Goal: Information Seeking & Learning: Learn about a topic

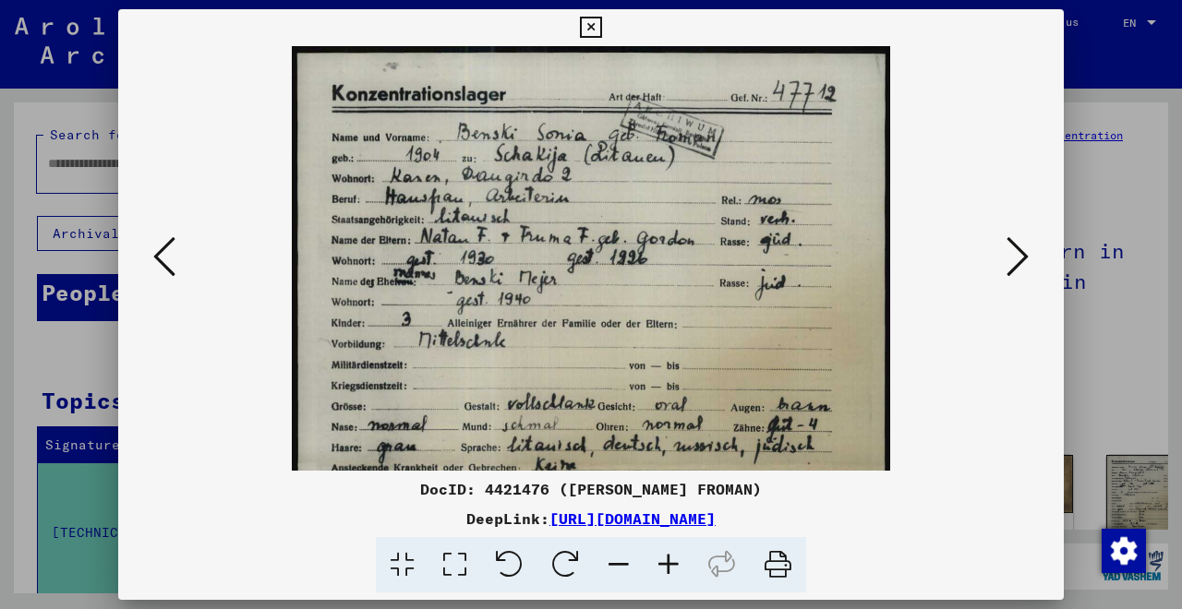
scroll to position [68, 0]
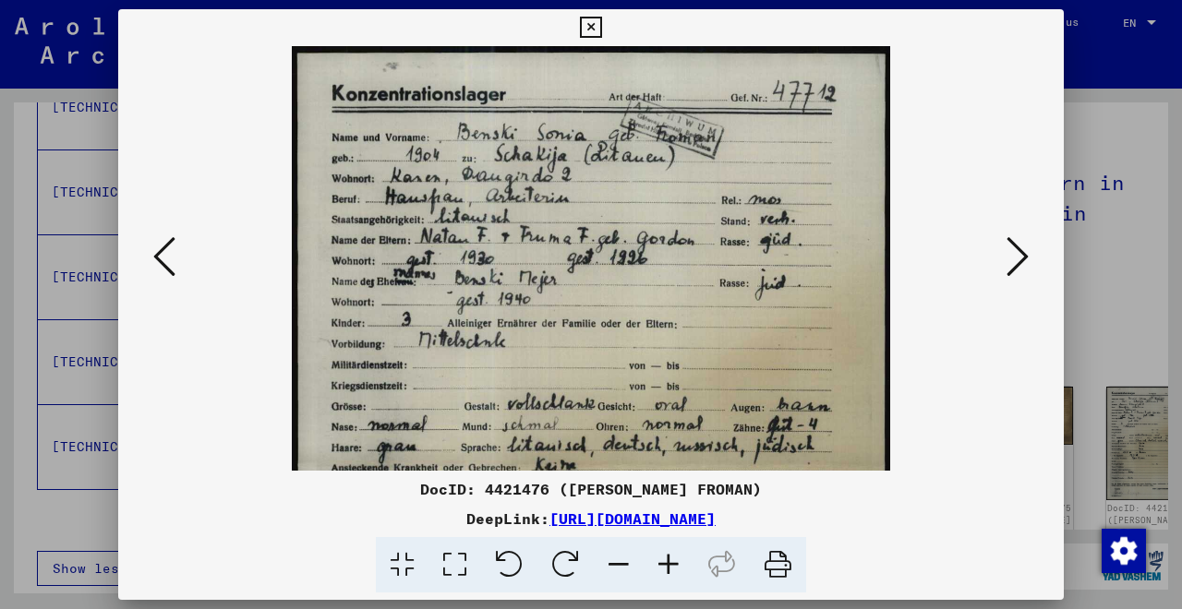
click at [601, 29] on icon at bounding box center [590, 28] width 21 height 22
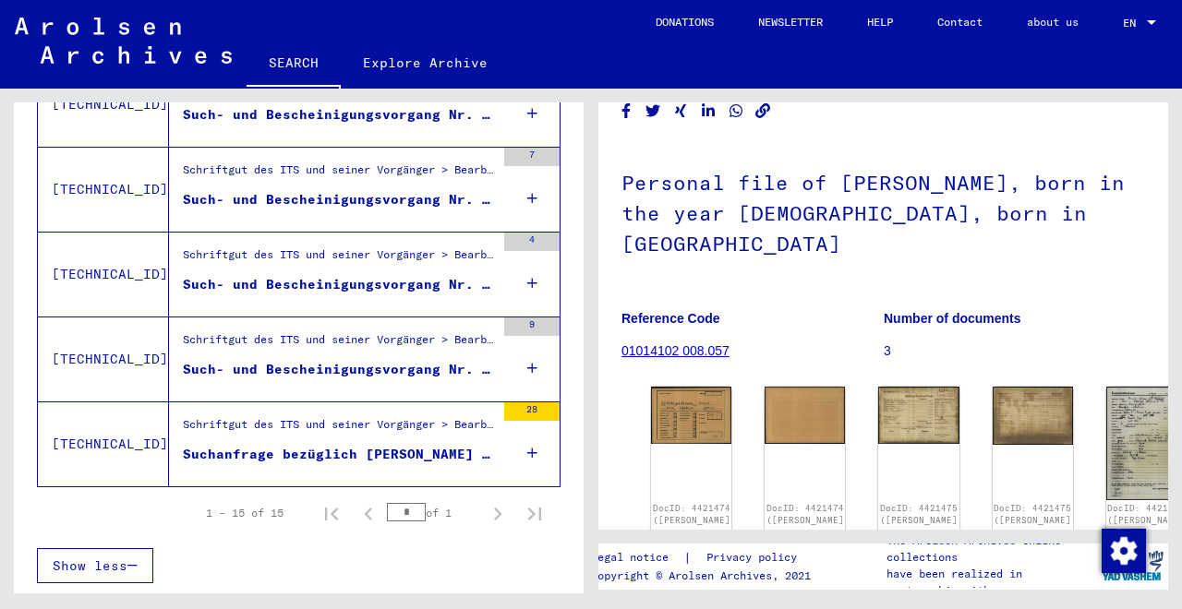
scroll to position [1298, 0]
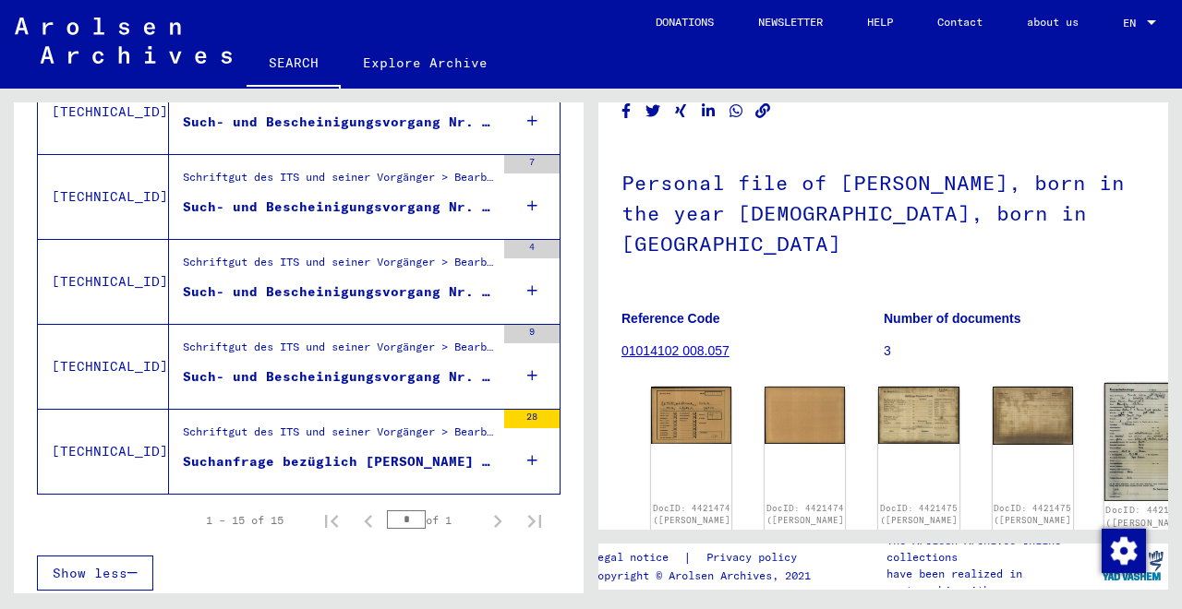
click at [1104, 408] on img at bounding box center [1146, 442] width 85 height 118
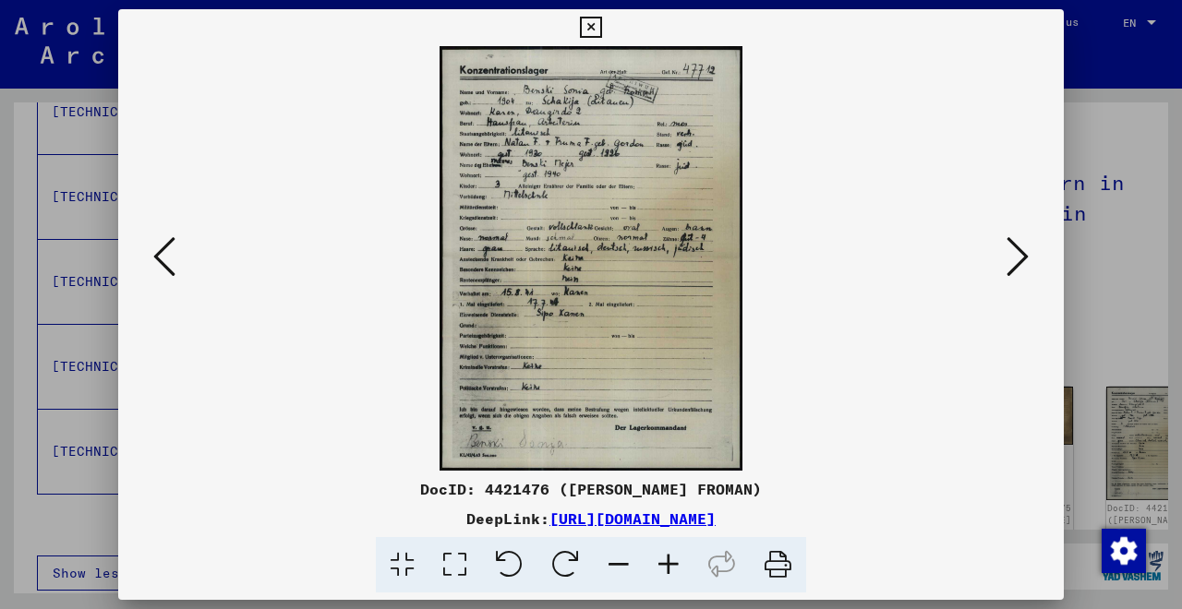
click at [665, 560] on icon at bounding box center [669, 565] width 50 height 56
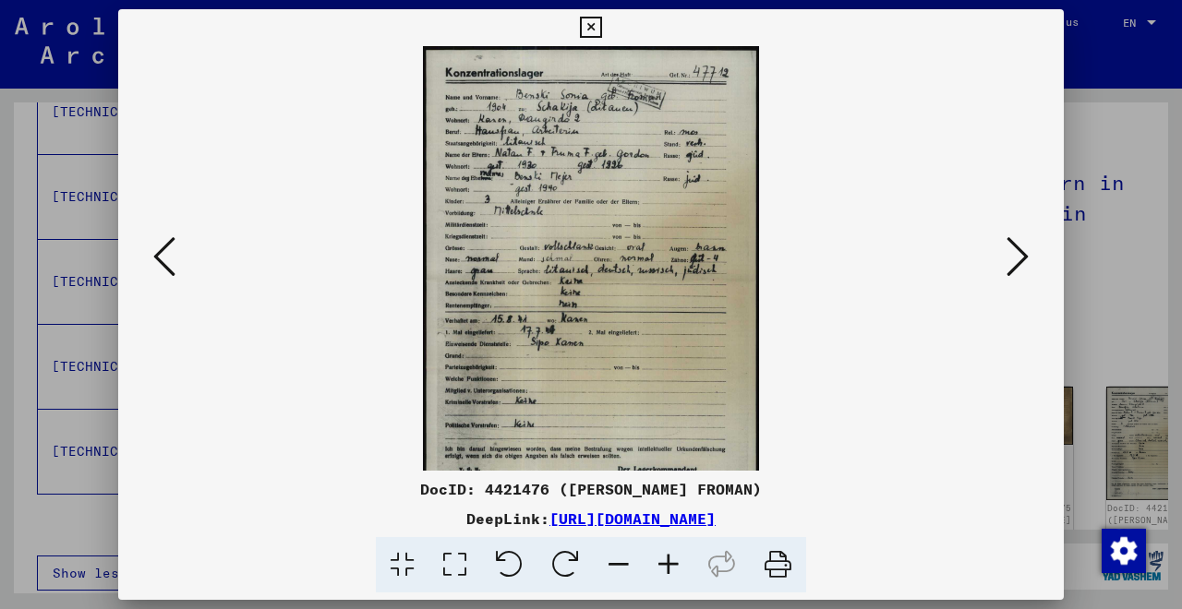
click at [665, 560] on icon at bounding box center [669, 565] width 50 height 56
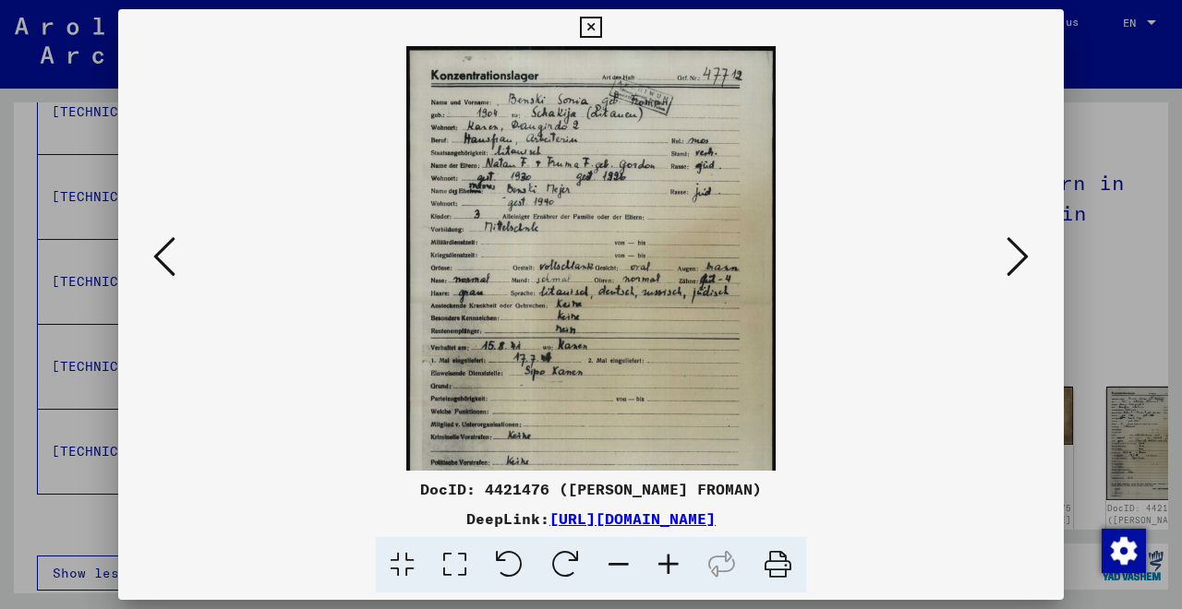
click at [665, 560] on icon at bounding box center [669, 565] width 50 height 56
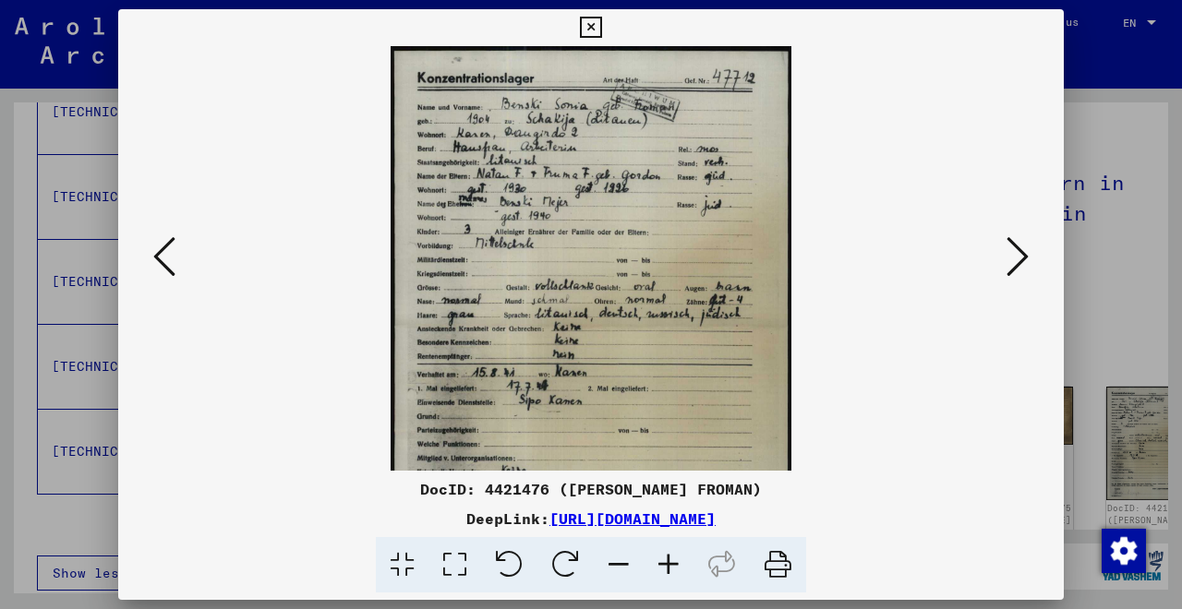
click at [665, 560] on icon at bounding box center [669, 565] width 50 height 56
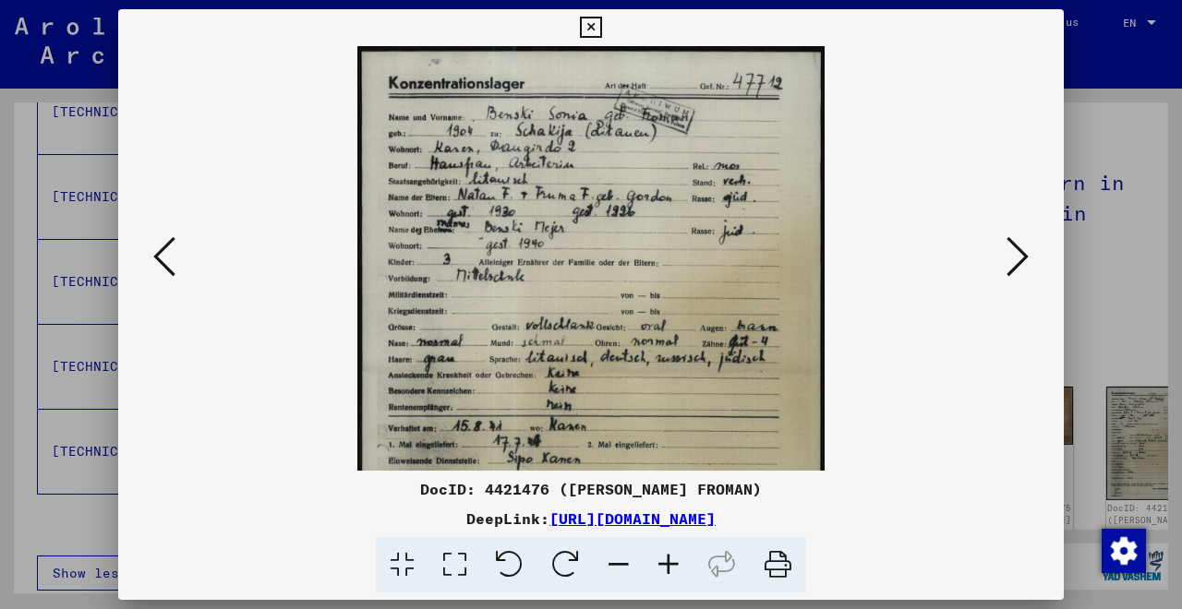
click at [665, 560] on icon at bounding box center [669, 565] width 50 height 56
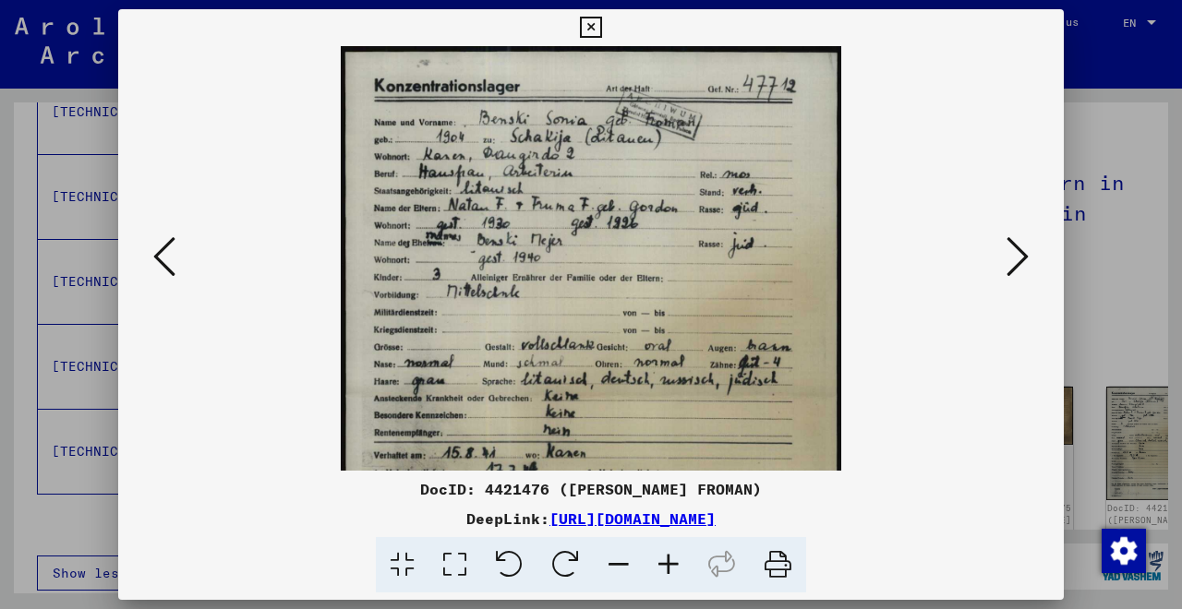
click at [665, 560] on icon at bounding box center [669, 565] width 50 height 56
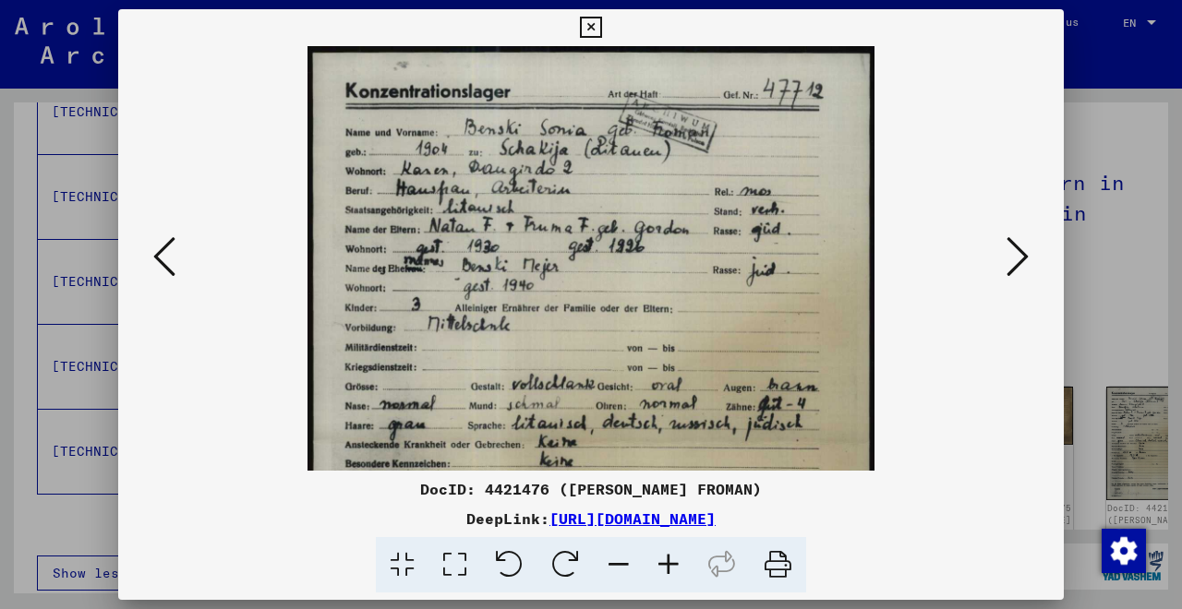
click at [665, 560] on icon at bounding box center [669, 565] width 50 height 56
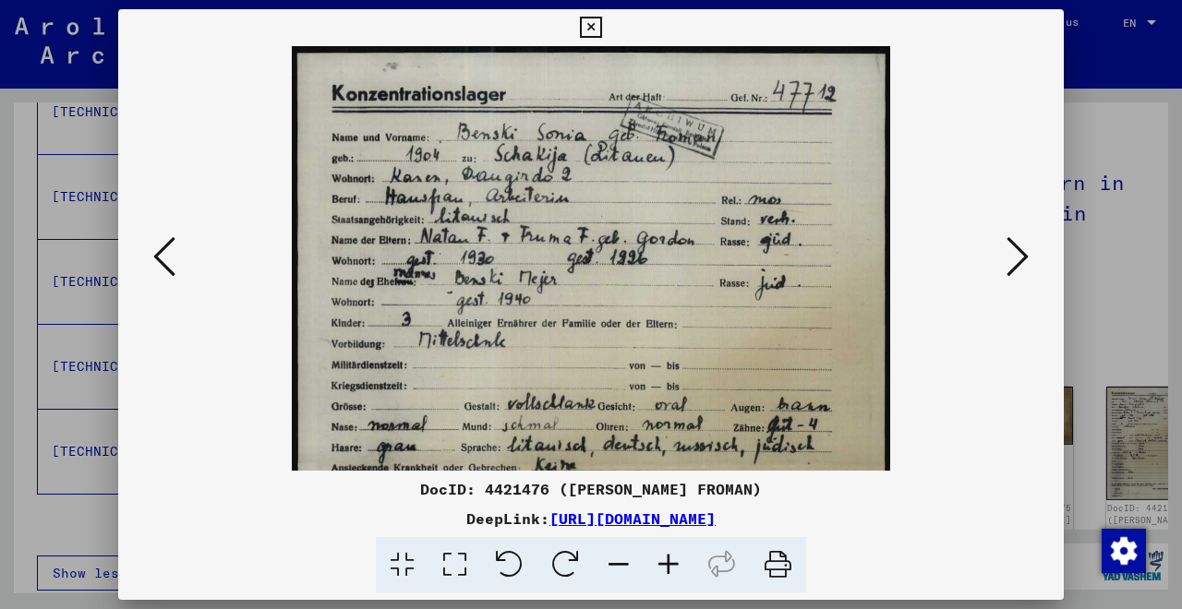
click at [601, 28] on icon at bounding box center [590, 28] width 21 height 22
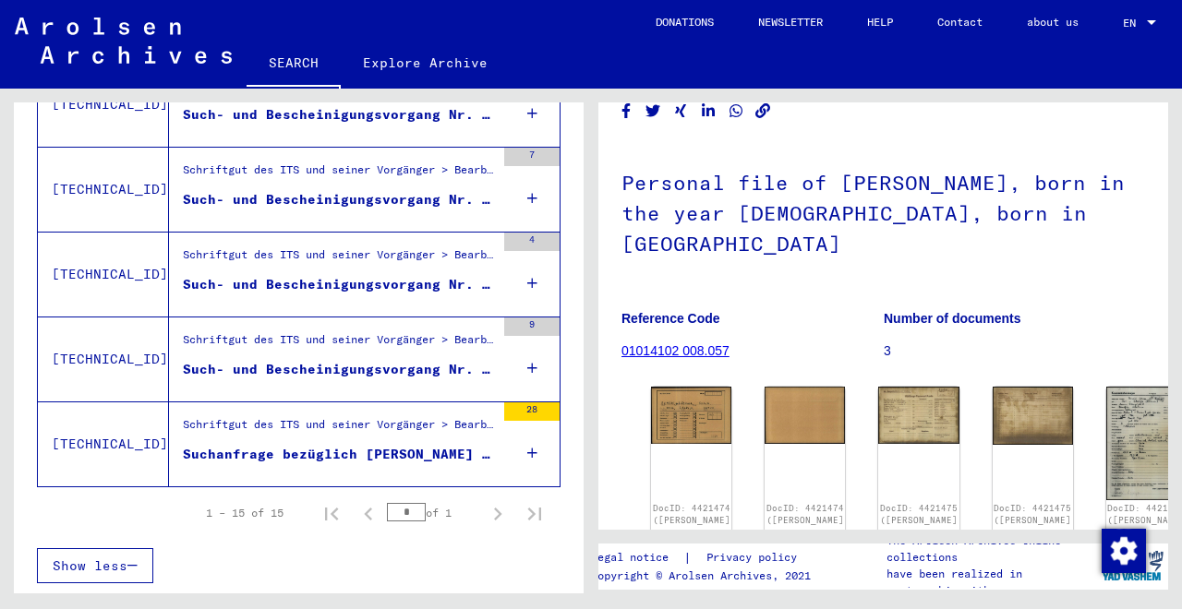
scroll to position [1306, 0]
click at [348, 455] on div "Suchanfrage bezüglich BENSKI HELENE 00.00.1905" at bounding box center [339, 454] width 312 height 19
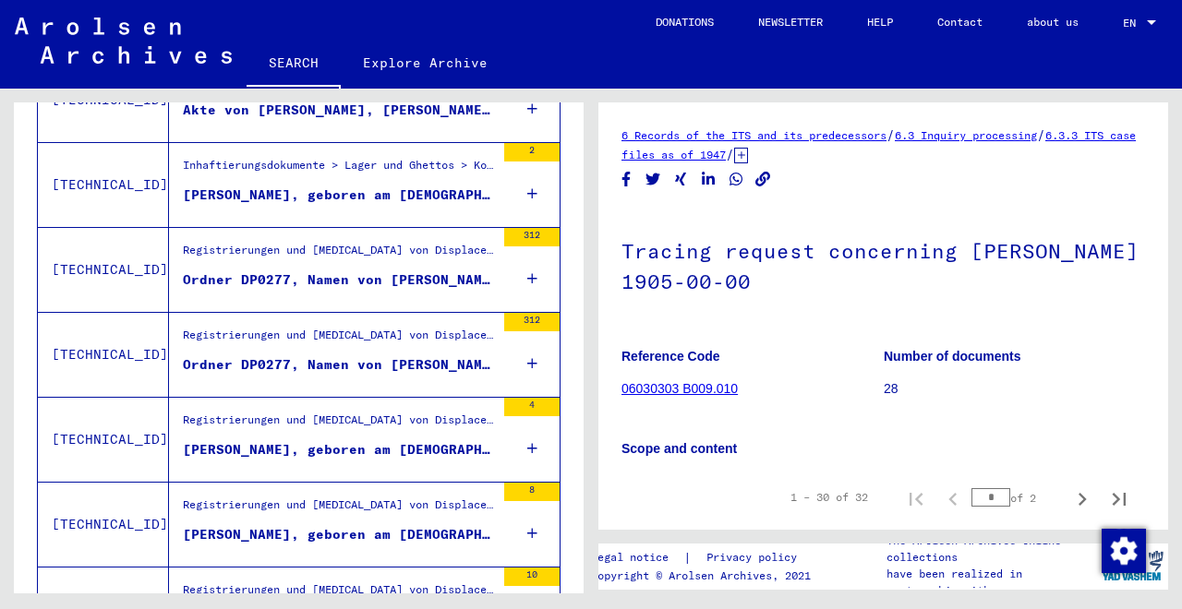
scroll to position [616, 0]
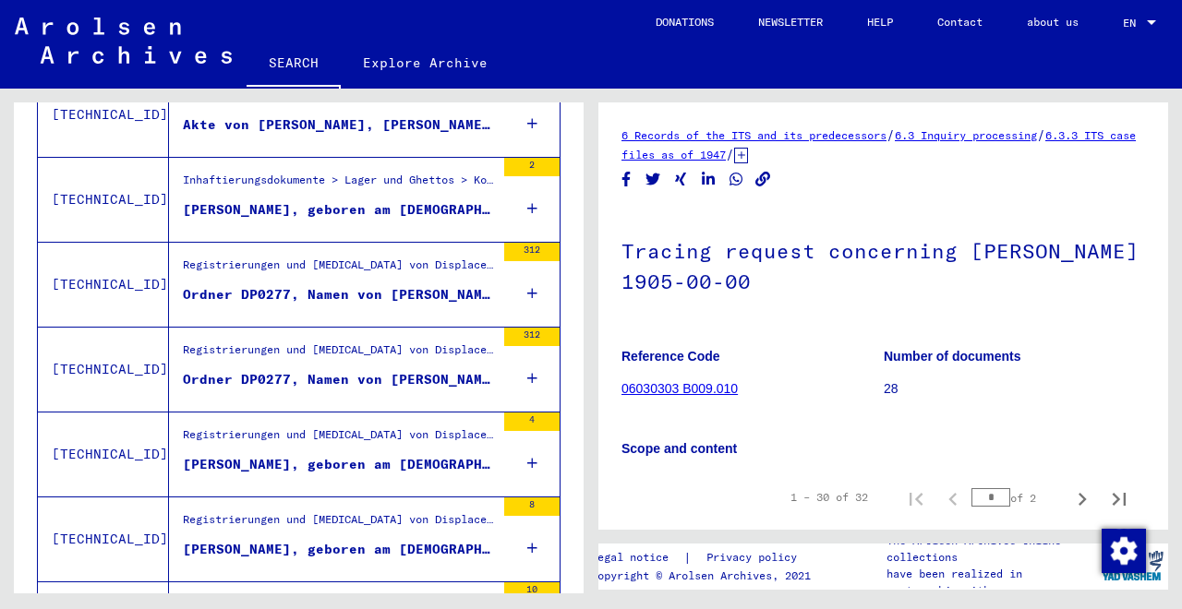
click at [467, 288] on div "Ordner DP0277, Namen von BENSKI, JANKIEL bis BENUŠIS, Marta (1)" at bounding box center [339, 294] width 312 height 19
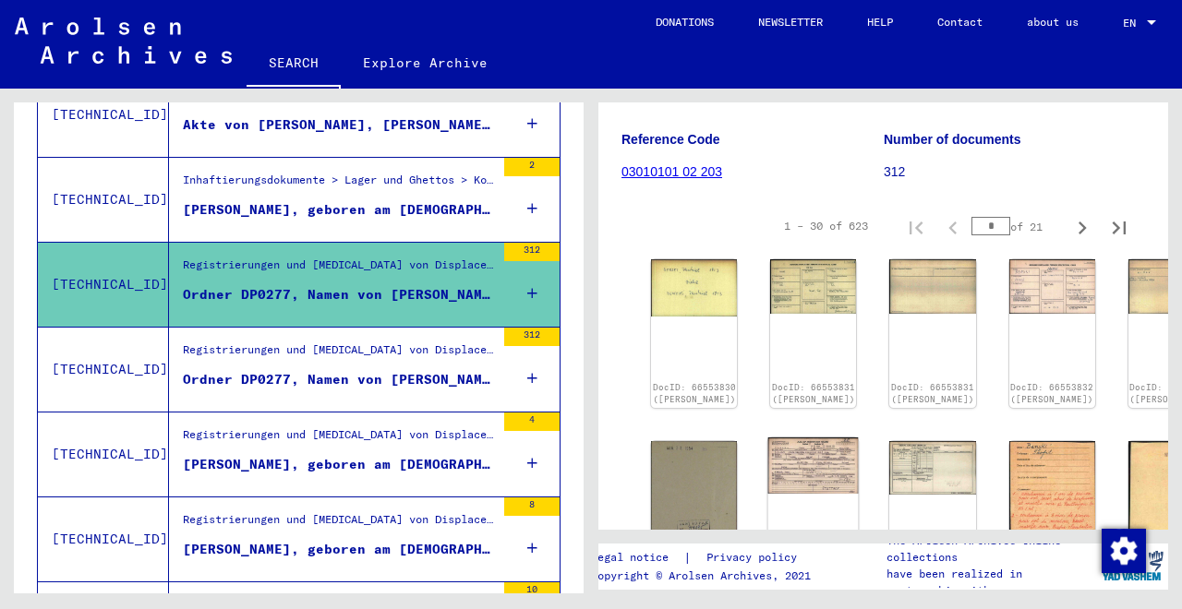
scroll to position [237, 0]
click at [768, 286] on div "DocID: 66553831 ([PERSON_NAME])" at bounding box center [813, 332] width 90 height 155
click at [770, 384] on link "DocID: 66553831 ([PERSON_NAME])" at bounding box center [814, 396] width 88 height 24
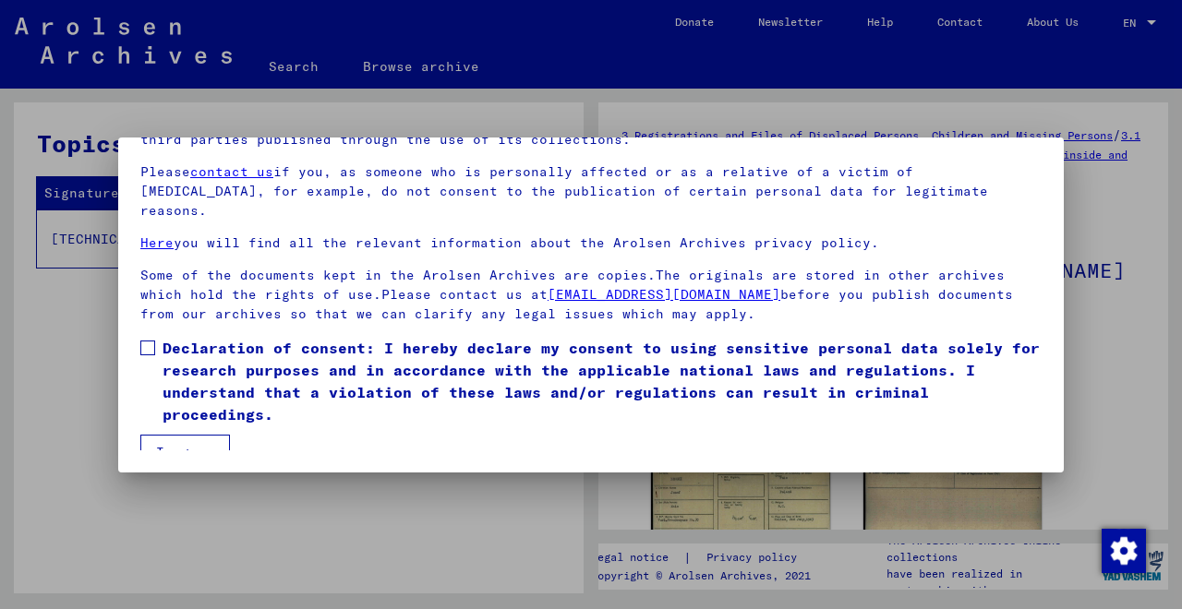
scroll to position [153, 0]
click at [149, 341] on span at bounding box center [147, 348] width 15 height 15
click at [159, 443] on button "I agree" at bounding box center [185, 452] width 90 height 35
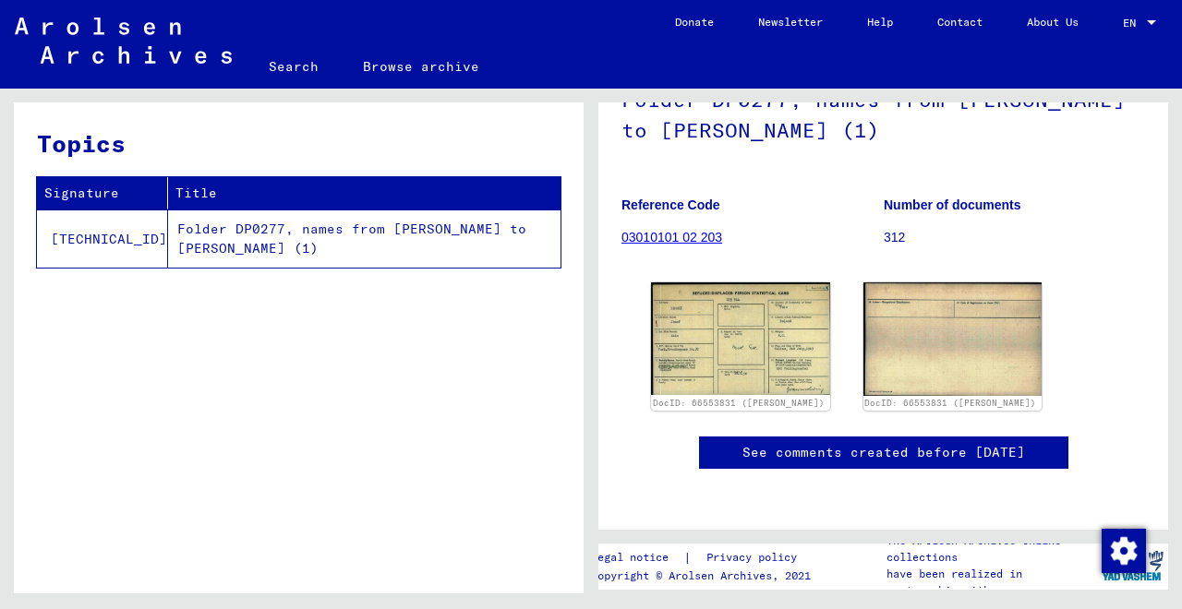
scroll to position [250, 0]
click at [782, 280] on img at bounding box center [739, 339] width 187 height 118
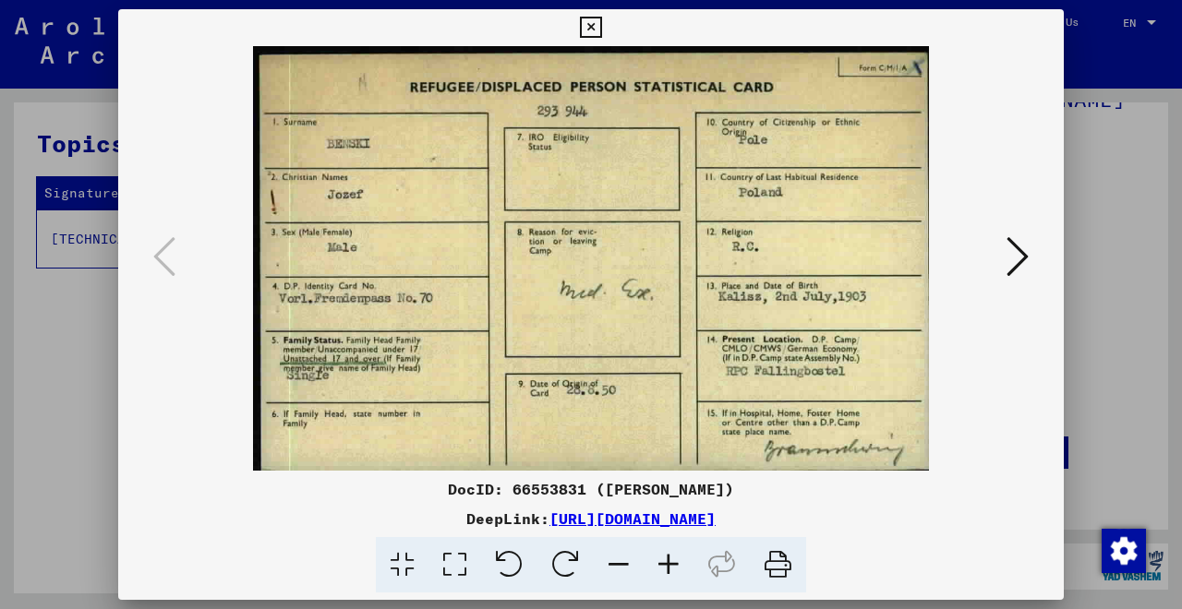
scroll to position [0, 0]
click at [1017, 259] on icon at bounding box center [1017, 257] width 22 height 44
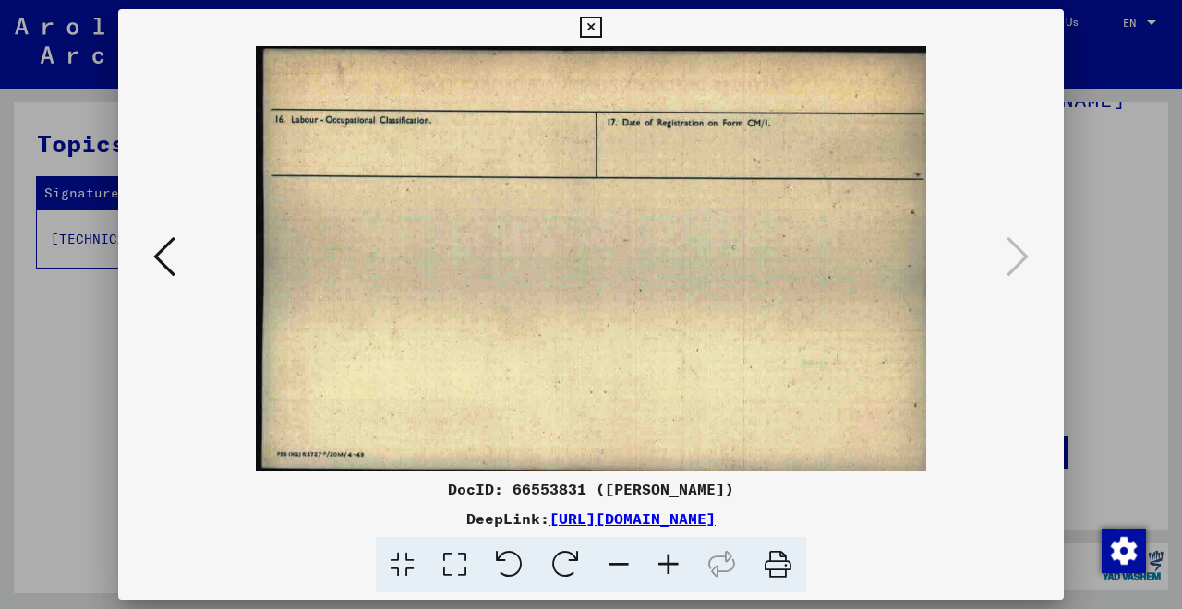
click at [166, 266] on icon at bounding box center [164, 257] width 22 height 44
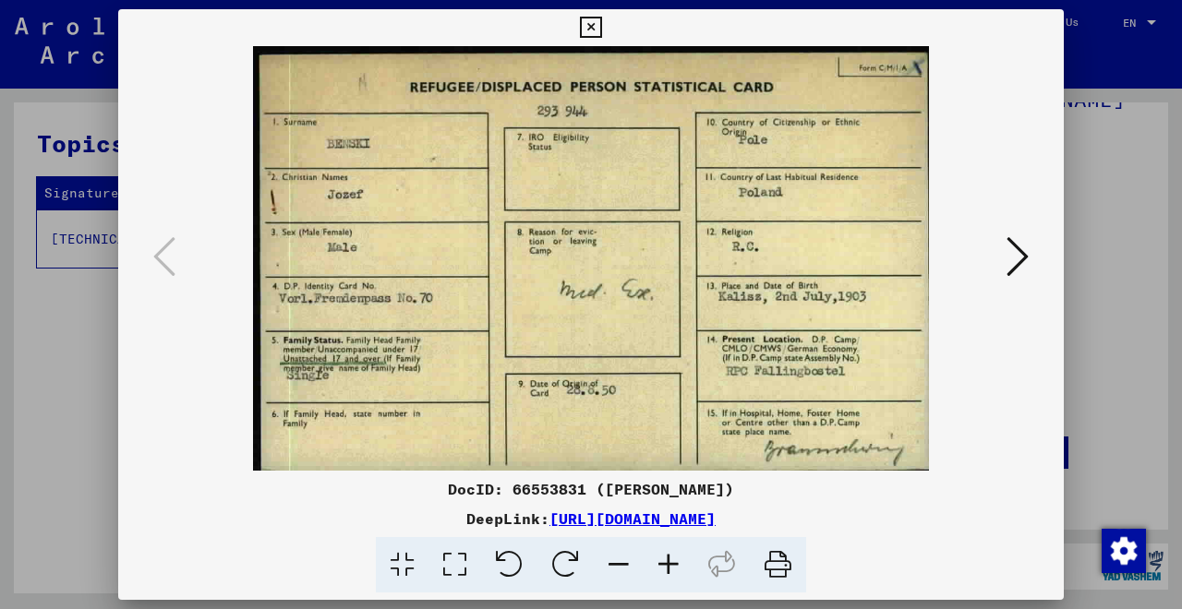
click at [601, 24] on icon at bounding box center [590, 28] width 21 height 22
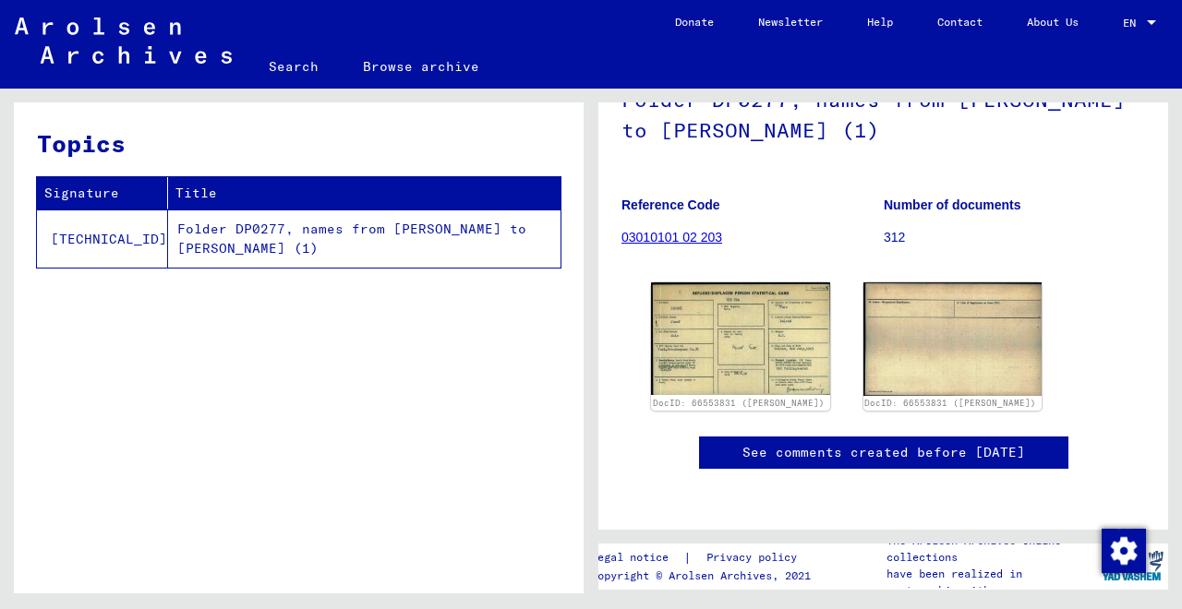
click at [692, 230] on link "03010101 02 203" at bounding box center [671, 237] width 101 height 15
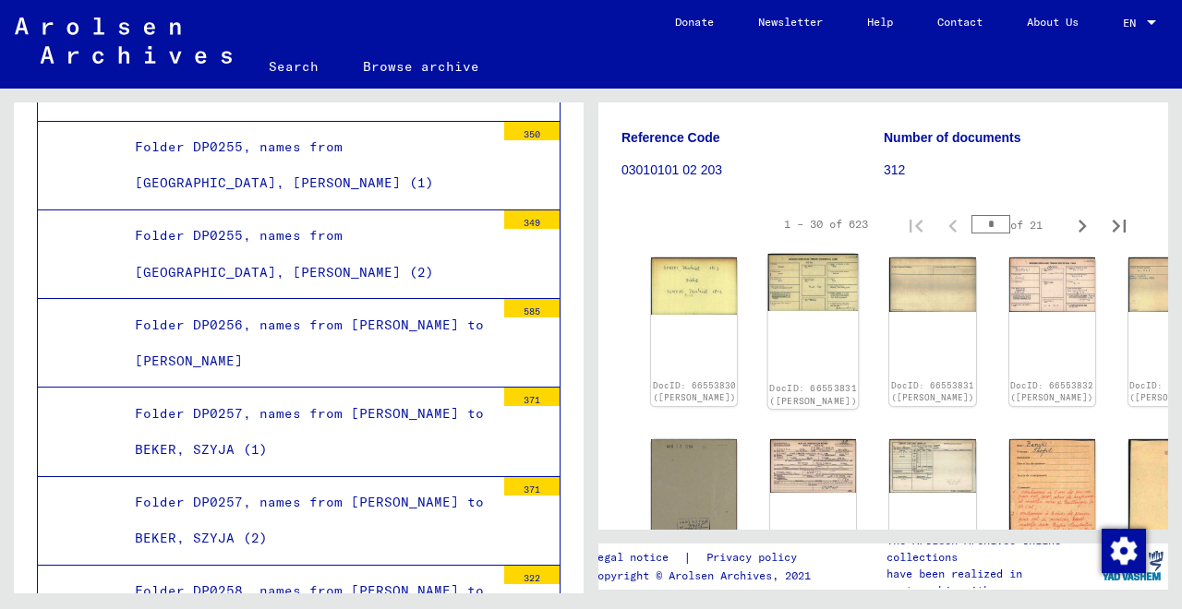
scroll to position [241, 0]
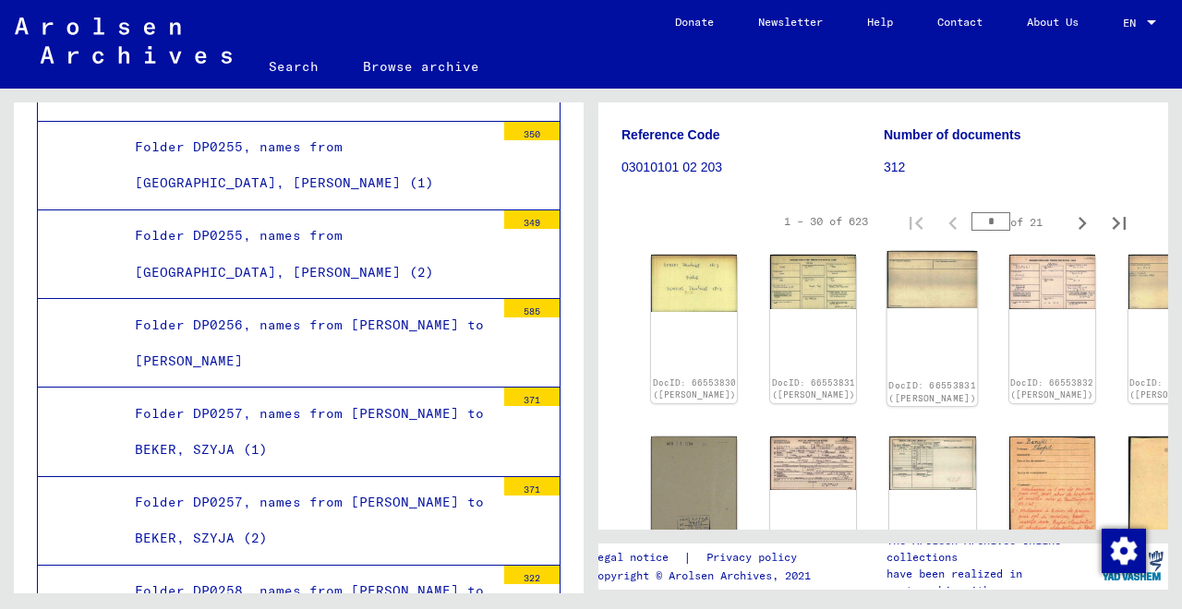
click at [887, 316] on div "DocID: 66553831 ([PERSON_NAME])" at bounding box center [932, 328] width 90 height 155
click at [1006, 288] on img at bounding box center [1051, 279] width 90 height 57
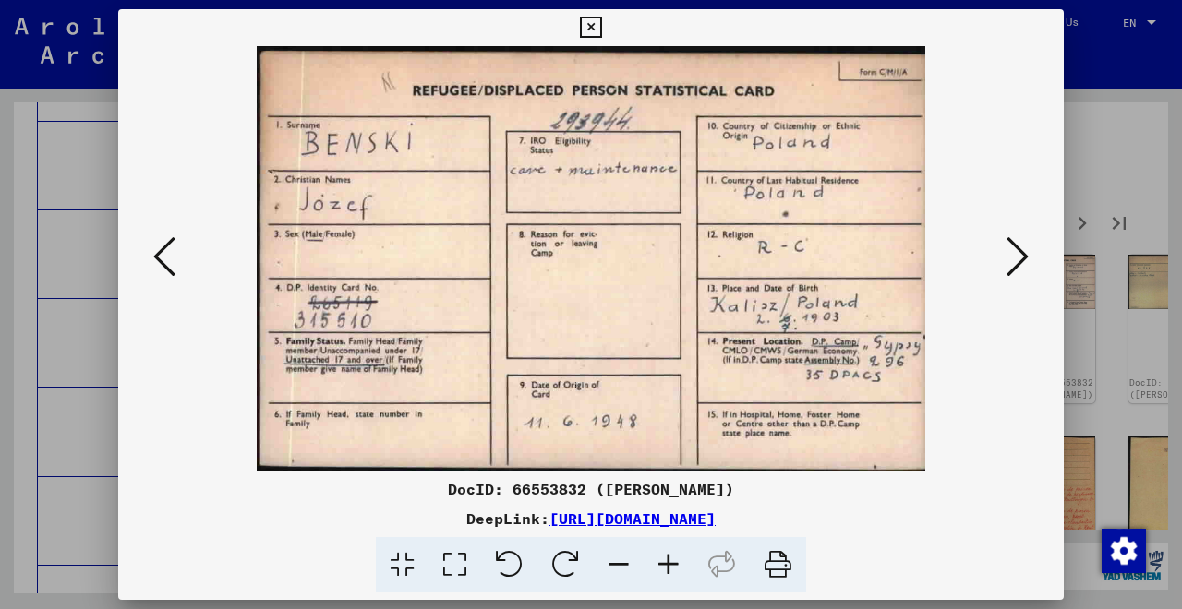
click at [1016, 263] on icon at bounding box center [1017, 257] width 22 height 44
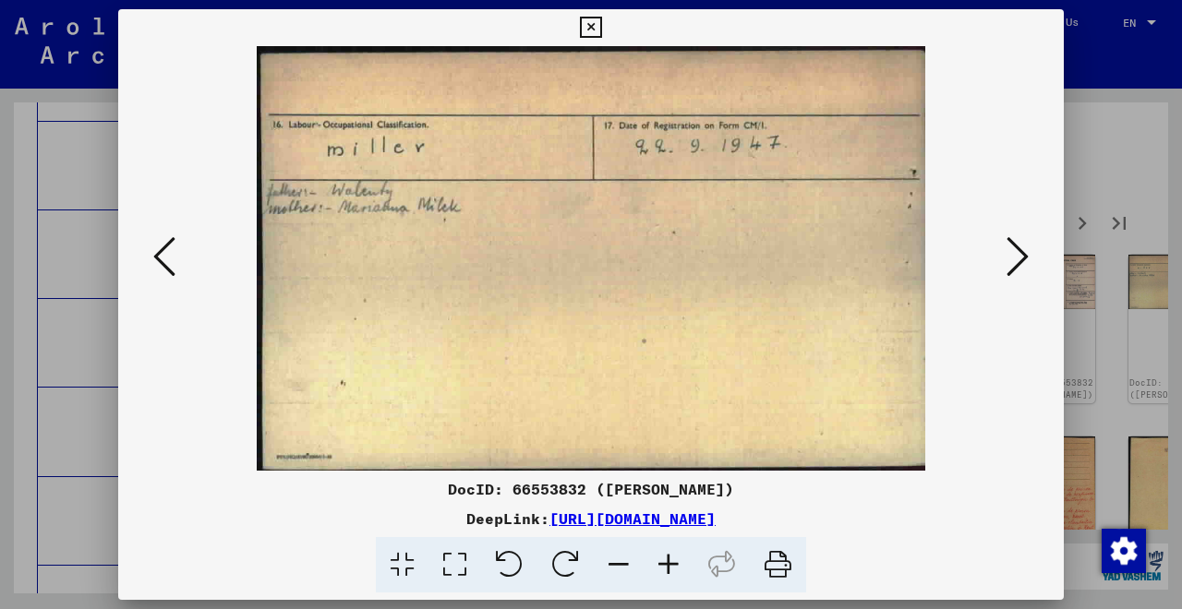
click at [1016, 264] on icon at bounding box center [1017, 257] width 22 height 44
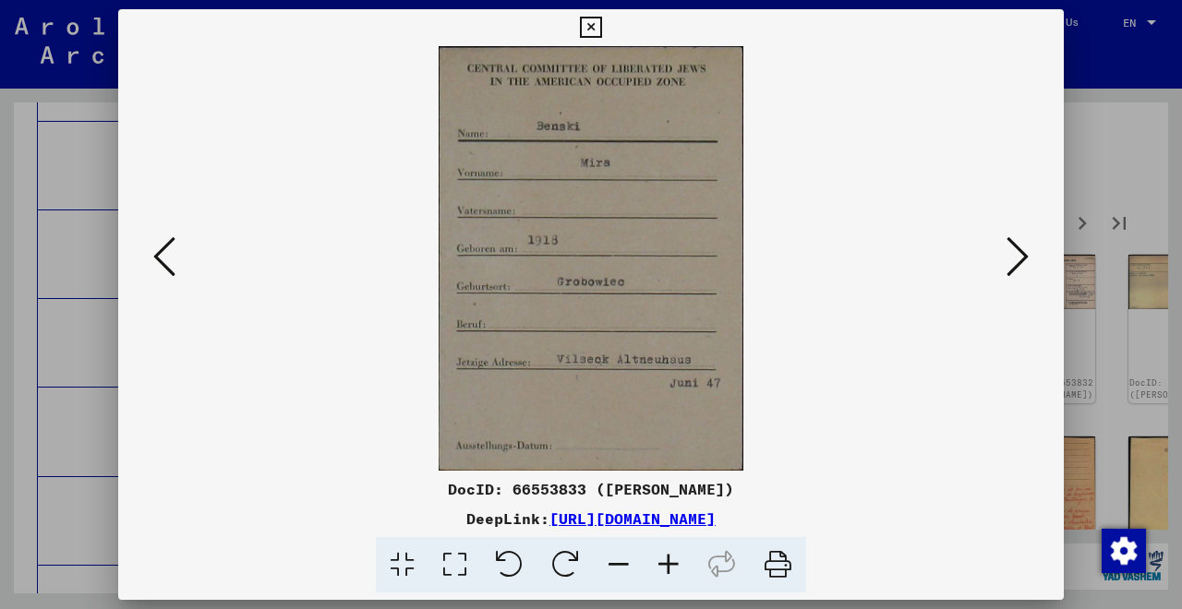
click at [1016, 264] on icon at bounding box center [1017, 257] width 22 height 44
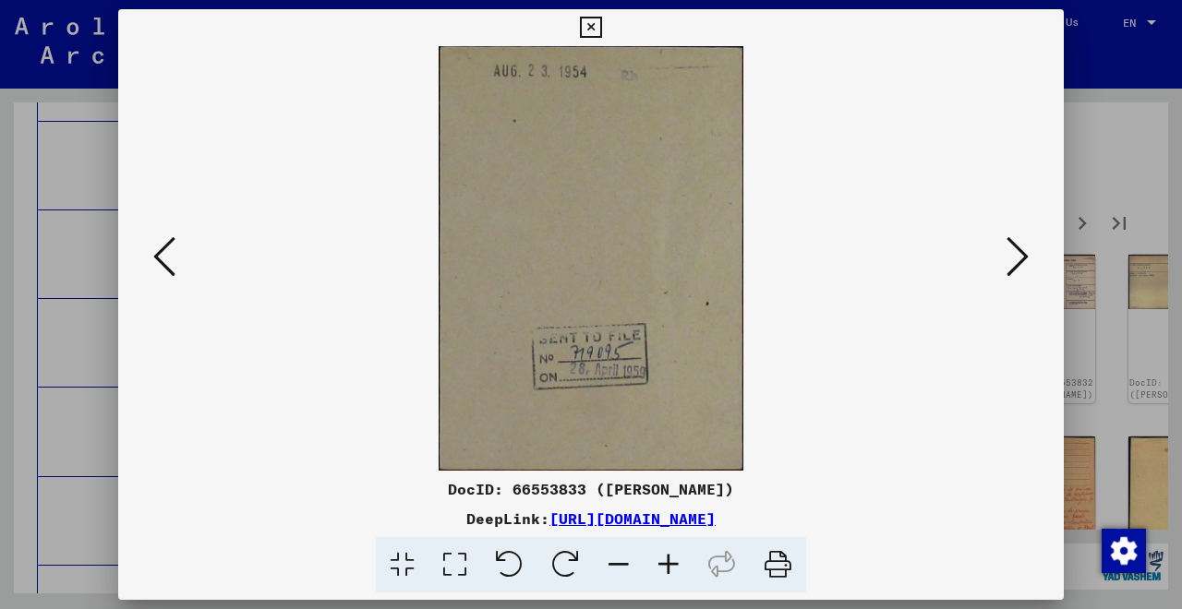
click at [1016, 264] on icon at bounding box center [1017, 257] width 22 height 44
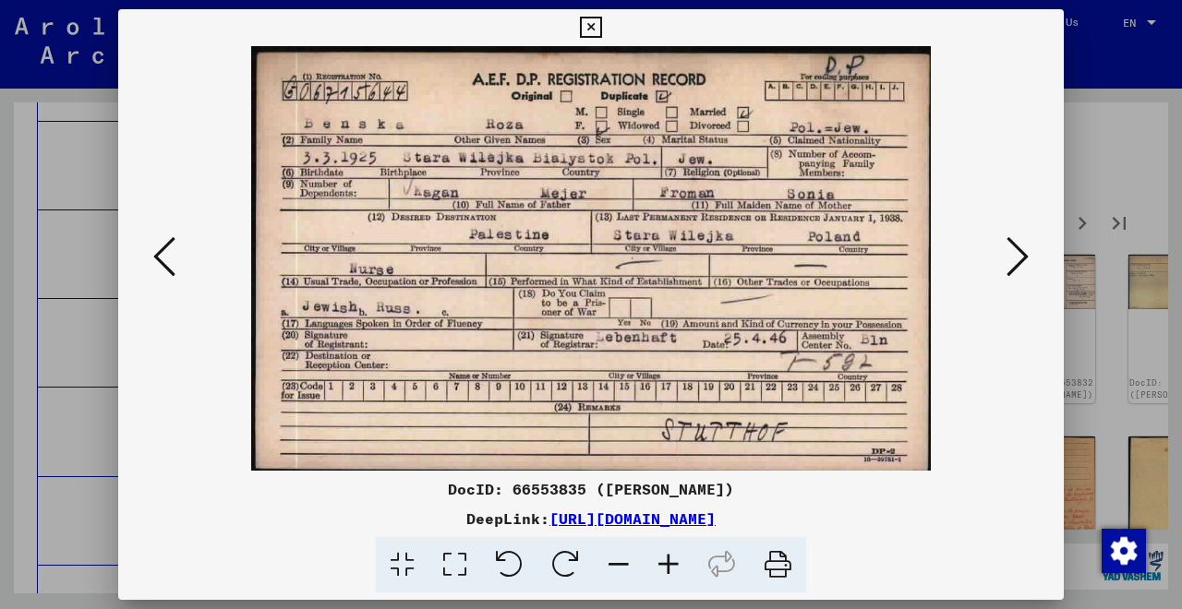
click at [1016, 266] on icon at bounding box center [1017, 257] width 22 height 44
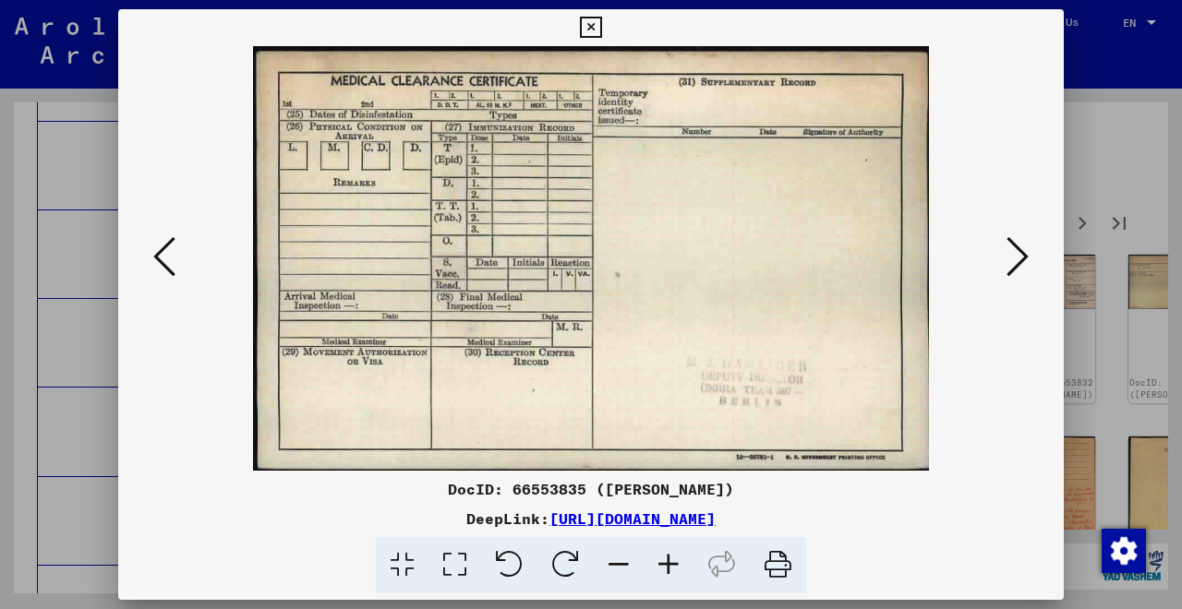
click at [1018, 256] on icon at bounding box center [1017, 257] width 22 height 44
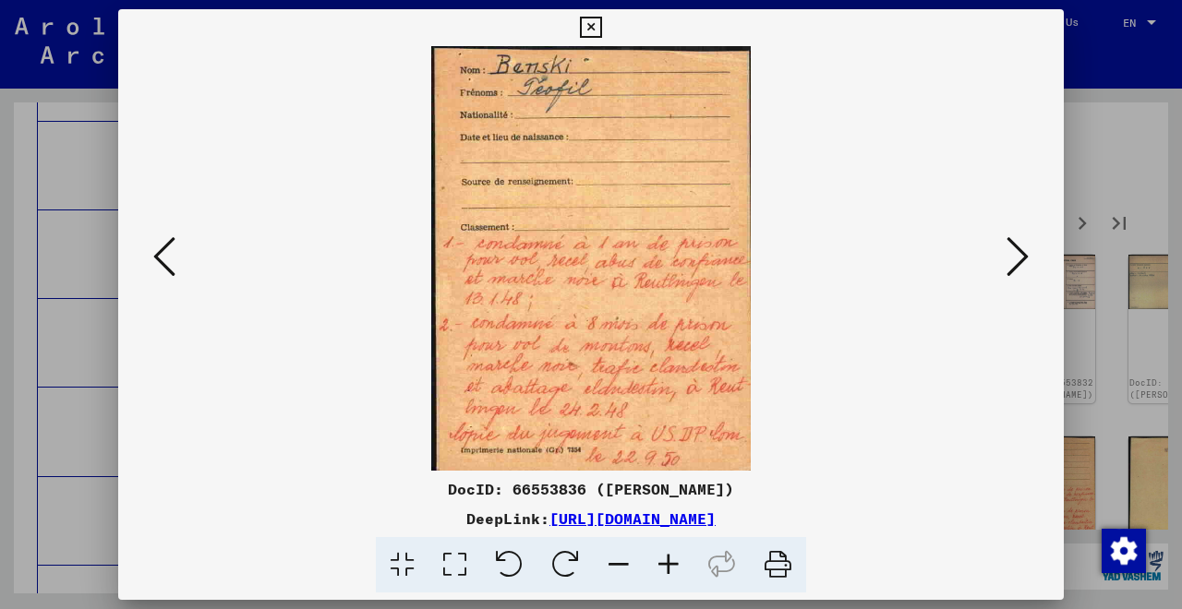
click at [1018, 256] on icon at bounding box center [1017, 257] width 22 height 44
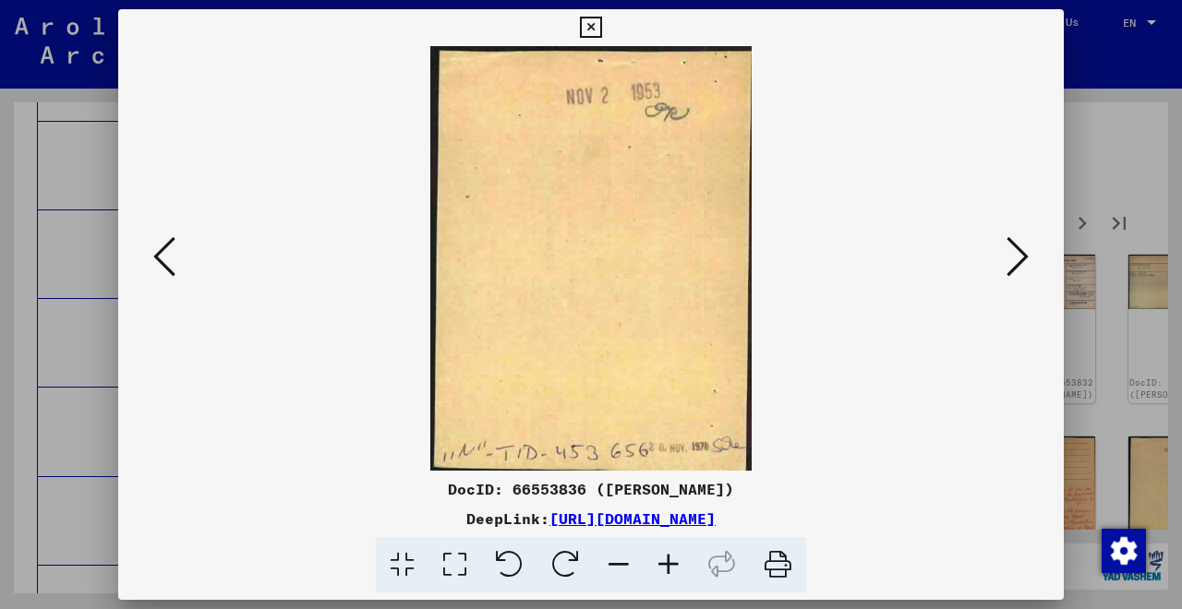
click at [1018, 256] on icon at bounding box center [1017, 257] width 22 height 44
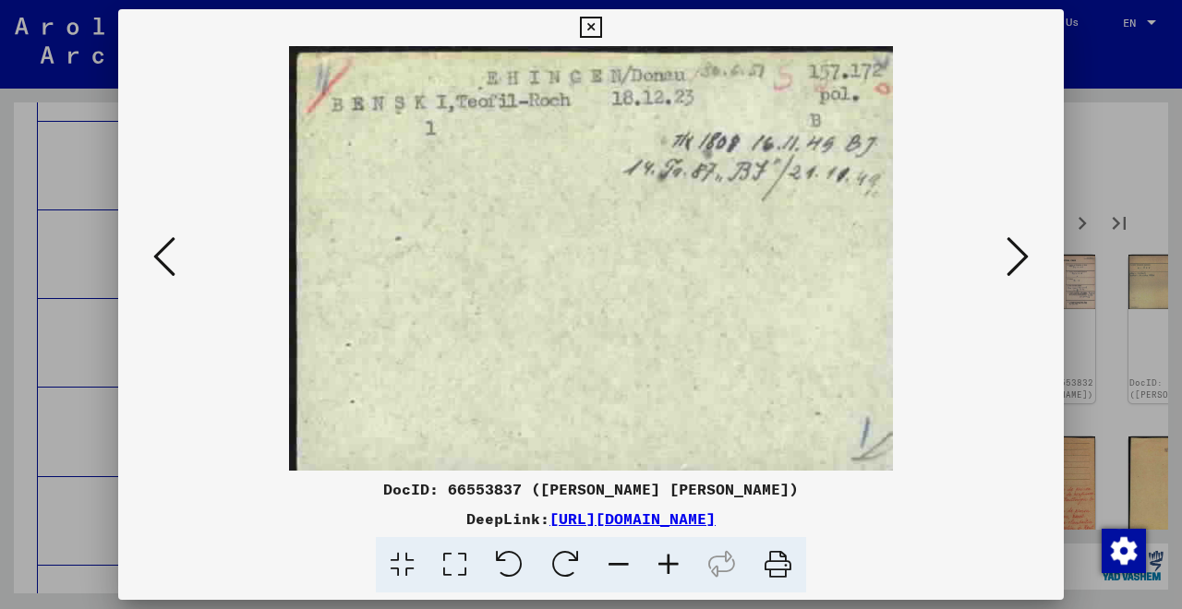
click at [1018, 256] on icon at bounding box center [1017, 257] width 22 height 44
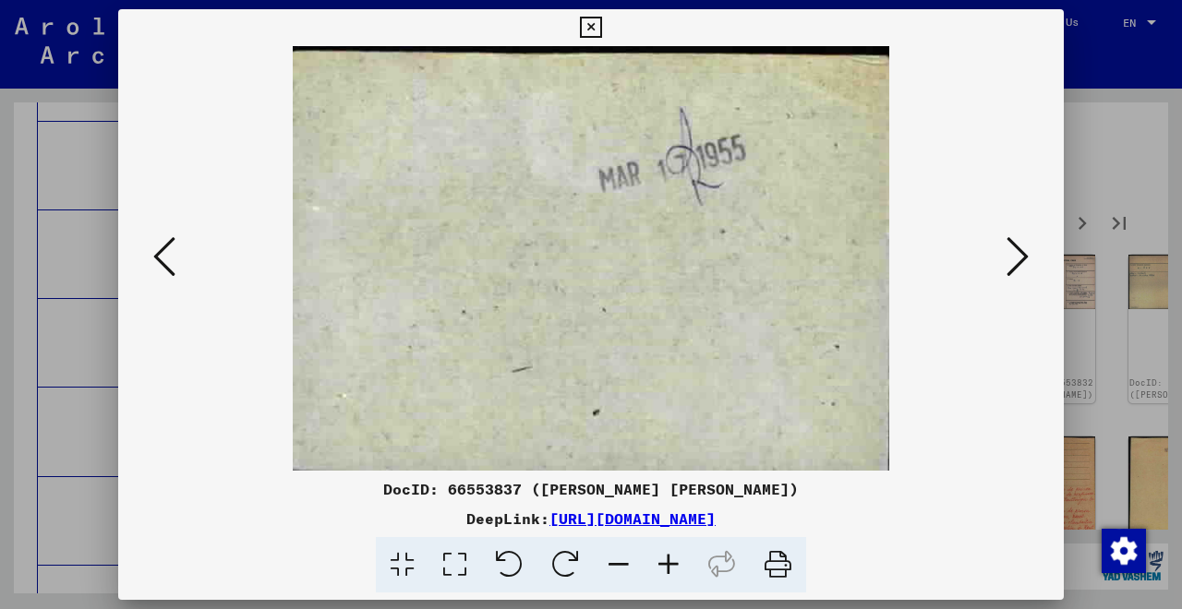
click at [1018, 257] on icon at bounding box center [1017, 257] width 22 height 44
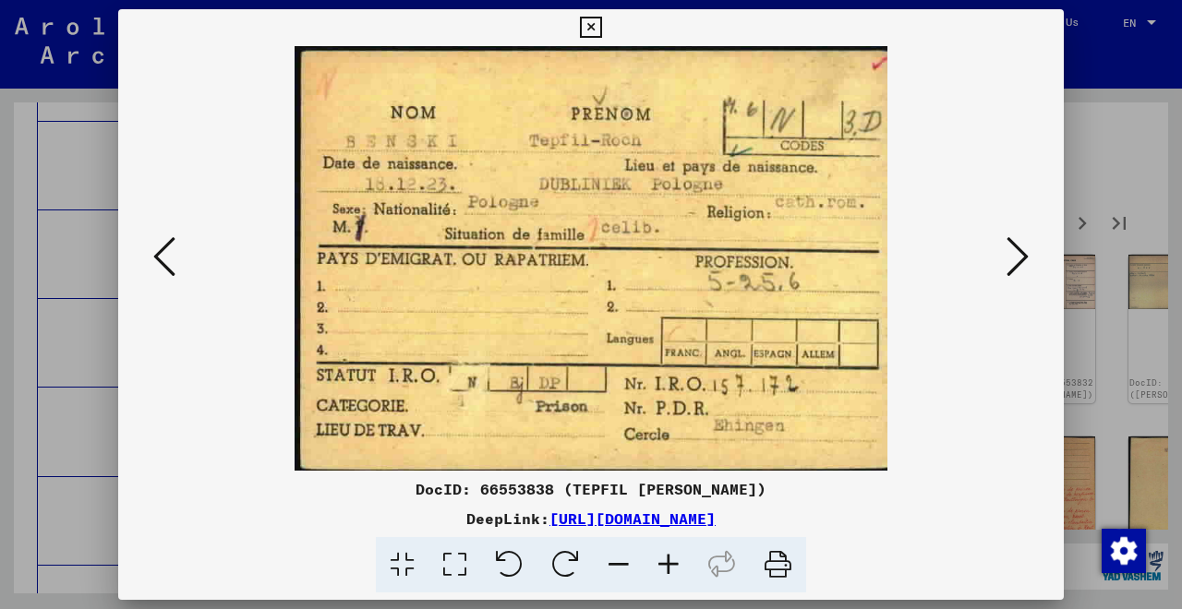
click at [1018, 257] on icon at bounding box center [1017, 257] width 22 height 44
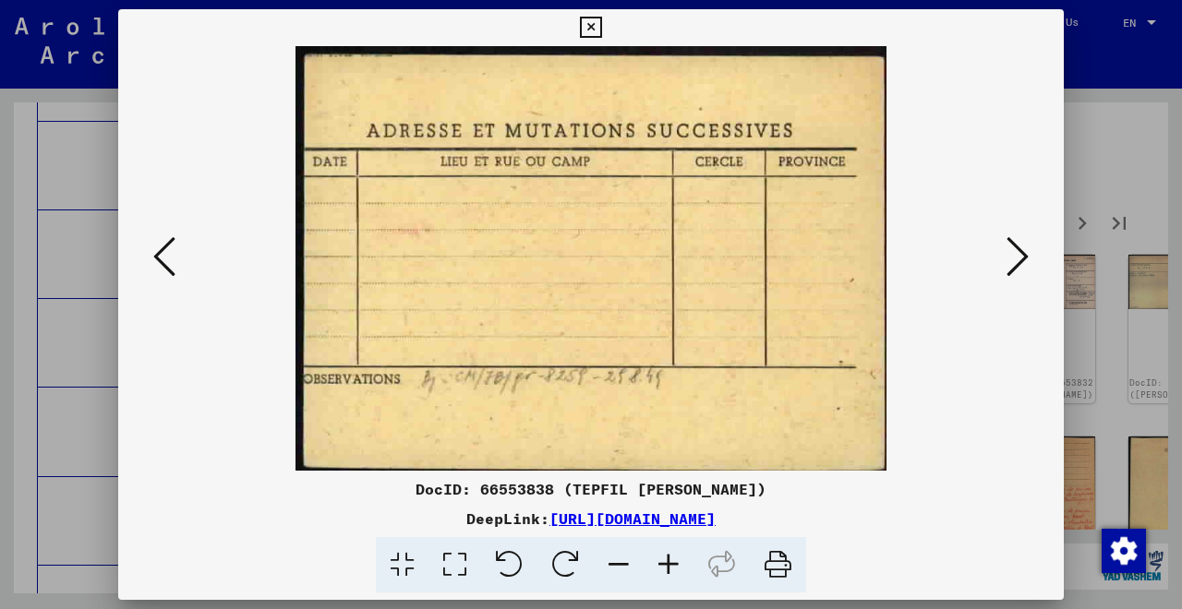
click at [1018, 257] on icon at bounding box center [1017, 257] width 22 height 44
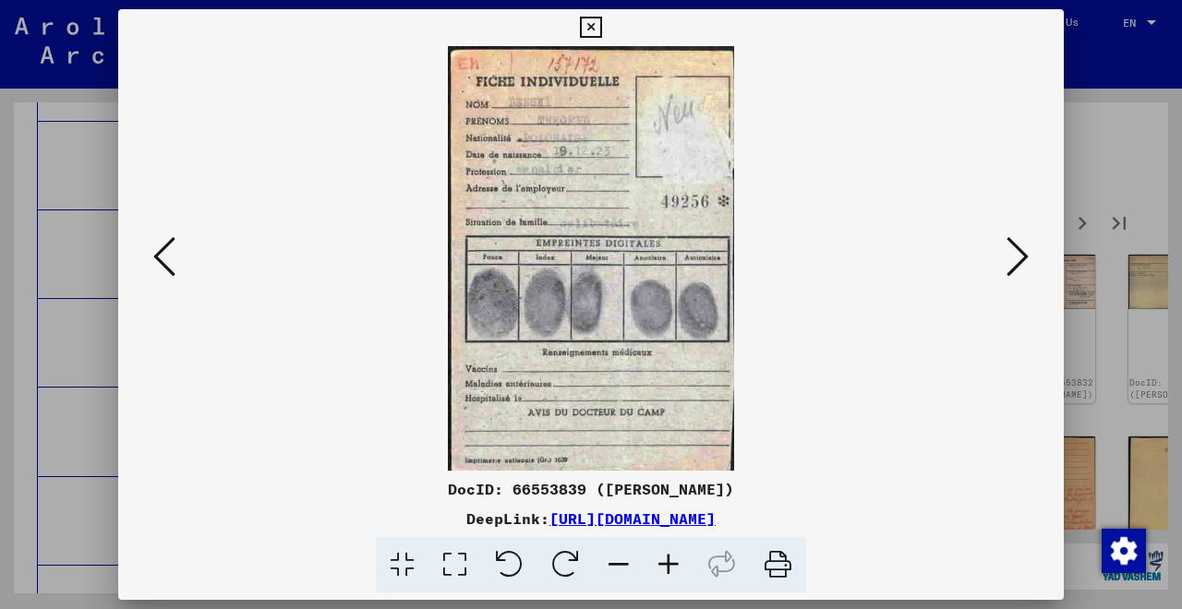
click at [667, 560] on icon at bounding box center [669, 565] width 50 height 56
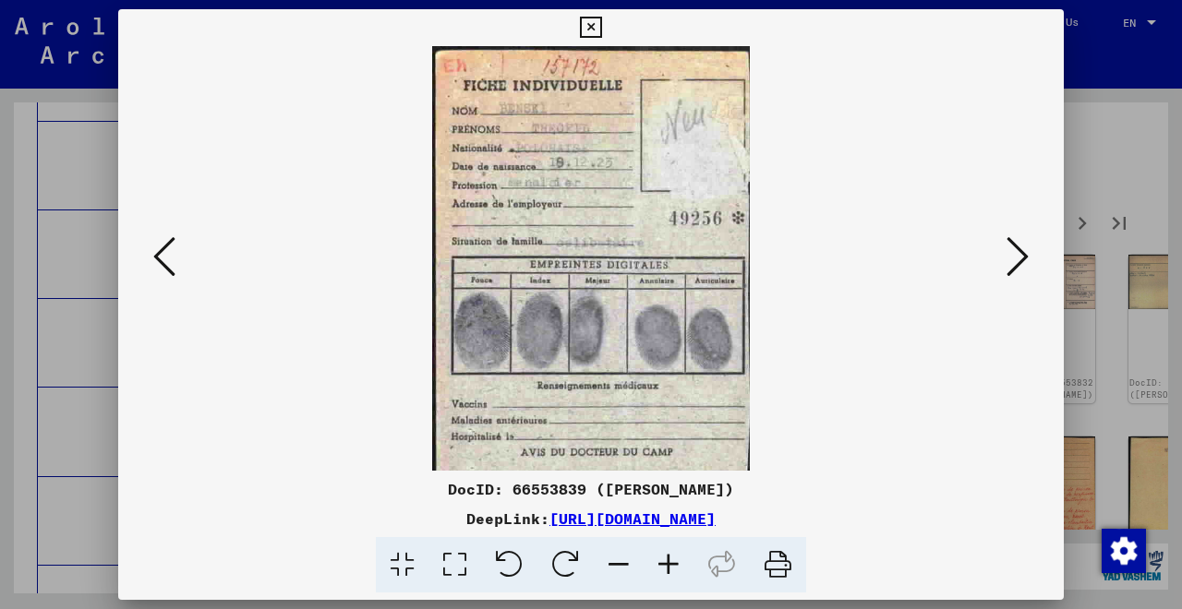
click at [667, 560] on icon at bounding box center [669, 565] width 50 height 56
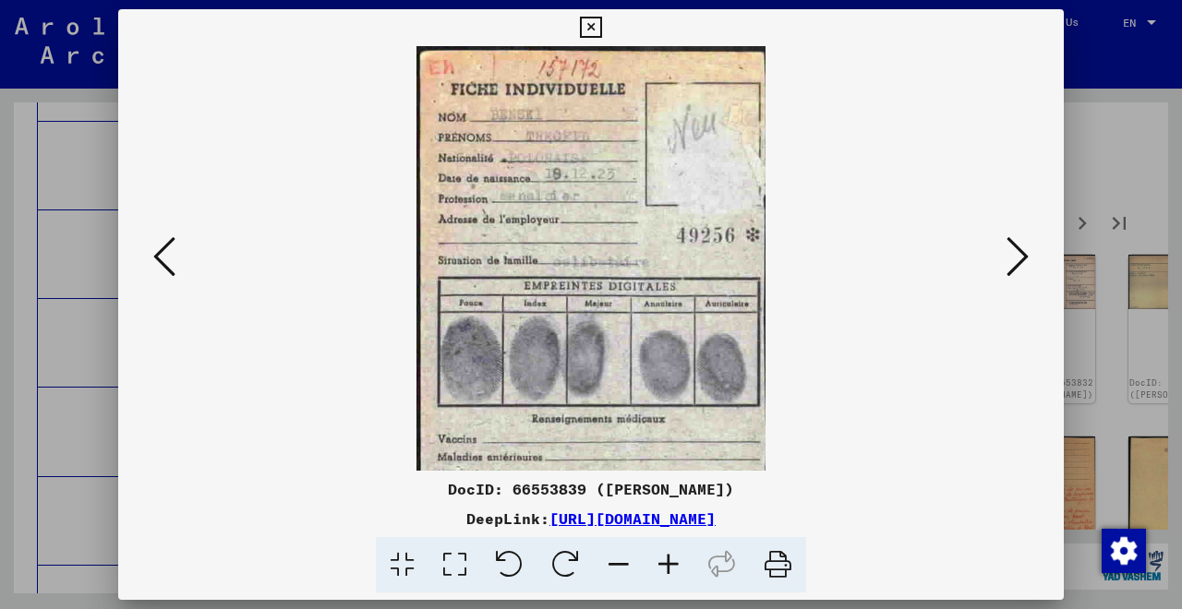
click at [667, 560] on icon at bounding box center [669, 565] width 50 height 56
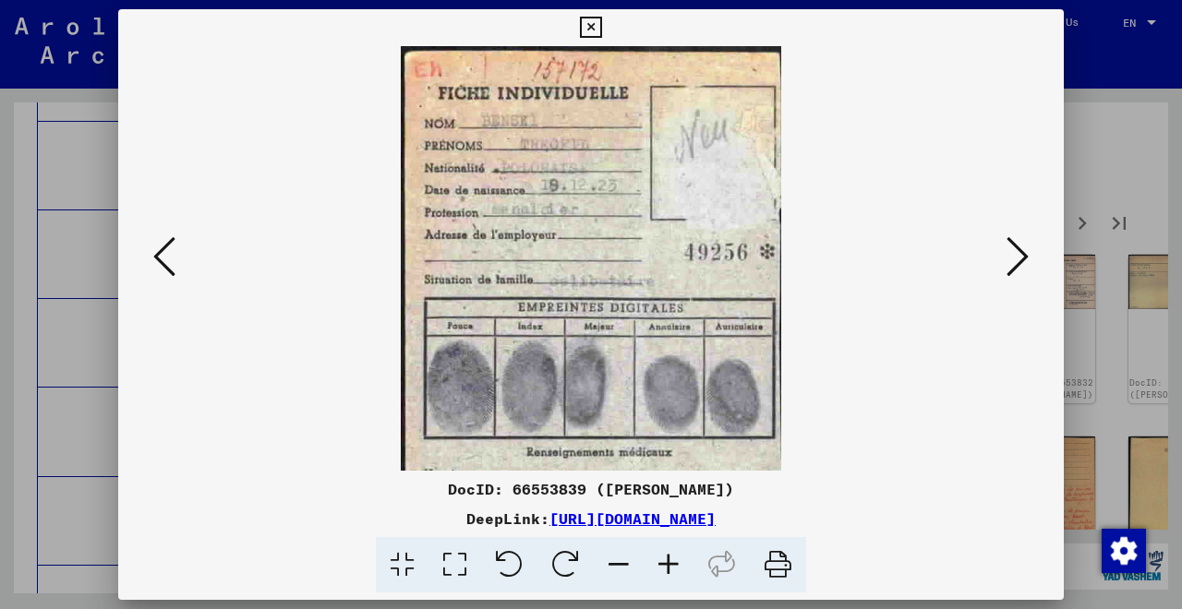
click at [667, 560] on icon at bounding box center [669, 565] width 50 height 56
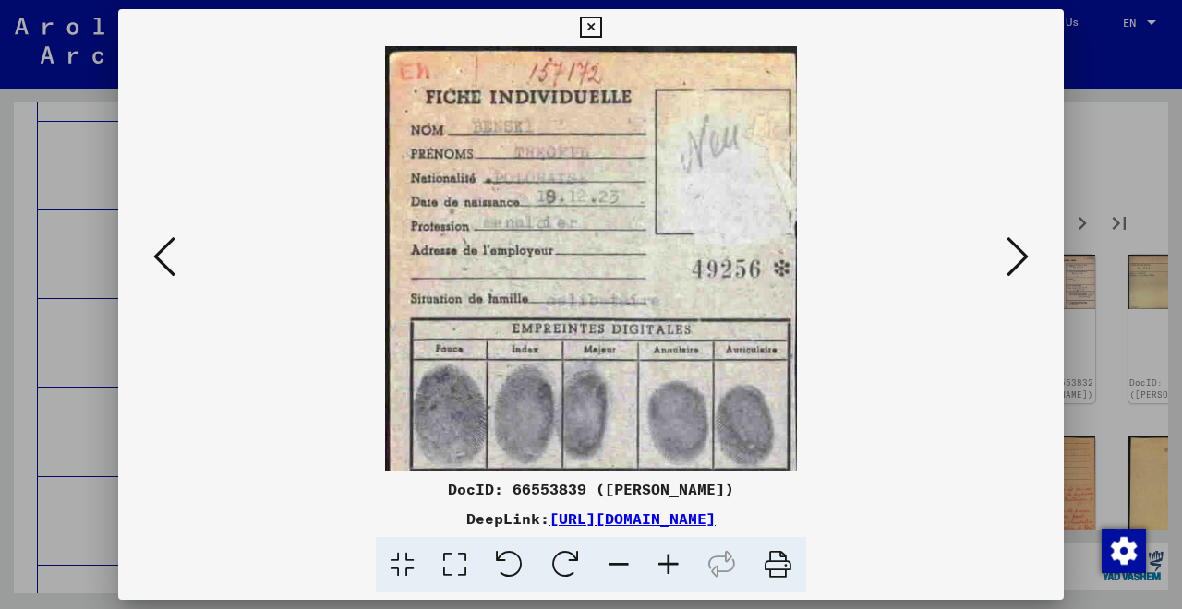
click at [667, 560] on icon at bounding box center [669, 565] width 50 height 56
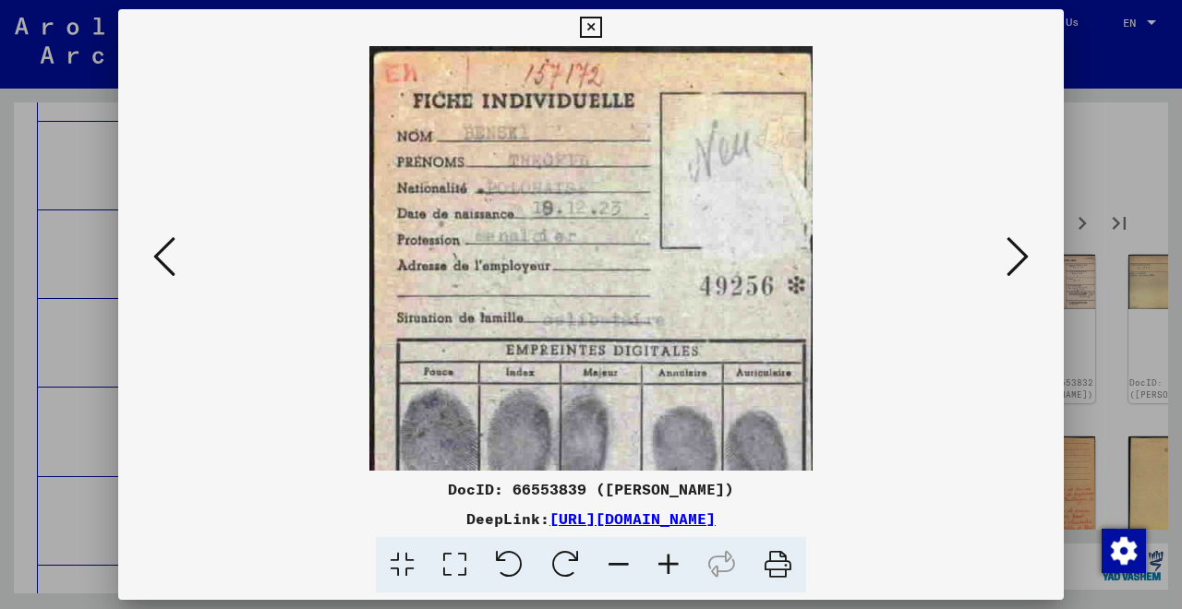
click at [1020, 264] on icon at bounding box center [1017, 257] width 22 height 44
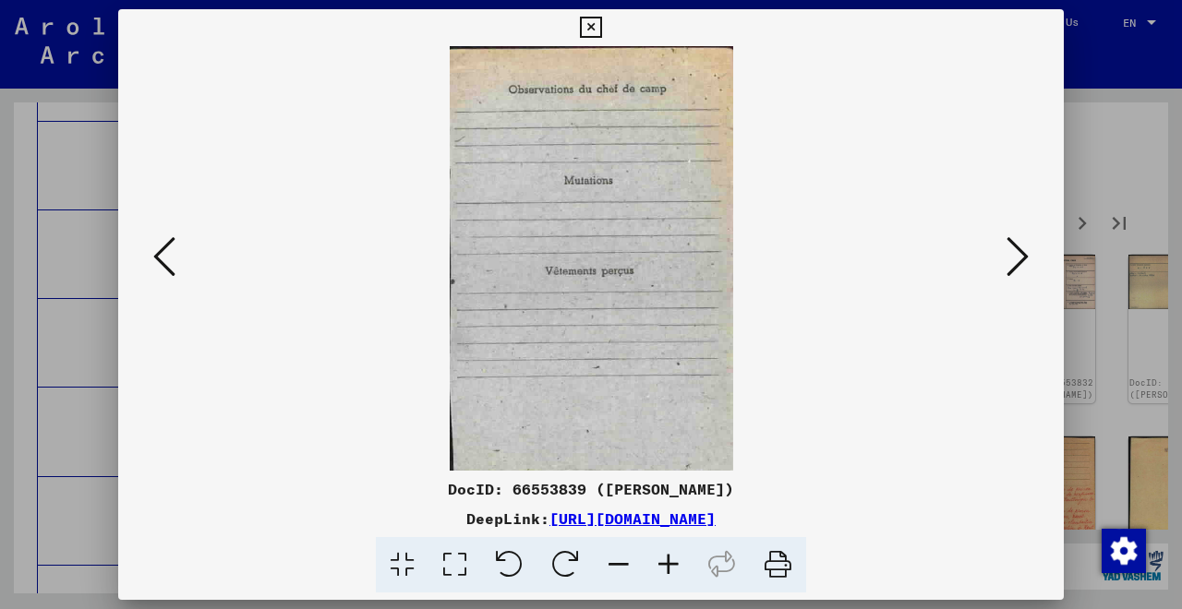
click at [1020, 264] on icon at bounding box center [1017, 257] width 22 height 44
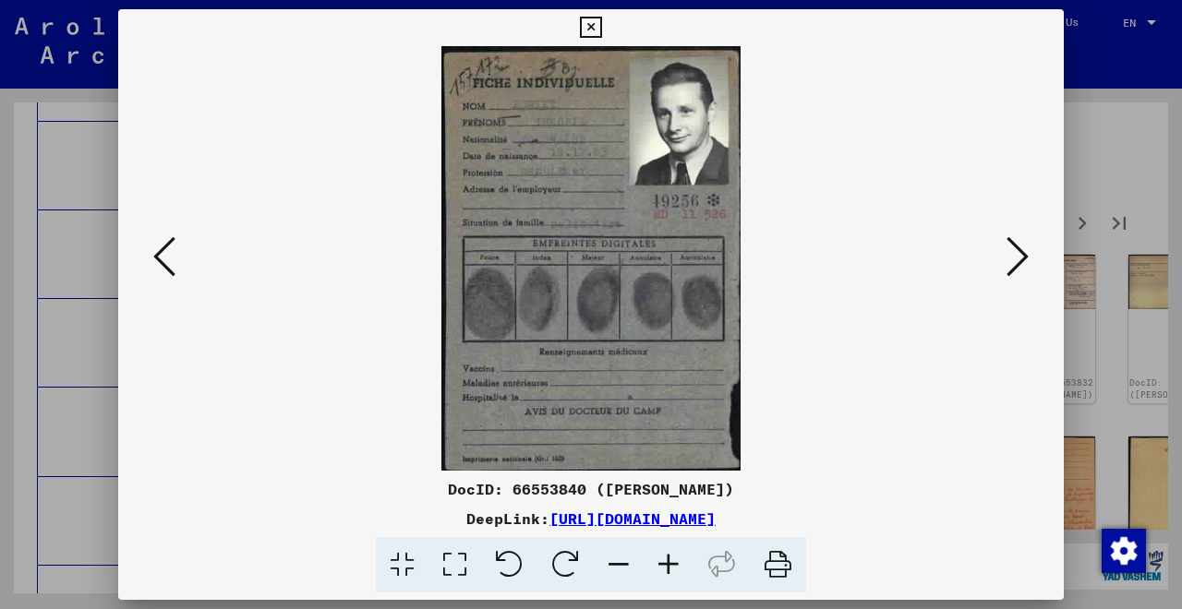
click at [669, 565] on icon at bounding box center [669, 565] width 50 height 56
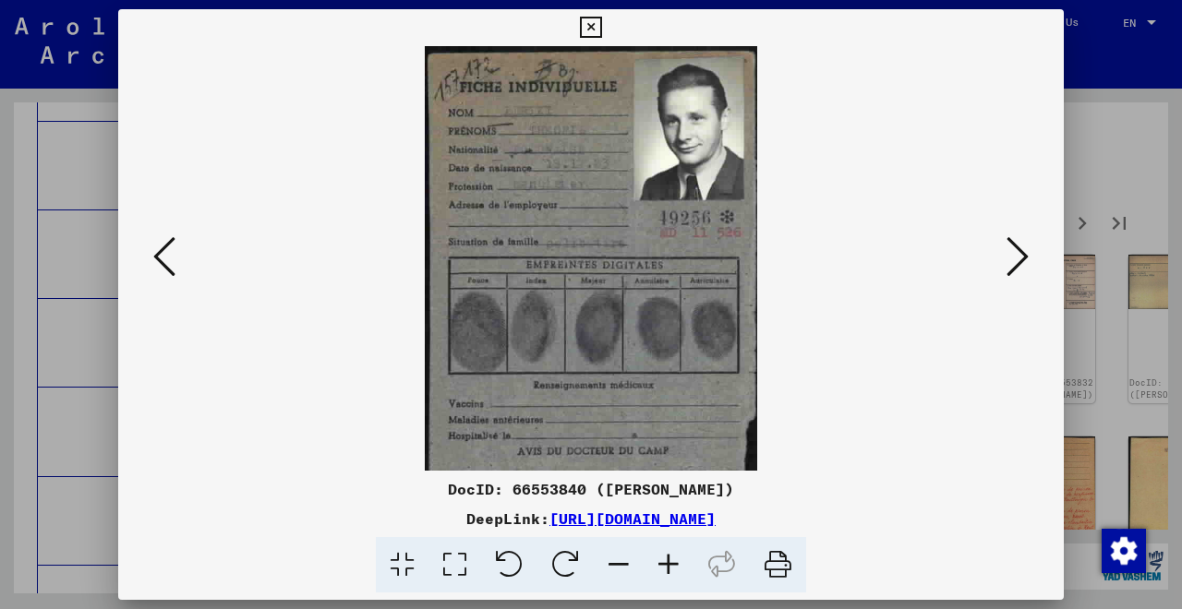
click at [669, 565] on icon at bounding box center [669, 565] width 50 height 56
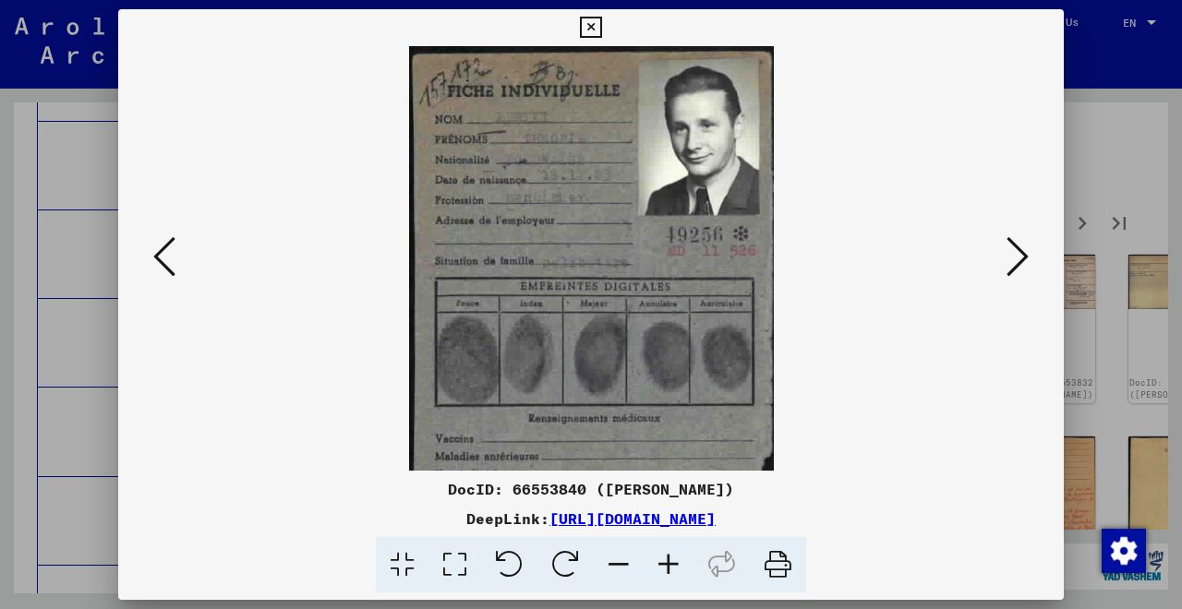
click at [669, 565] on icon at bounding box center [669, 565] width 50 height 56
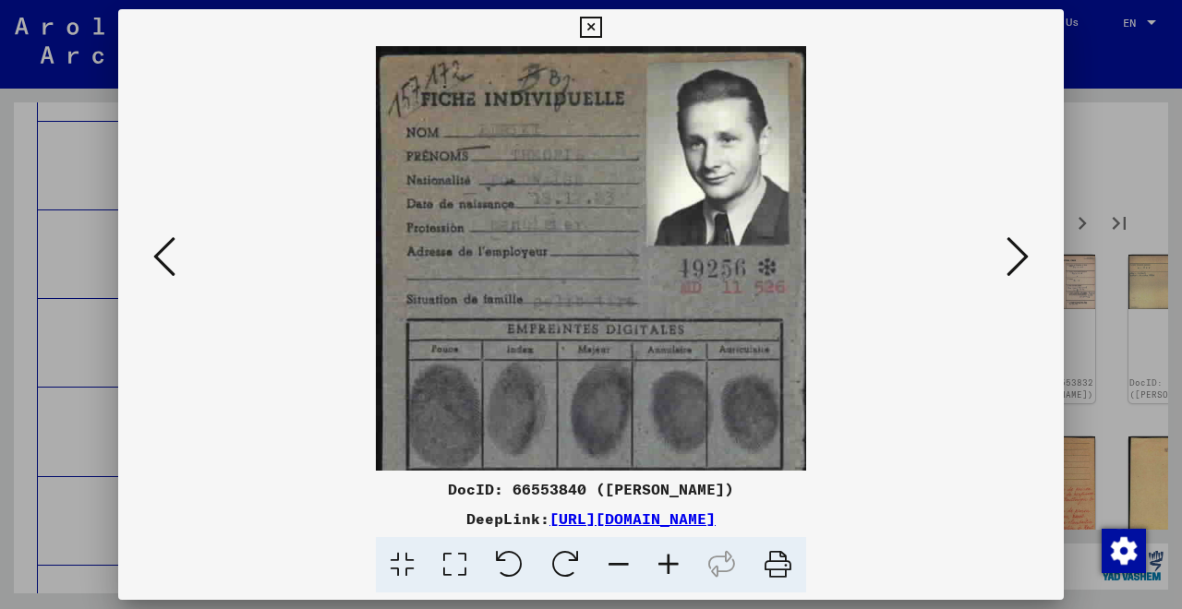
click at [669, 565] on icon at bounding box center [669, 565] width 50 height 56
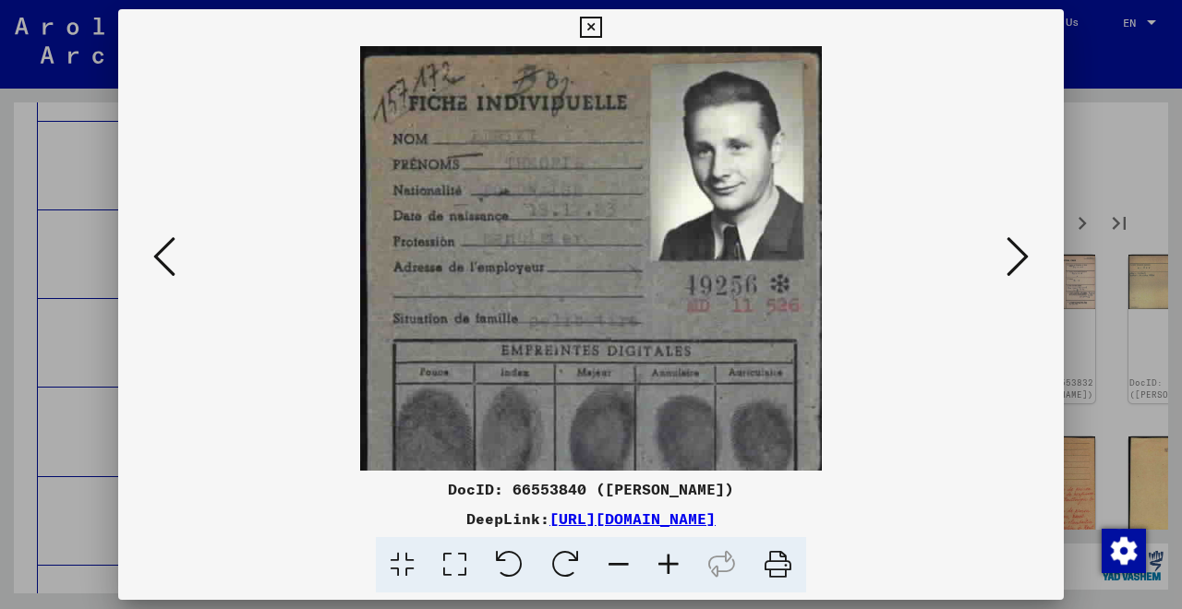
click at [669, 565] on icon at bounding box center [669, 565] width 50 height 56
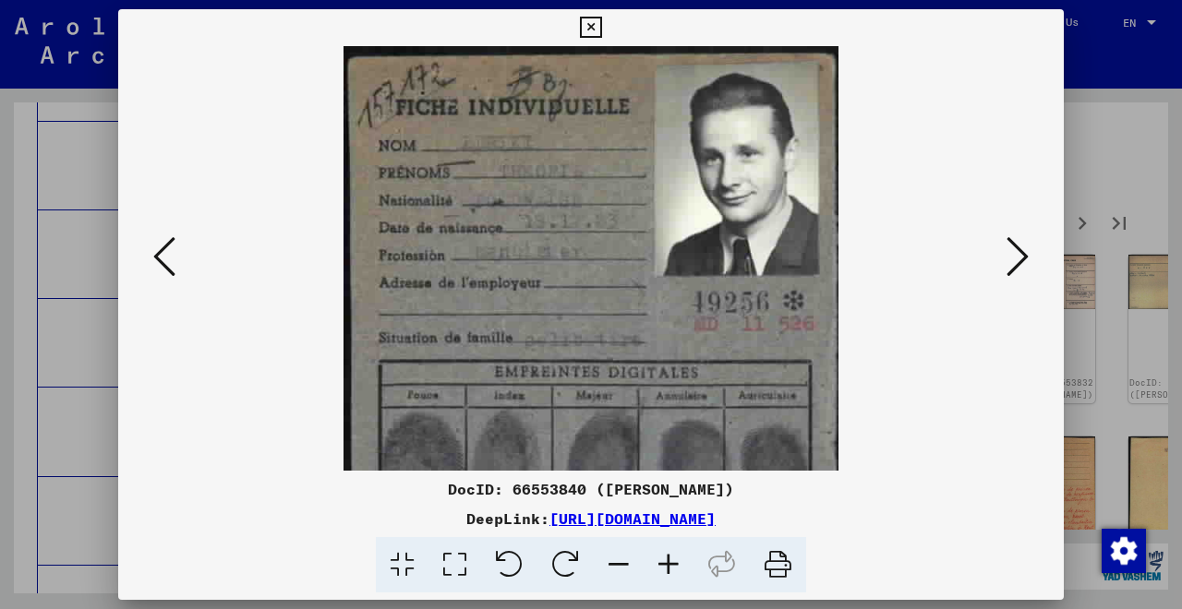
click at [669, 565] on icon at bounding box center [669, 565] width 50 height 56
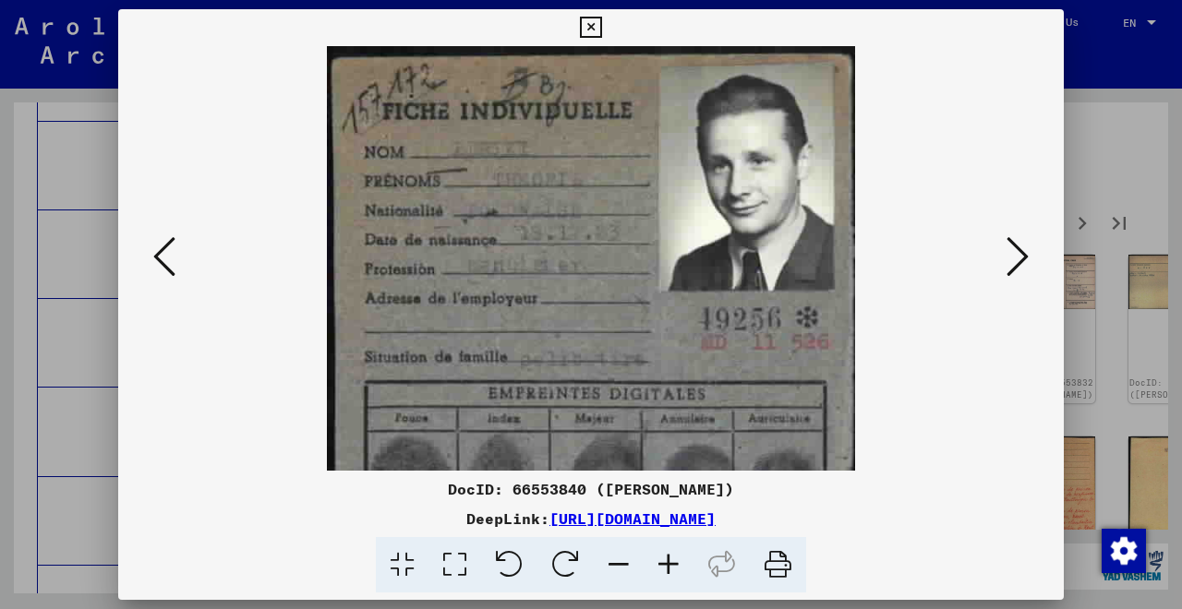
click at [669, 565] on icon at bounding box center [669, 565] width 50 height 56
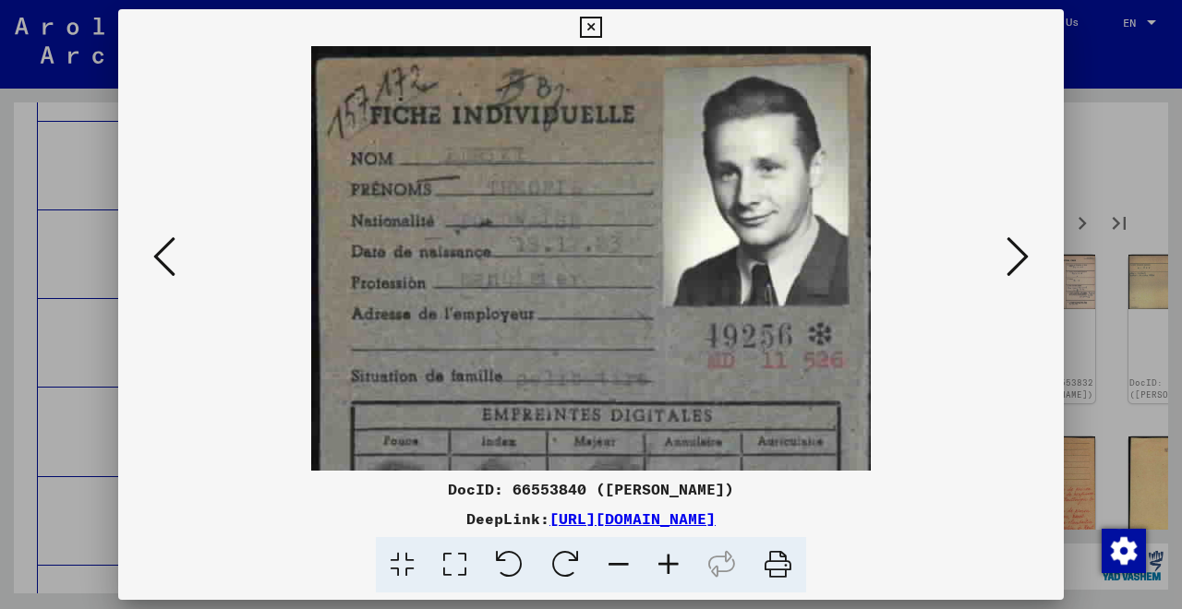
click at [626, 557] on icon at bounding box center [619, 565] width 50 height 56
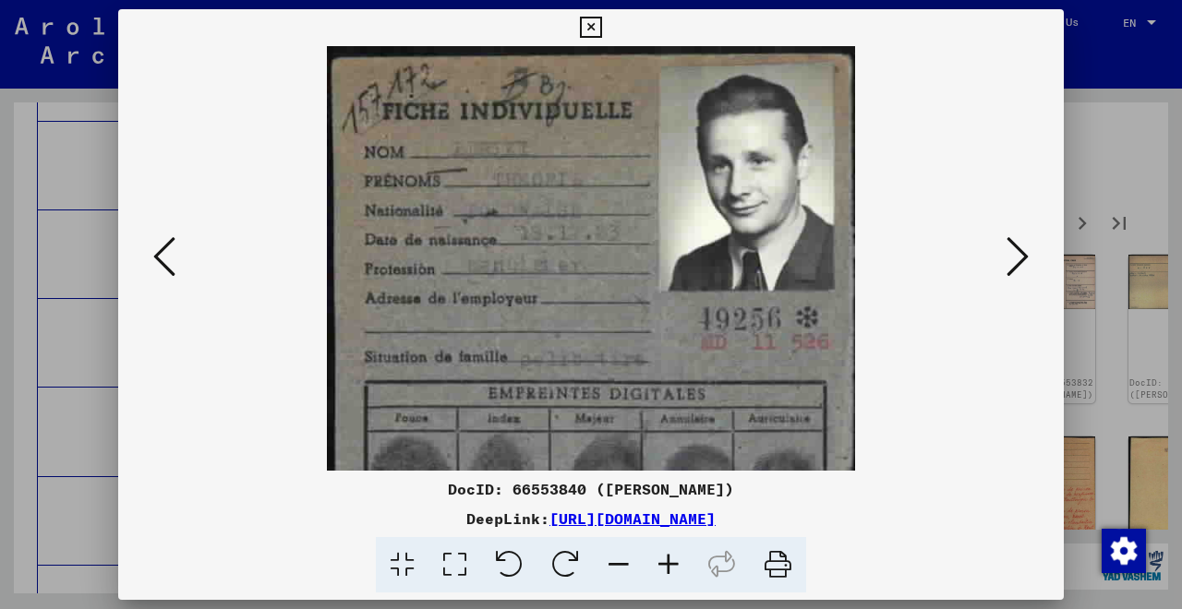
click at [626, 557] on icon at bounding box center [619, 565] width 50 height 56
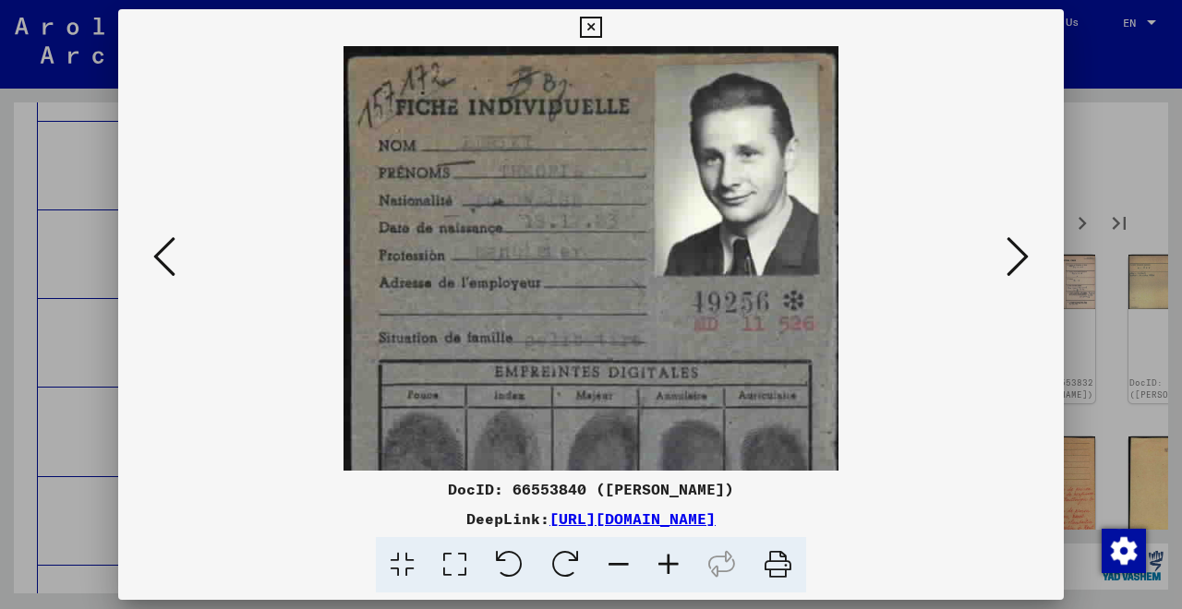
click at [626, 557] on icon at bounding box center [619, 565] width 50 height 56
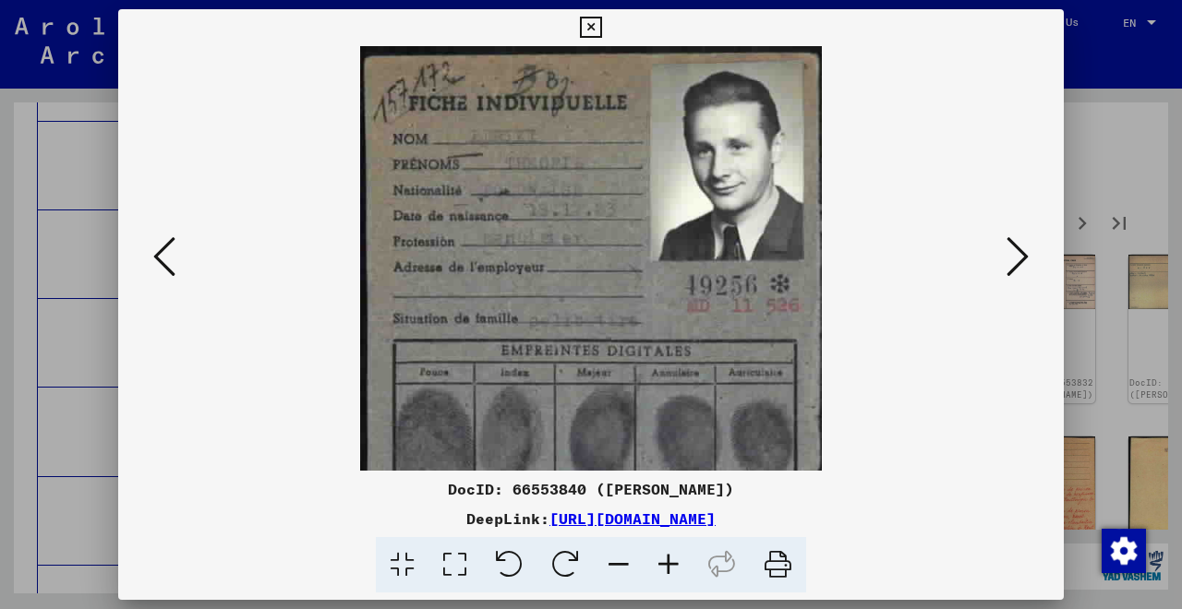
click at [626, 557] on icon at bounding box center [619, 565] width 50 height 56
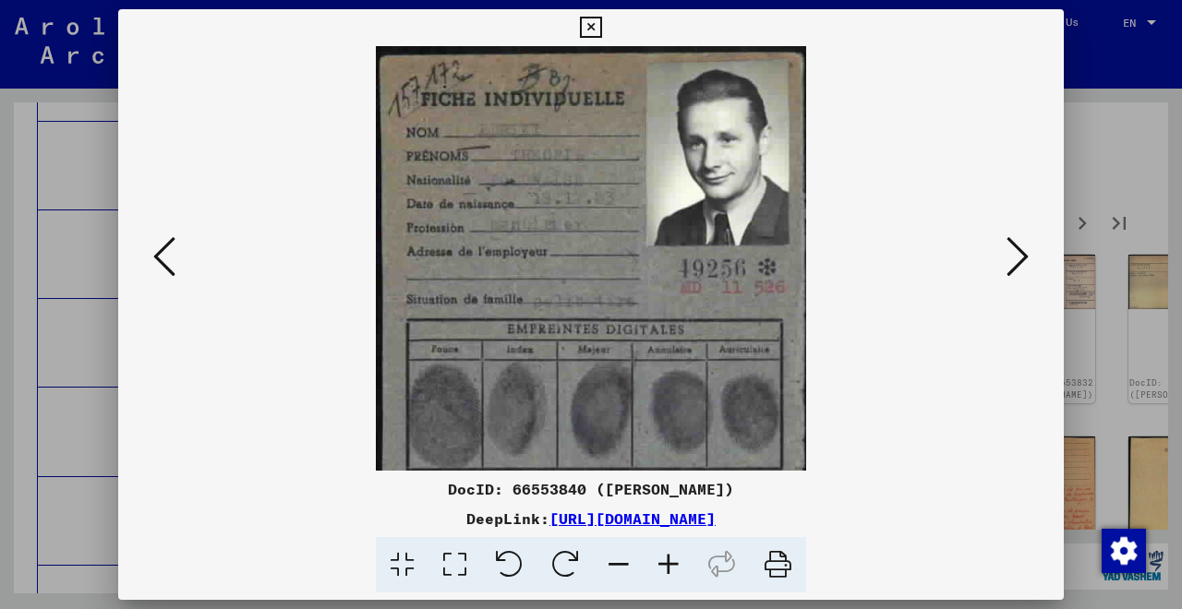
click at [626, 557] on icon at bounding box center [619, 565] width 50 height 56
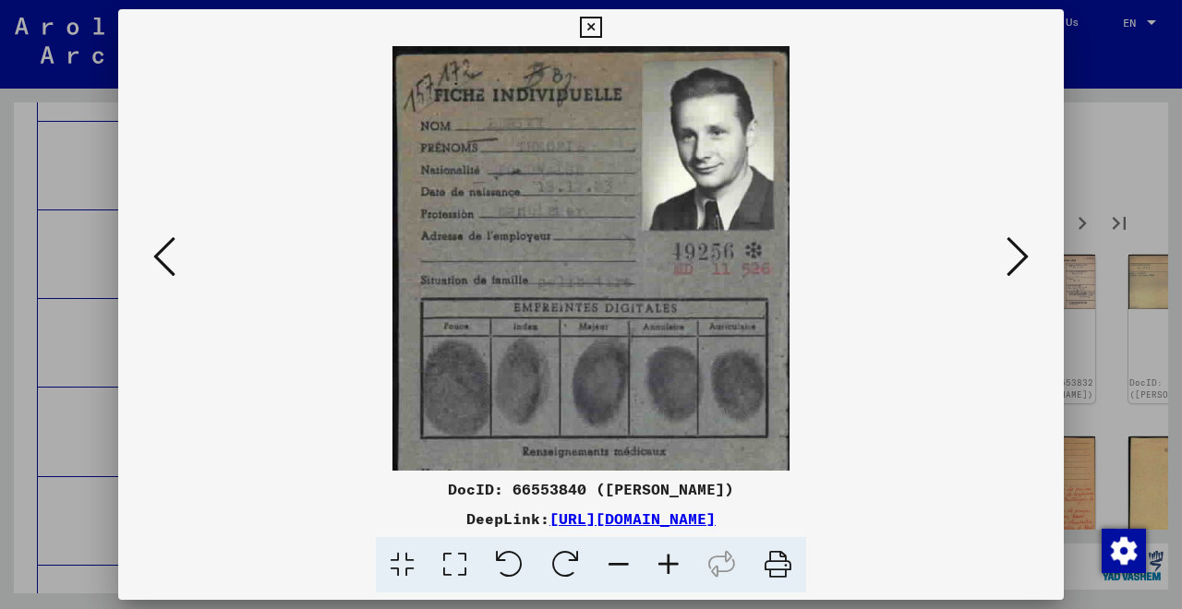
click at [626, 557] on icon at bounding box center [619, 565] width 50 height 56
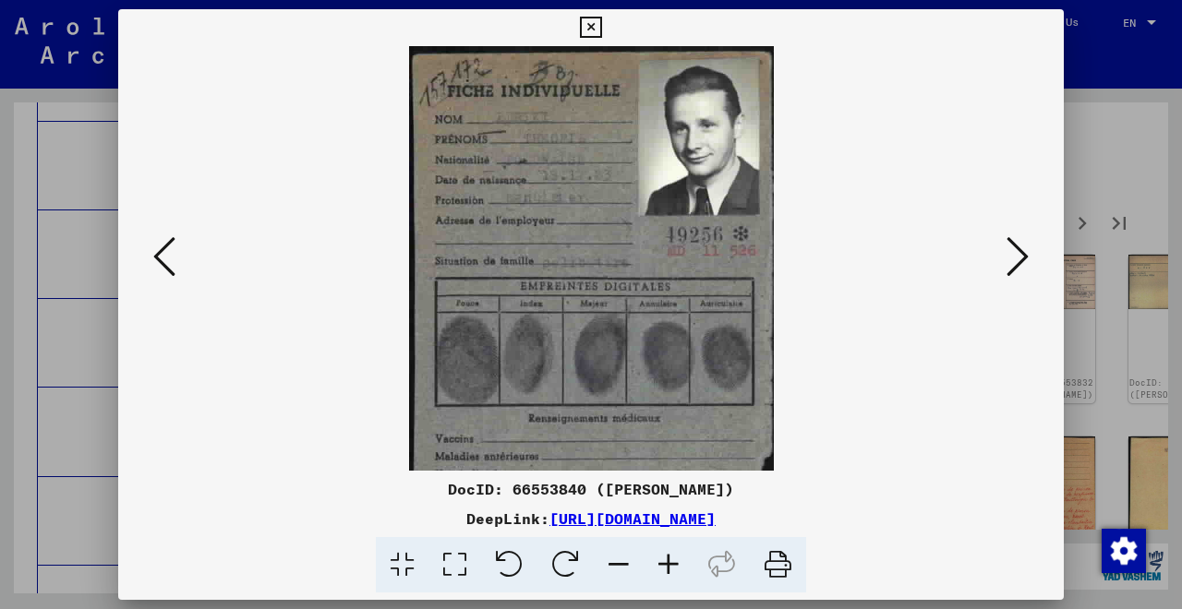
click at [1025, 267] on icon at bounding box center [1017, 257] width 22 height 44
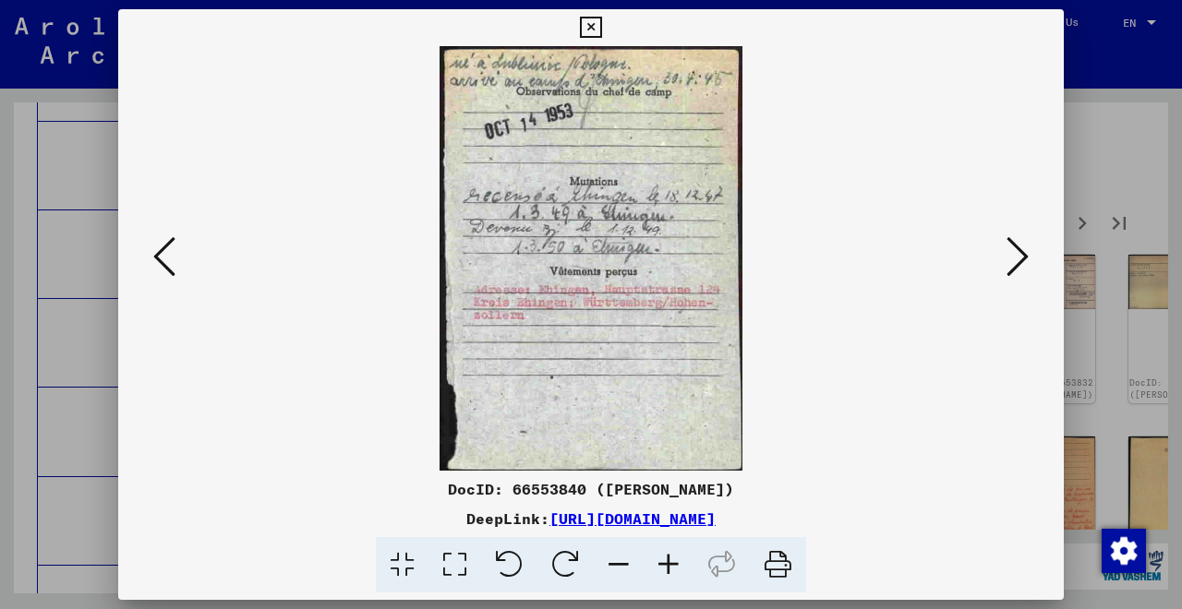
click at [674, 565] on icon at bounding box center [669, 565] width 50 height 56
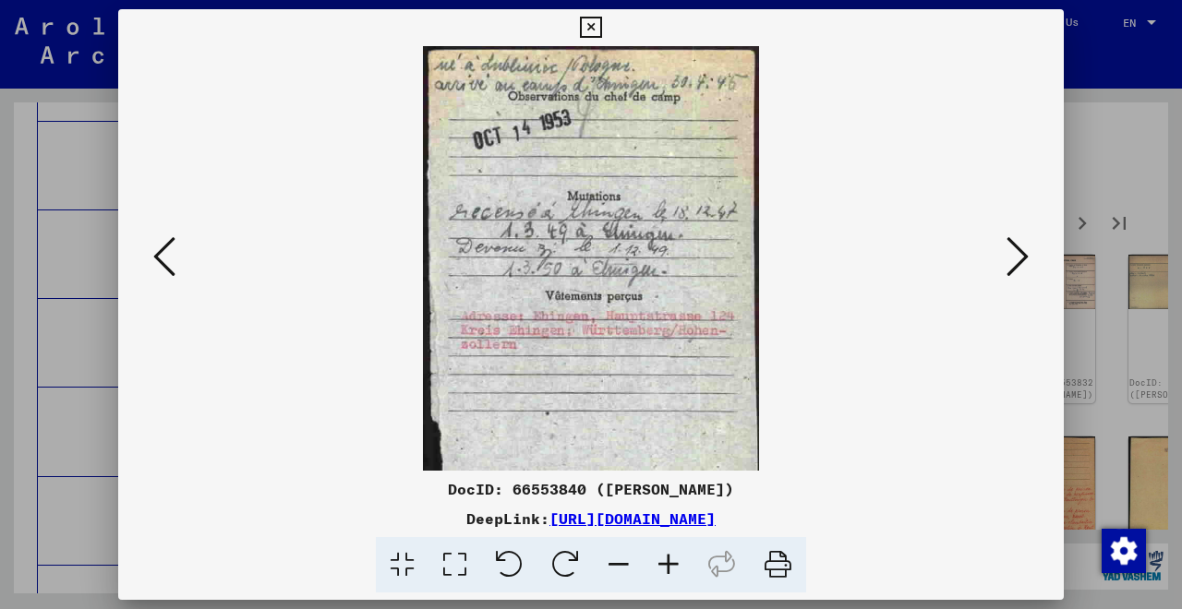
click at [674, 565] on icon at bounding box center [669, 565] width 50 height 56
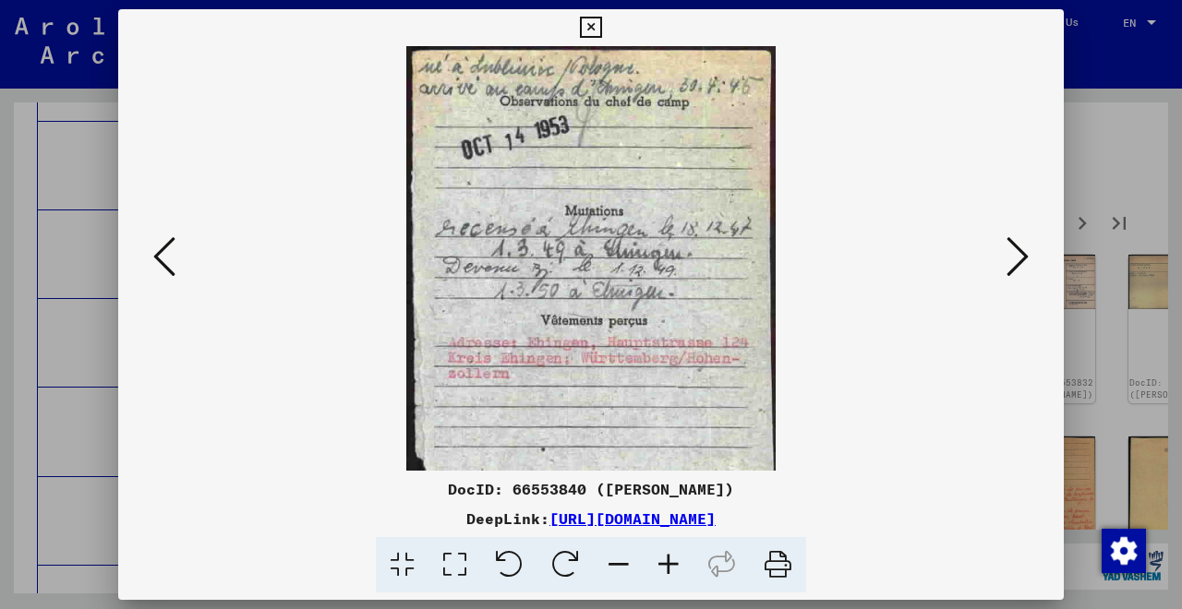
click at [674, 565] on icon at bounding box center [669, 565] width 50 height 56
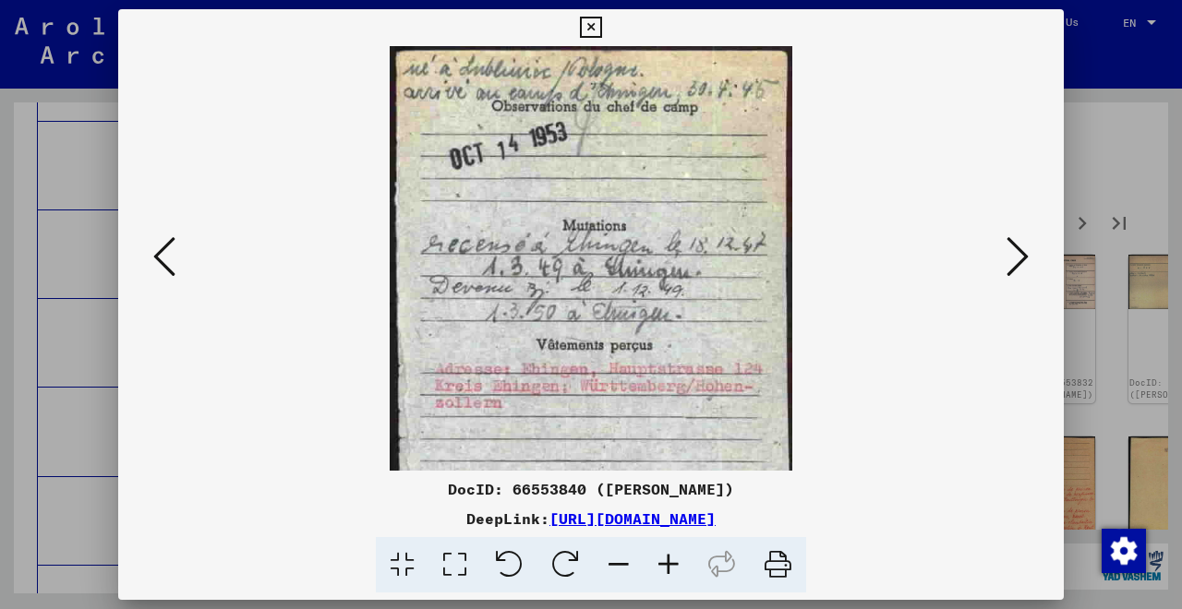
click at [674, 565] on icon at bounding box center [669, 565] width 50 height 56
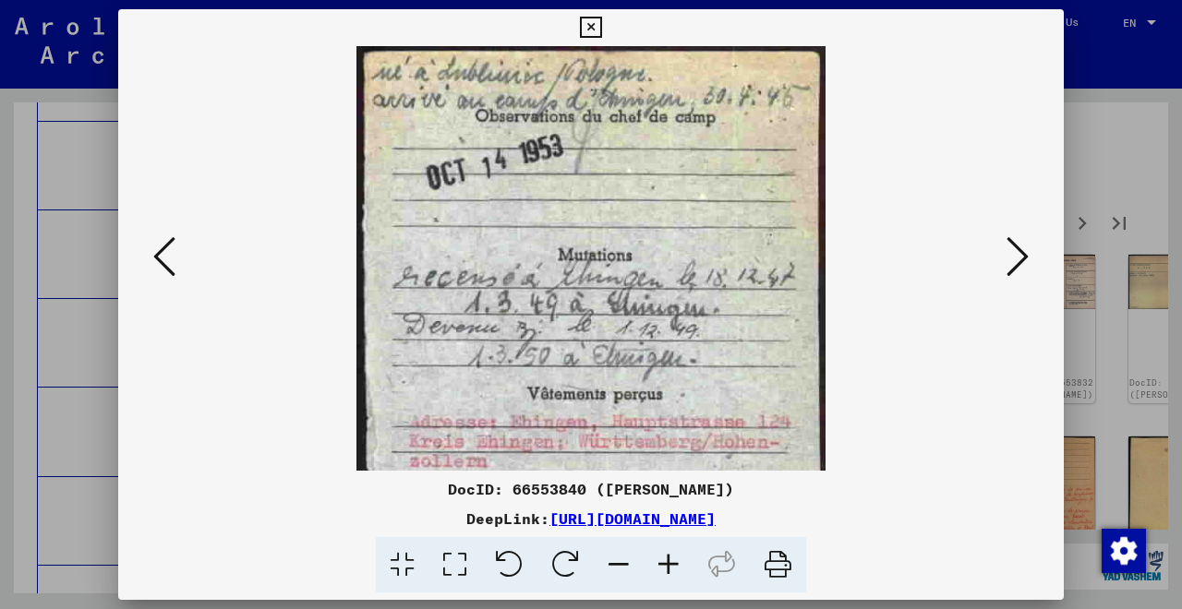
click at [674, 565] on icon at bounding box center [669, 565] width 50 height 56
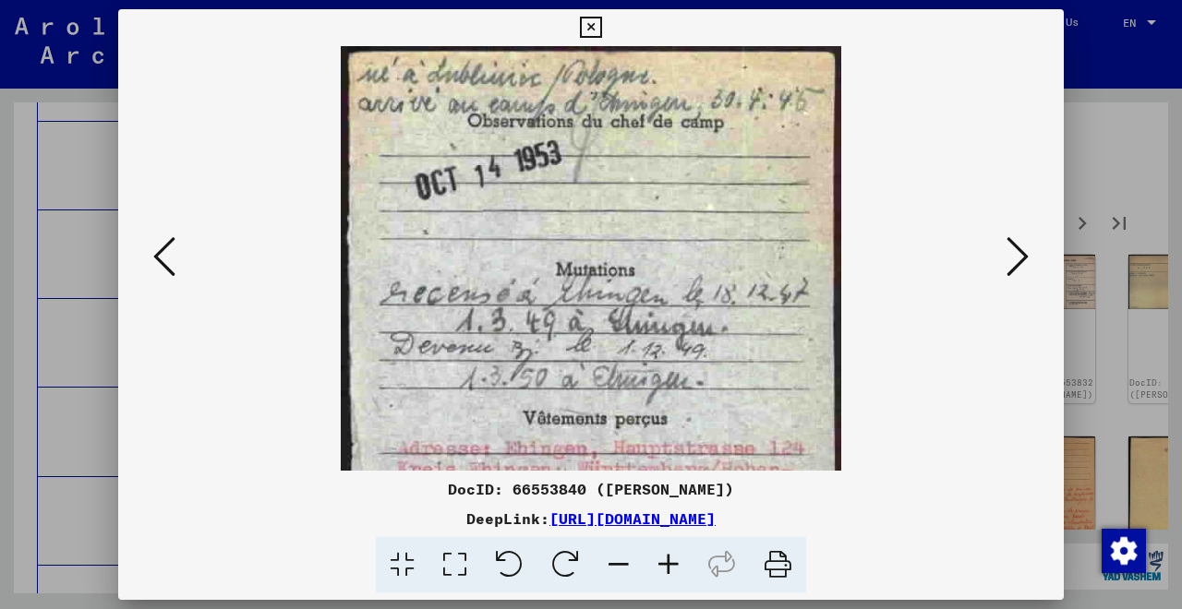
click at [674, 565] on icon at bounding box center [669, 565] width 50 height 56
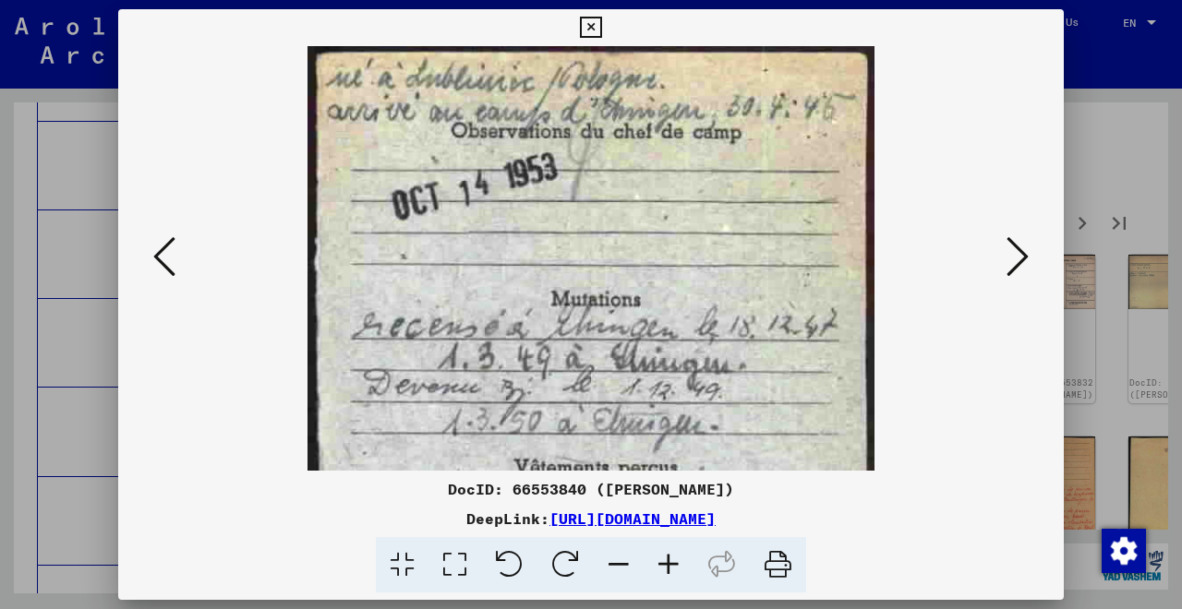
click at [674, 565] on icon at bounding box center [669, 565] width 50 height 56
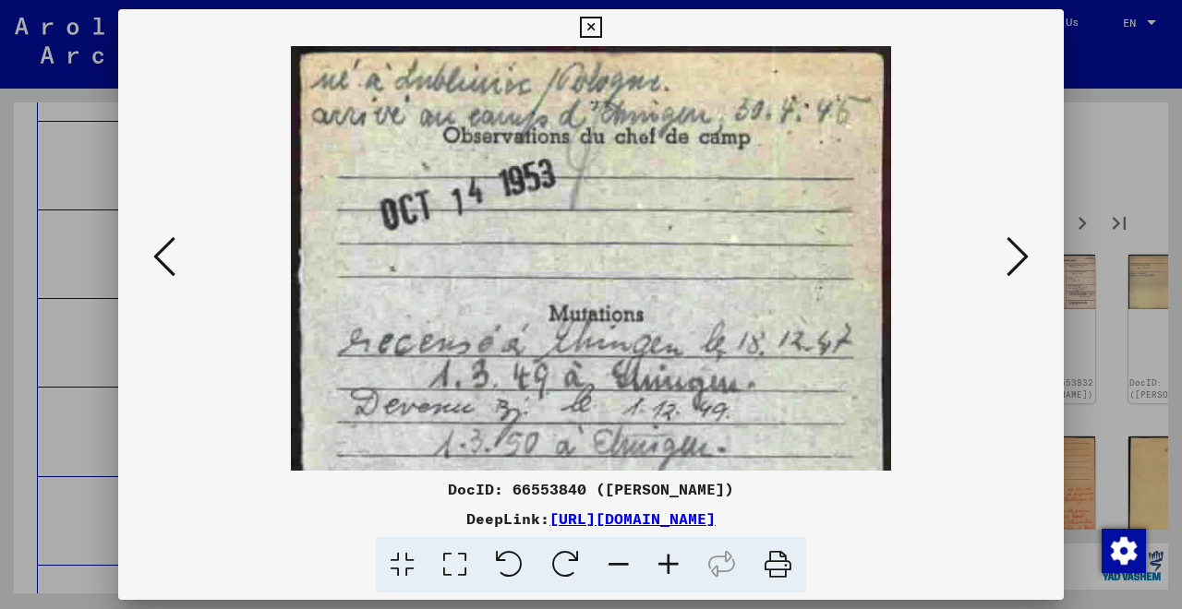
click at [674, 565] on icon at bounding box center [669, 565] width 50 height 56
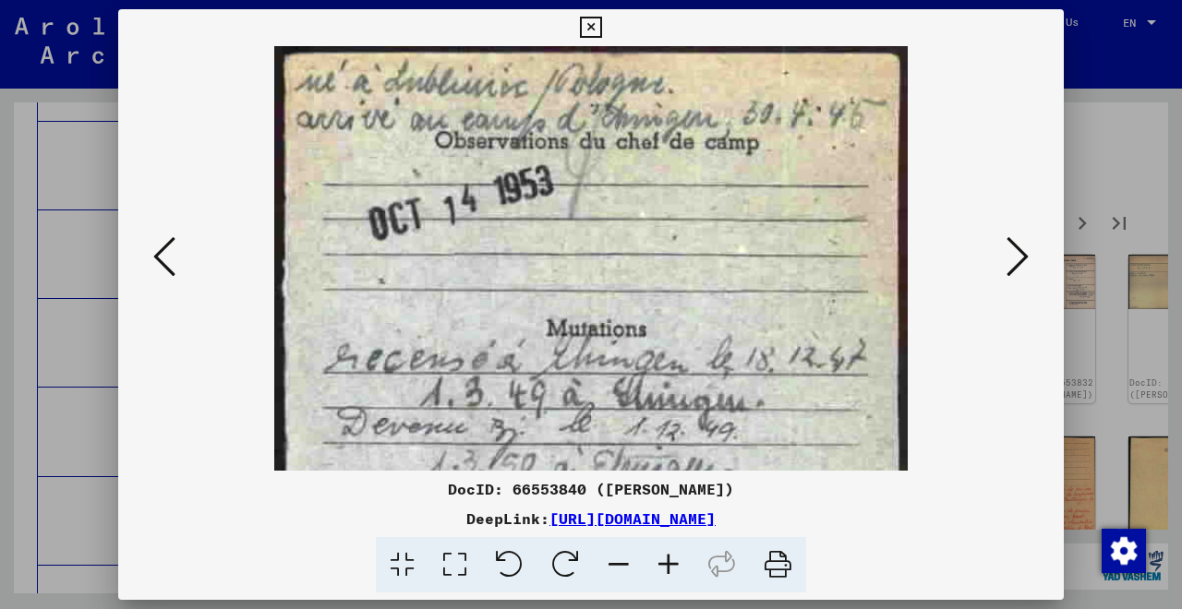
scroll to position [0, 0]
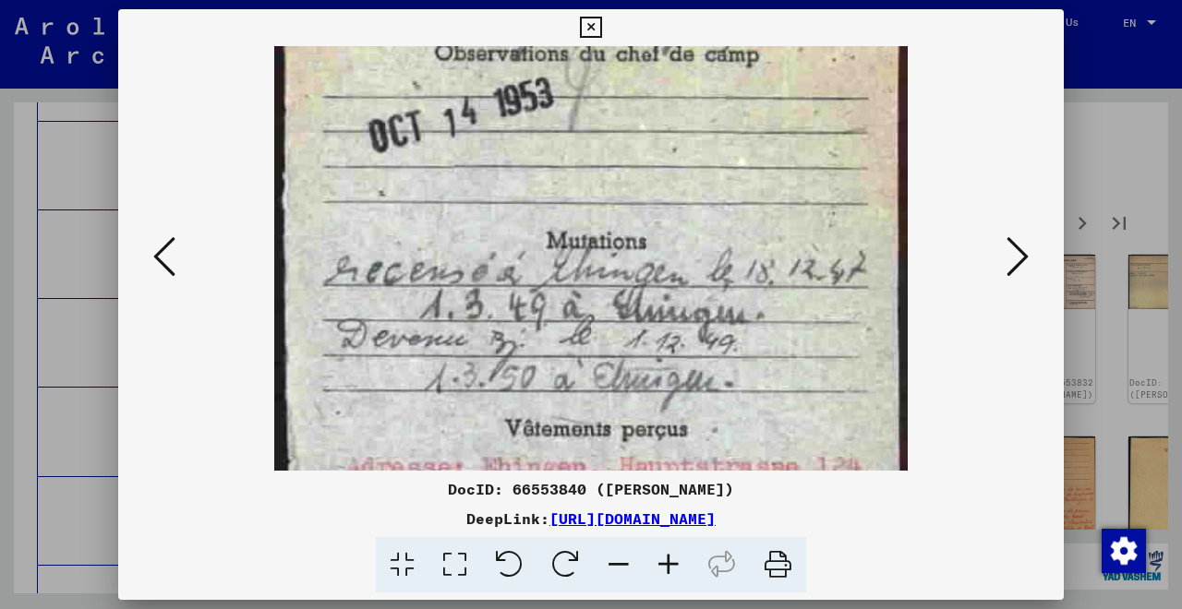
drag, startPoint x: 652, startPoint y: 300, endPoint x: 655, endPoint y: 213, distance: 86.8
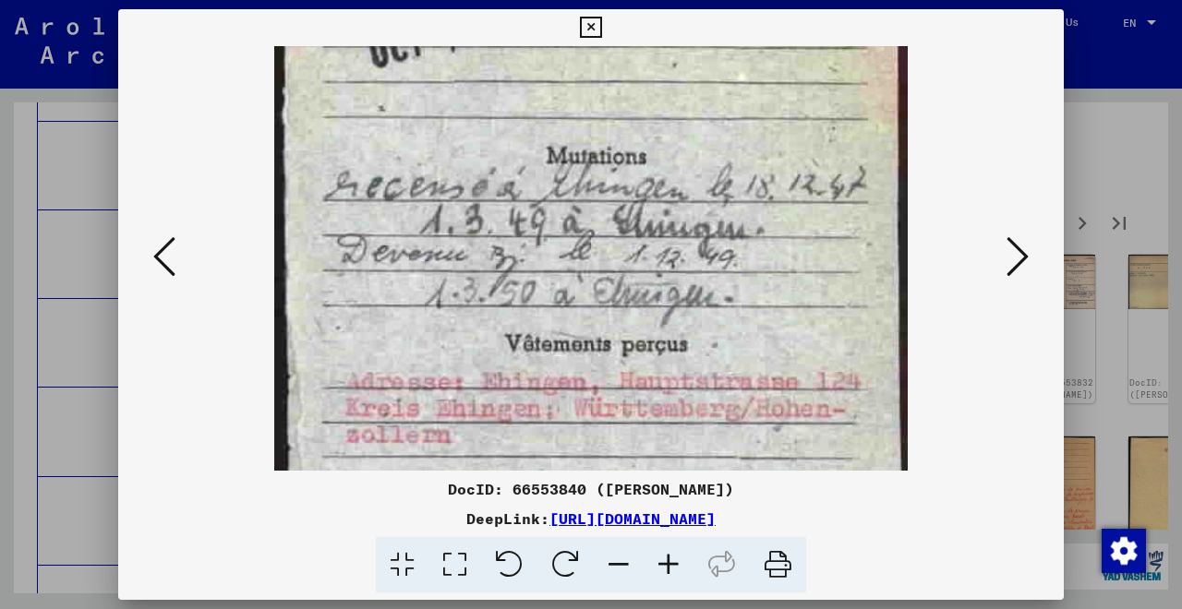
drag, startPoint x: 669, startPoint y: 265, endPoint x: 666, endPoint y: 176, distance: 88.7
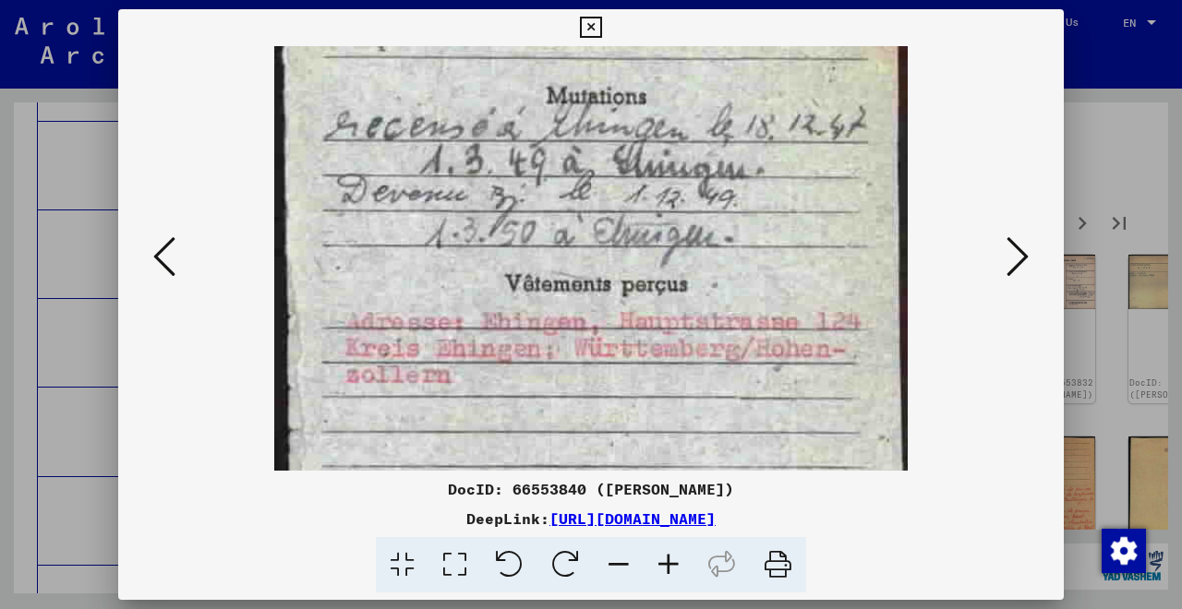
scroll to position [236, 0]
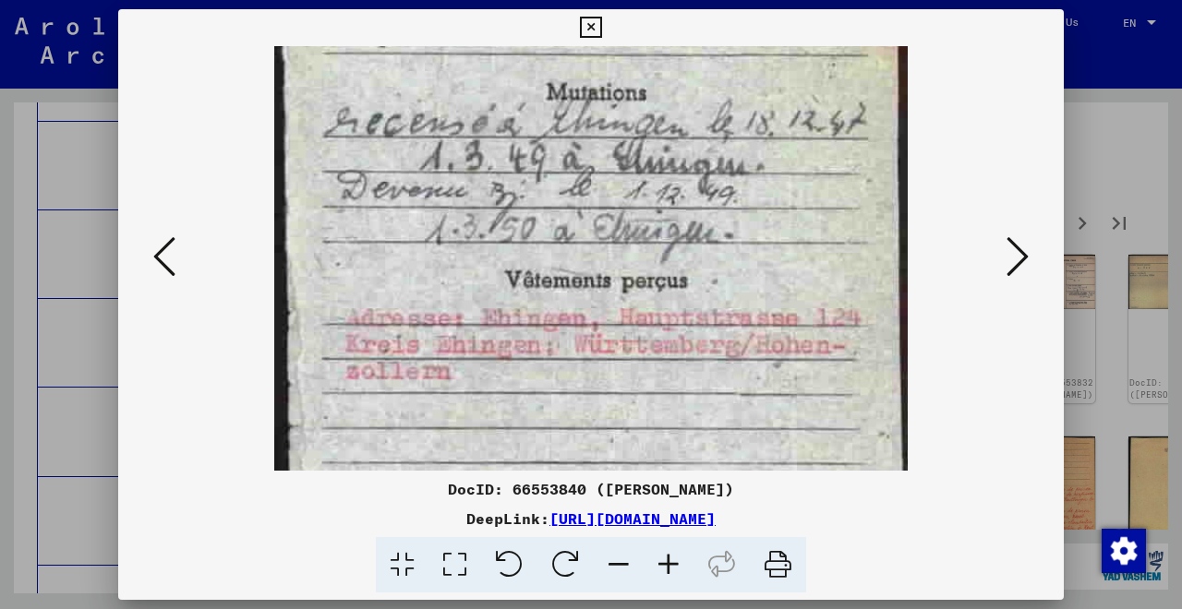
drag, startPoint x: 666, startPoint y: 176, endPoint x: 663, endPoint y: 115, distance: 61.0
click at [623, 563] on icon at bounding box center [619, 565] width 50 height 56
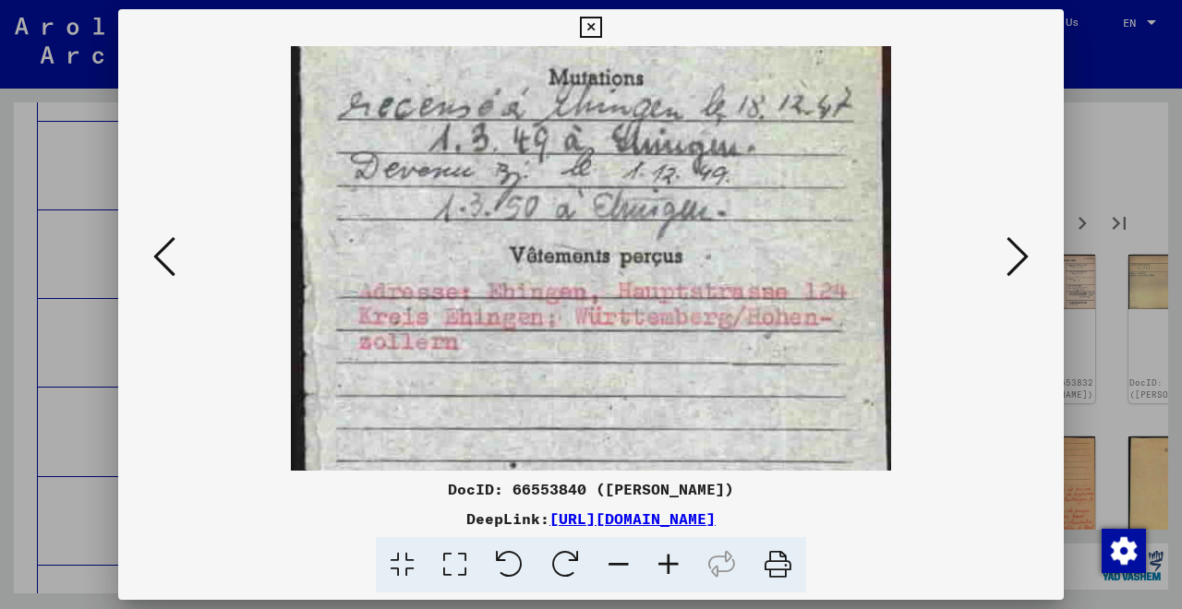
click at [623, 563] on icon at bounding box center [619, 565] width 50 height 56
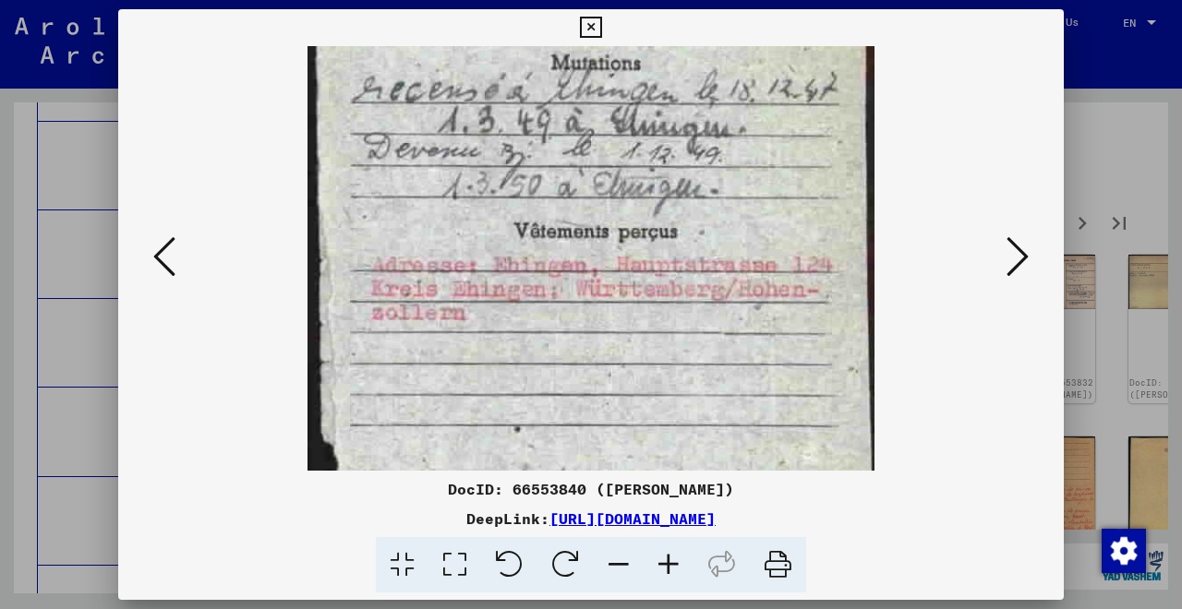
click at [623, 563] on icon at bounding box center [619, 565] width 50 height 56
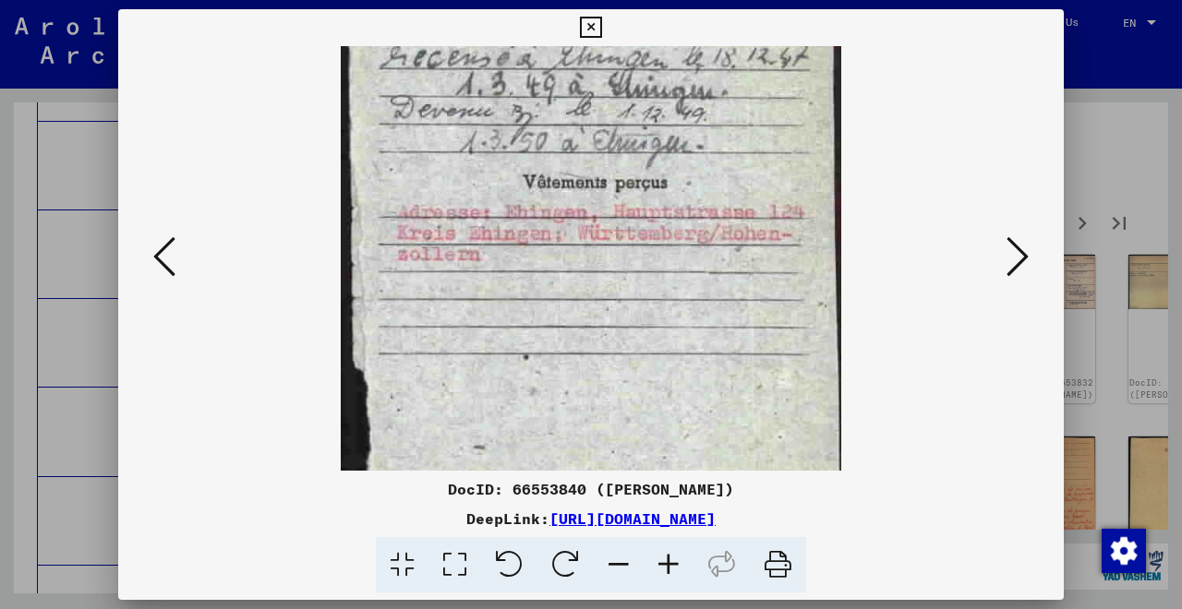
click at [623, 563] on icon at bounding box center [619, 565] width 50 height 56
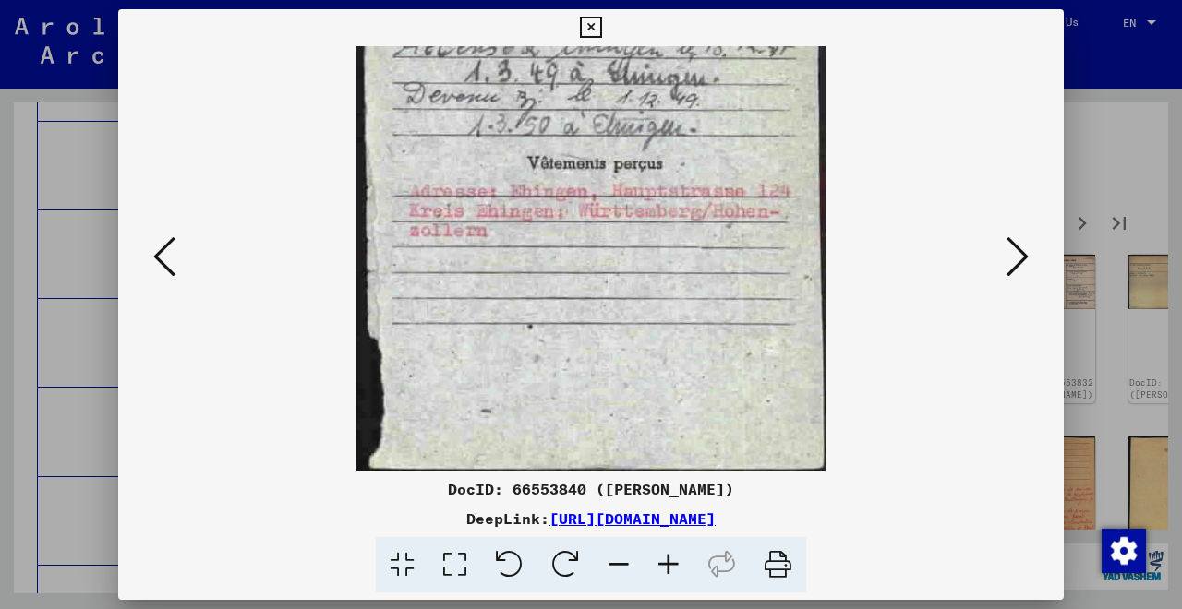
click at [1009, 261] on icon at bounding box center [1017, 257] width 22 height 44
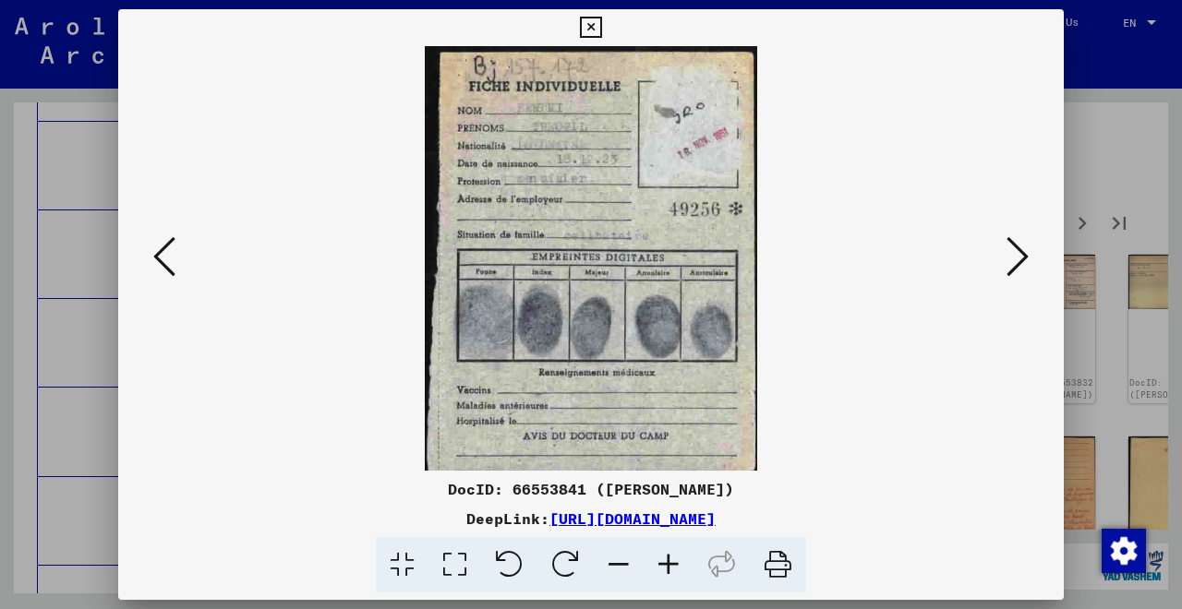
click at [671, 557] on icon at bounding box center [669, 565] width 50 height 56
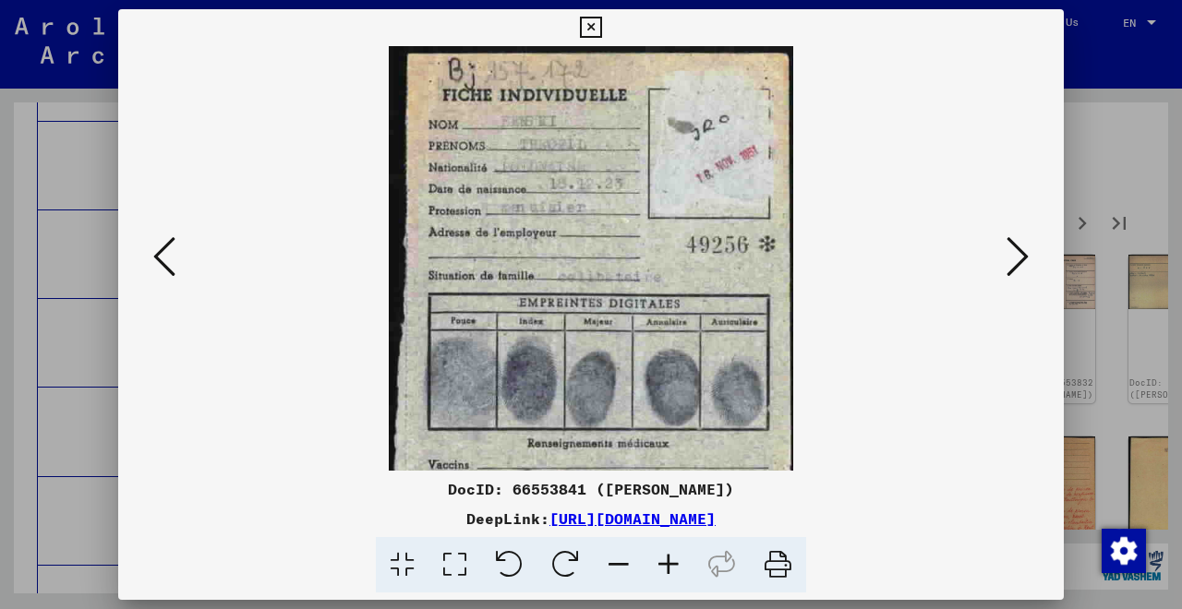
click at [671, 557] on icon at bounding box center [669, 565] width 50 height 56
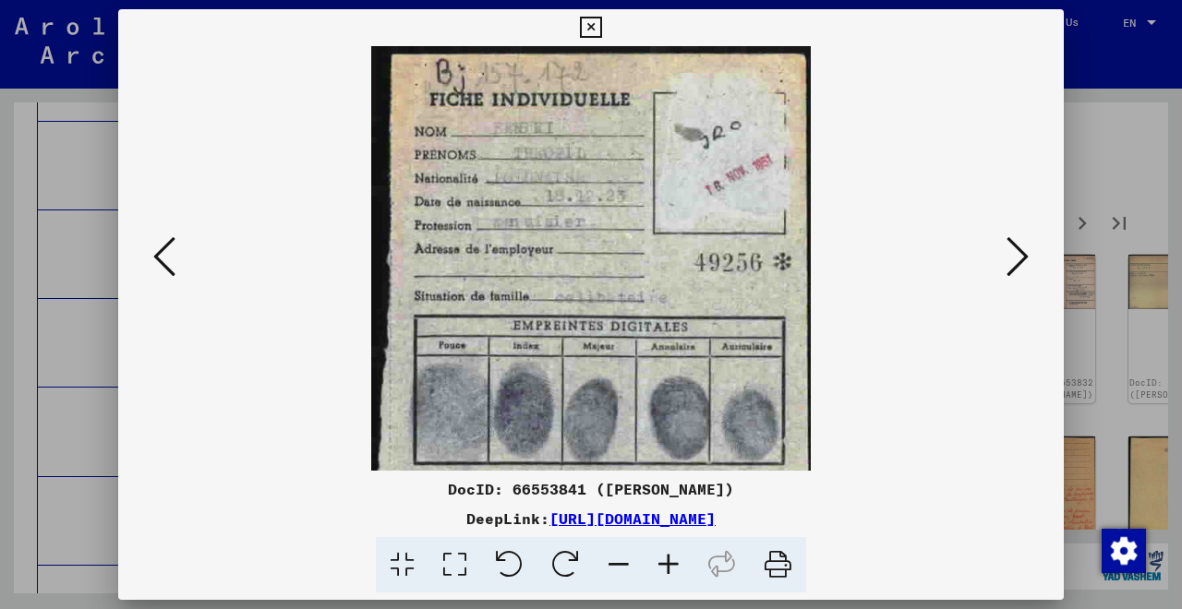
click at [671, 557] on icon at bounding box center [669, 565] width 50 height 56
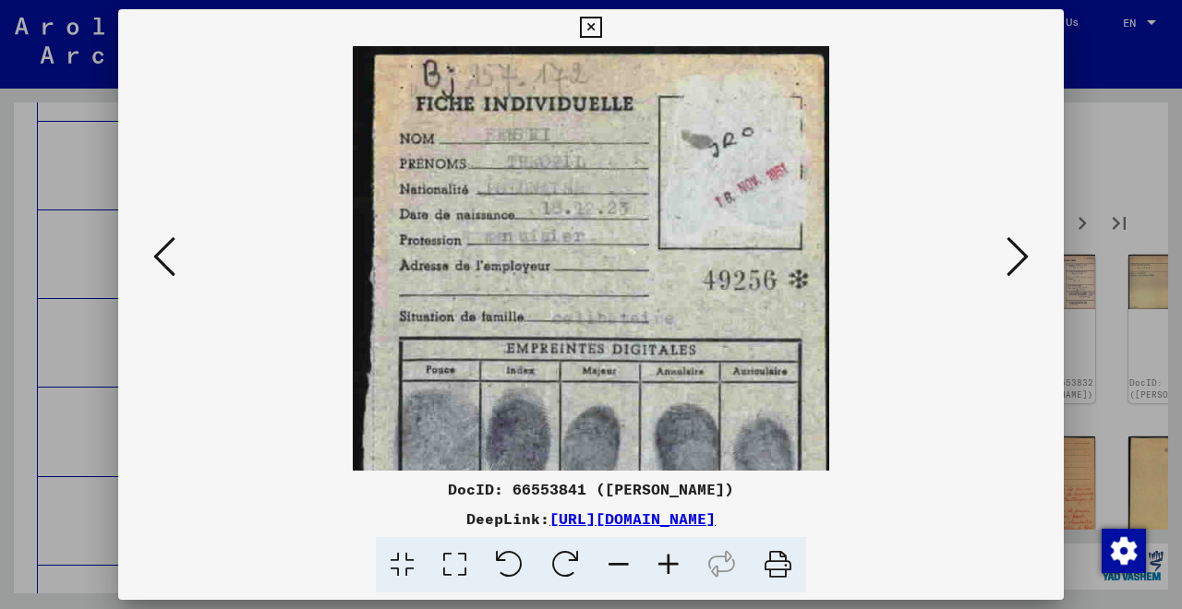
click at [671, 557] on icon at bounding box center [669, 565] width 50 height 56
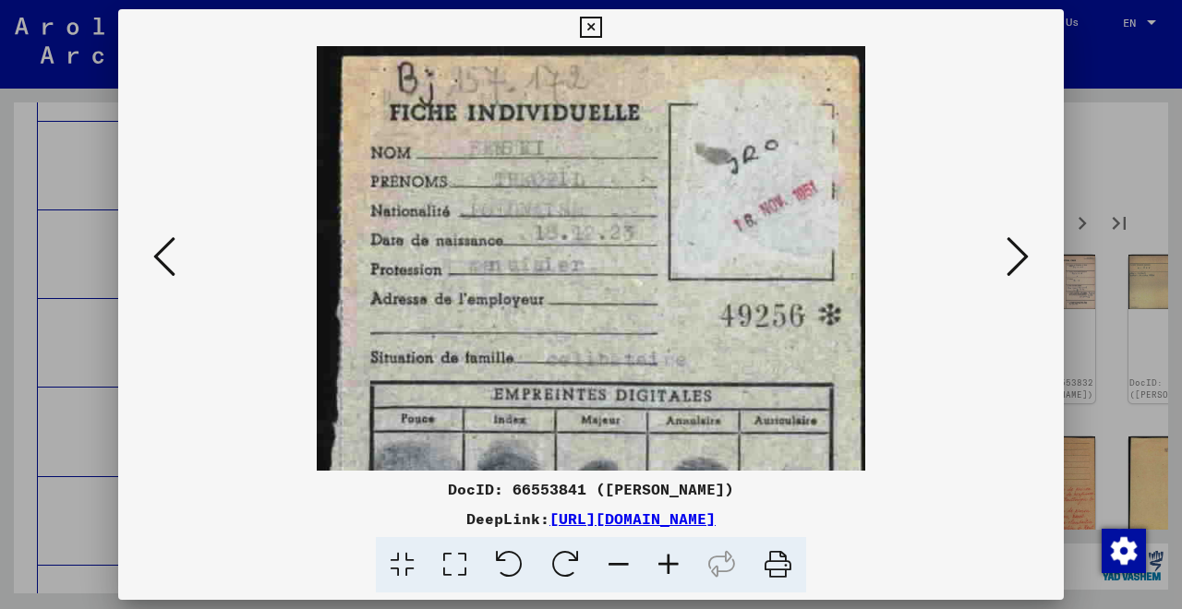
click at [671, 557] on icon at bounding box center [669, 565] width 50 height 56
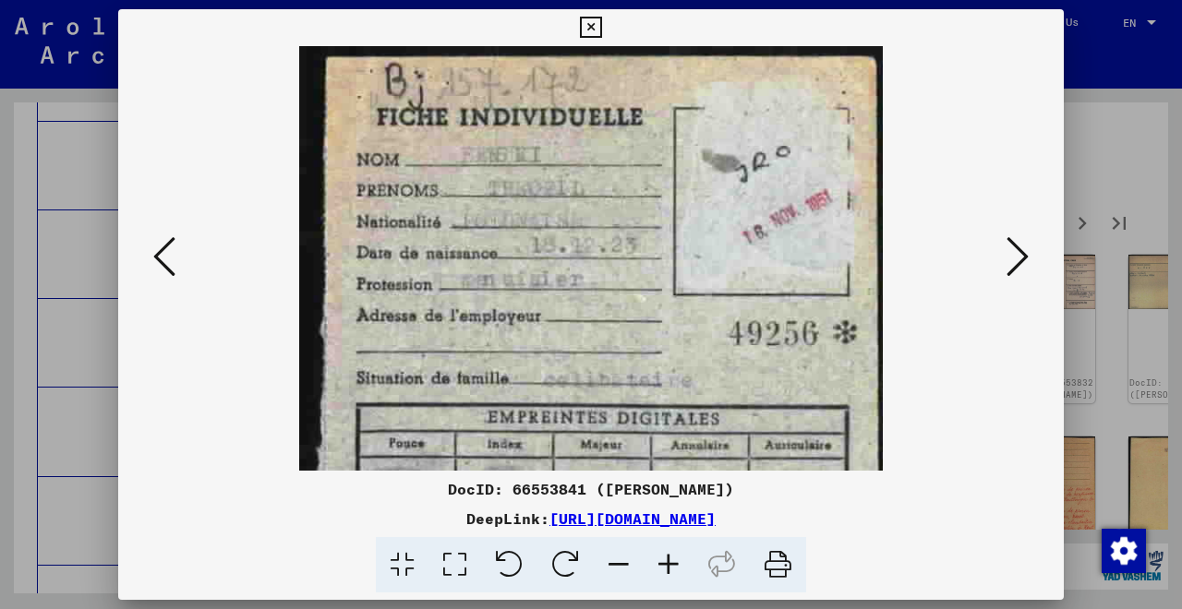
click at [671, 557] on icon at bounding box center [669, 565] width 50 height 56
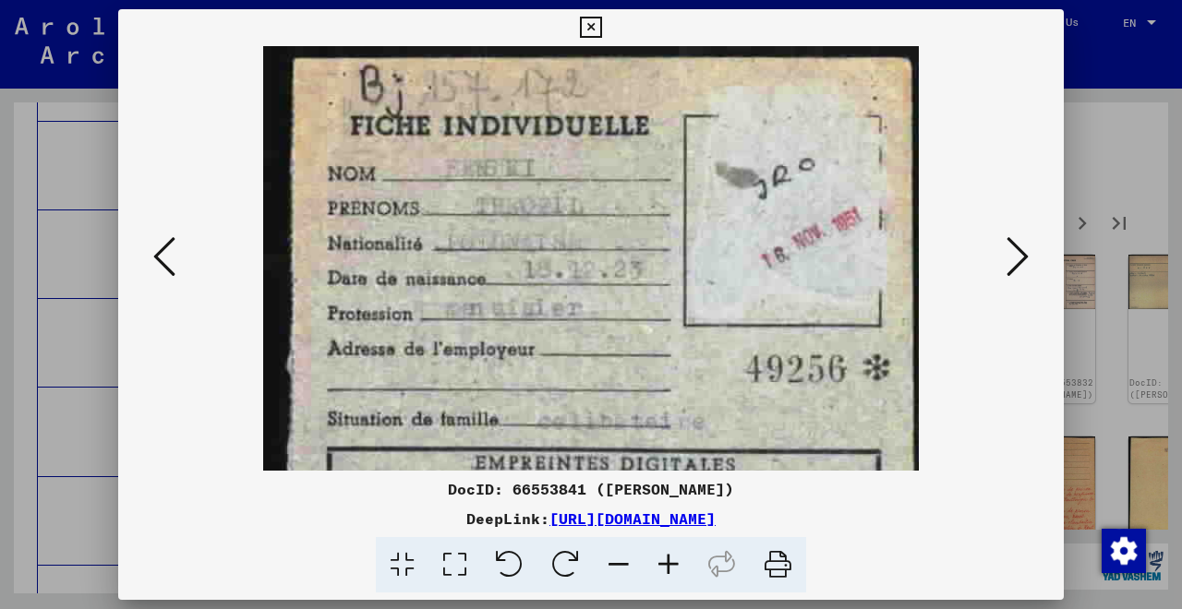
click at [671, 557] on icon at bounding box center [669, 565] width 50 height 56
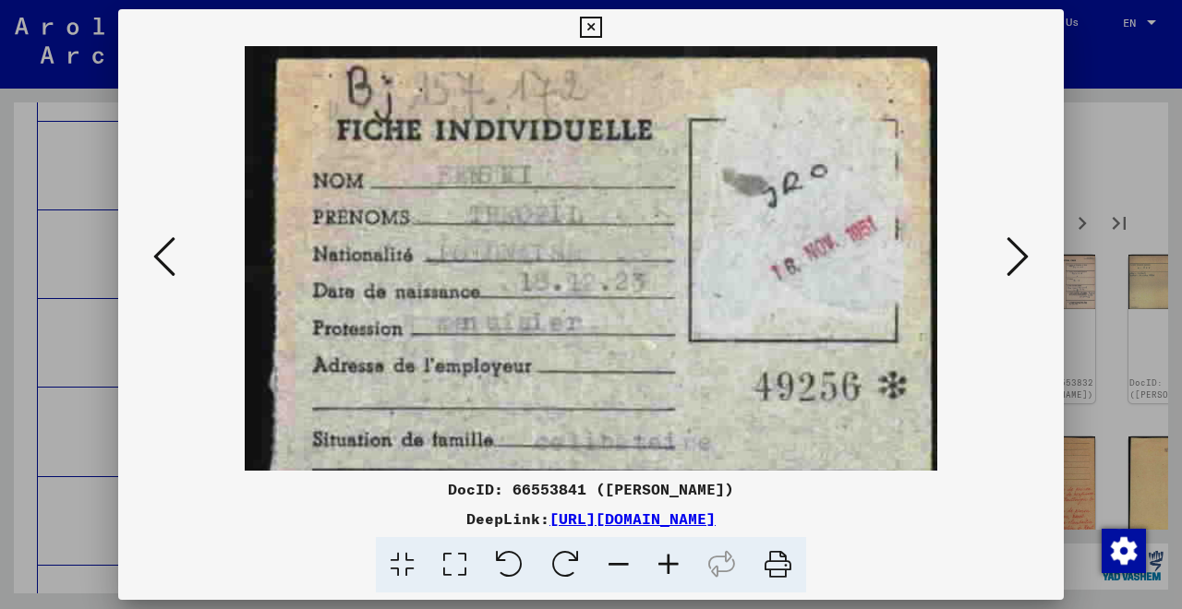
click at [671, 557] on icon at bounding box center [669, 565] width 50 height 56
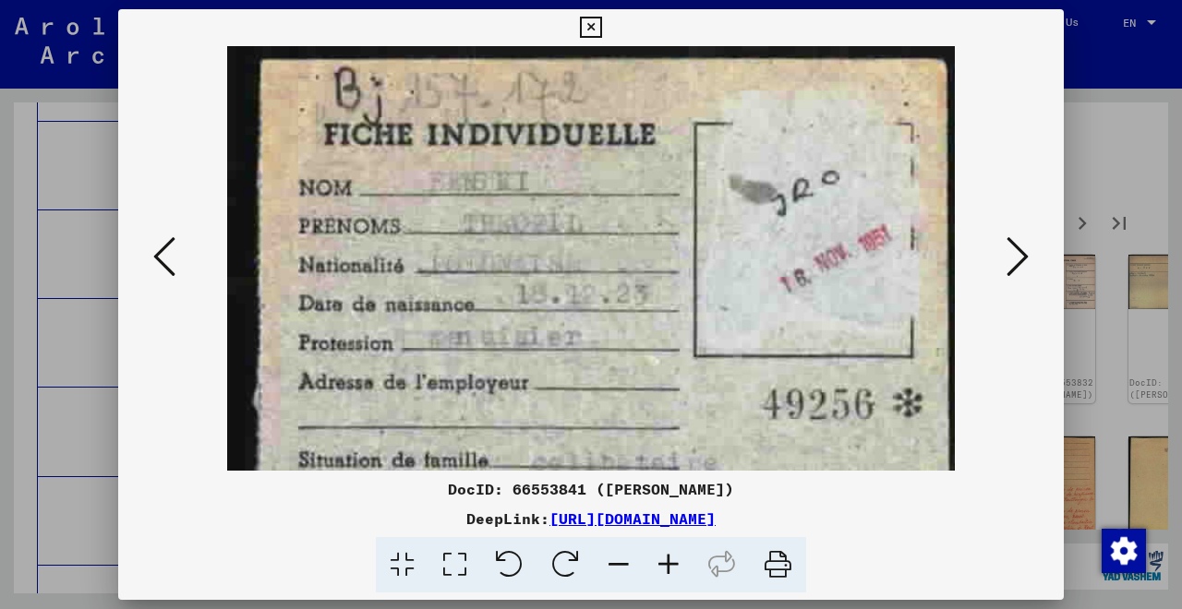
click at [616, 562] on icon at bounding box center [619, 565] width 50 height 56
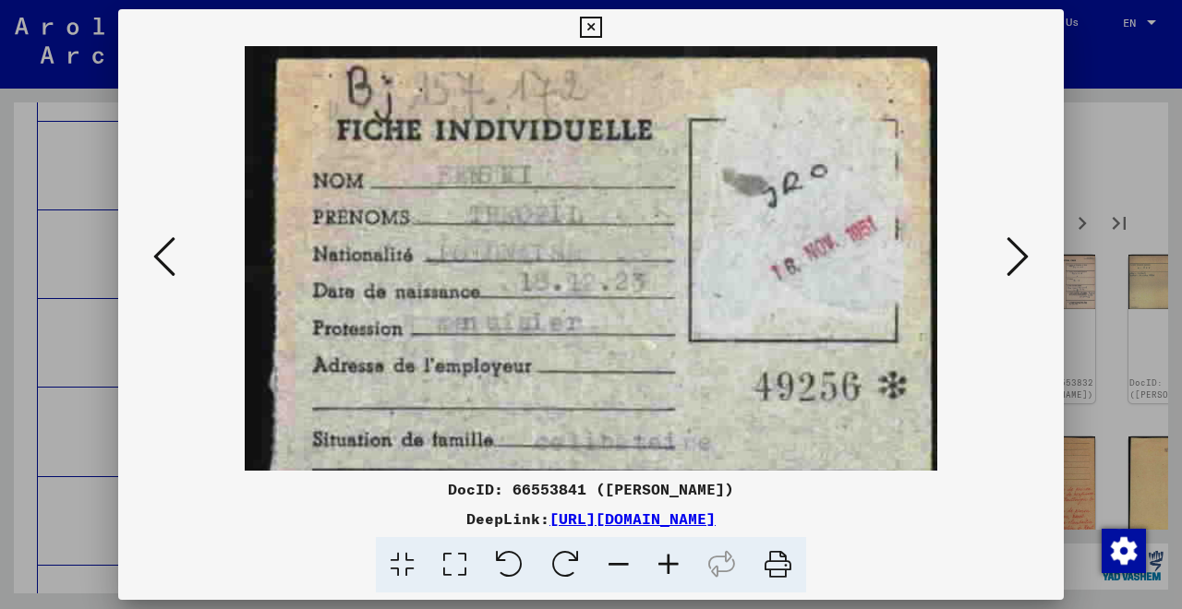
click at [616, 562] on icon at bounding box center [619, 565] width 50 height 56
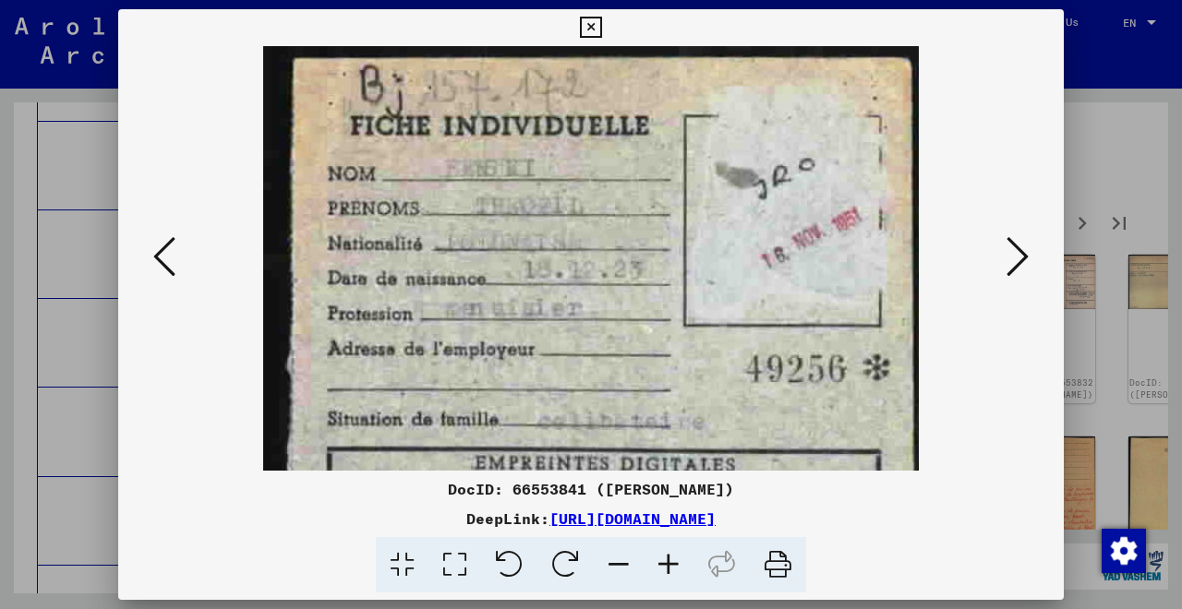
click at [616, 562] on icon at bounding box center [619, 565] width 50 height 56
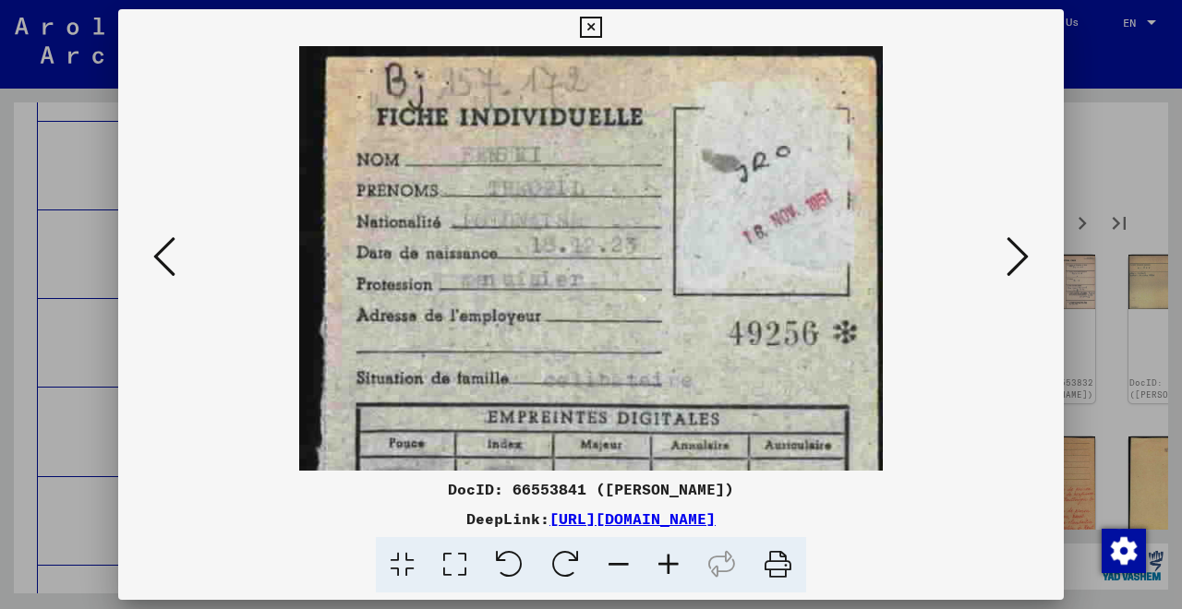
click at [616, 562] on icon at bounding box center [619, 565] width 50 height 56
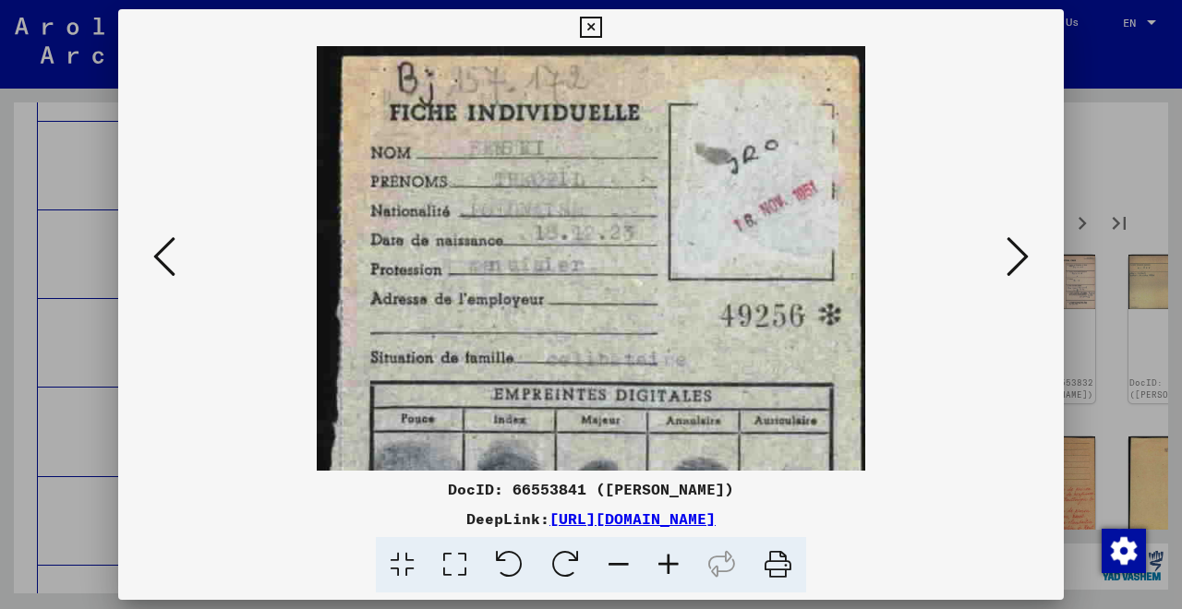
click at [616, 562] on icon at bounding box center [619, 565] width 50 height 56
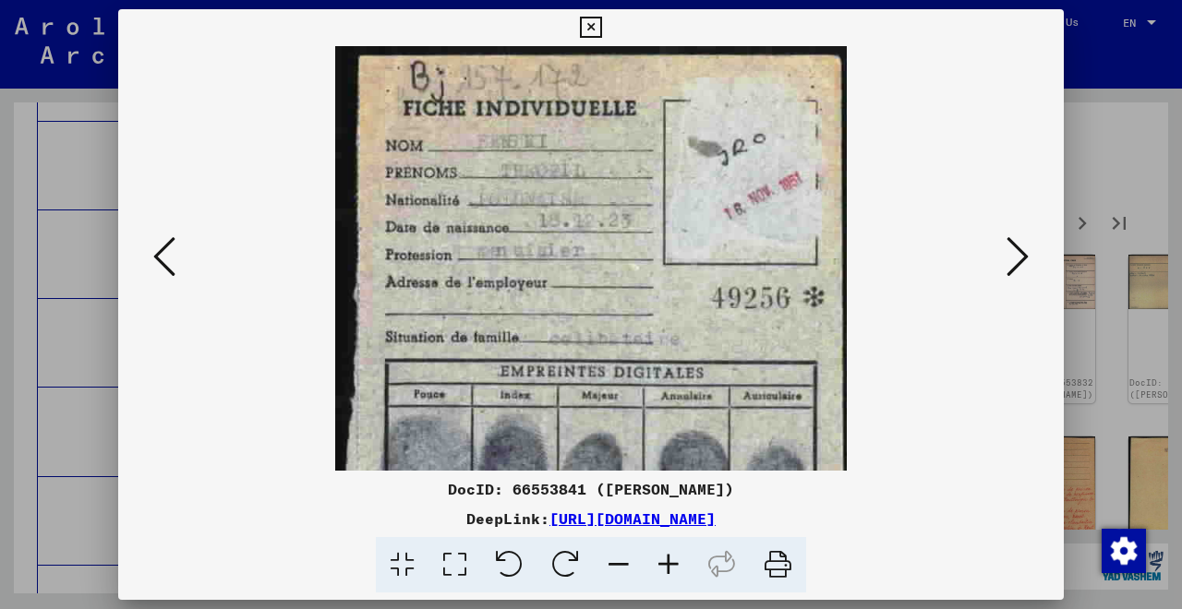
click at [616, 562] on icon at bounding box center [619, 565] width 50 height 56
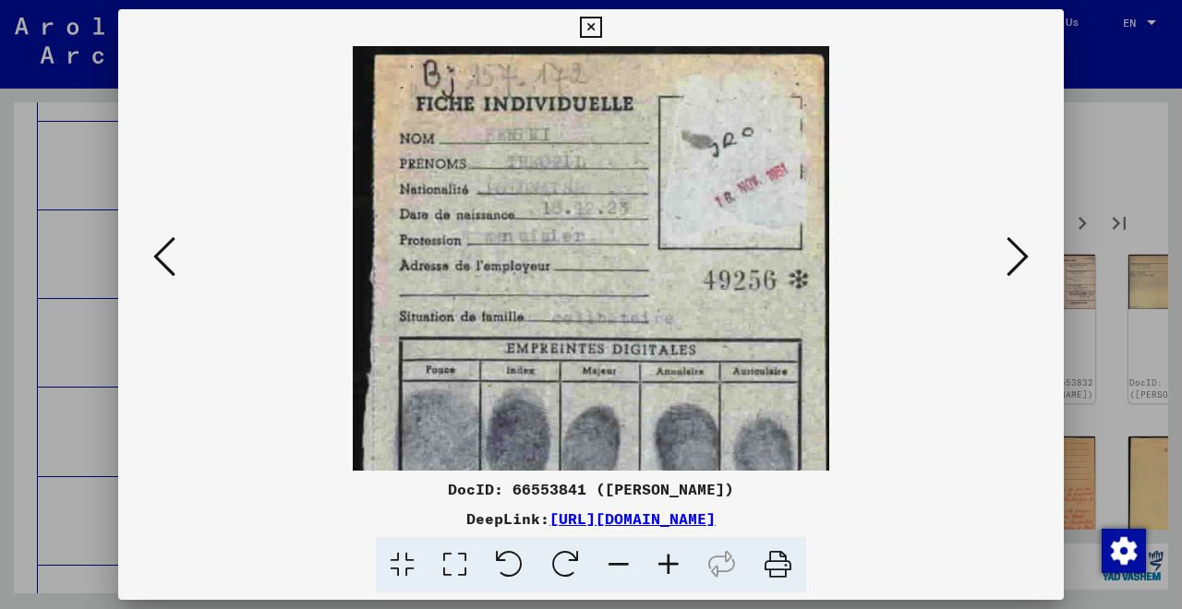
click at [616, 562] on icon at bounding box center [619, 565] width 50 height 56
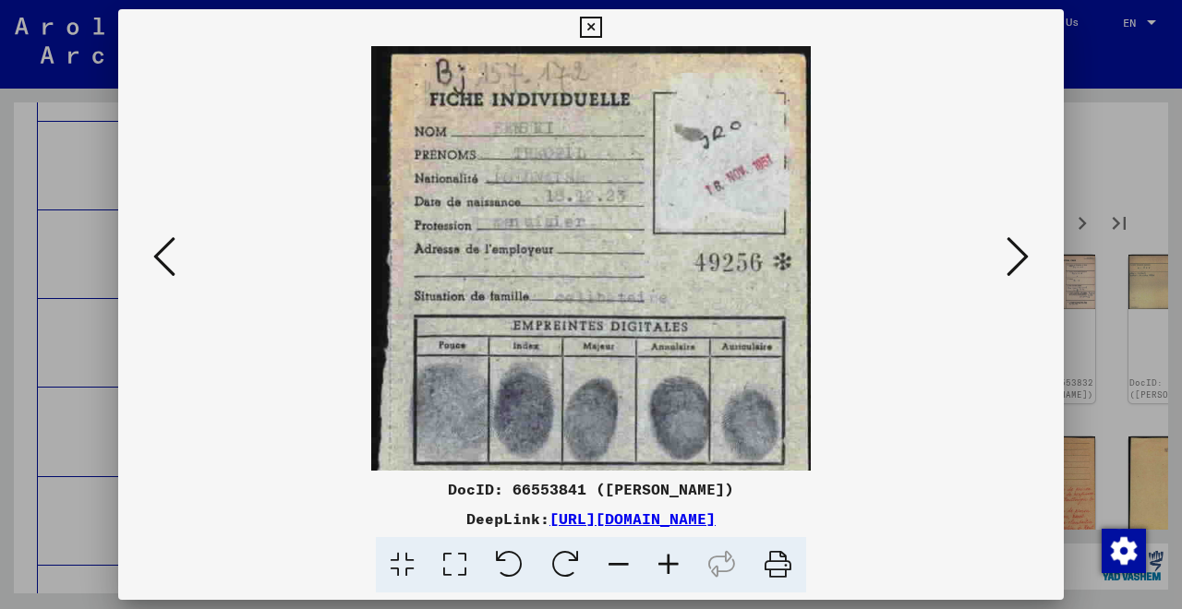
click at [616, 562] on icon at bounding box center [619, 565] width 50 height 56
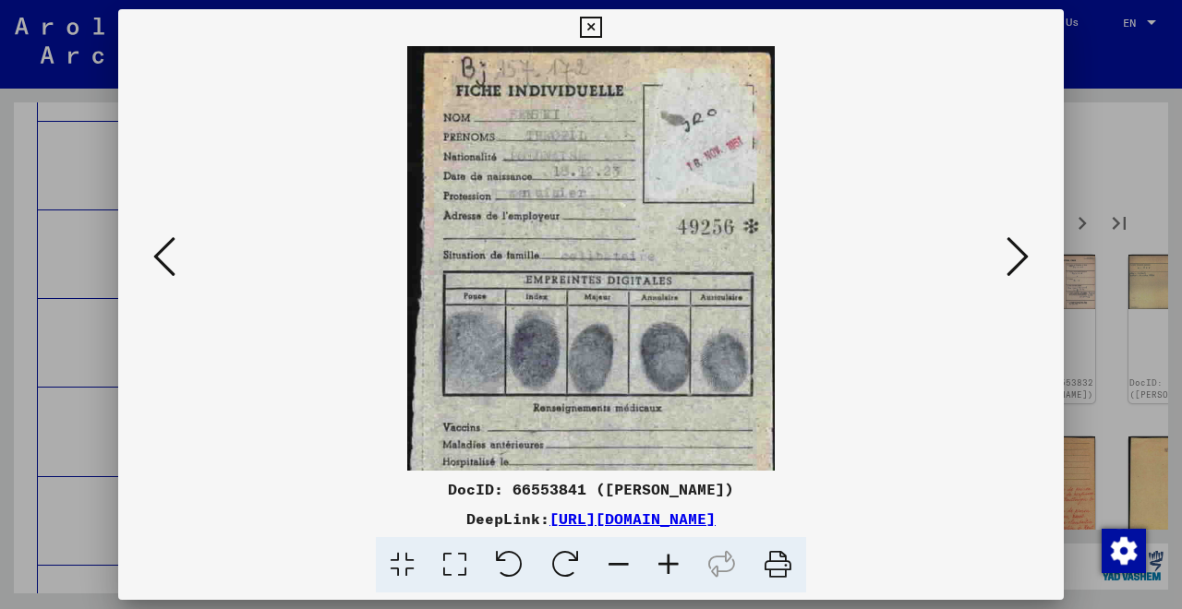
click at [616, 562] on icon at bounding box center [619, 565] width 50 height 56
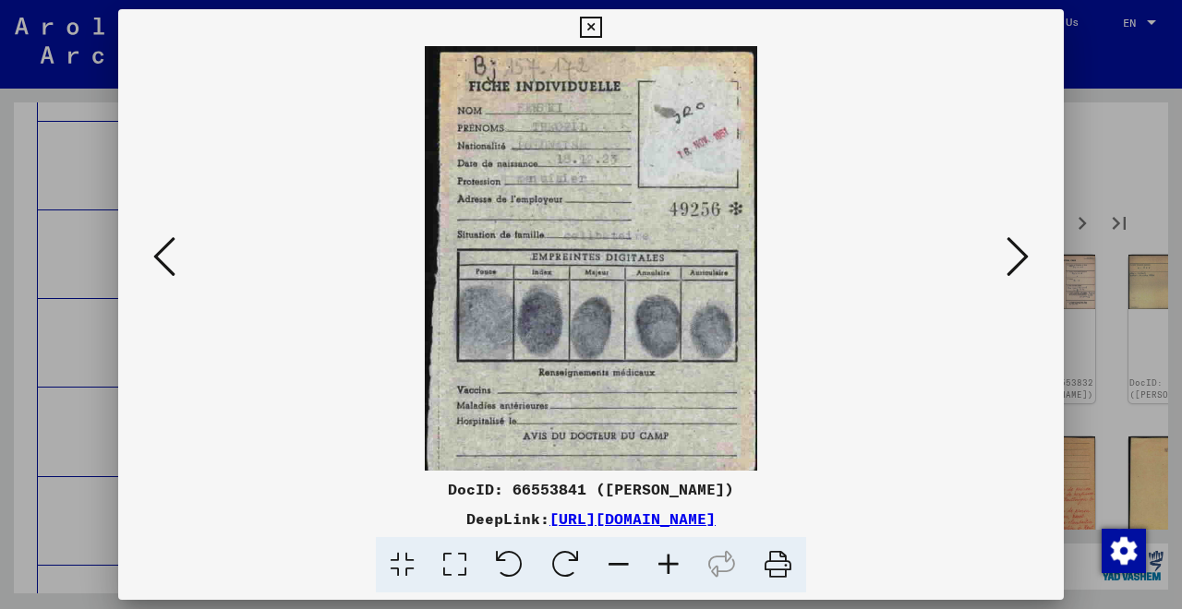
click at [1015, 261] on icon at bounding box center [1017, 257] width 22 height 44
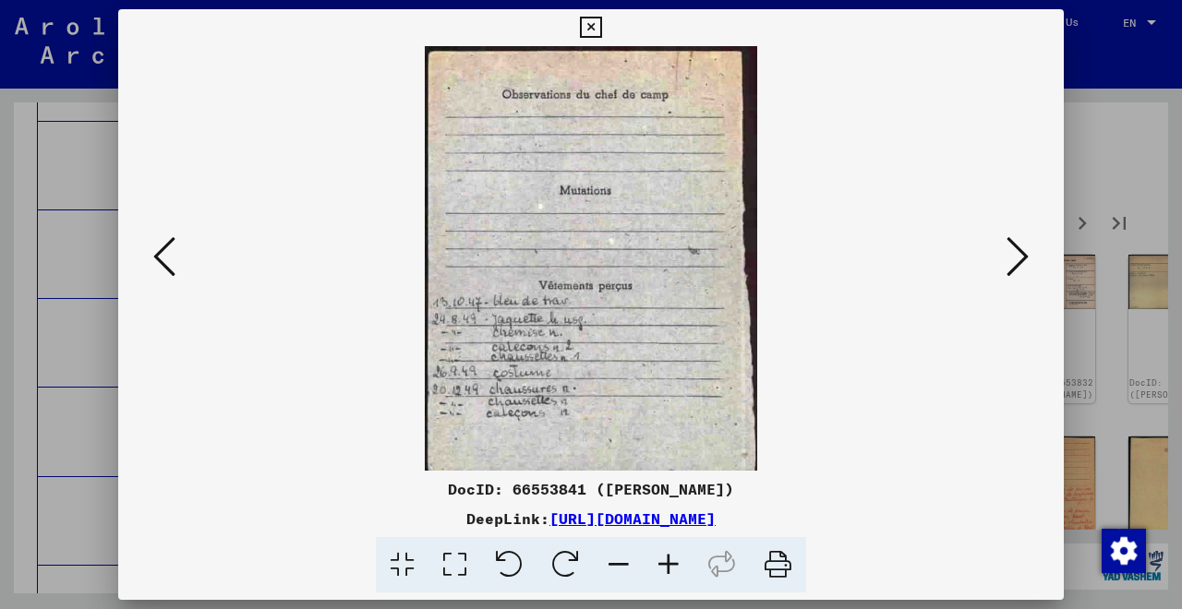
click at [668, 562] on icon at bounding box center [669, 565] width 50 height 56
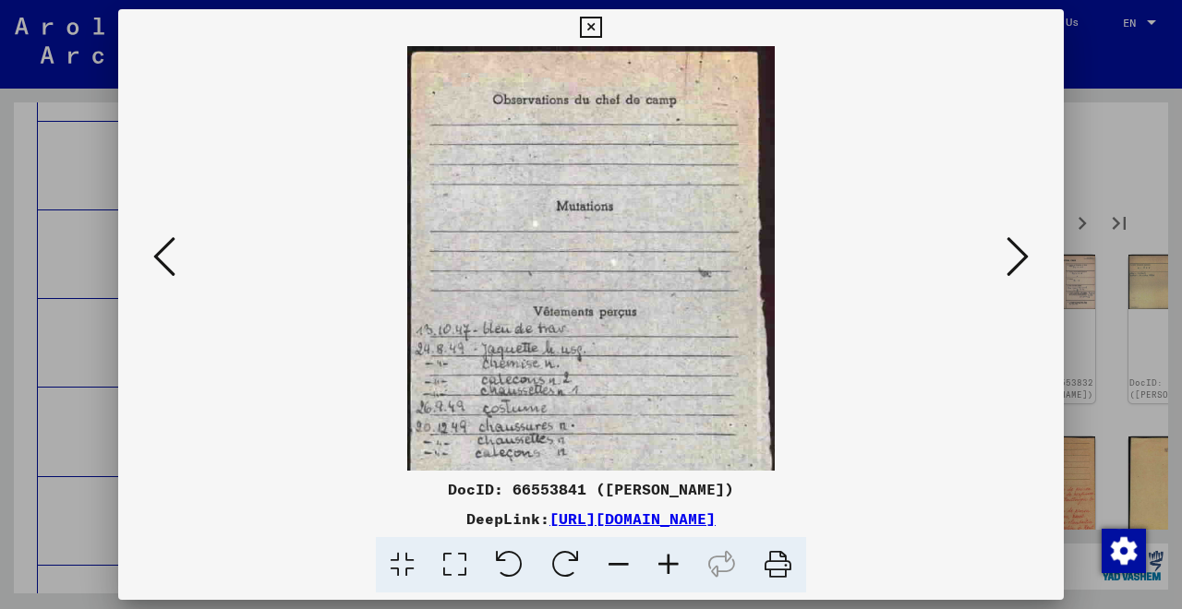
click at [668, 562] on icon at bounding box center [669, 565] width 50 height 56
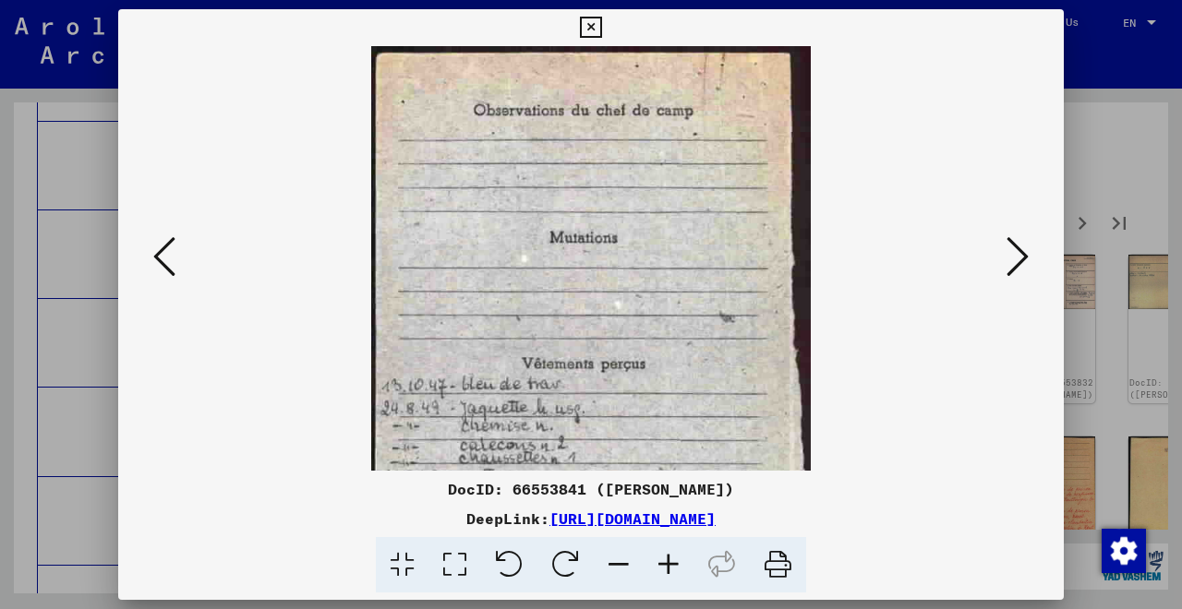
click at [668, 562] on icon at bounding box center [669, 565] width 50 height 56
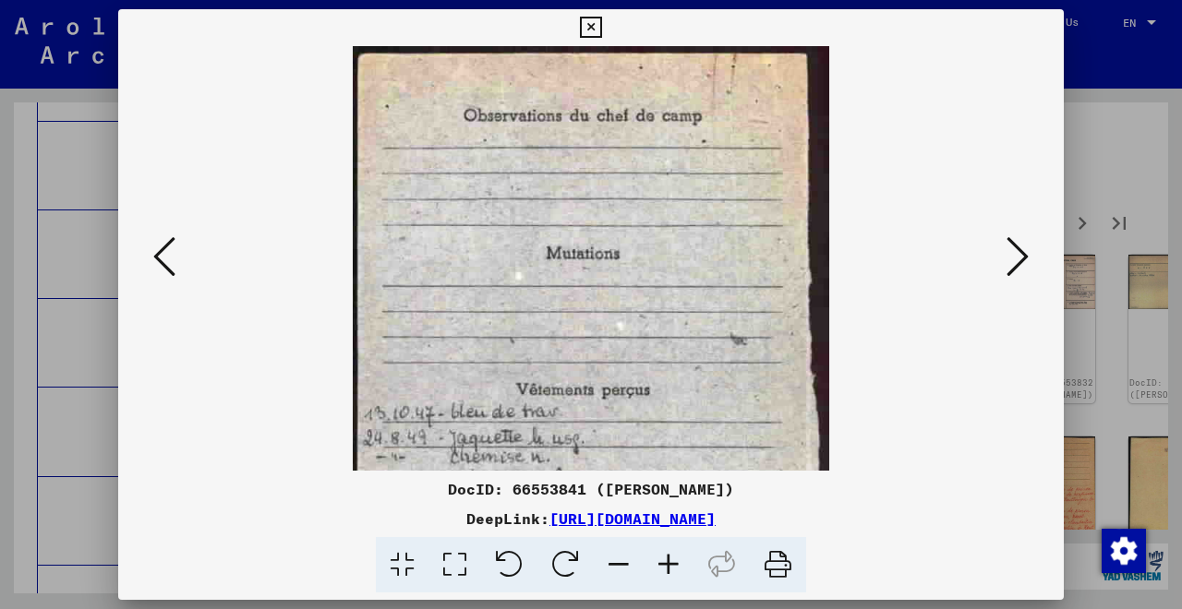
click at [668, 562] on icon at bounding box center [669, 565] width 50 height 56
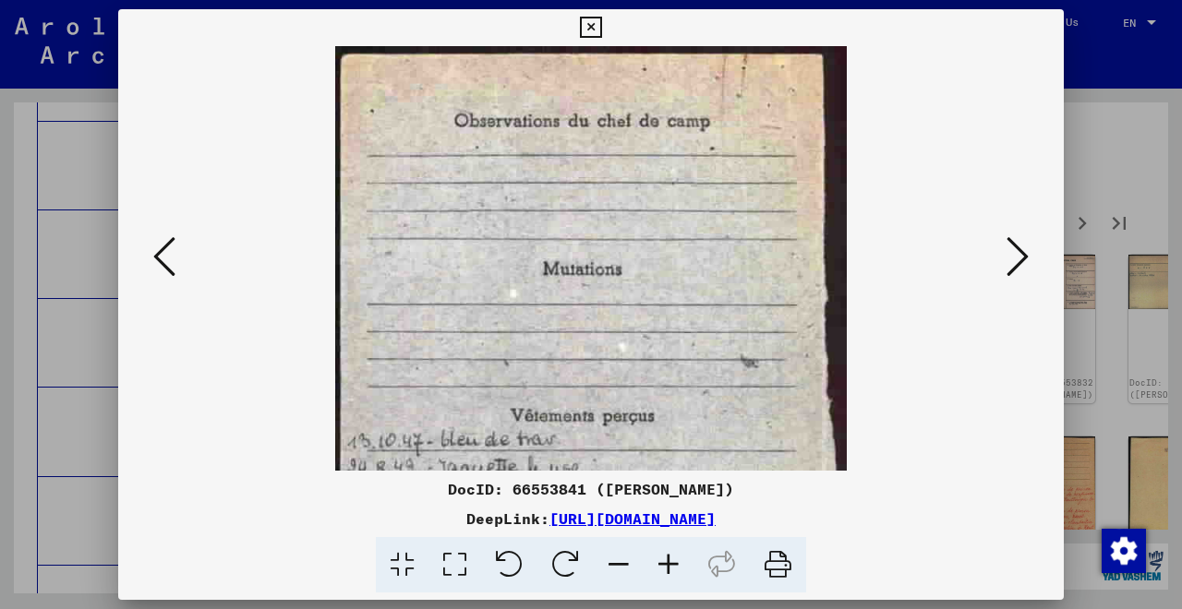
click at [668, 562] on icon at bounding box center [669, 565] width 50 height 56
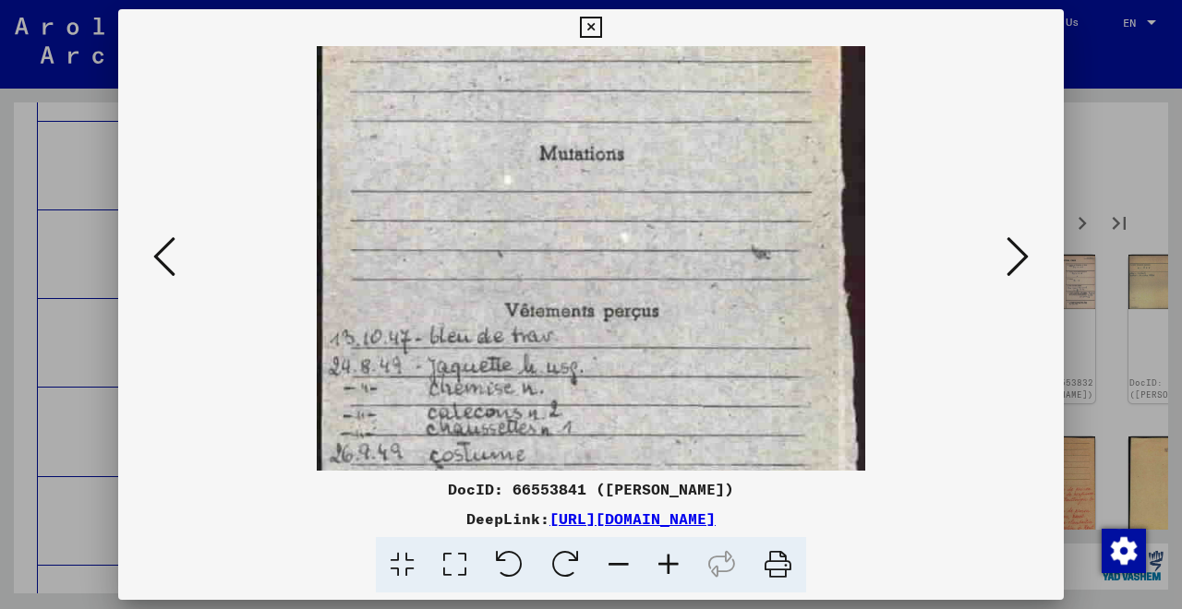
drag, startPoint x: 675, startPoint y: 307, endPoint x: 686, endPoint y: 165, distance: 142.6
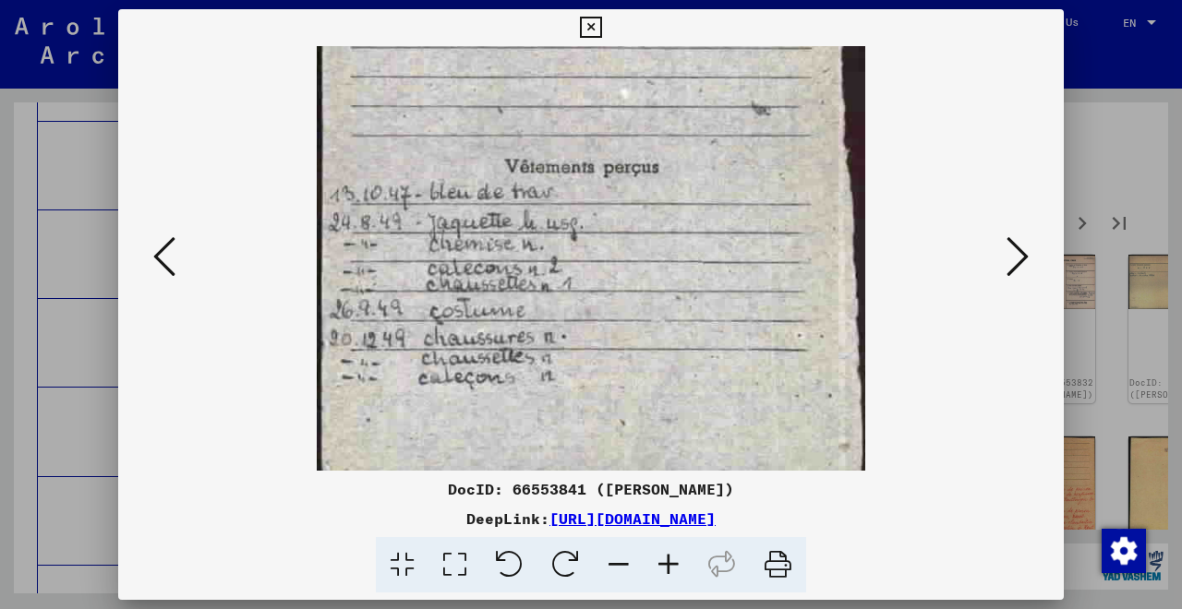
drag, startPoint x: 617, startPoint y: 368, endPoint x: 642, endPoint y: 235, distance: 135.3
click at [617, 565] on icon at bounding box center [619, 565] width 50 height 56
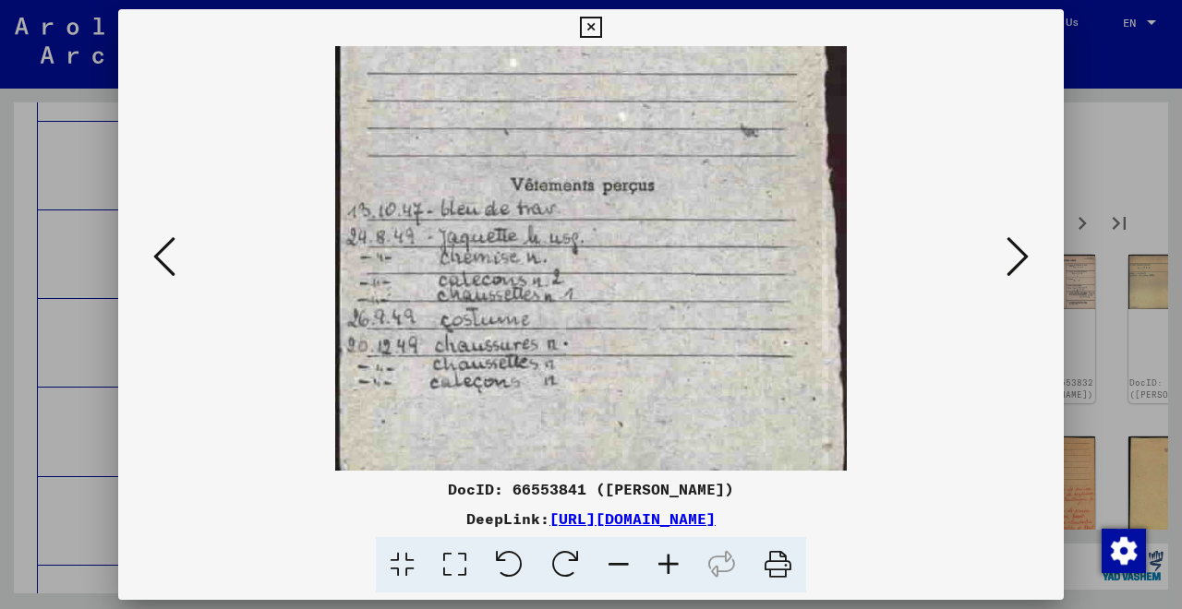
click at [617, 565] on icon at bounding box center [619, 565] width 50 height 56
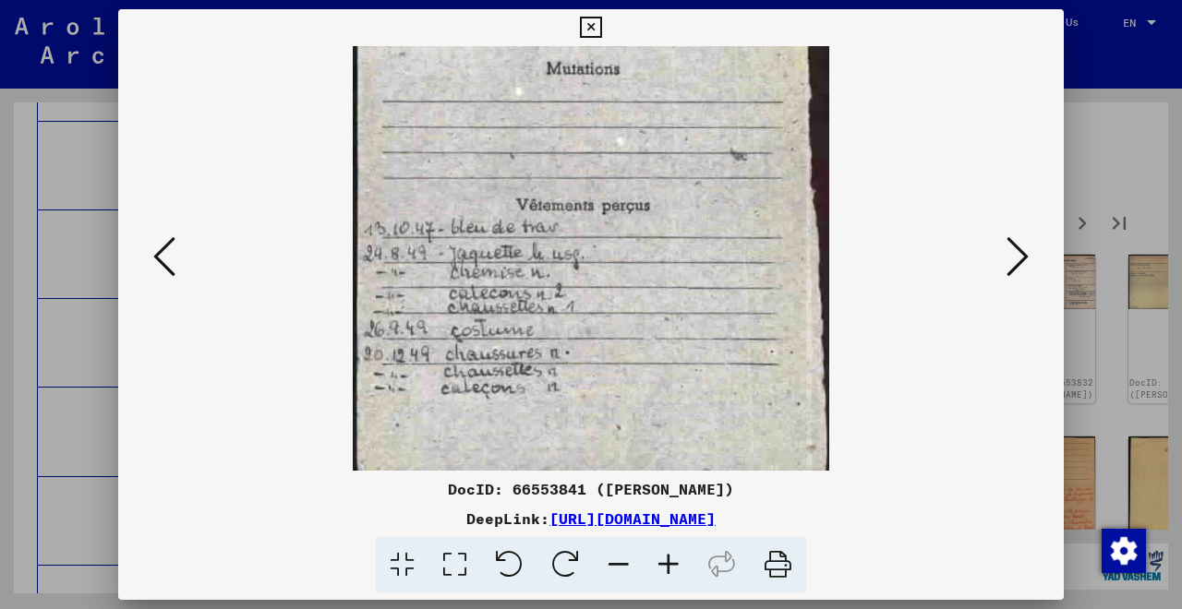
click at [617, 565] on icon at bounding box center [619, 565] width 50 height 56
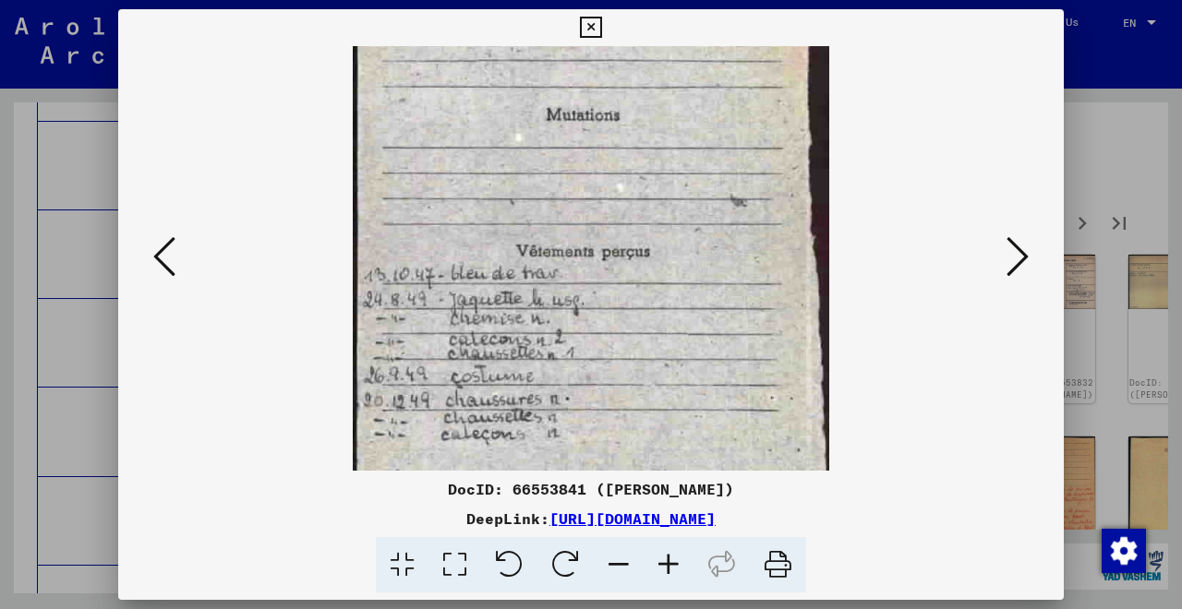
click at [617, 565] on icon at bounding box center [619, 565] width 50 height 56
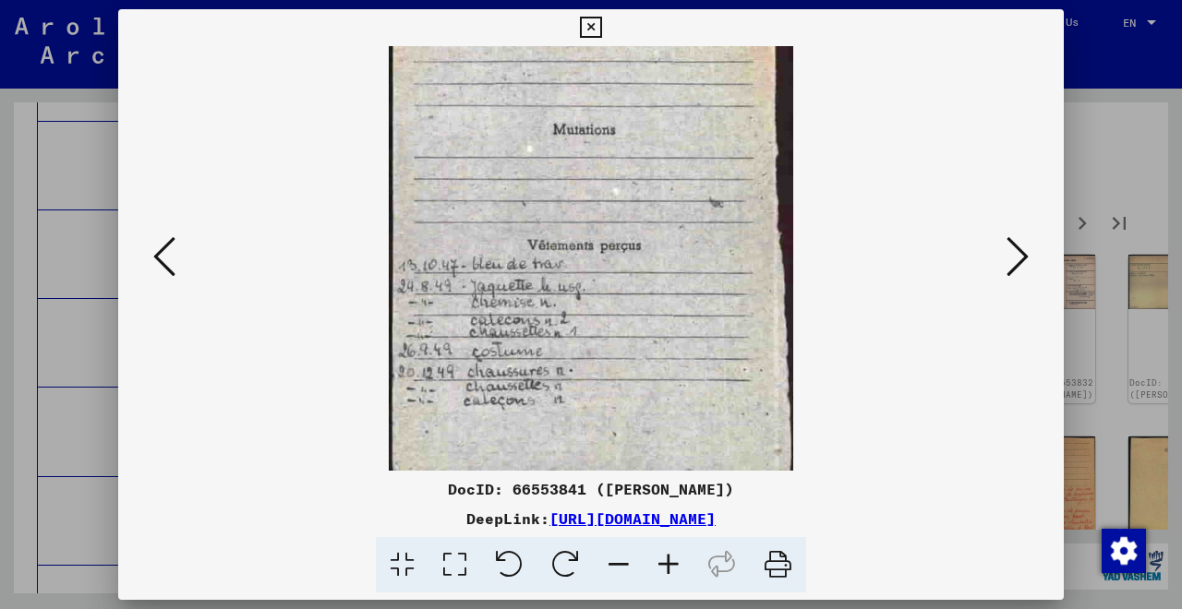
click at [617, 565] on icon at bounding box center [619, 565] width 50 height 56
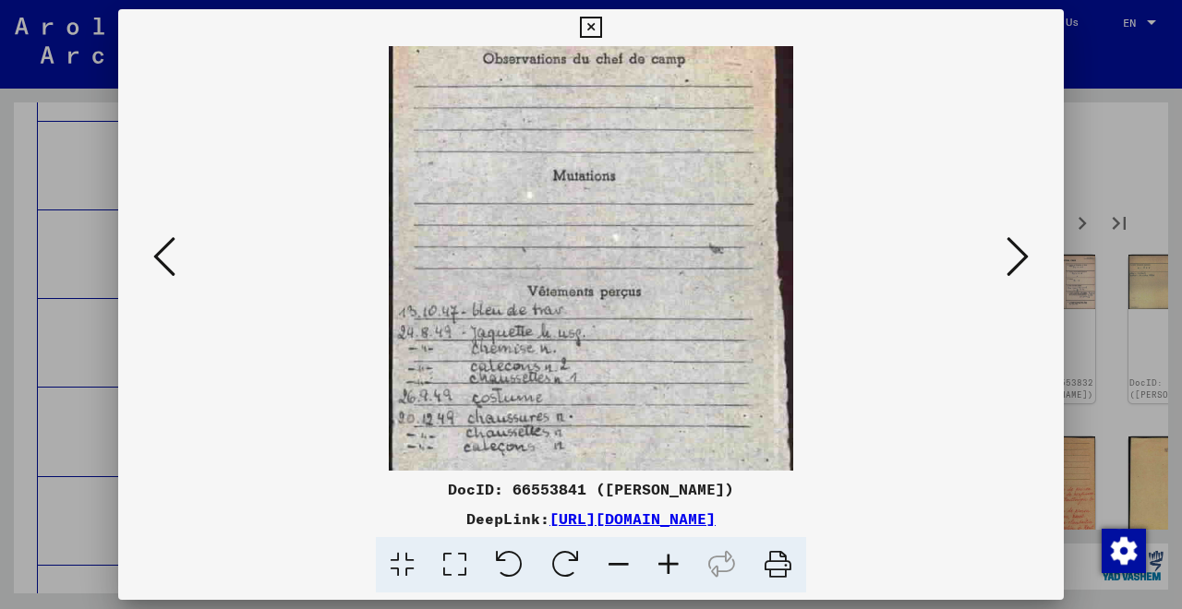
click at [617, 565] on icon at bounding box center [619, 565] width 50 height 56
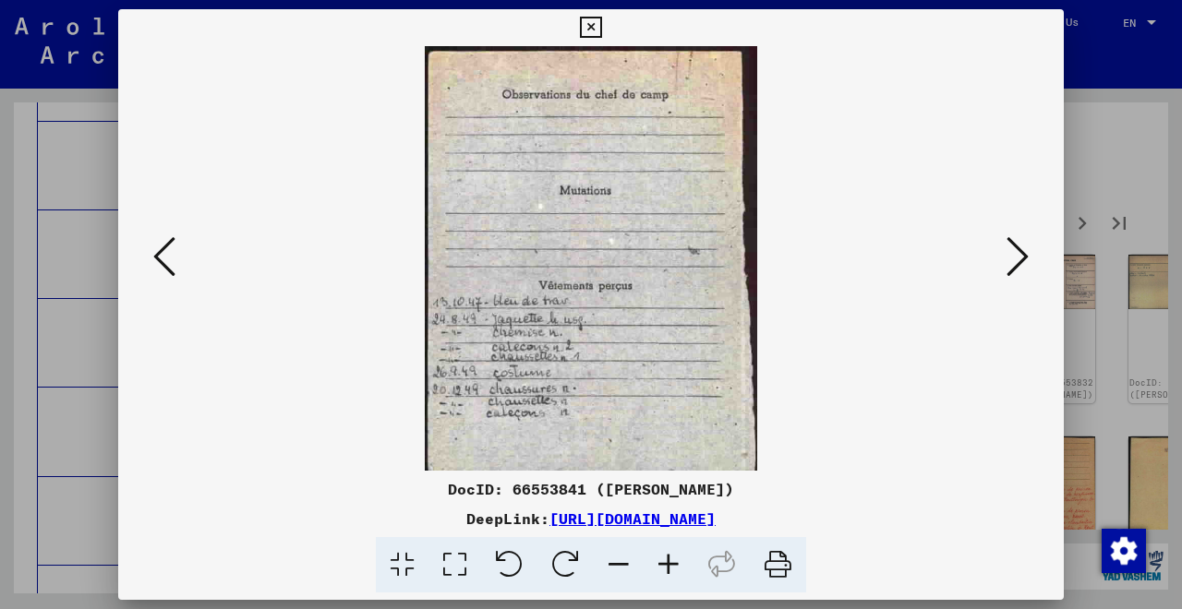
scroll to position [0, 0]
click at [617, 565] on icon at bounding box center [619, 565] width 50 height 56
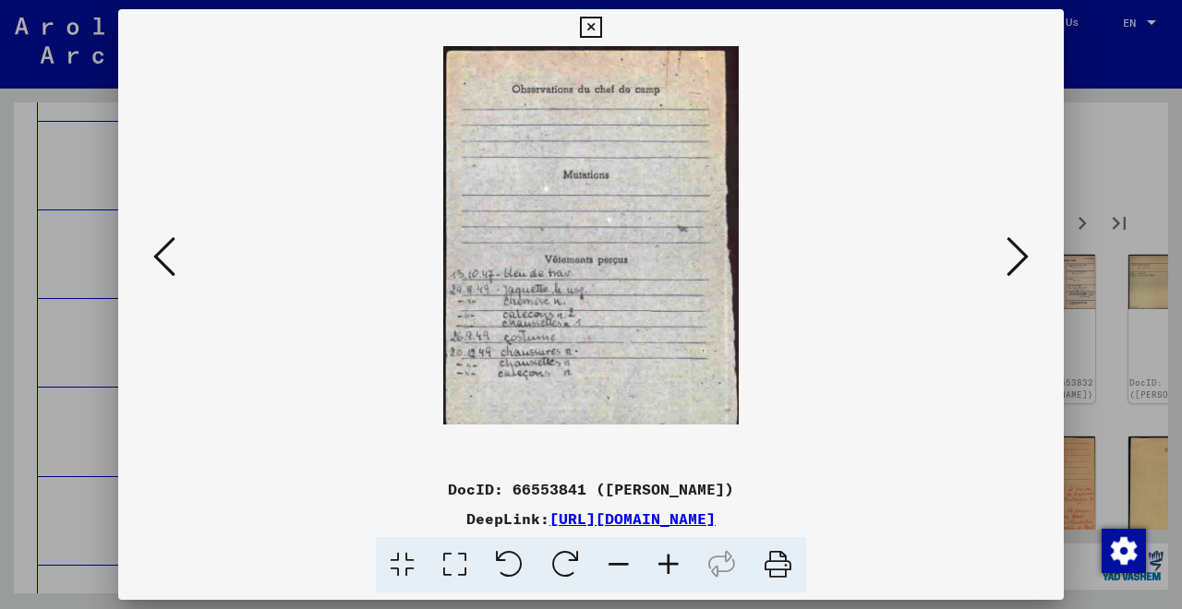
click at [1017, 257] on icon at bounding box center [1017, 257] width 22 height 44
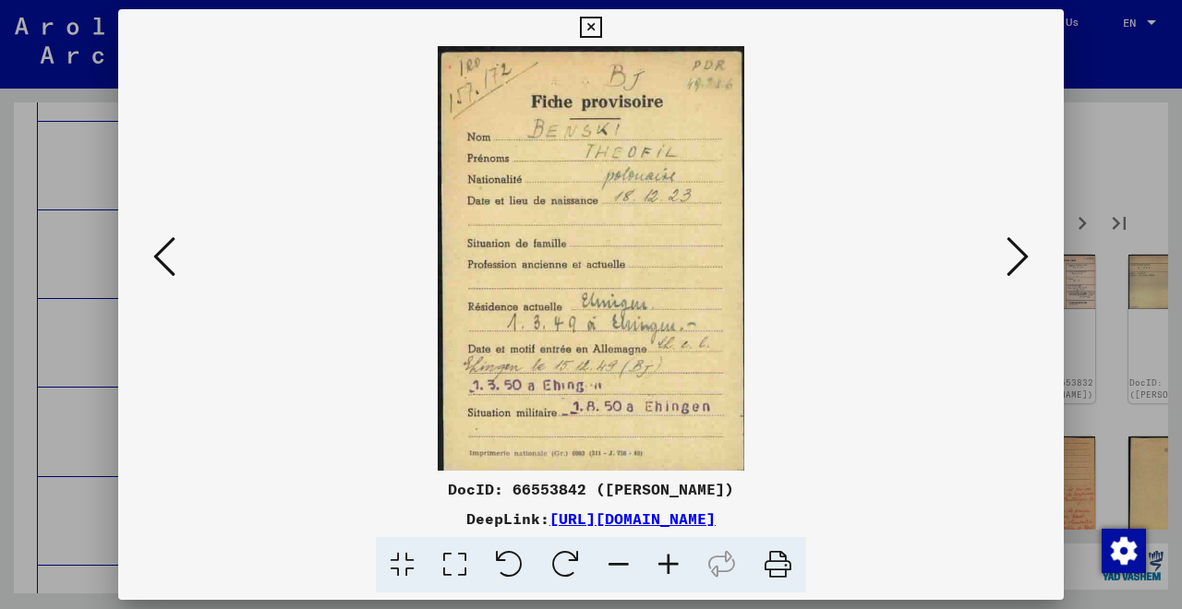
click at [672, 571] on icon at bounding box center [669, 565] width 50 height 56
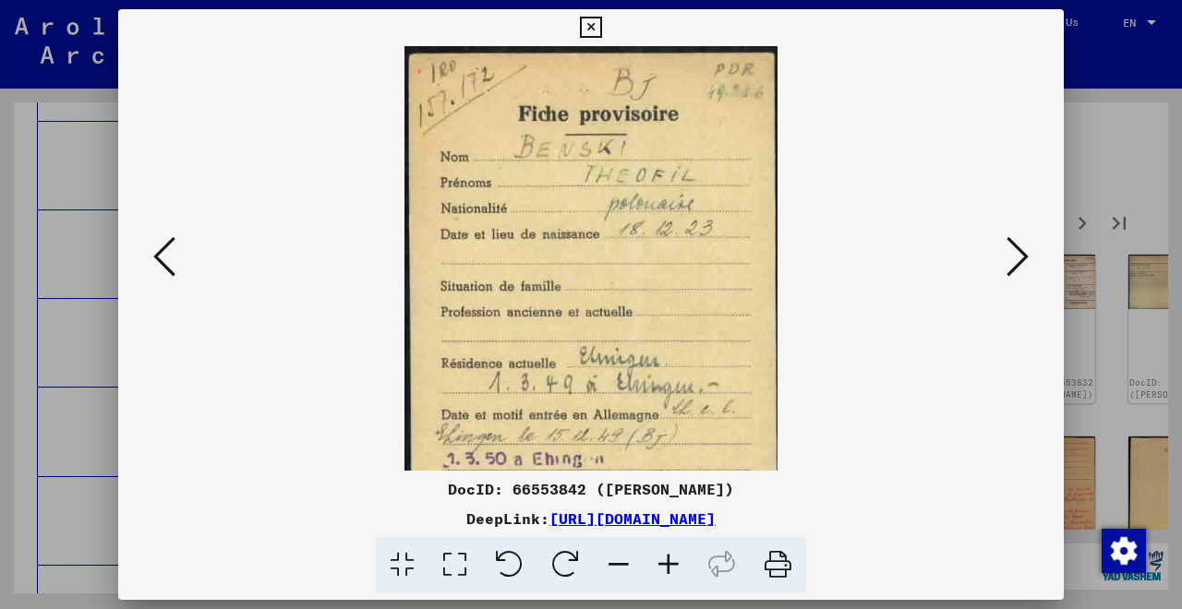
click at [672, 571] on icon at bounding box center [669, 565] width 50 height 56
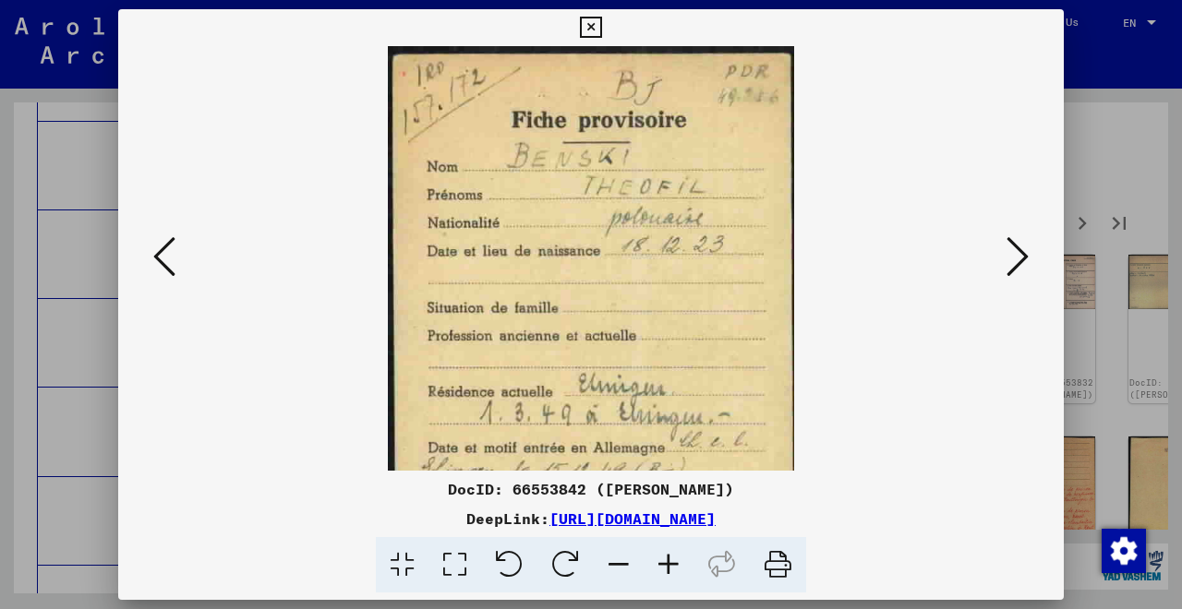
click at [672, 571] on icon at bounding box center [669, 565] width 50 height 56
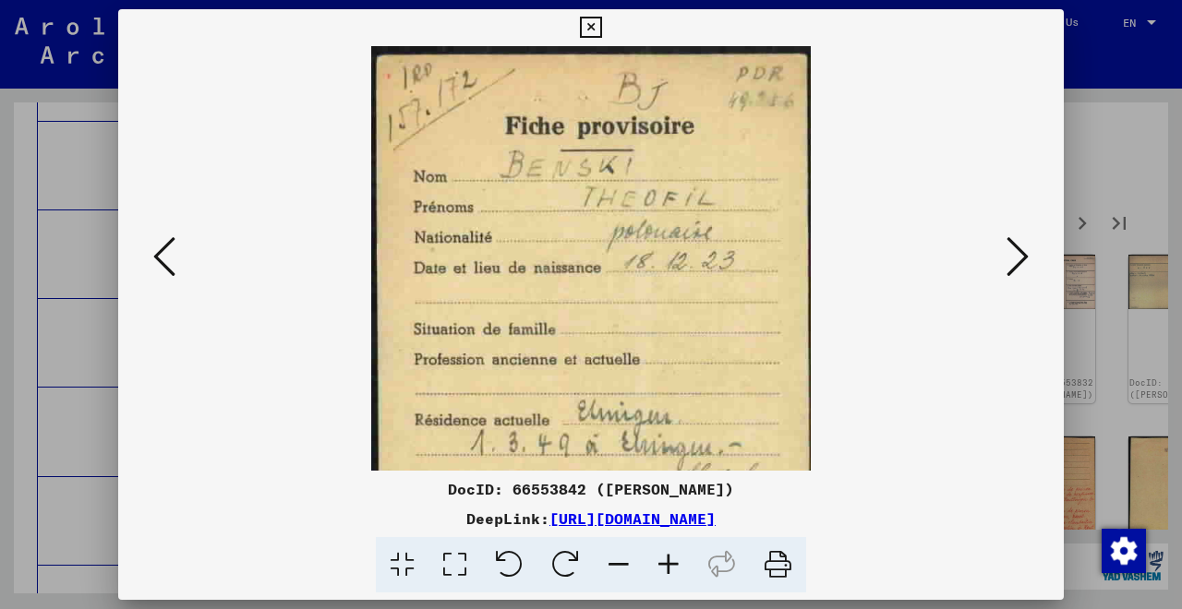
click at [672, 571] on icon at bounding box center [669, 565] width 50 height 56
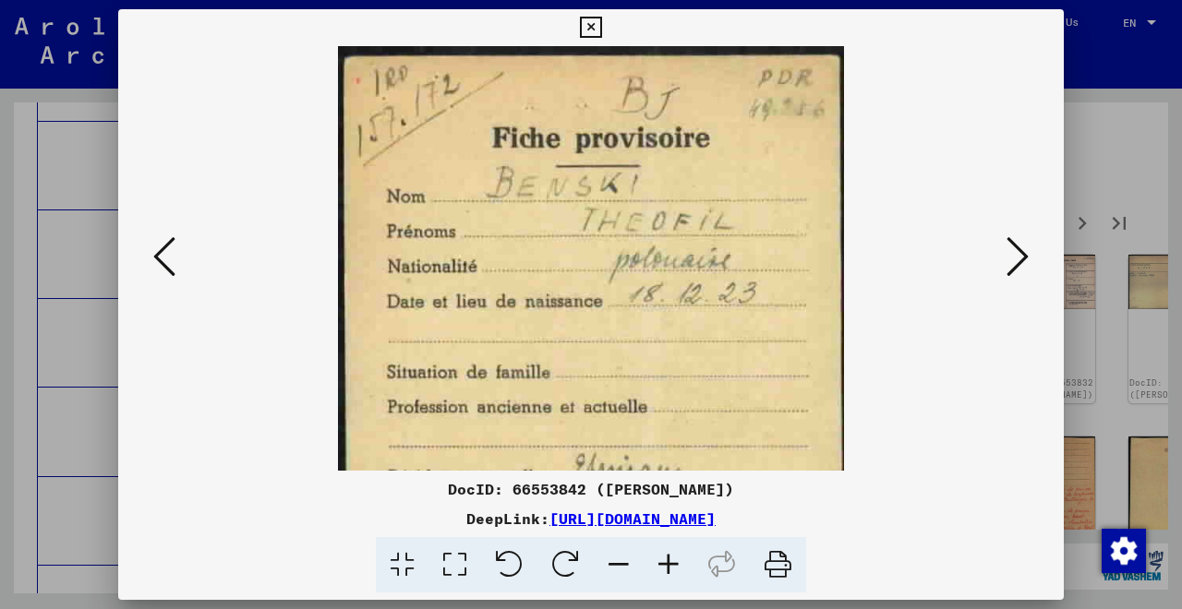
click at [672, 571] on icon at bounding box center [669, 565] width 50 height 56
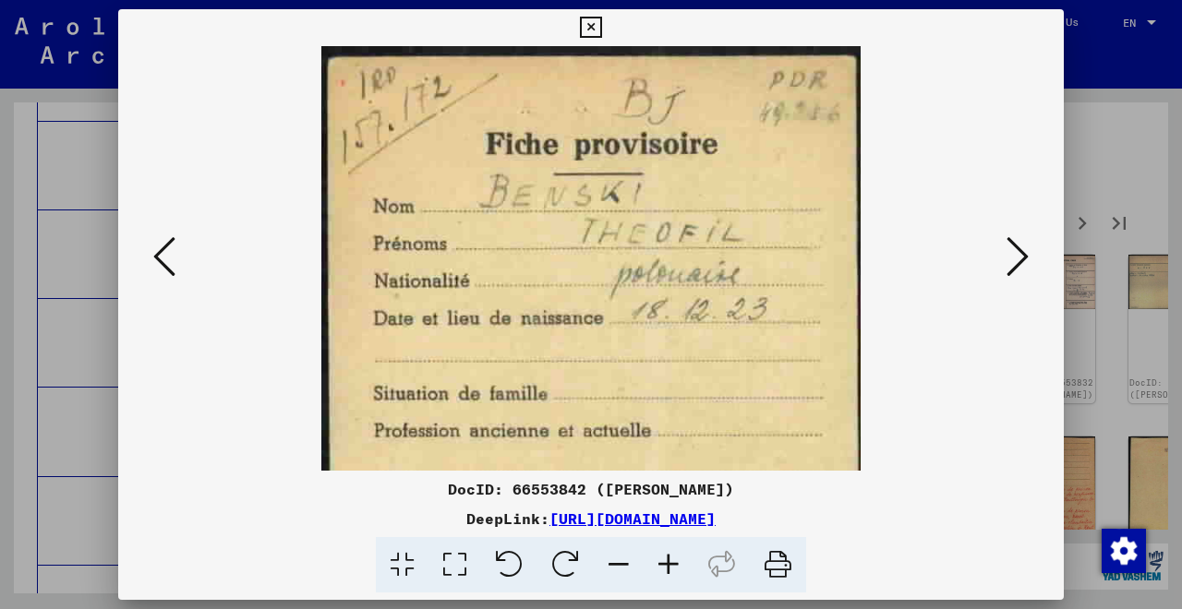
click at [672, 571] on icon at bounding box center [669, 565] width 50 height 56
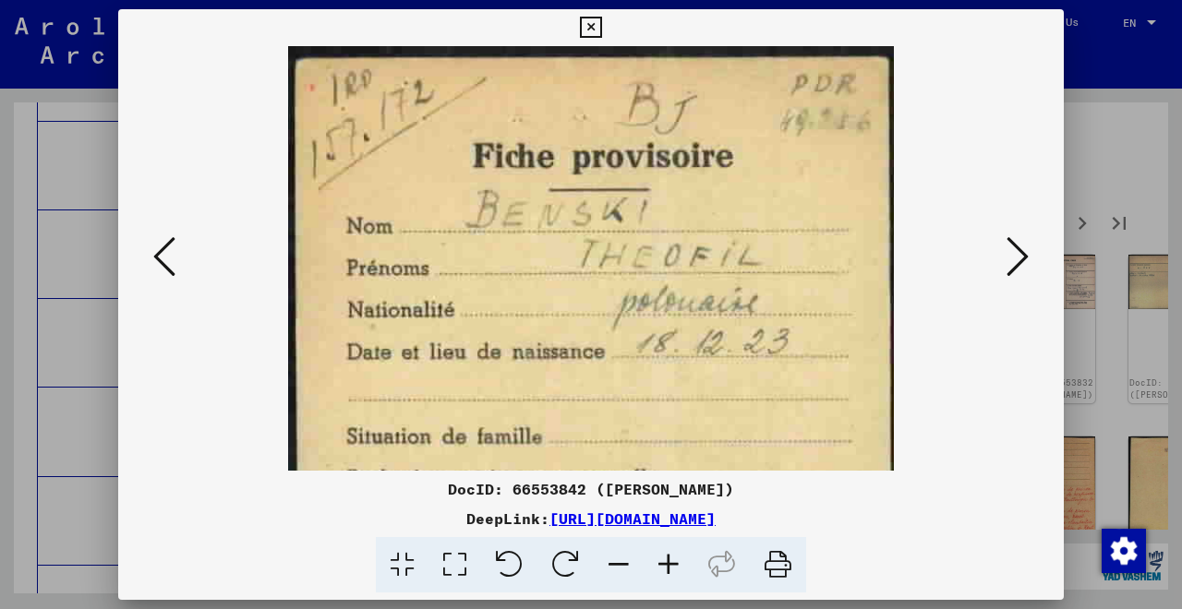
click at [672, 571] on icon at bounding box center [669, 565] width 50 height 56
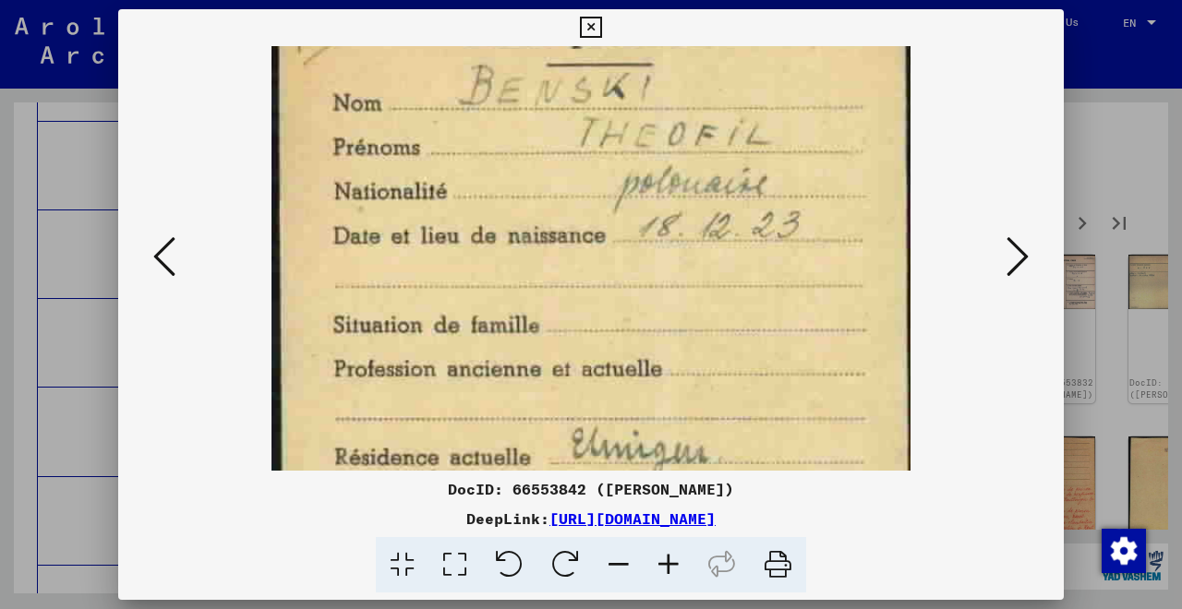
drag, startPoint x: 681, startPoint y: 377, endPoint x: 693, endPoint y: 231, distance: 146.4
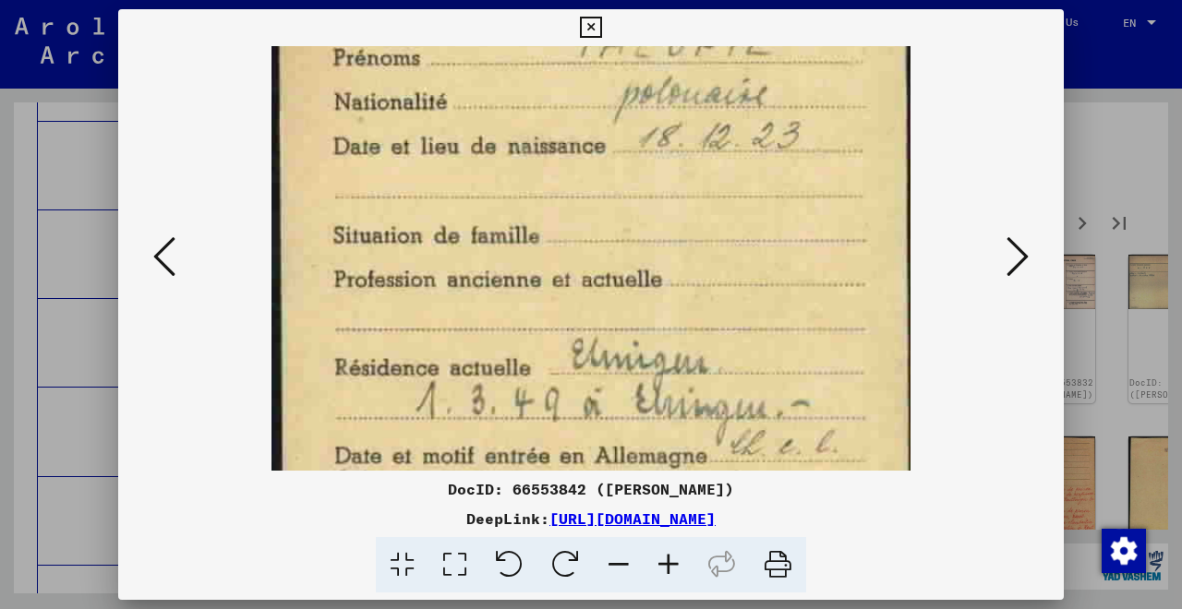
drag, startPoint x: 693, startPoint y: 231, endPoint x: 696, endPoint y: 142, distance: 88.7
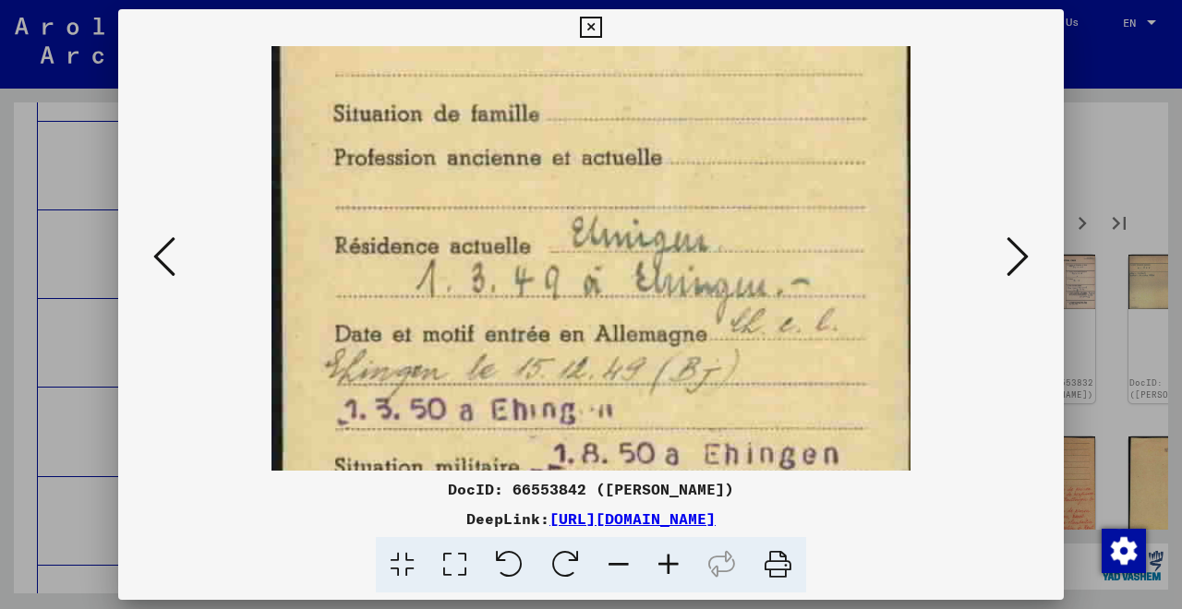
drag, startPoint x: 693, startPoint y: 301, endPoint x: 708, endPoint y: 164, distance: 137.5
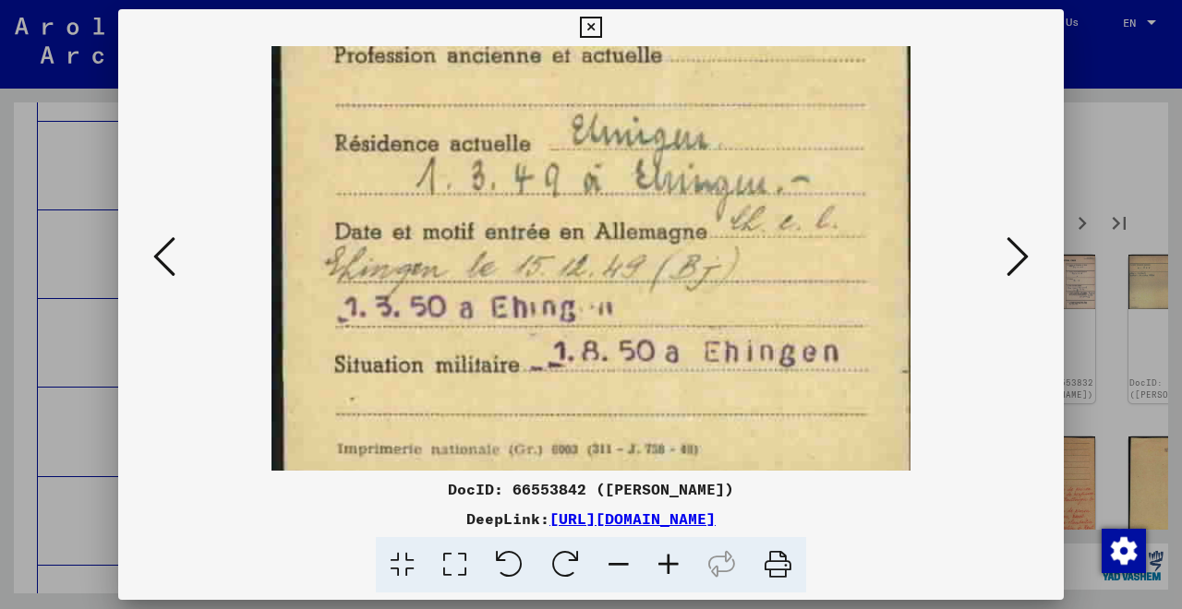
scroll to position [462, 0]
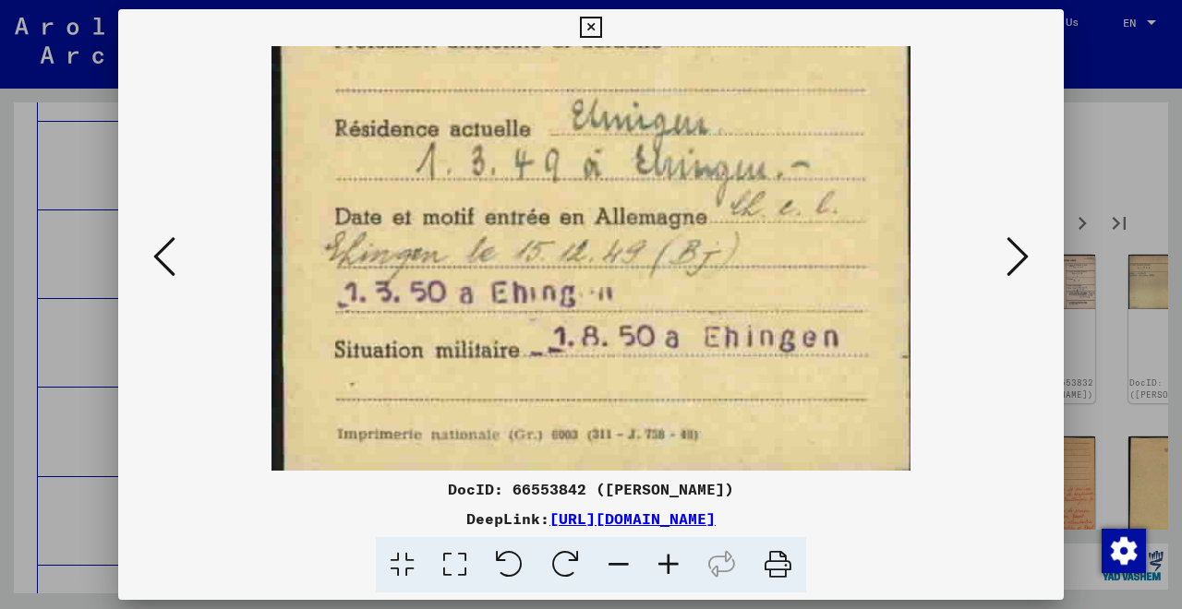
drag, startPoint x: 714, startPoint y: 259, endPoint x: 718, endPoint y: 143, distance: 116.4
click at [719, 152] on img at bounding box center [590, 27] width 639 height 886
click at [619, 560] on icon at bounding box center [619, 565] width 50 height 56
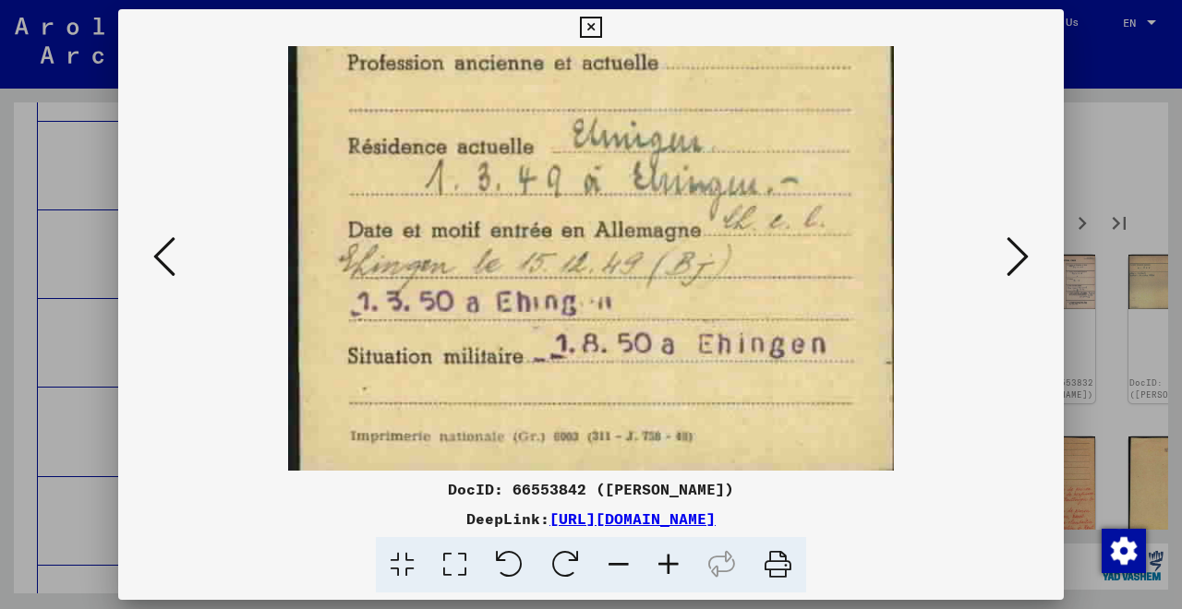
click at [619, 560] on icon at bounding box center [619, 565] width 50 height 56
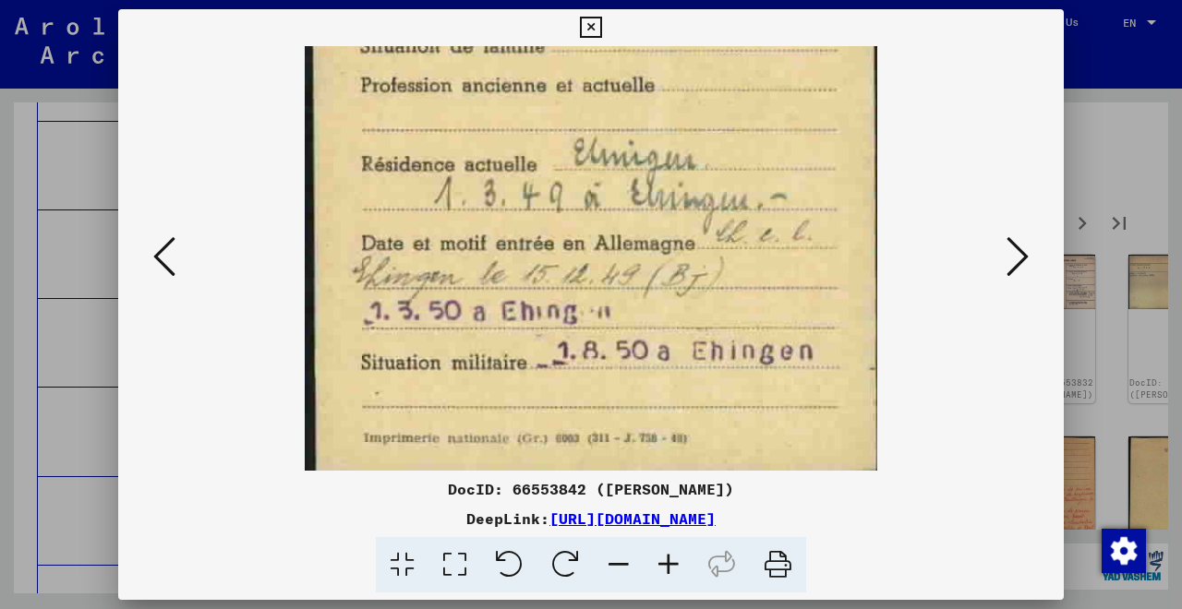
click at [619, 560] on icon at bounding box center [619, 565] width 50 height 56
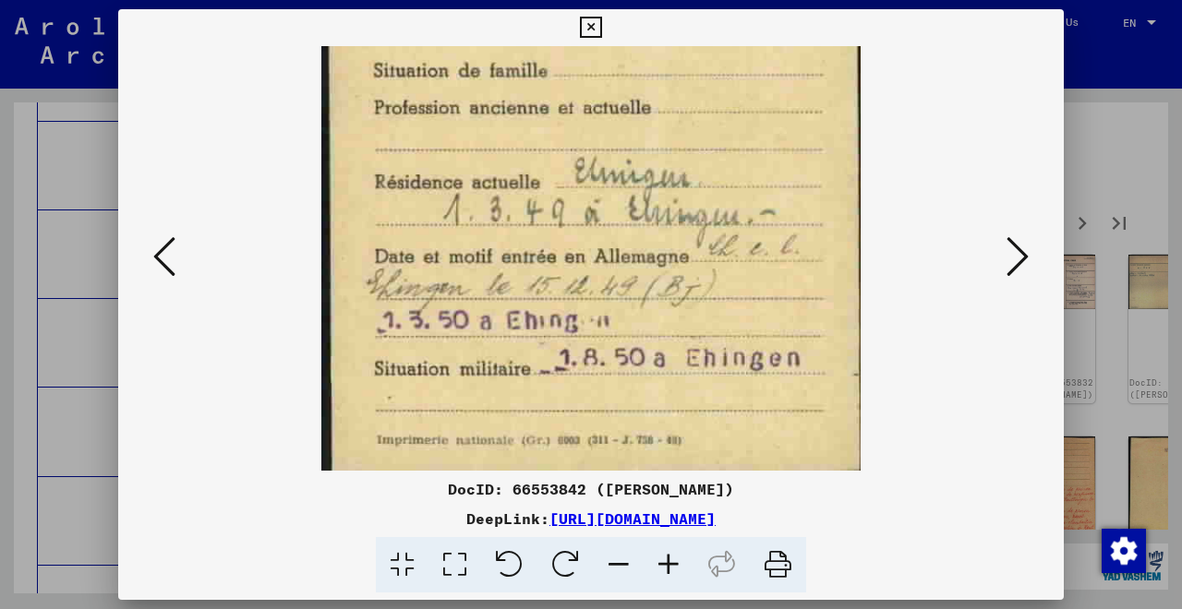
click at [619, 560] on icon at bounding box center [619, 565] width 50 height 56
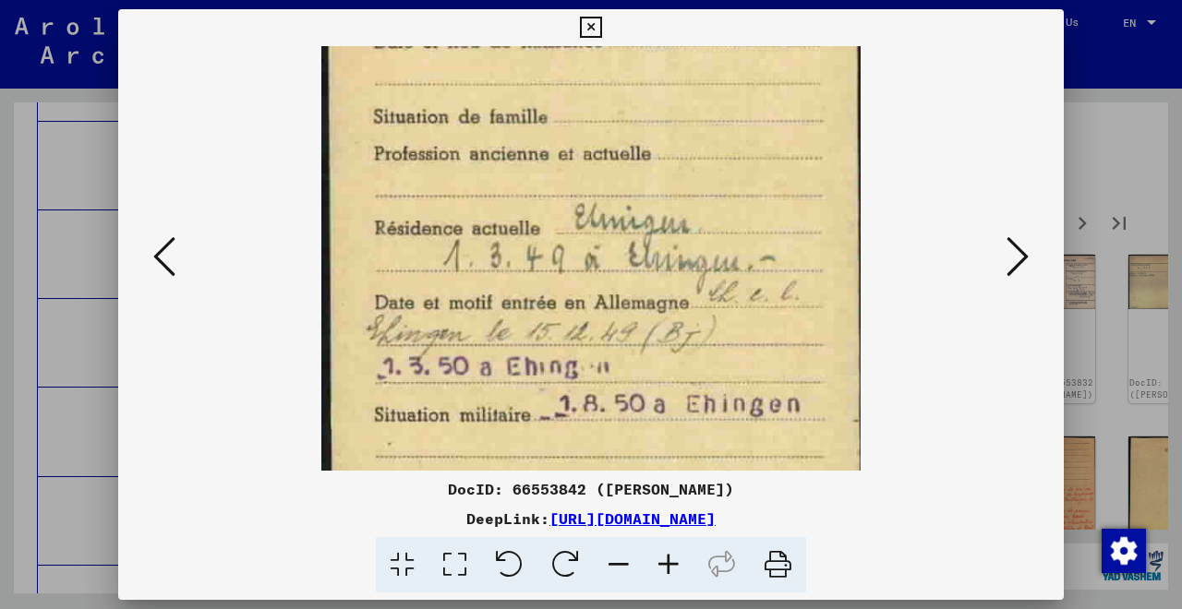
click at [619, 560] on icon at bounding box center [619, 565] width 50 height 56
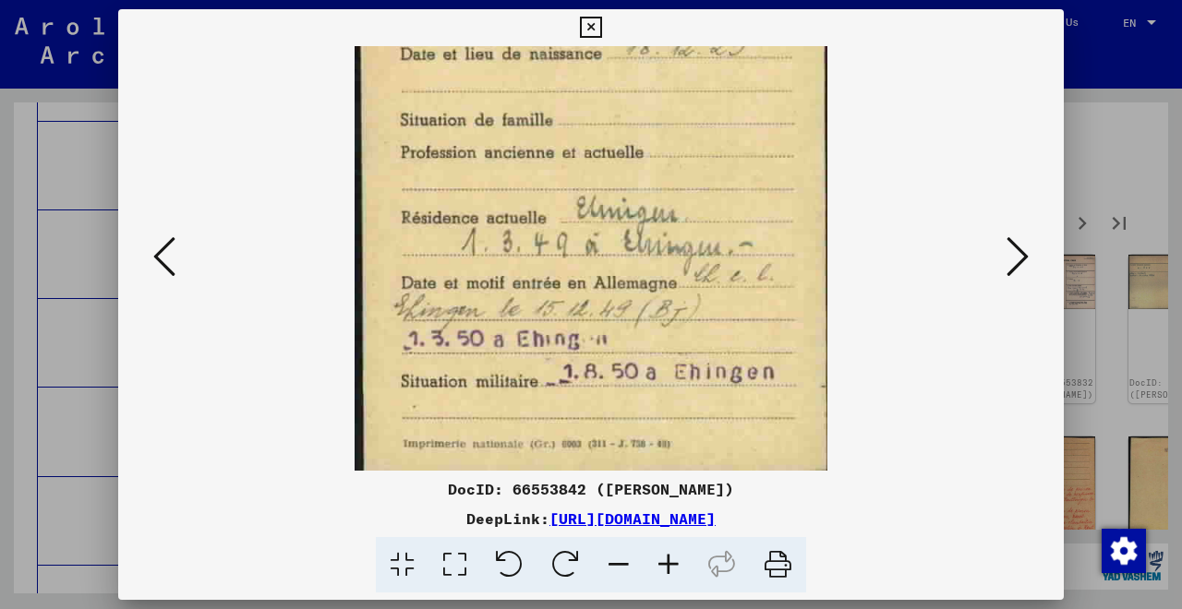
click at [619, 560] on icon at bounding box center [619, 565] width 50 height 56
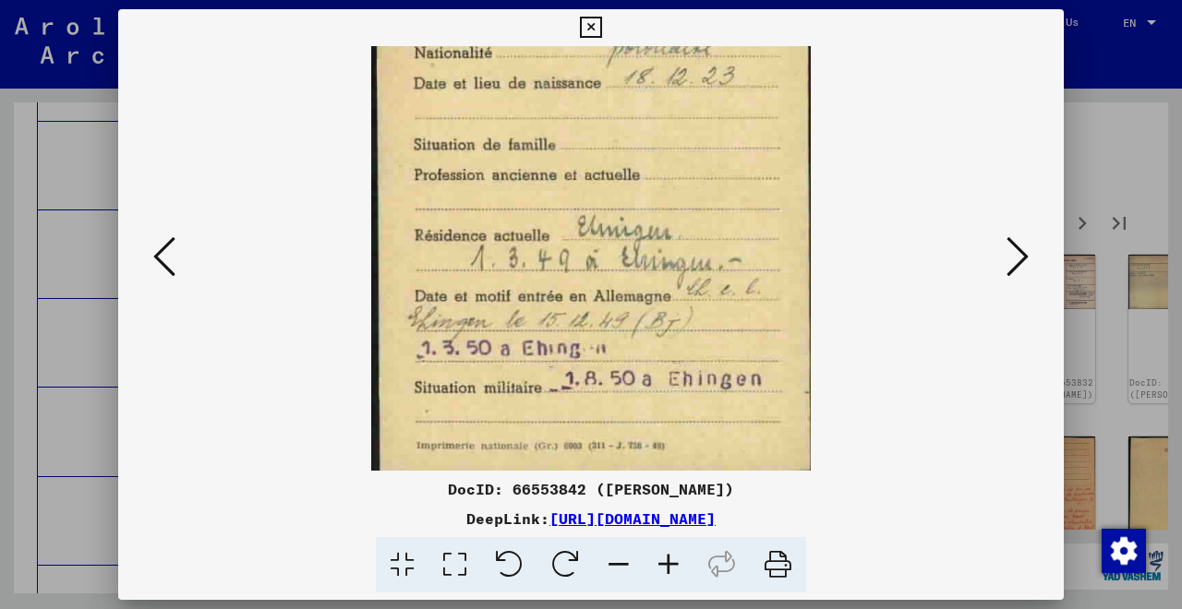
click at [619, 560] on icon at bounding box center [619, 565] width 50 height 56
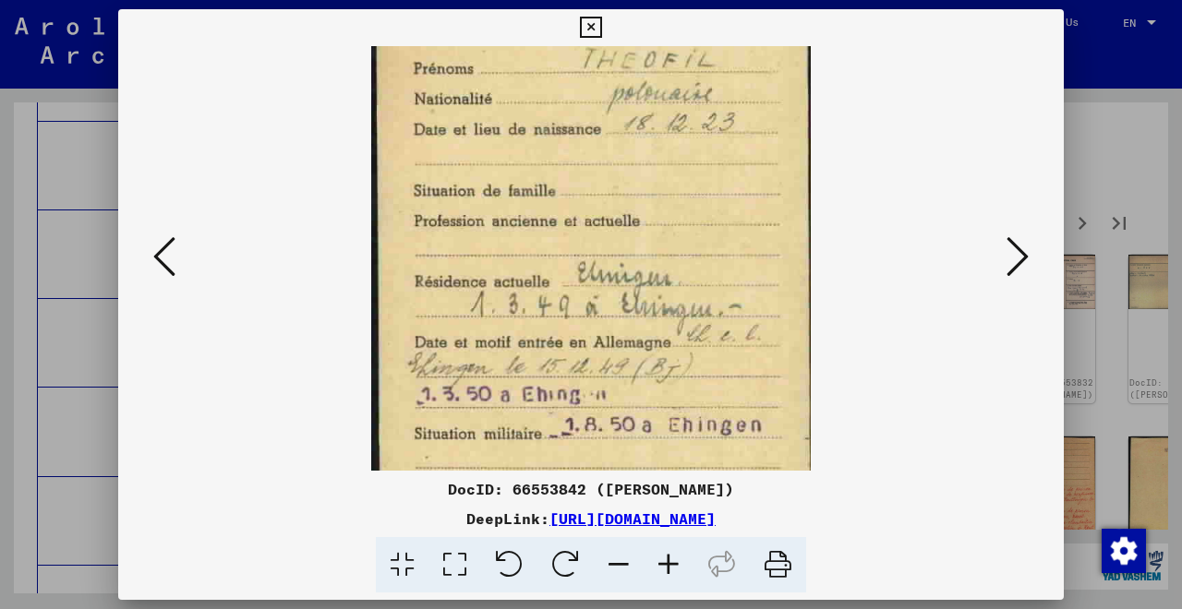
click at [619, 560] on icon at bounding box center [619, 565] width 50 height 56
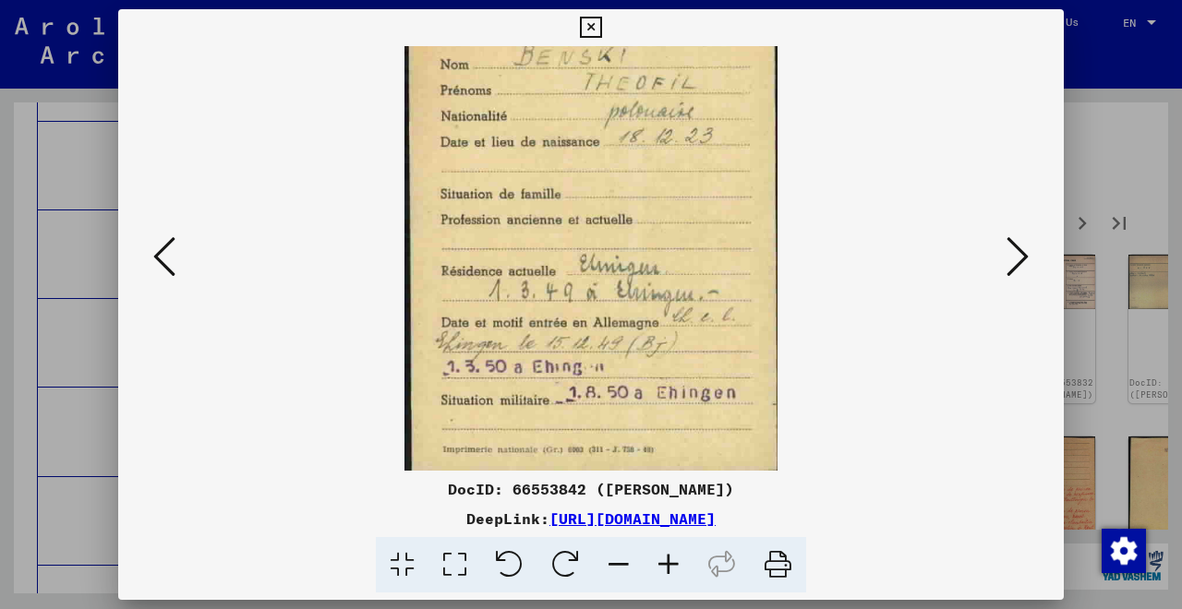
click at [619, 560] on icon at bounding box center [619, 565] width 50 height 56
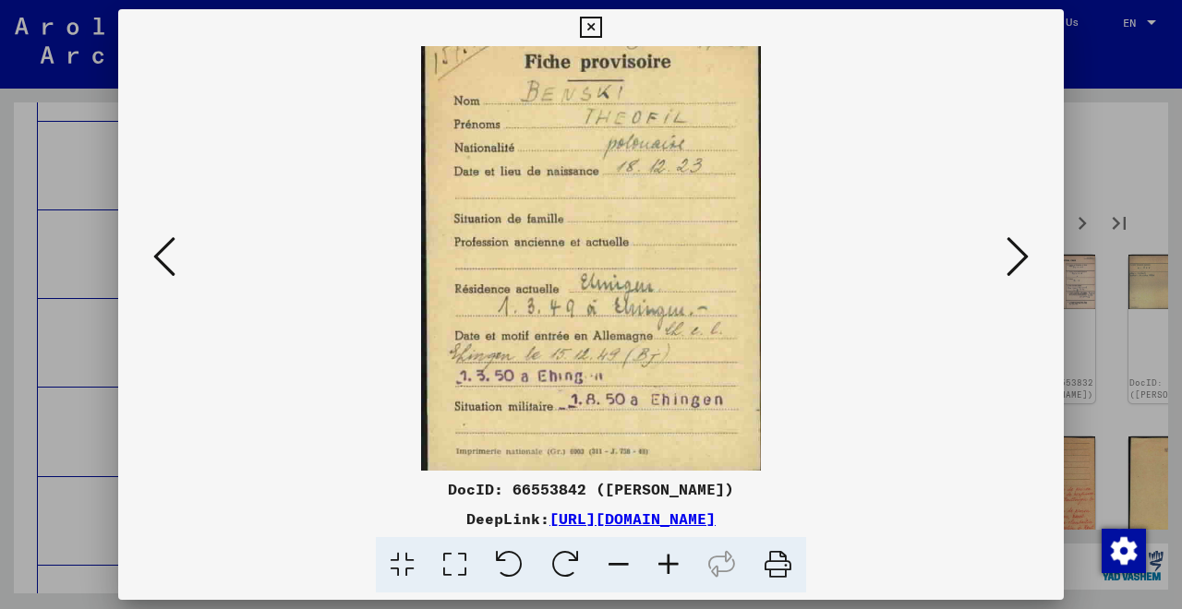
click at [619, 560] on icon at bounding box center [619, 565] width 50 height 56
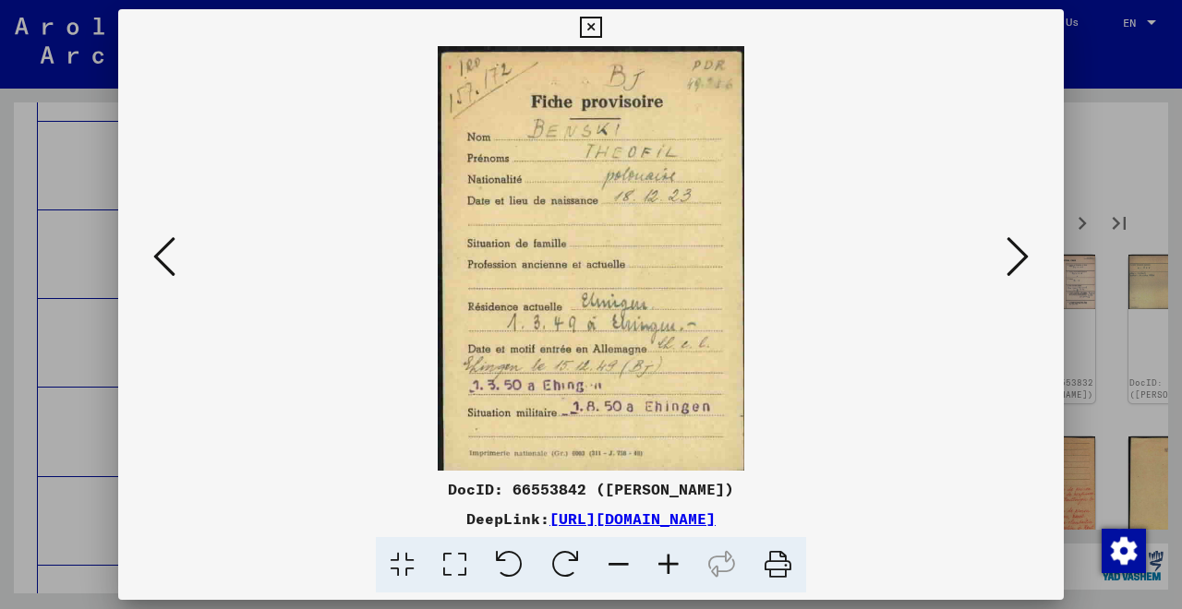
click at [1014, 256] on icon at bounding box center [1017, 257] width 22 height 44
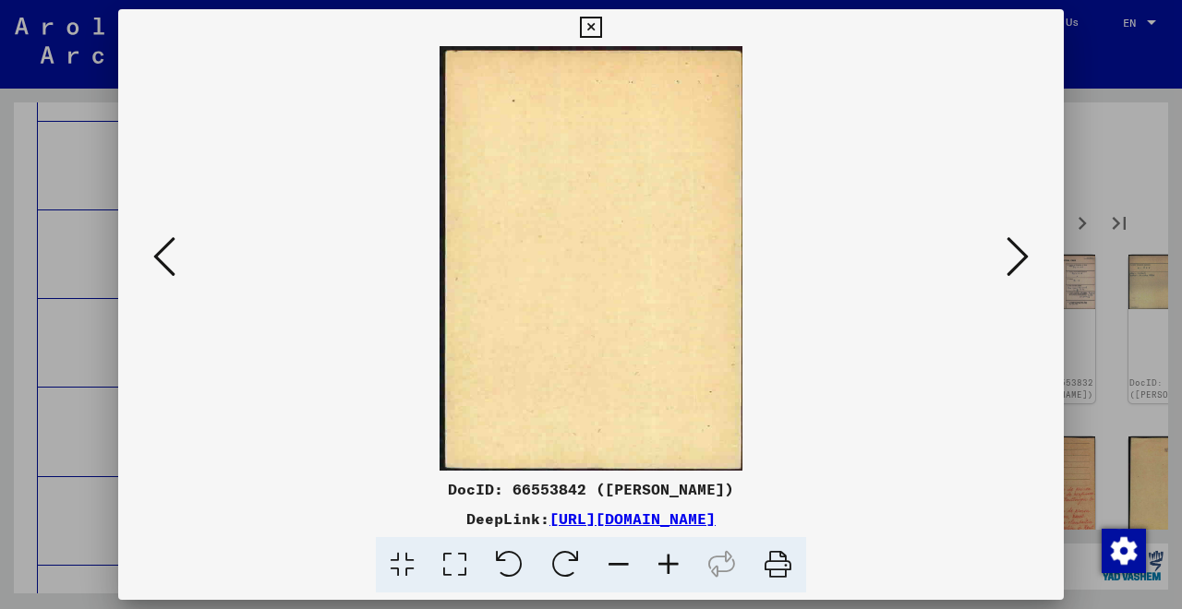
click at [1014, 256] on icon at bounding box center [1017, 257] width 22 height 44
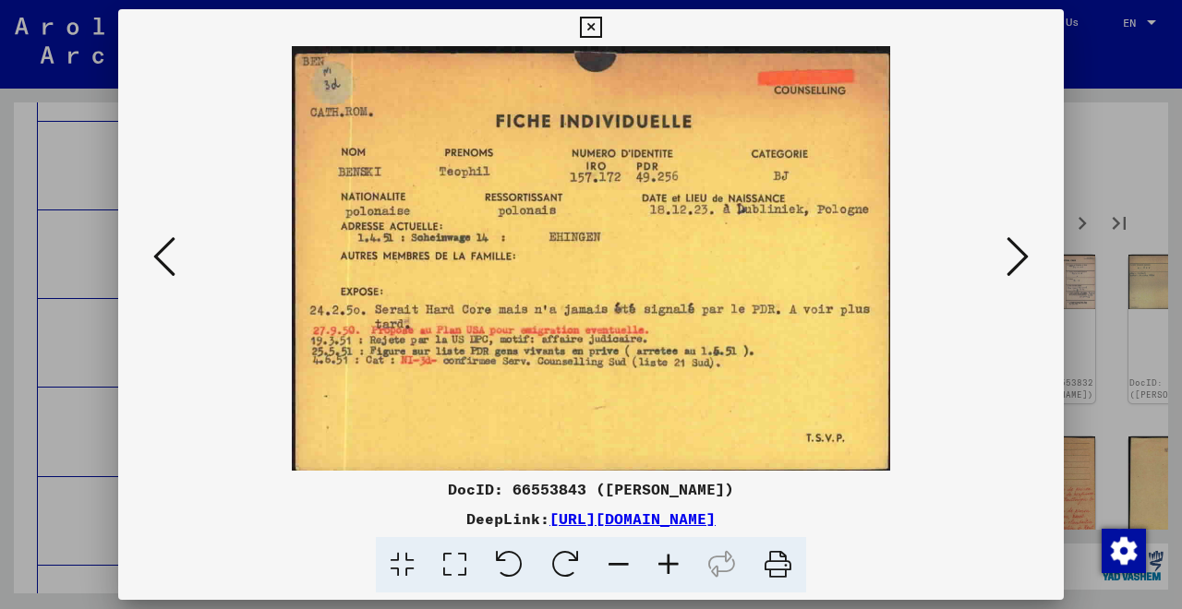
click at [1030, 277] on button at bounding box center [1017, 258] width 33 height 53
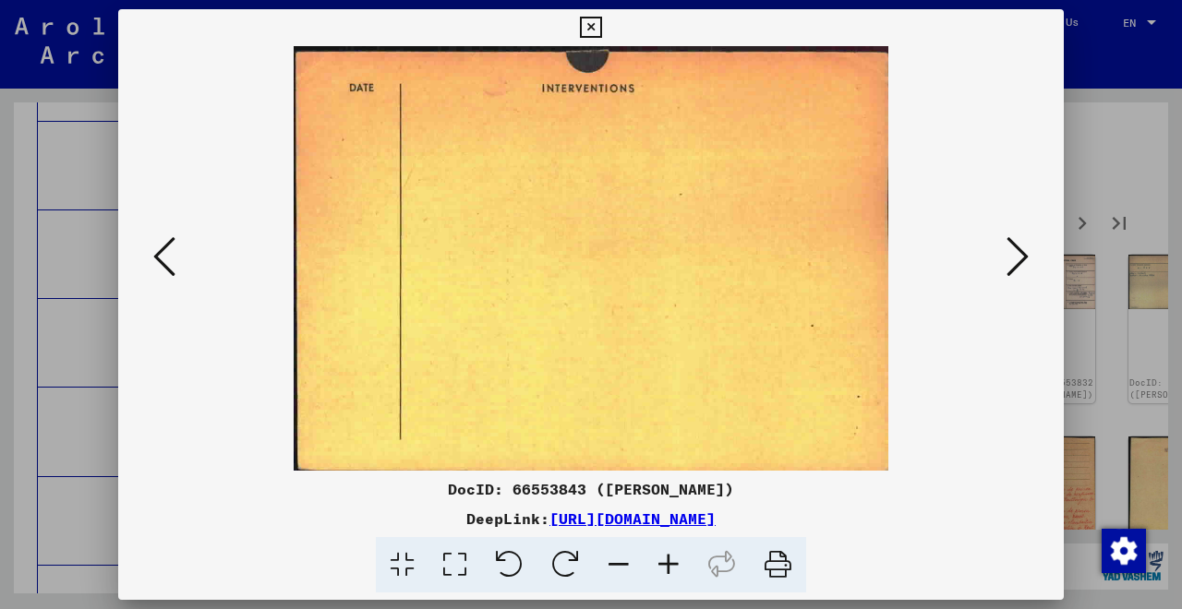
click at [1030, 277] on button at bounding box center [1017, 258] width 33 height 53
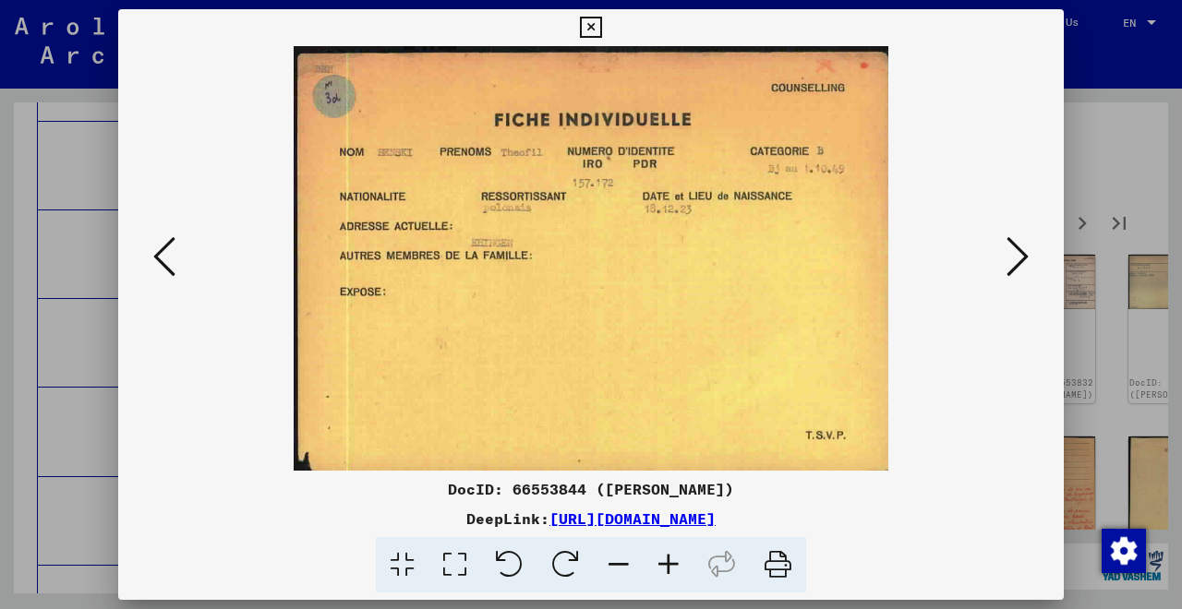
click at [1030, 272] on button at bounding box center [1017, 258] width 33 height 53
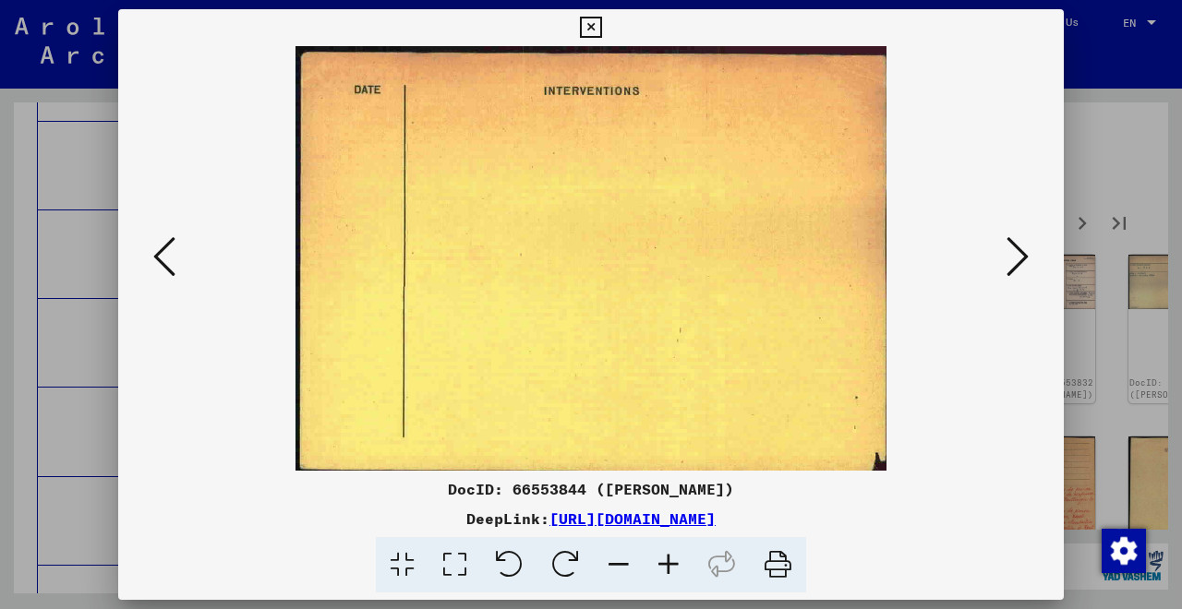
click at [1030, 272] on button at bounding box center [1017, 258] width 33 height 53
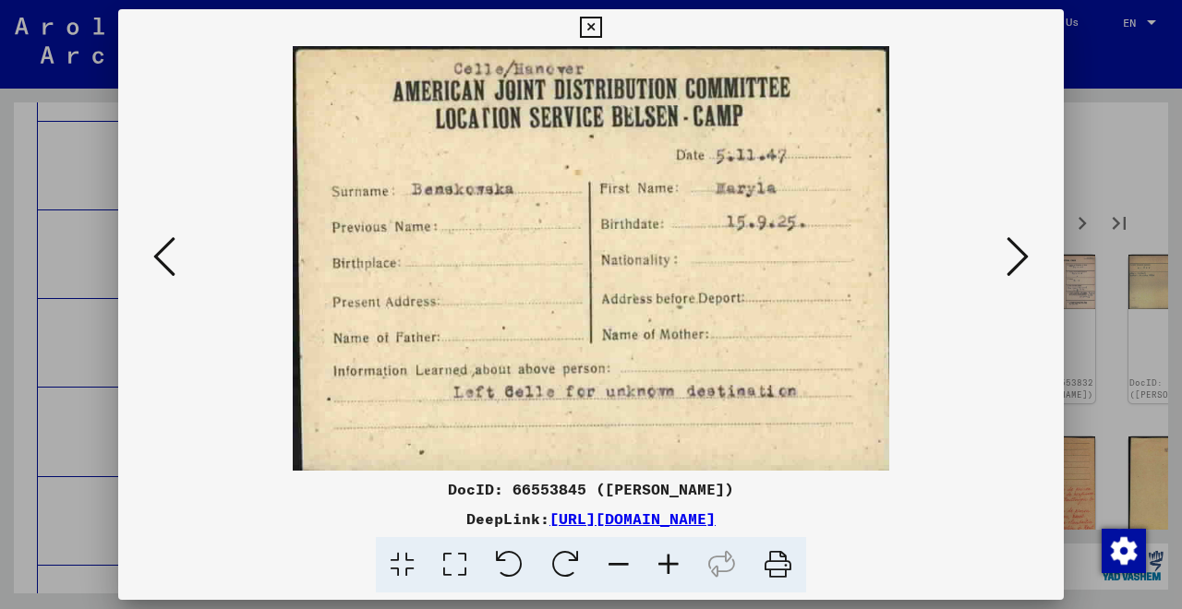
click at [1021, 263] on icon at bounding box center [1017, 257] width 22 height 44
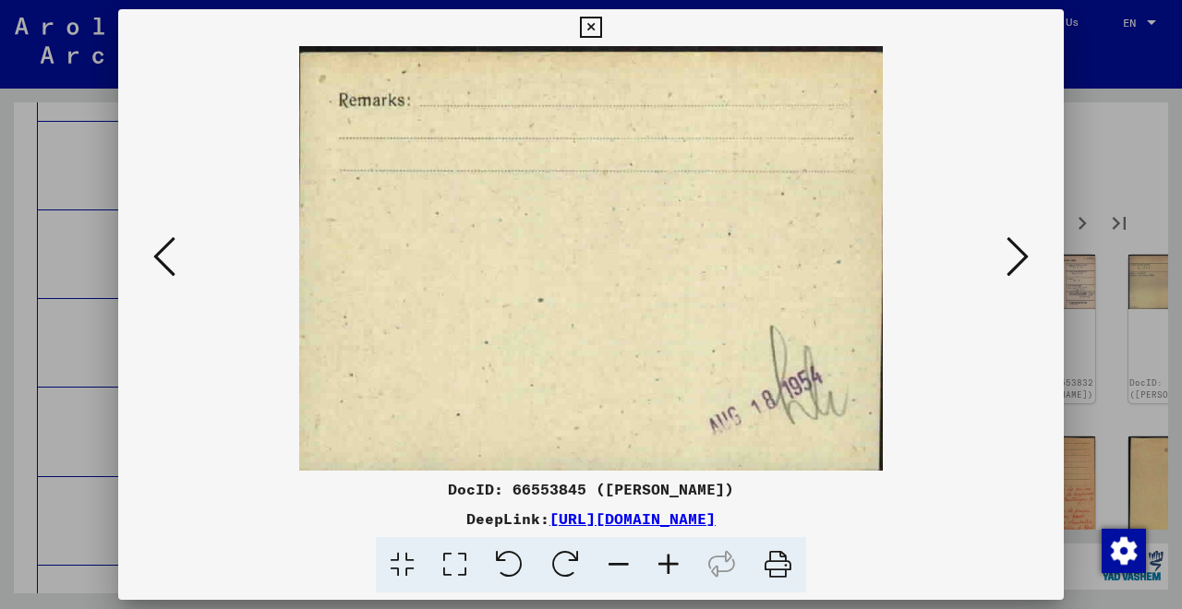
click at [1021, 263] on icon at bounding box center [1017, 257] width 22 height 44
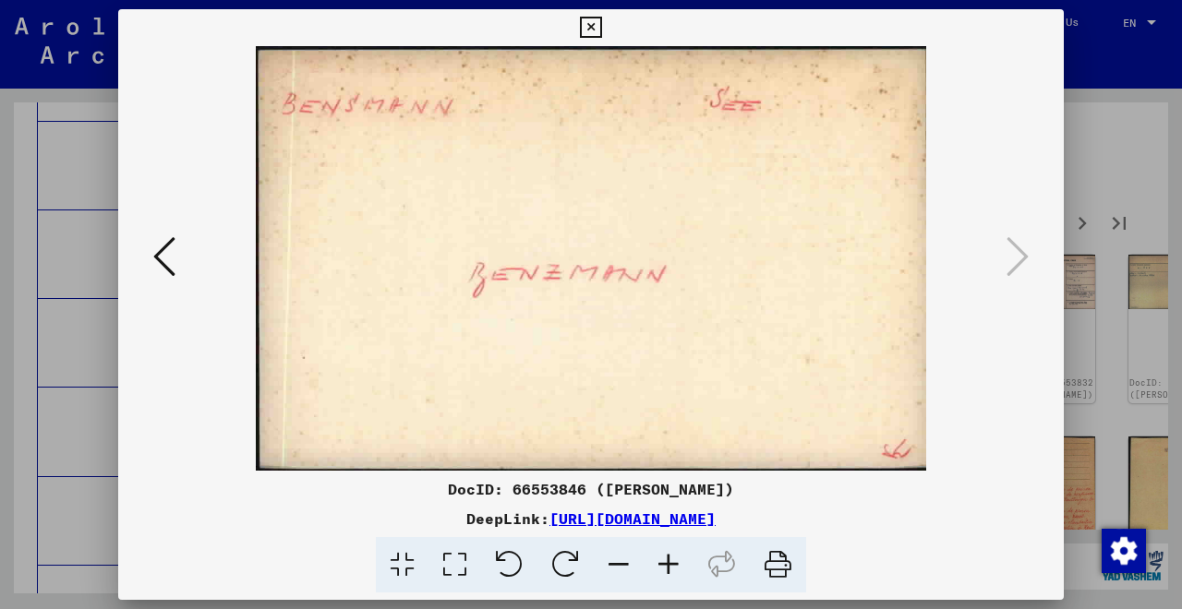
click at [160, 257] on icon at bounding box center [164, 257] width 22 height 44
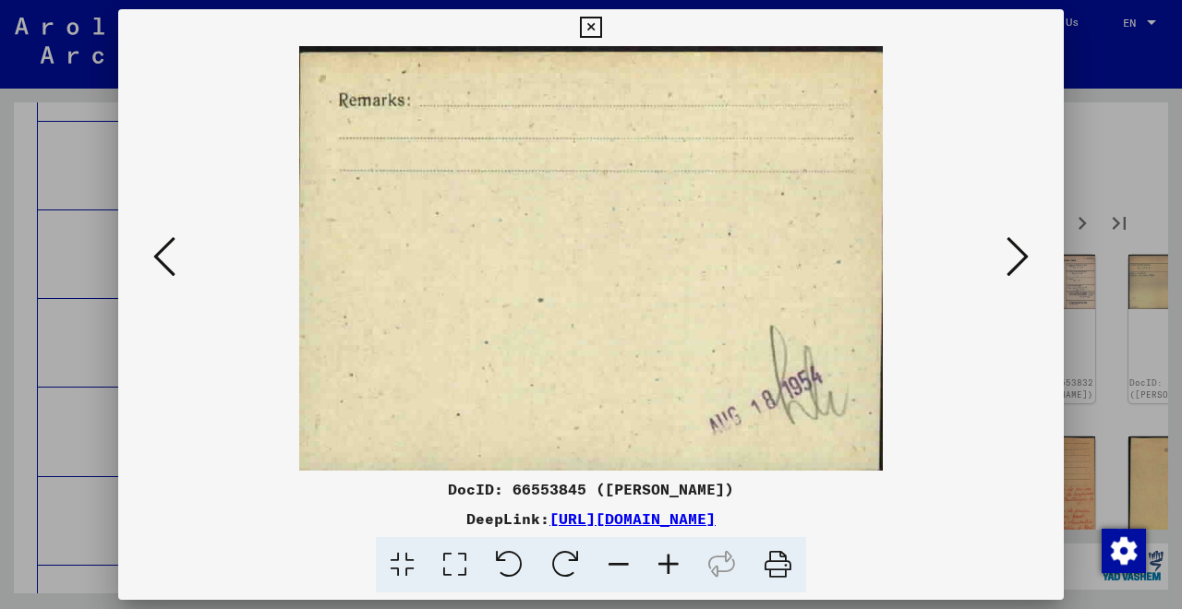
click at [160, 257] on icon at bounding box center [164, 257] width 22 height 44
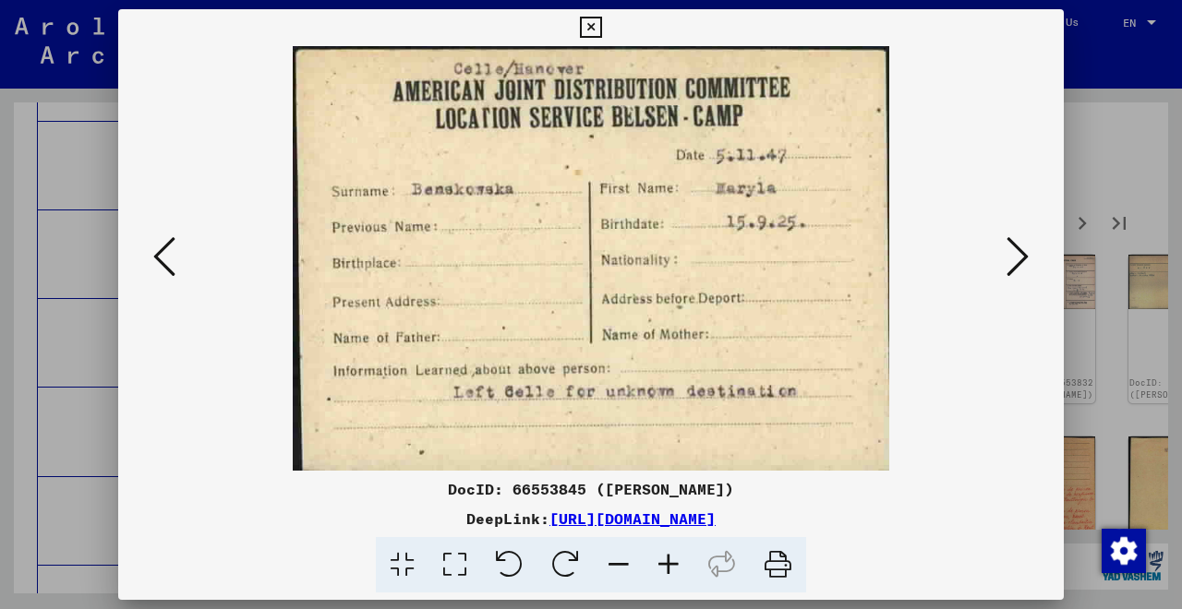
click at [601, 28] on icon at bounding box center [590, 28] width 21 height 22
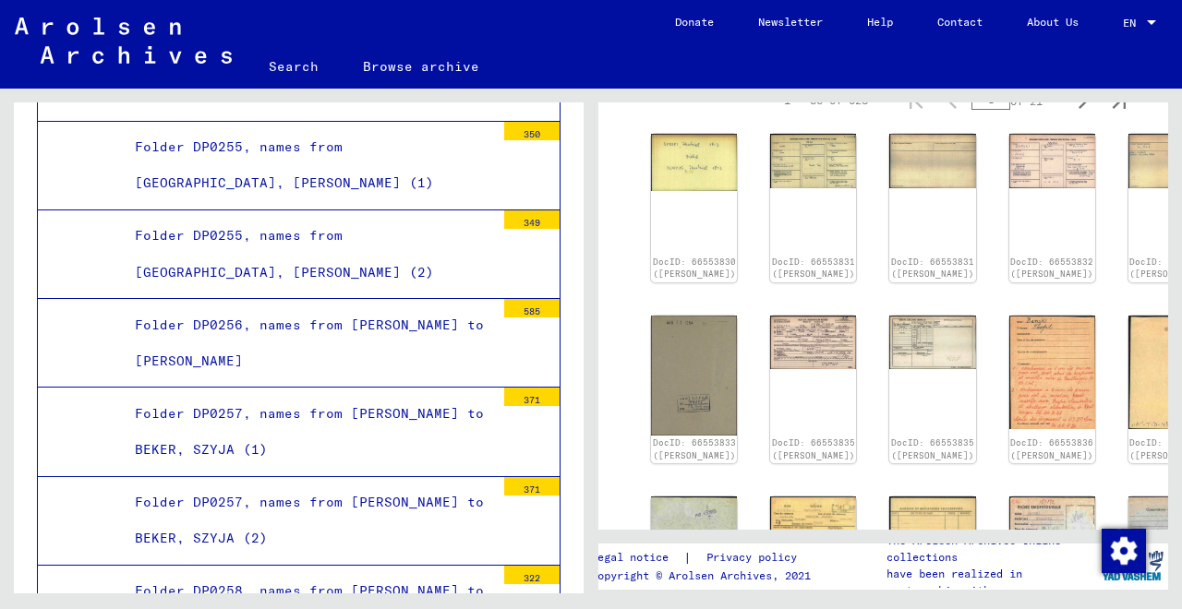
scroll to position [347, 0]
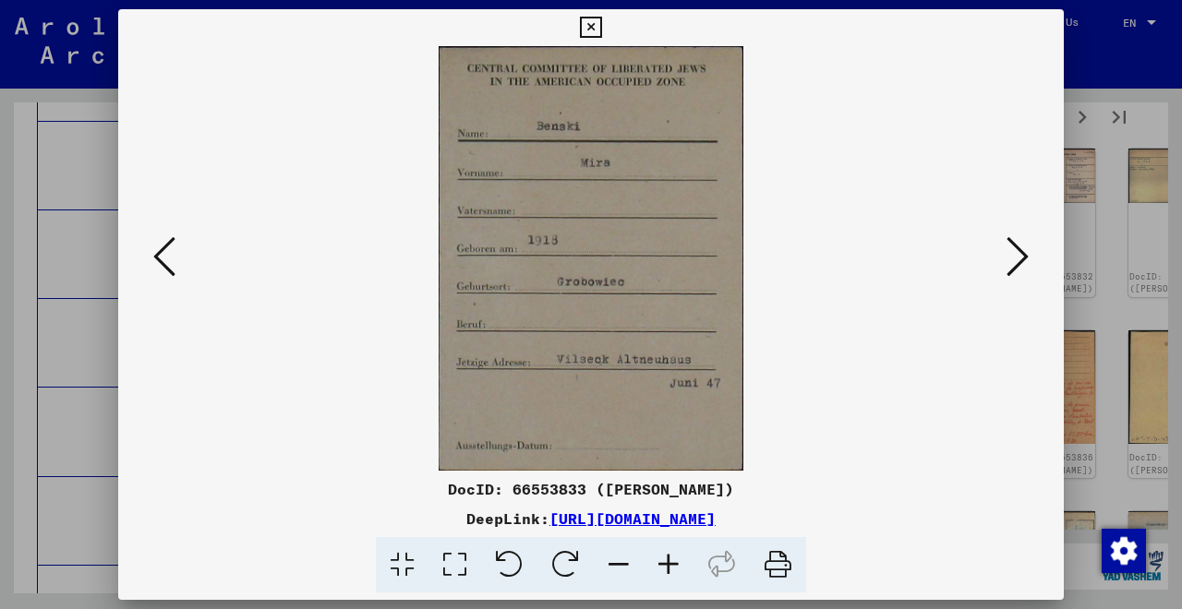
click at [1097, 213] on div at bounding box center [591, 304] width 1182 height 609
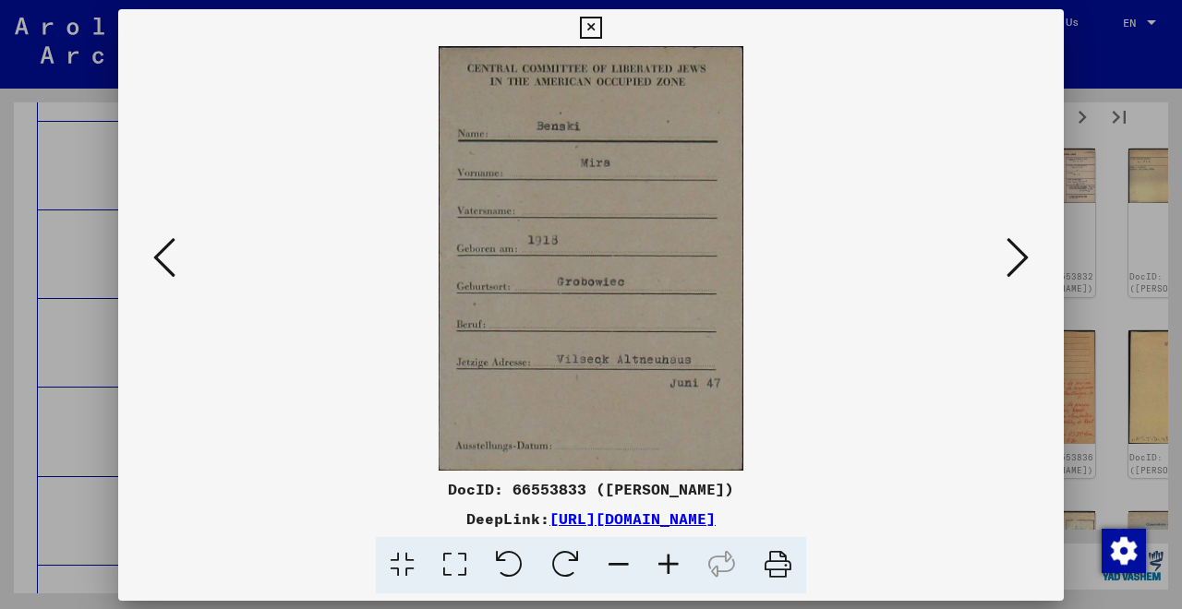
click at [1097, 213] on div at bounding box center [591, 304] width 1182 height 609
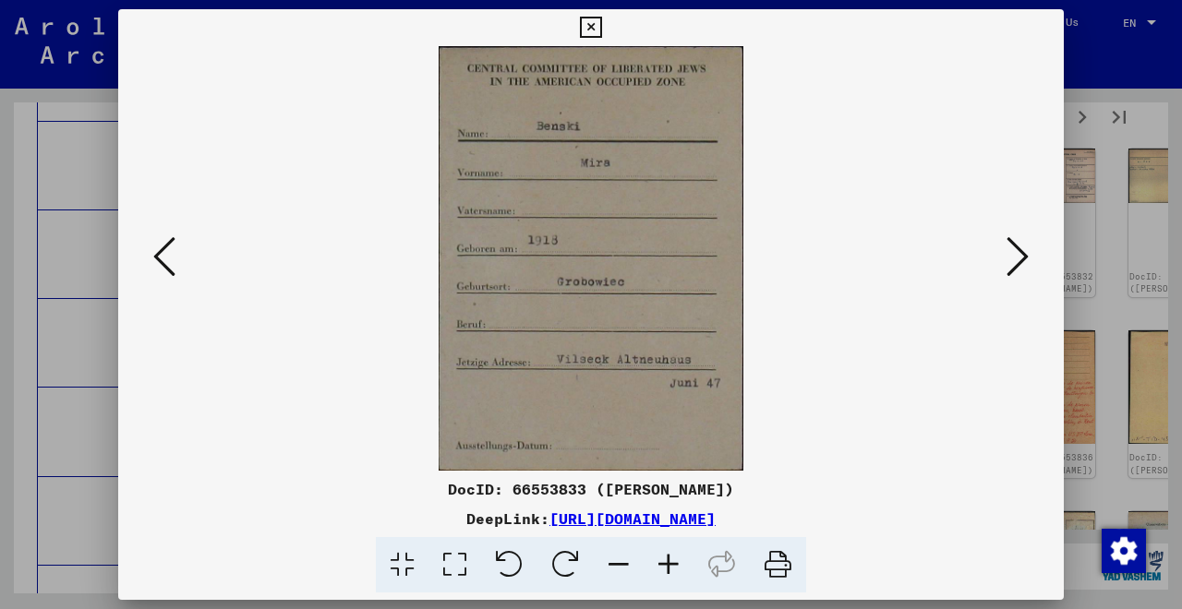
click at [1012, 249] on icon at bounding box center [1017, 257] width 22 height 44
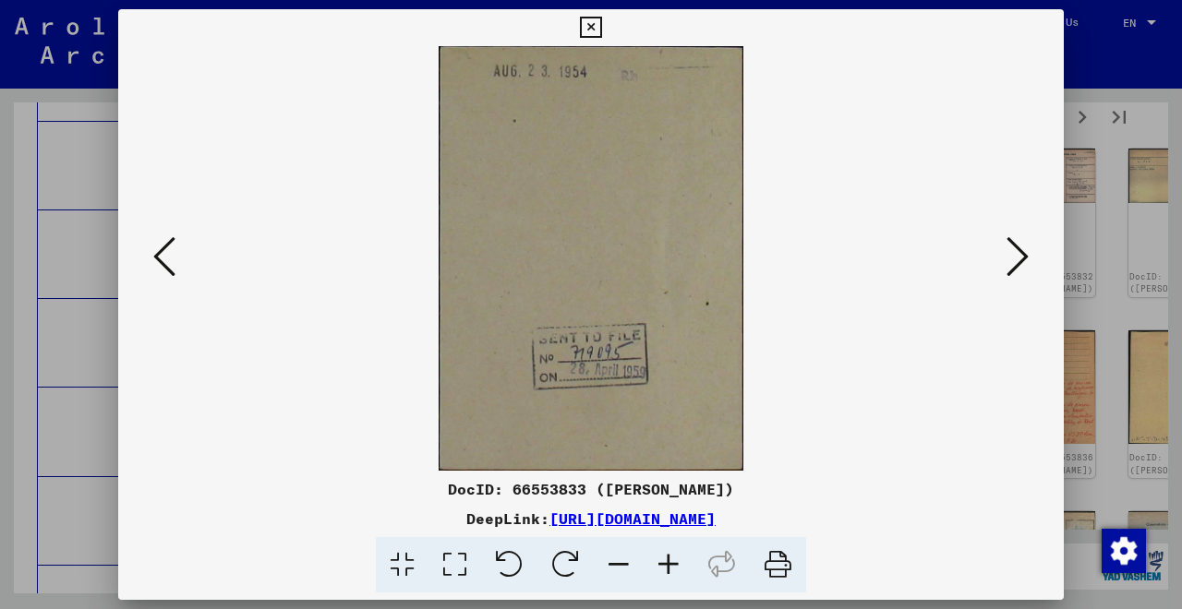
click at [1012, 249] on icon at bounding box center [1017, 257] width 22 height 44
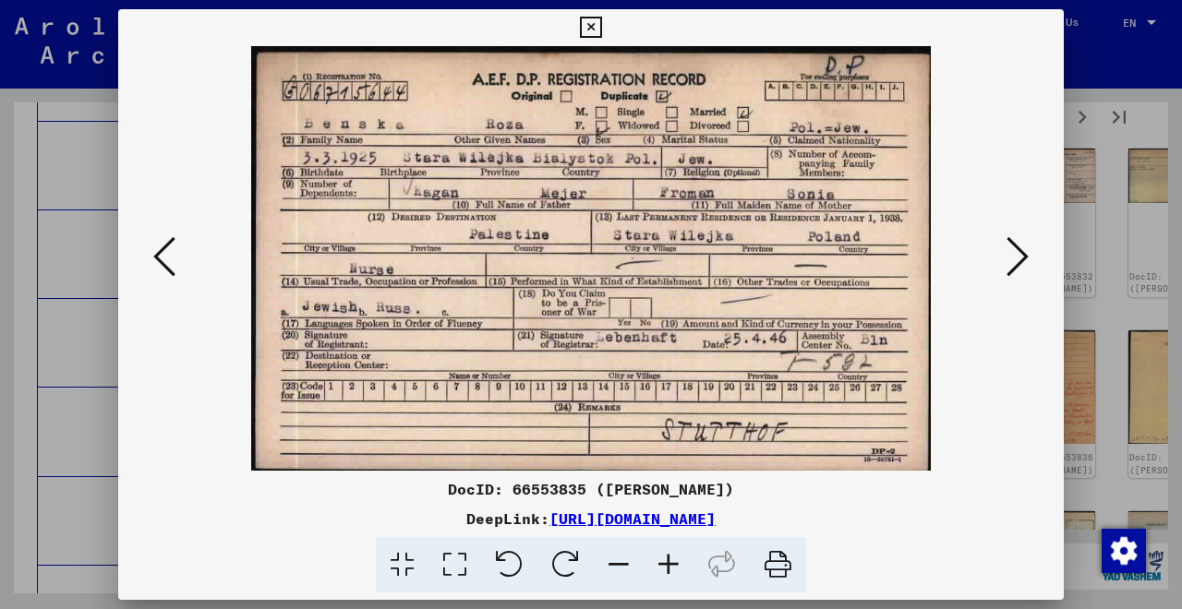
click at [1012, 249] on icon at bounding box center [1017, 257] width 22 height 44
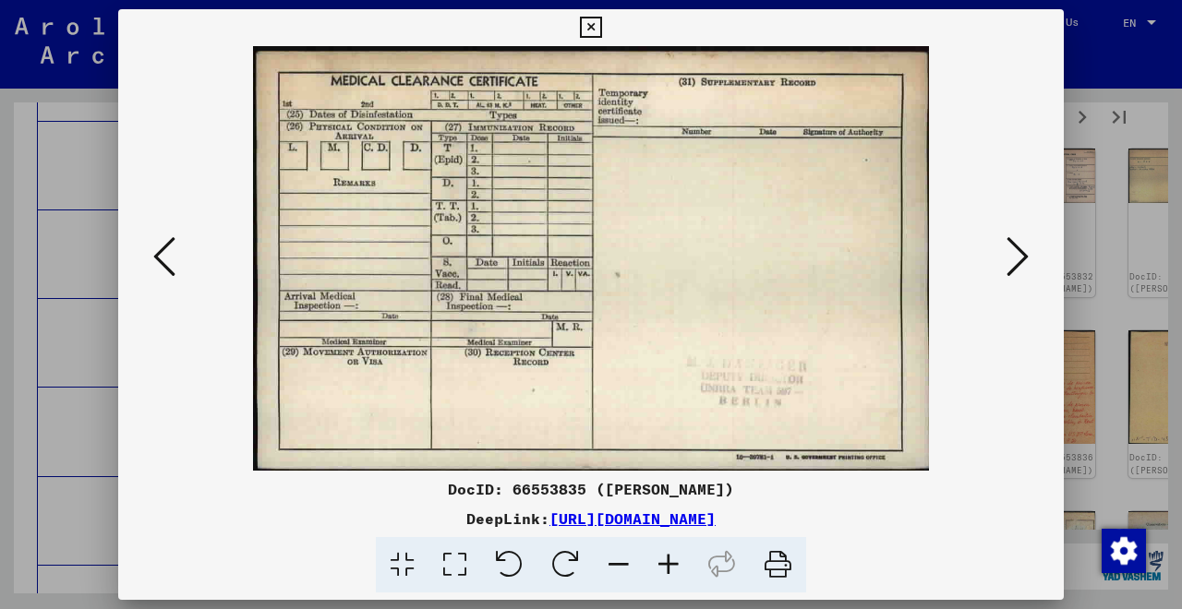
click at [1012, 249] on icon at bounding box center [1017, 257] width 22 height 44
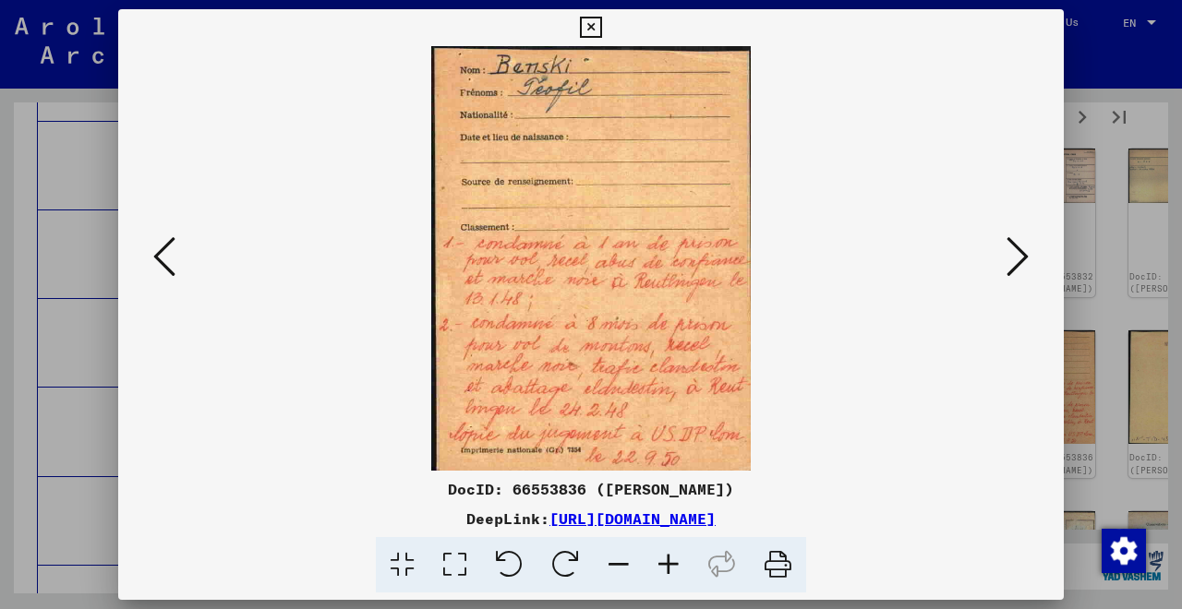
click at [1013, 275] on icon at bounding box center [1017, 257] width 22 height 44
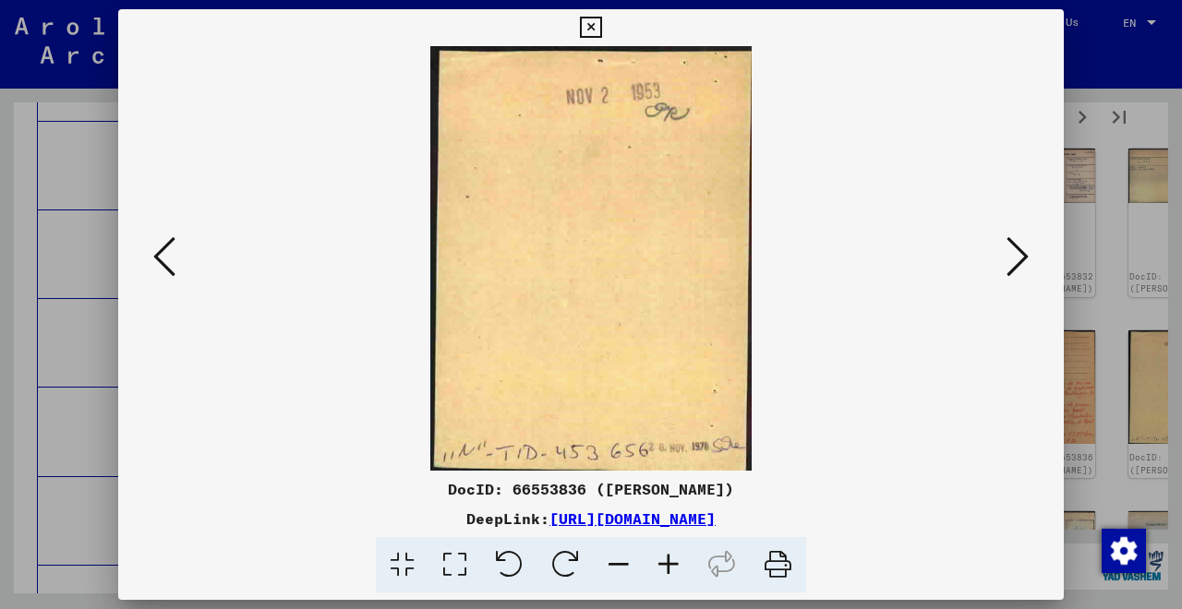
click at [1013, 275] on icon at bounding box center [1017, 257] width 22 height 44
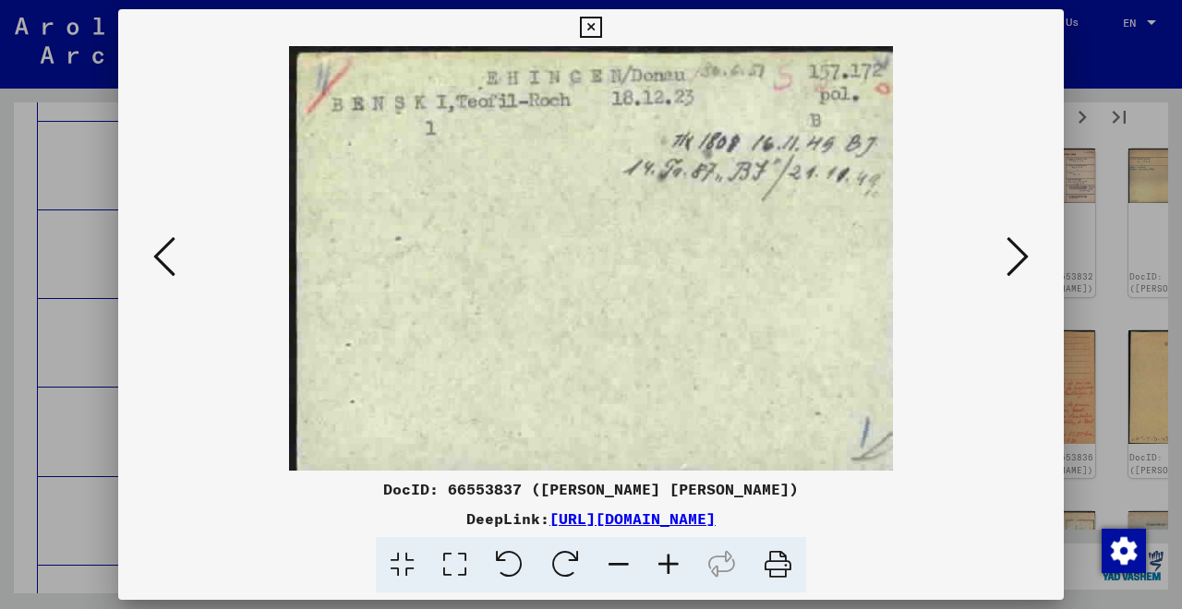
click at [1013, 275] on icon at bounding box center [1017, 257] width 22 height 44
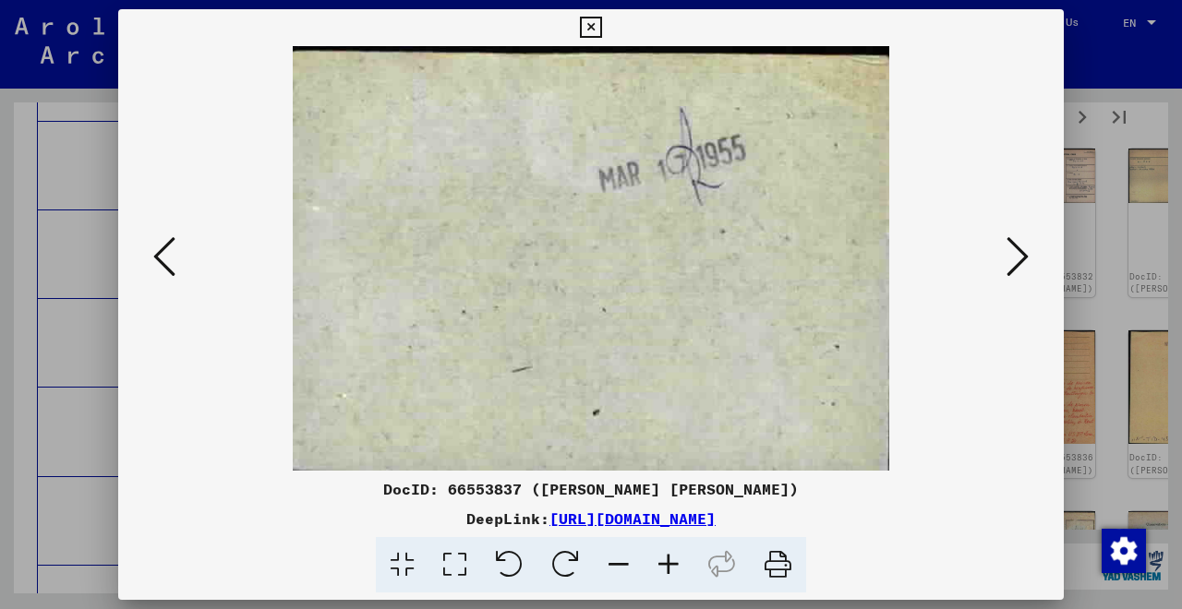
click at [1013, 275] on icon at bounding box center [1017, 257] width 22 height 44
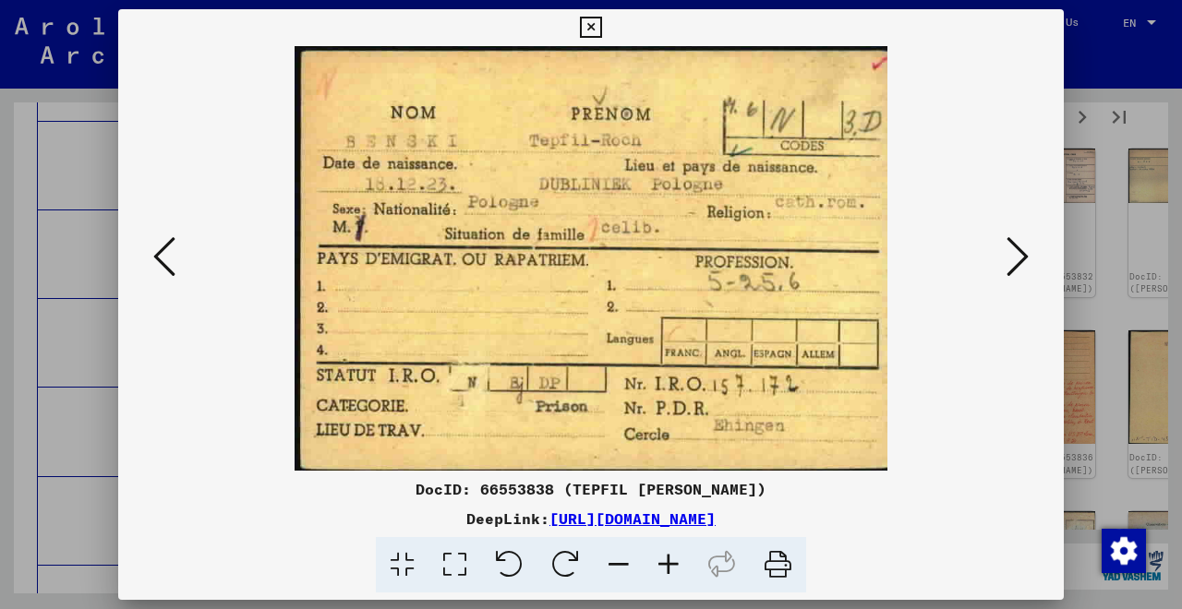
click at [1013, 275] on icon at bounding box center [1017, 257] width 22 height 44
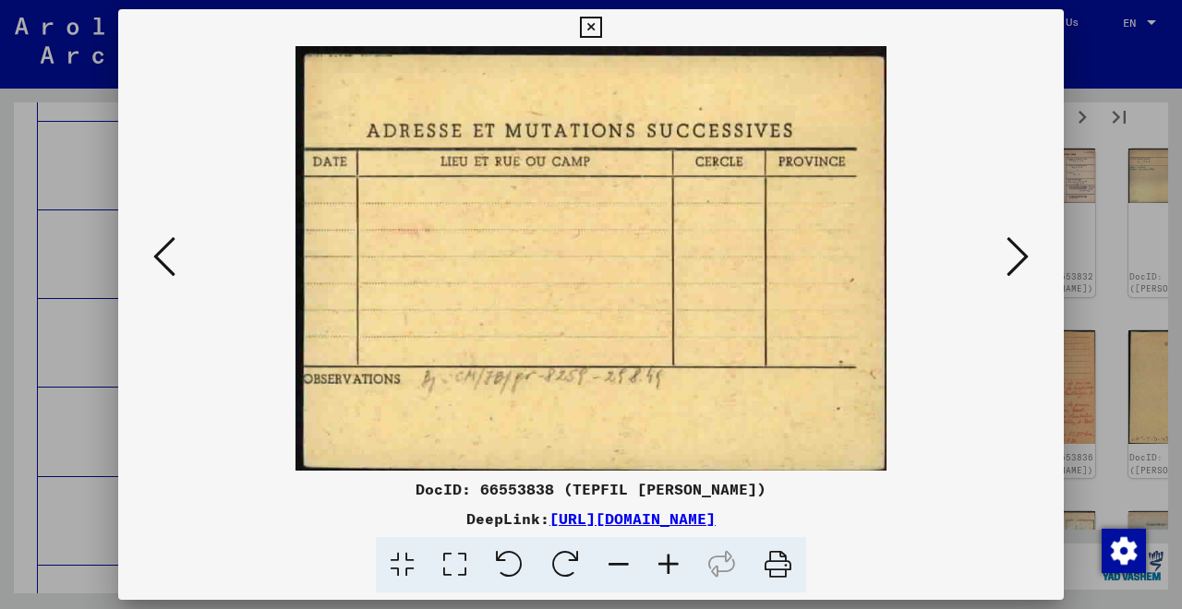
click at [1013, 275] on icon at bounding box center [1017, 257] width 22 height 44
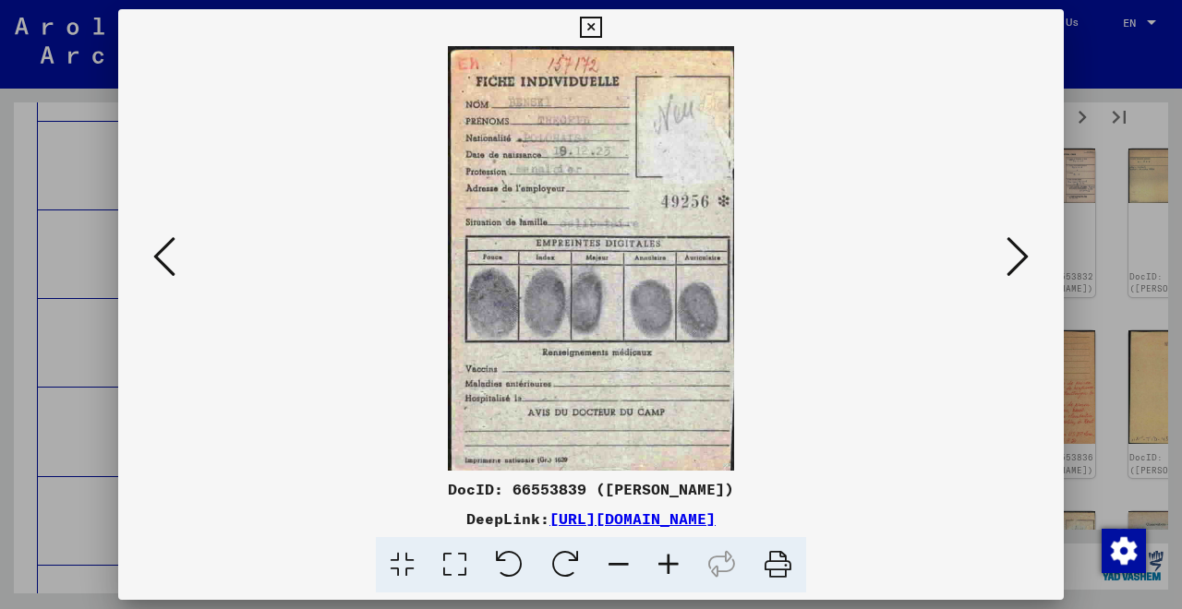
click at [1013, 275] on icon at bounding box center [1017, 257] width 22 height 44
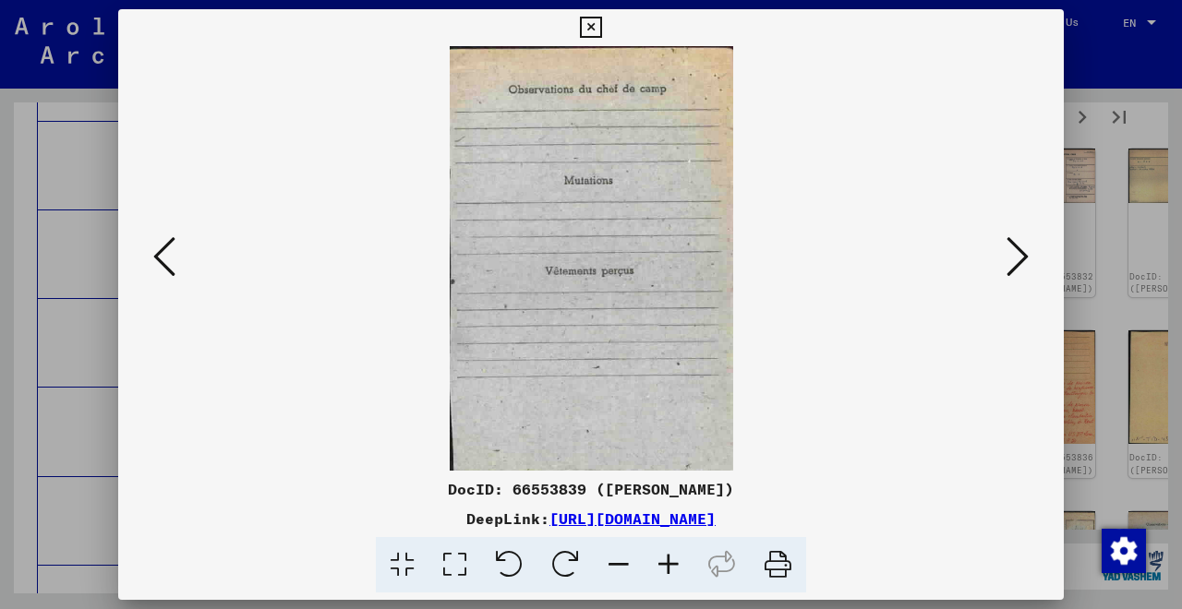
click at [1013, 275] on icon at bounding box center [1017, 257] width 22 height 44
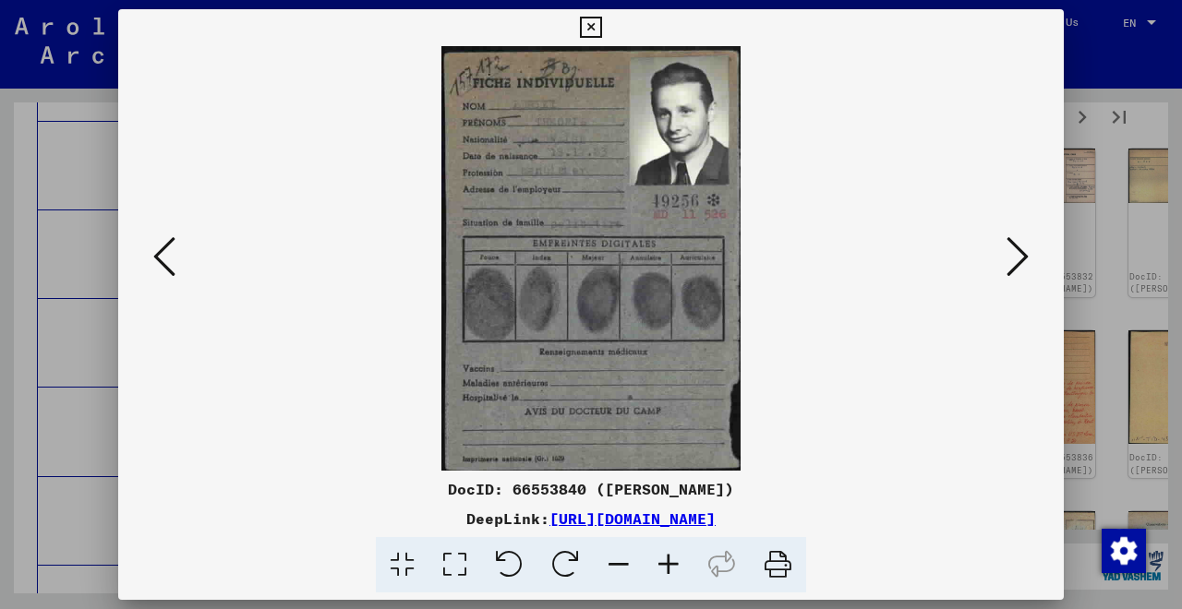
click at [1013, 275] on icon at bounding box center [1017, 257] width 22 height 44
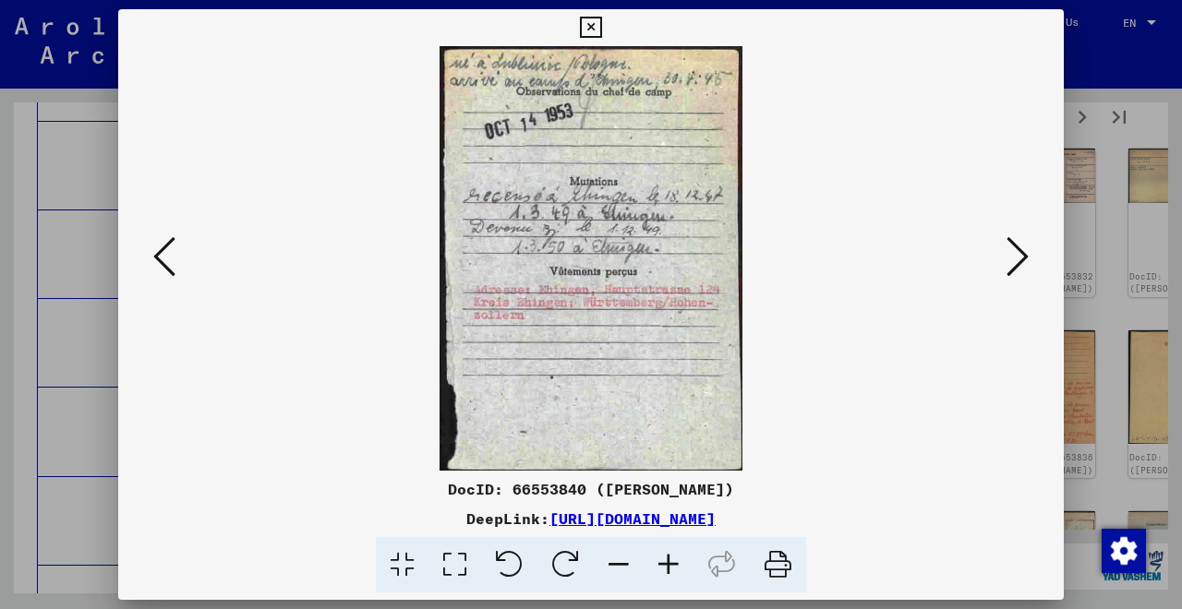
click at [1013, 274] on icon at bounding box center [1017, 257] width 22 height 44
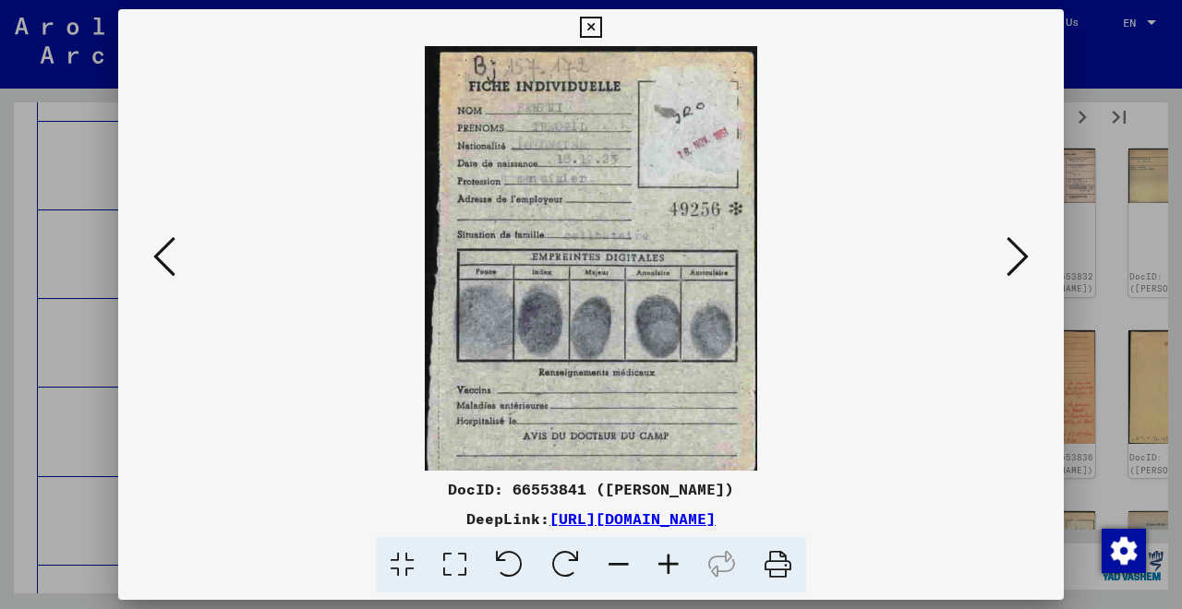
click at [1013, 274] on icon at bounding box center [1017, 257] width 22 height 44
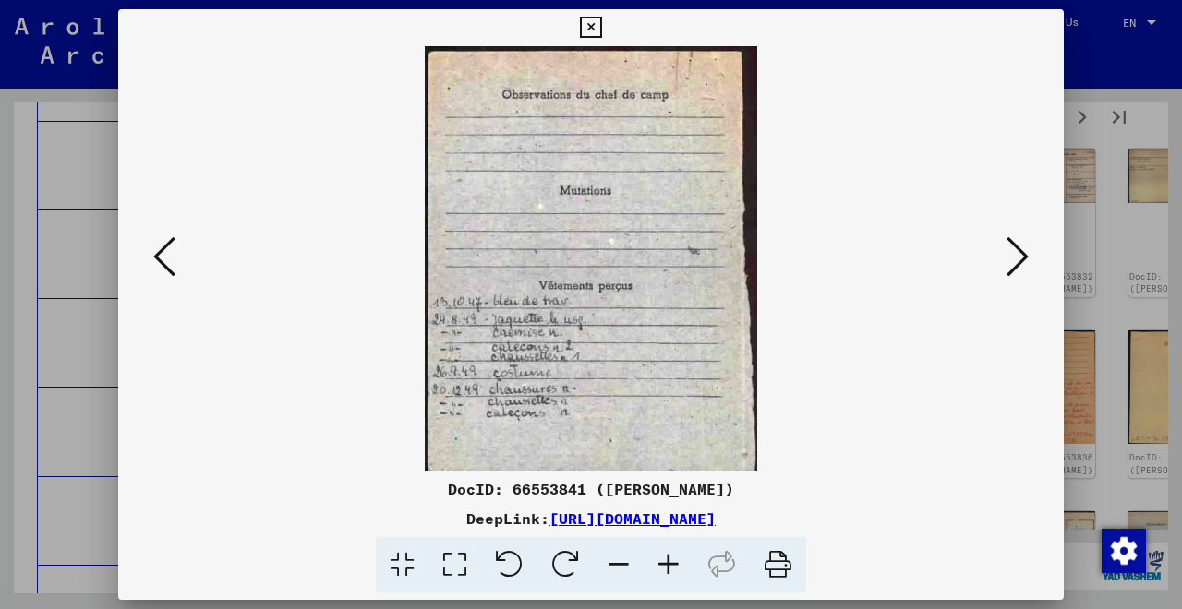
click at [1013, 274] on icon at bounding box center [1017, 257] width 22 height 44
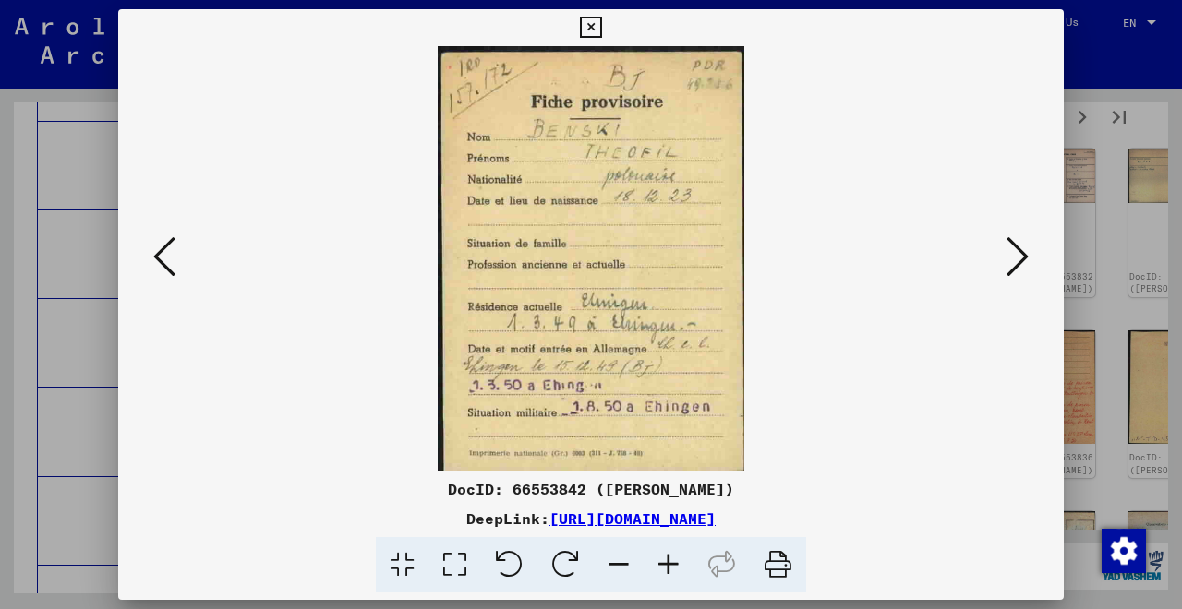
click at [1013, 274] on icon at bounding box center [1017, 257] width 22 height 44
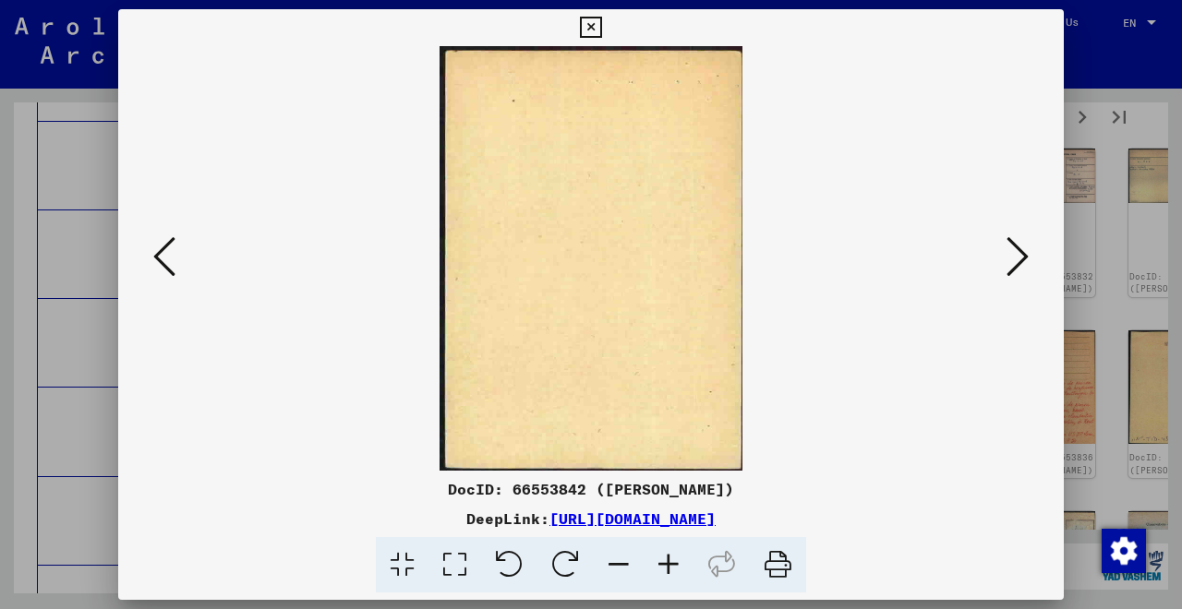
click at [1013, 274] on icon at bounding box center [1017, 257] width 22 height 44
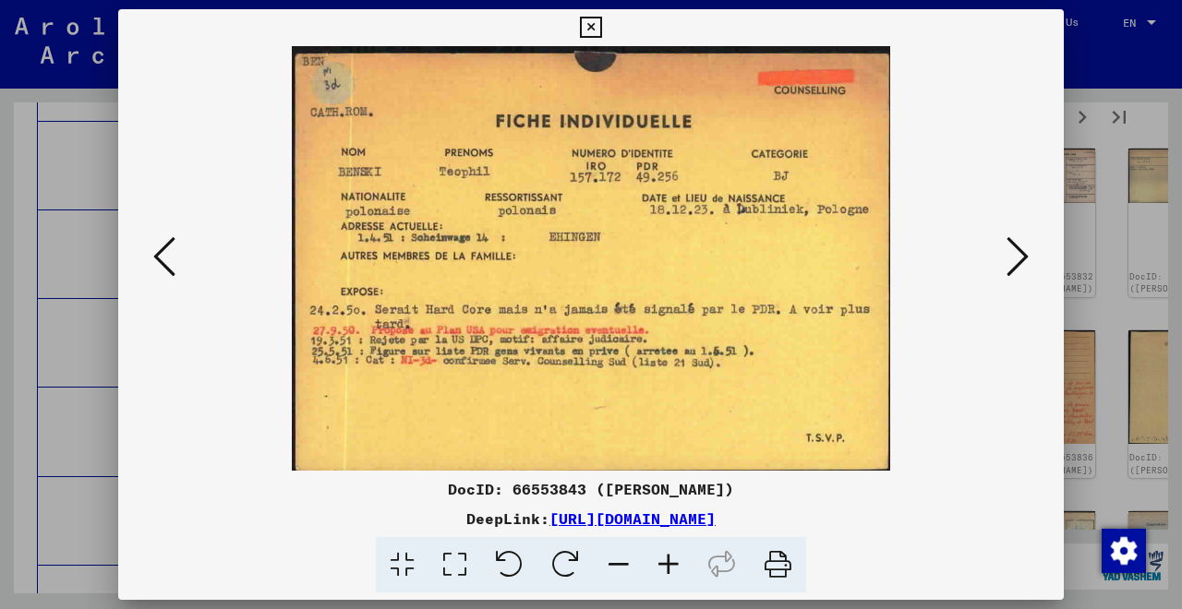
click at [160, 264] on icon at bounding box center [164, 257] width 22 height 44
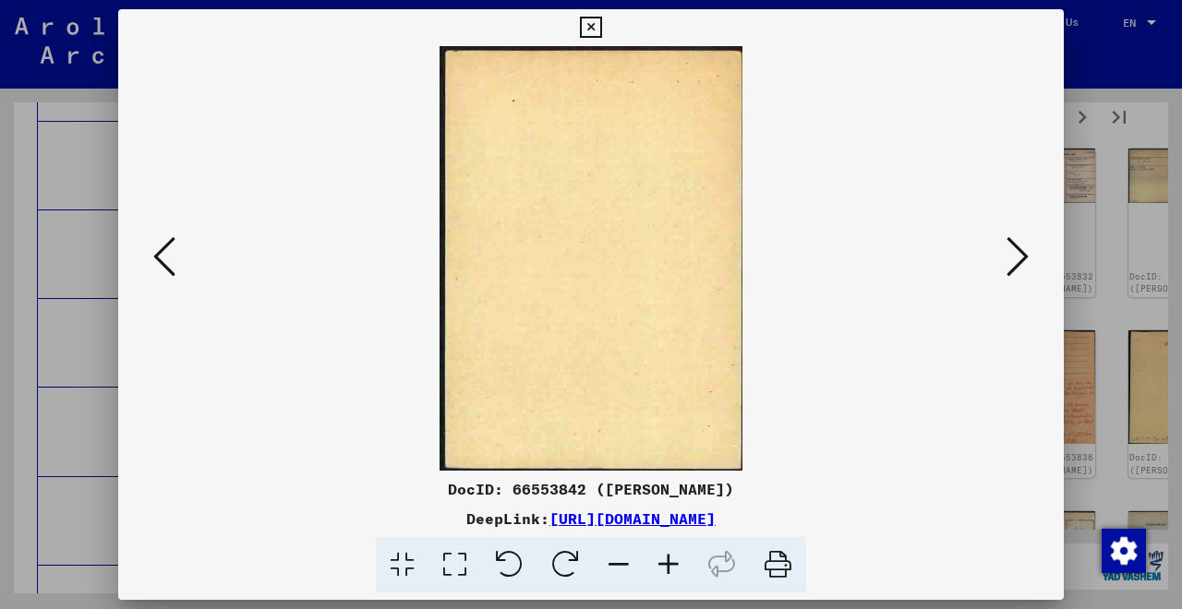
click at [160, 264] on icon at bounding box center [164, 257] width 22 height 44
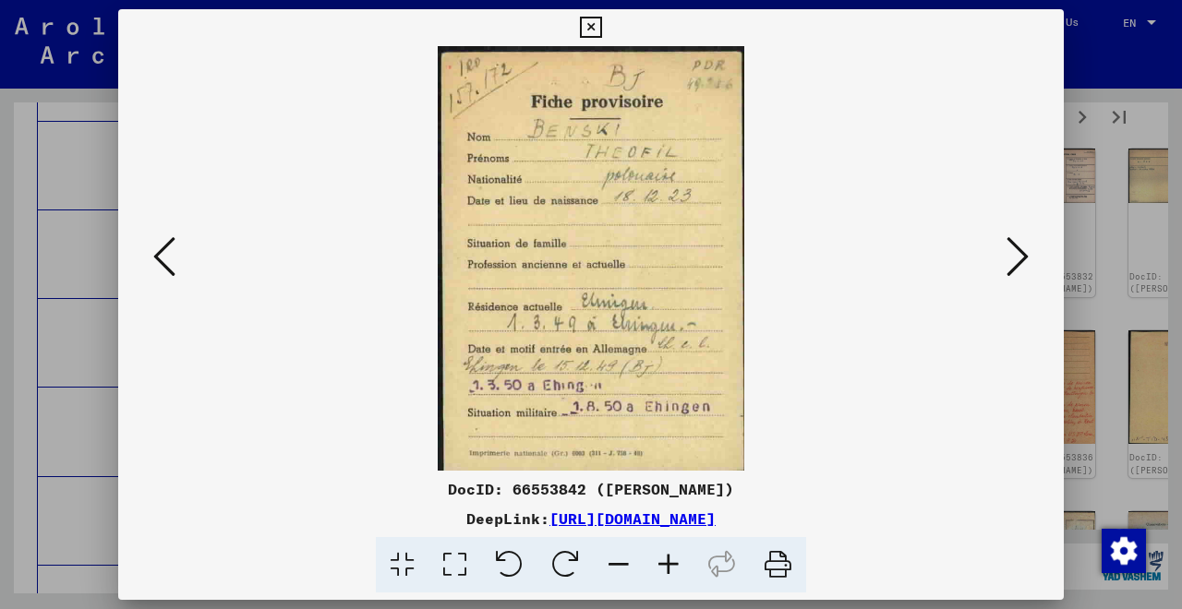
click at [160, 264] on icon at bounding box center [164, 257] width 22 height 44
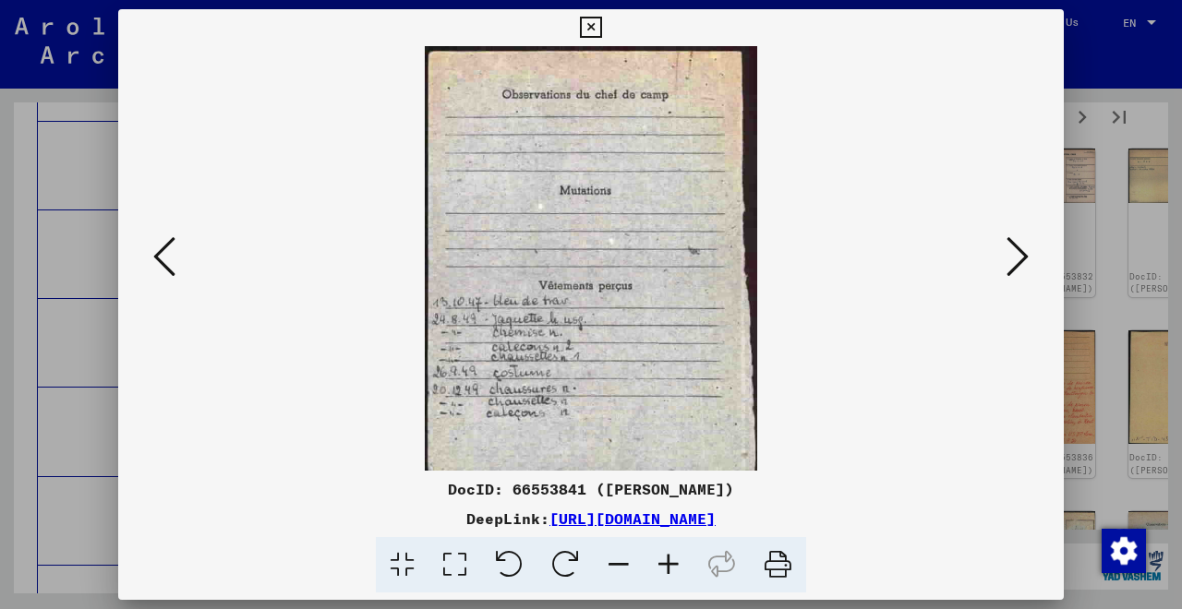
click at [160, 264] on icon at bounding box center [164, 257] width 22 height 44
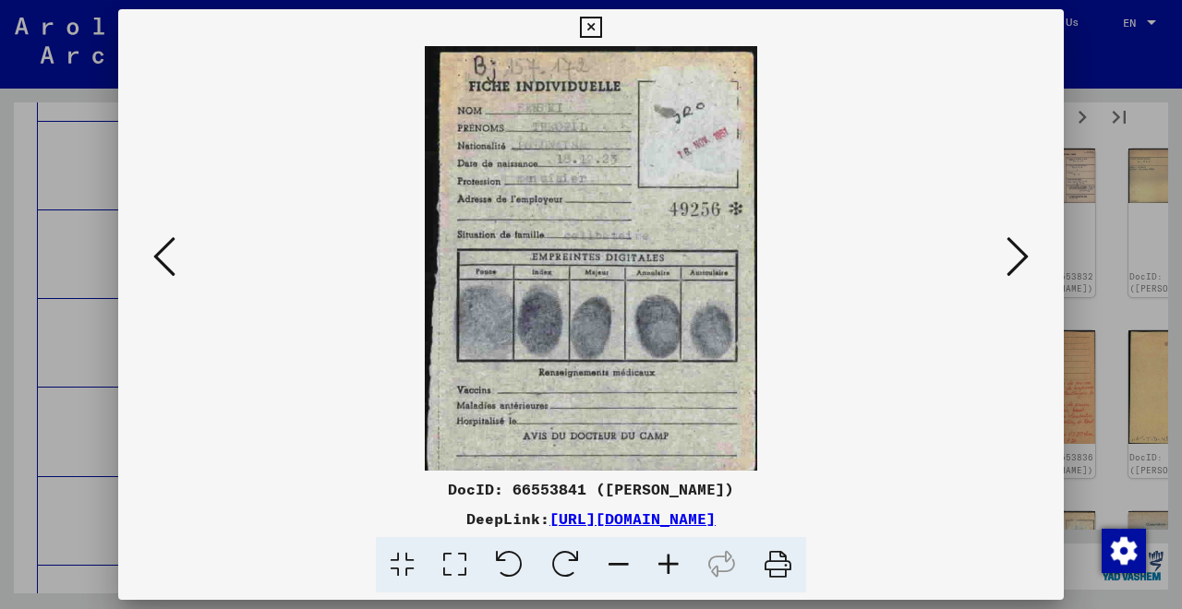
click at [160, 264] on icon at bounding box center [164, 257] width 22 height 44
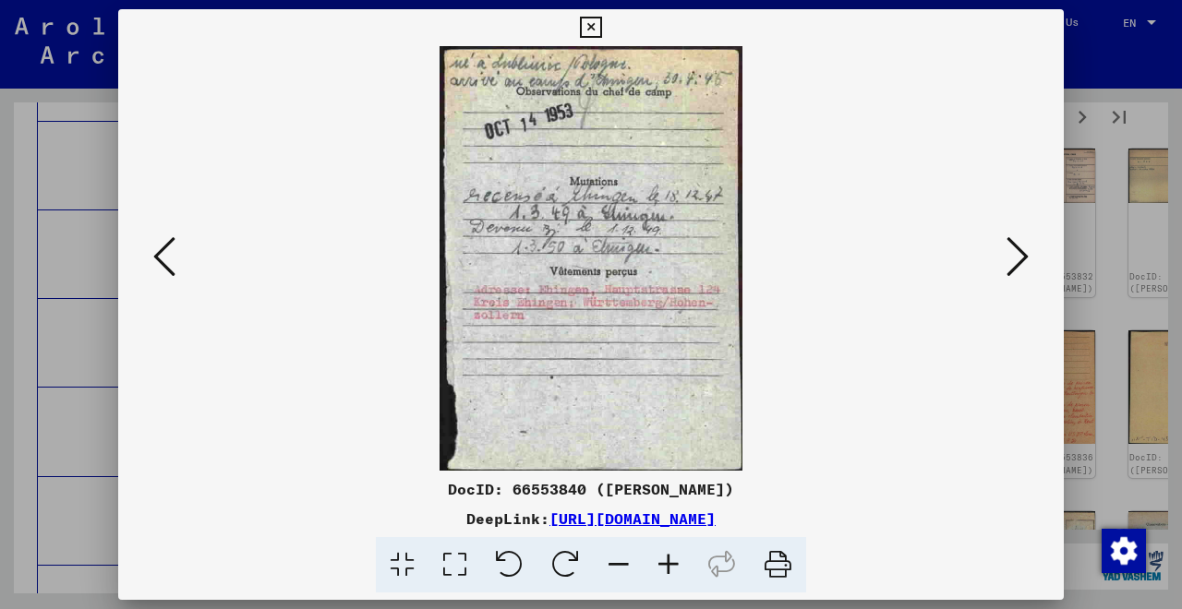
click at [160, 264] on icon at bounding box center [164, 257] width 22 height 44
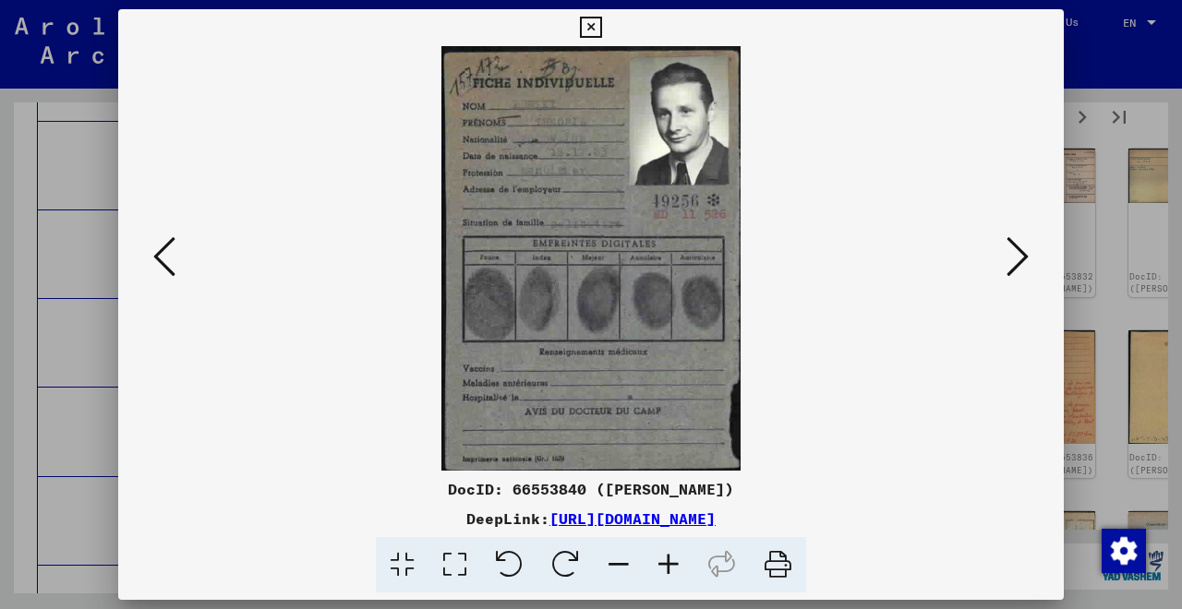
click at [601, 28] on icon at bounding box center [590, 28] width 21 height 22
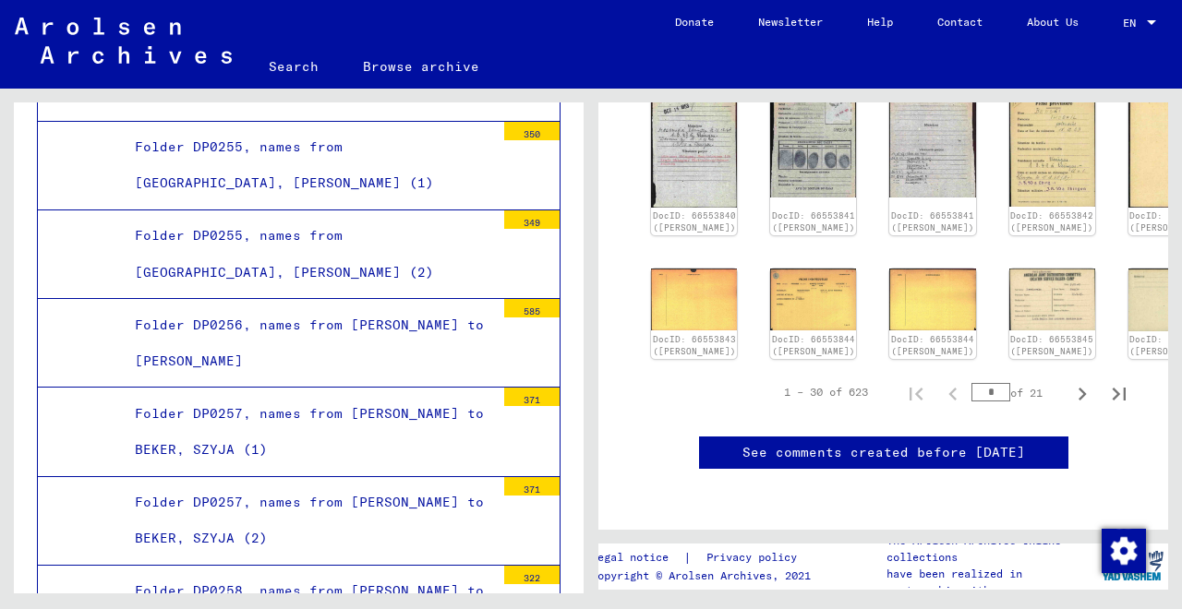
scroll to position [934, 0]
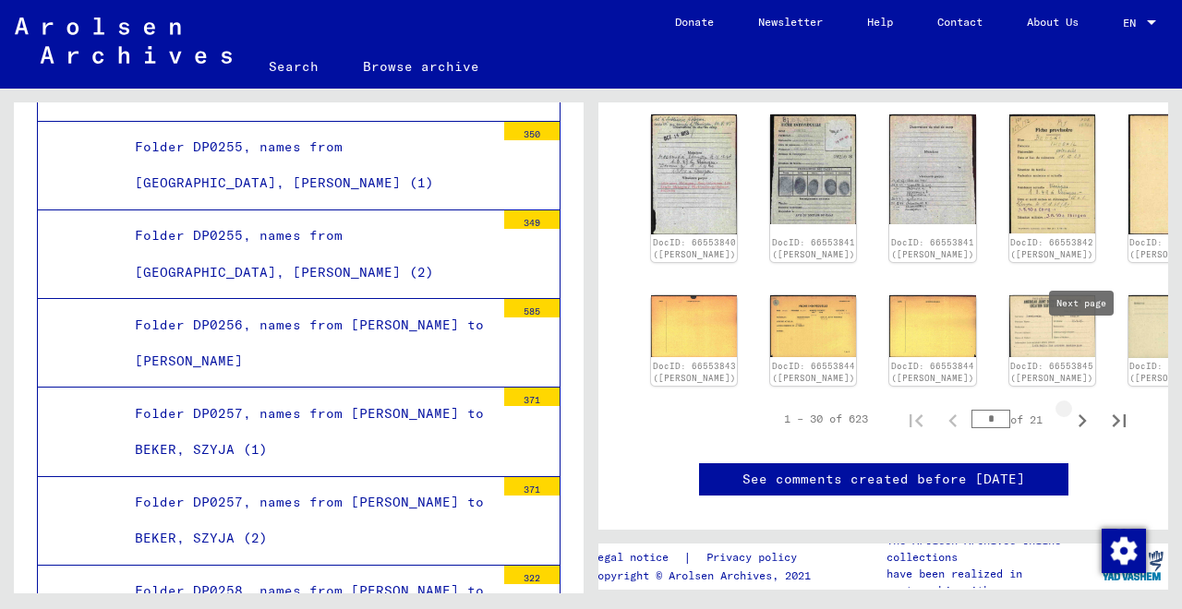
click at [1082, 408] on icon "Next page" at bounding box center [1082, 421] width 26 height 26
type input "*"
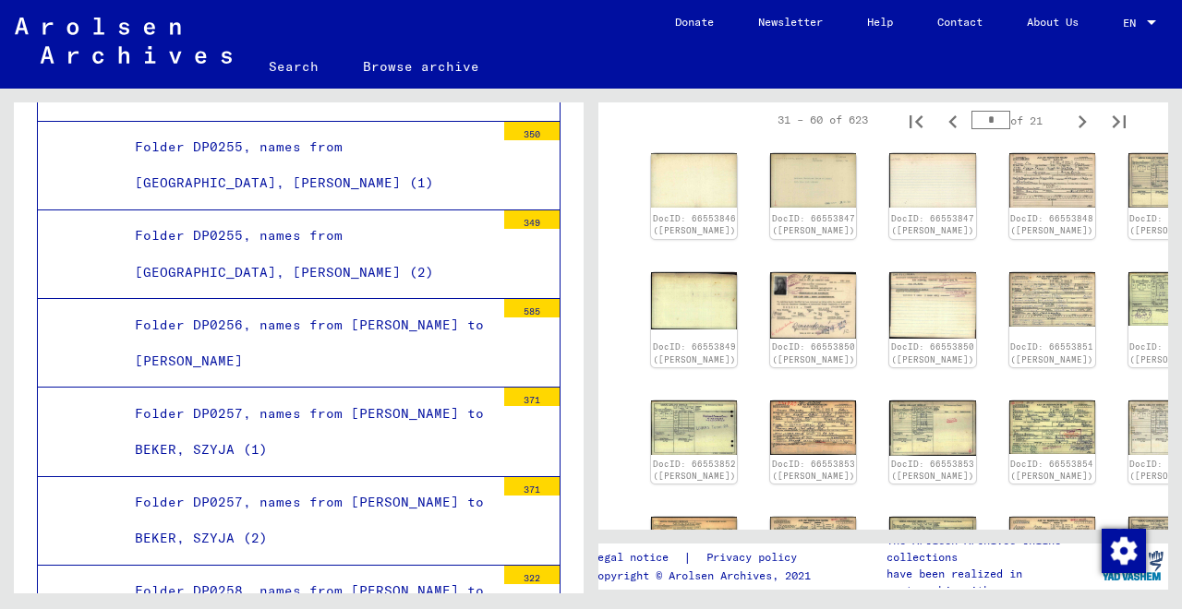
scroll to position [344, 0]
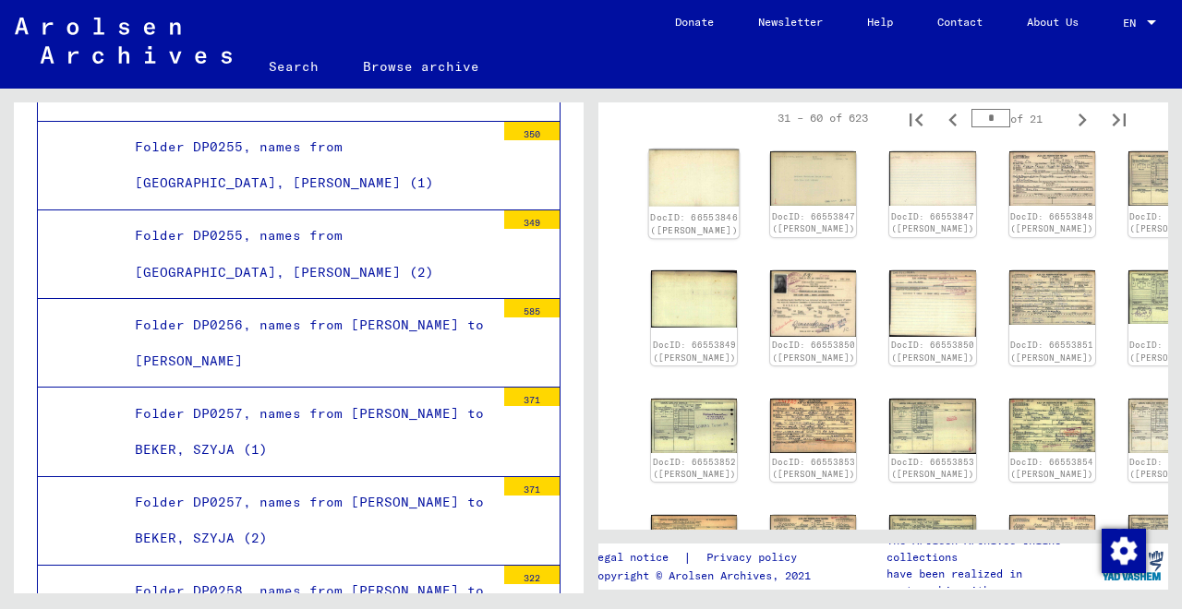
click at [695, 225] on link "DocID: 66553846 ([PERSON_NAME])" at bounding box center [694, 224] width 88 height 24
click at [780, 328] on img at bounding box center [813, 303] width 90 height 71
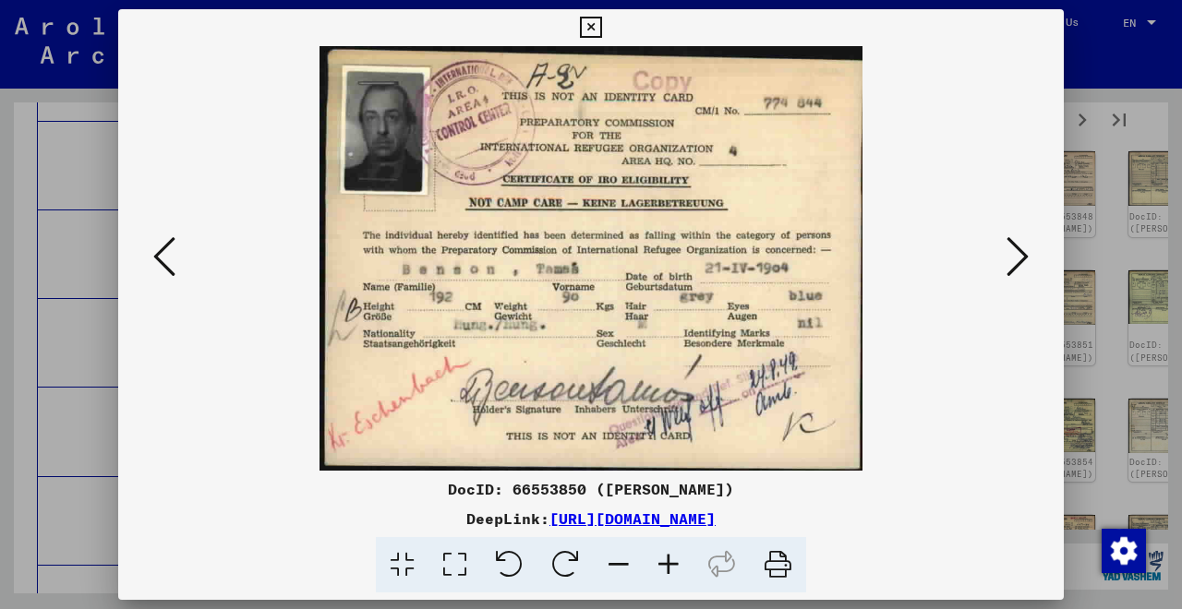
click at [1023, 256] on icon at bounding box center [1017, 257] width 22 height 44
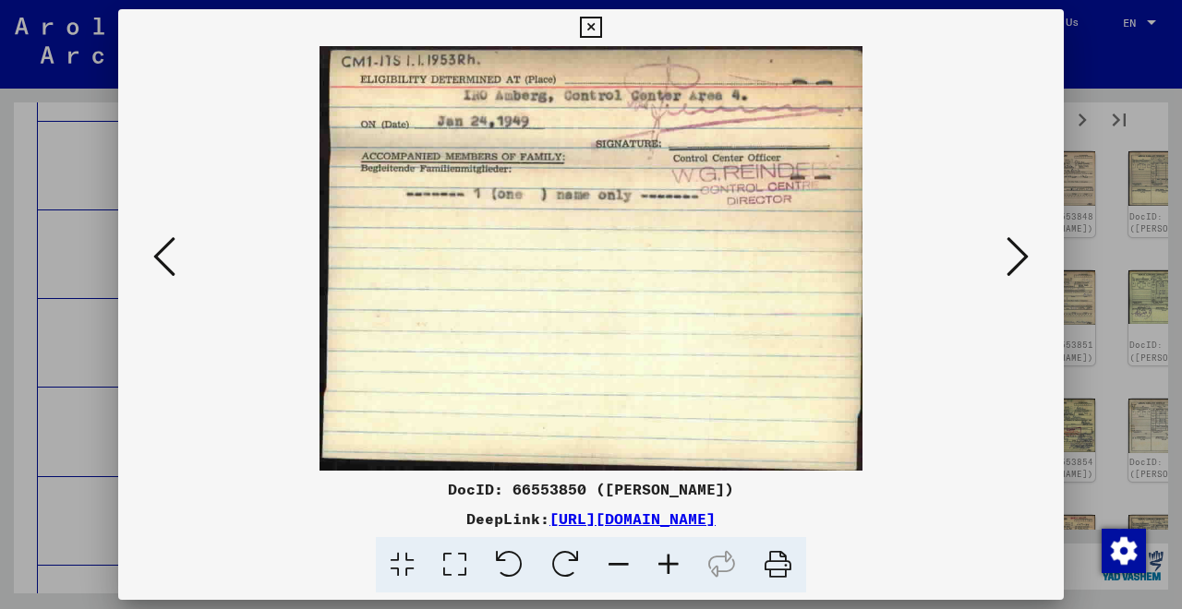
click at [1023, 256] on icon at bounding box center [1017, 257] width 22 height 44
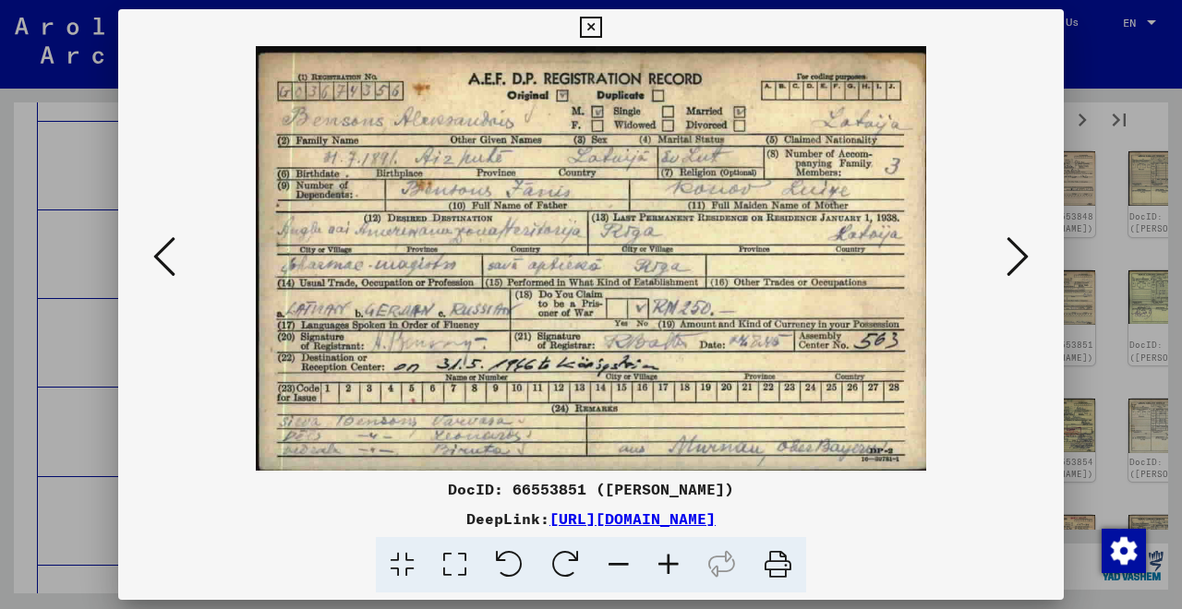
click at [1023, 256] on icon at bounding box center [1017, 257] width 22 height 44
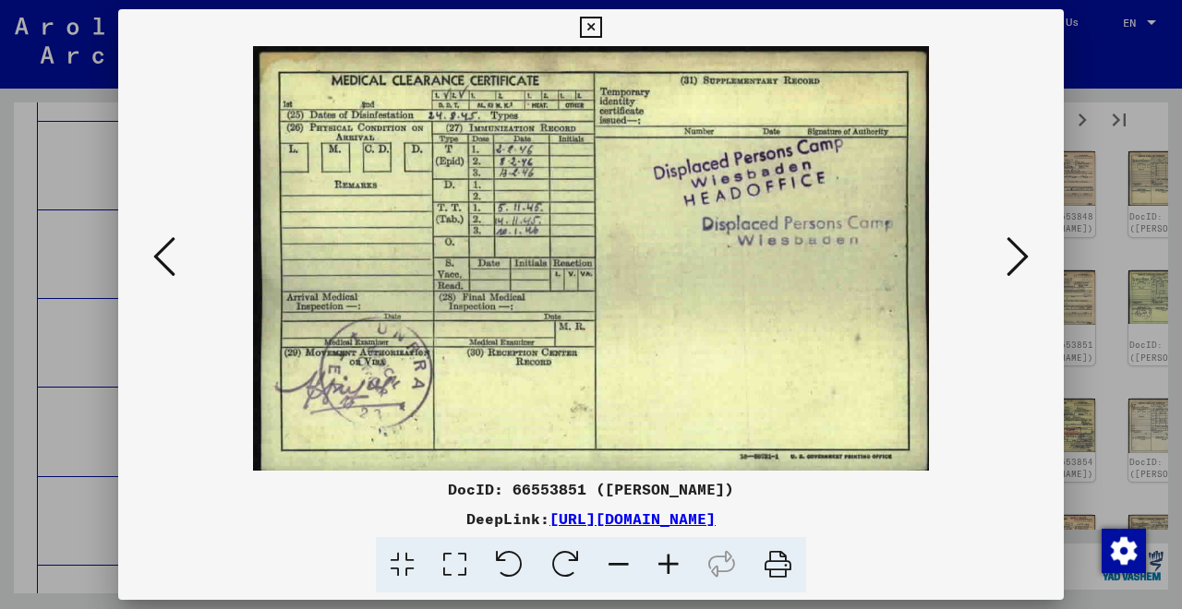
click at [1023, 256] on icon at bounding box center [1017, 257] width 22 height 44
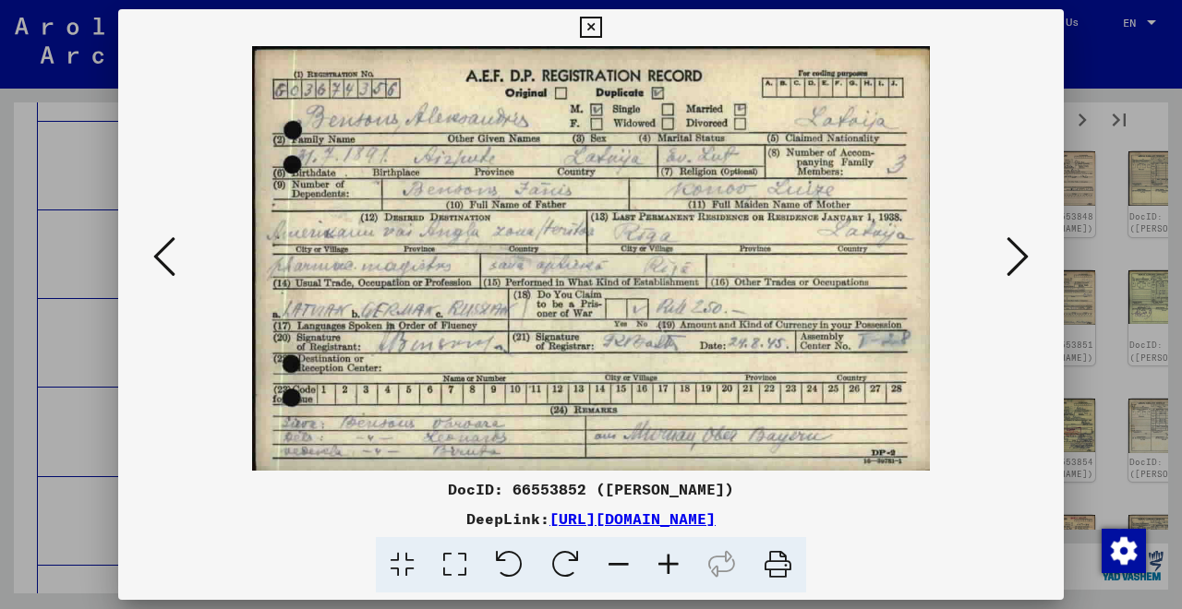
click at [1023, 256] on icon at bounding box center [1017, 257] width 22 height 44
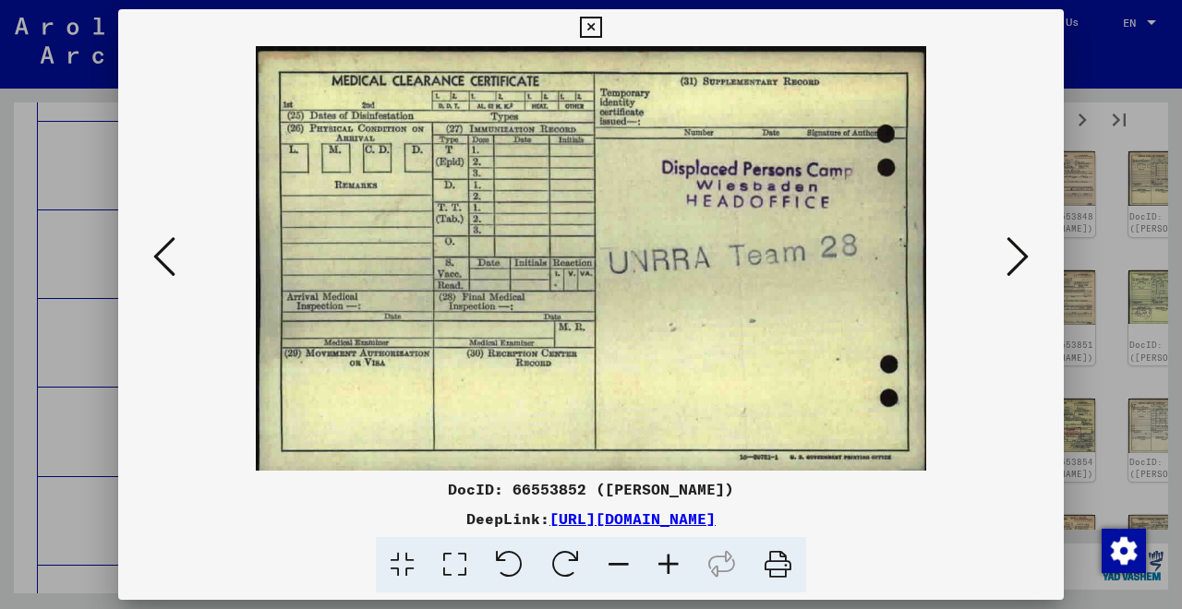
click at [1023, 256] on icon at bounding box center [1017, 257] width 22 height 44
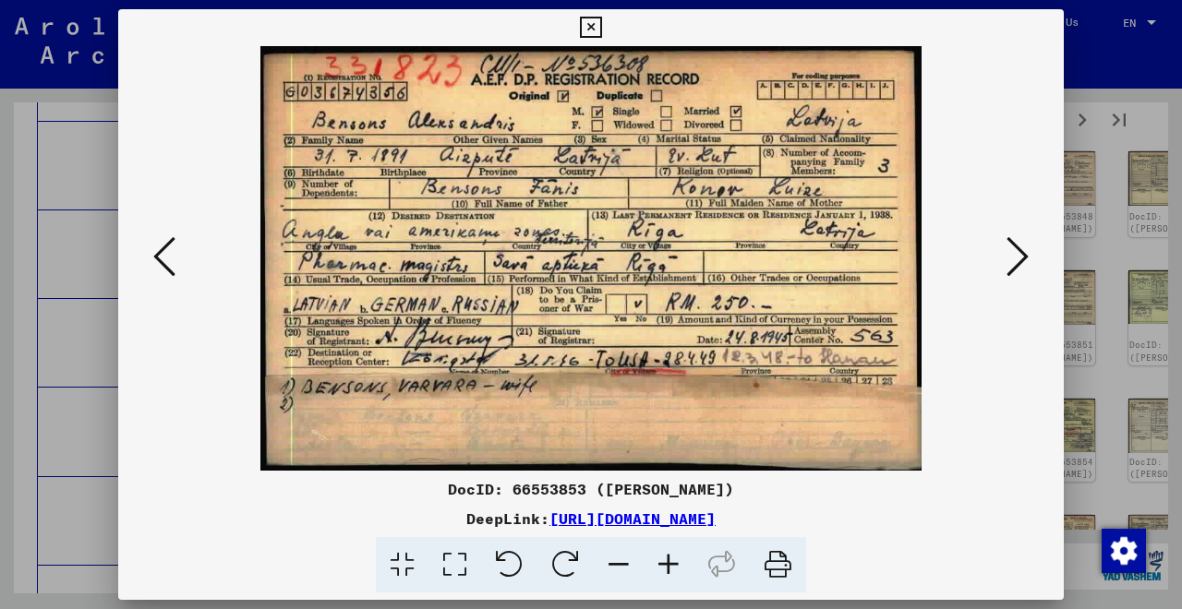
click at [1012, 263] on icon at bounding box center [1017, 257] width 22 height 44
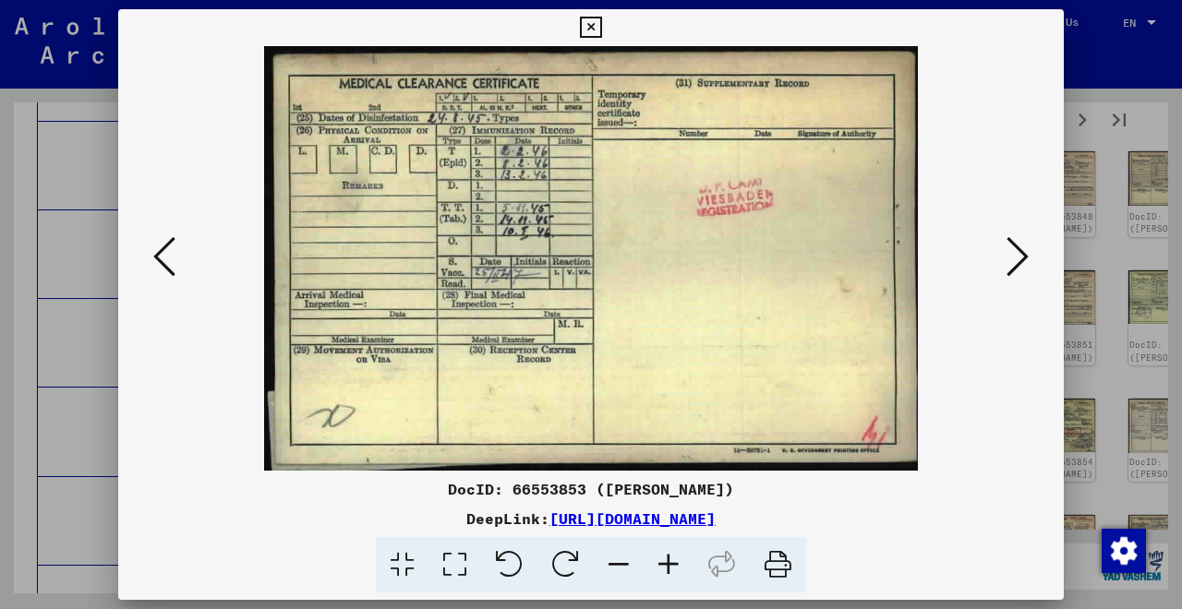
click at [1012, 263] on icon at bounding box center [1017, 257] width 22 height 44
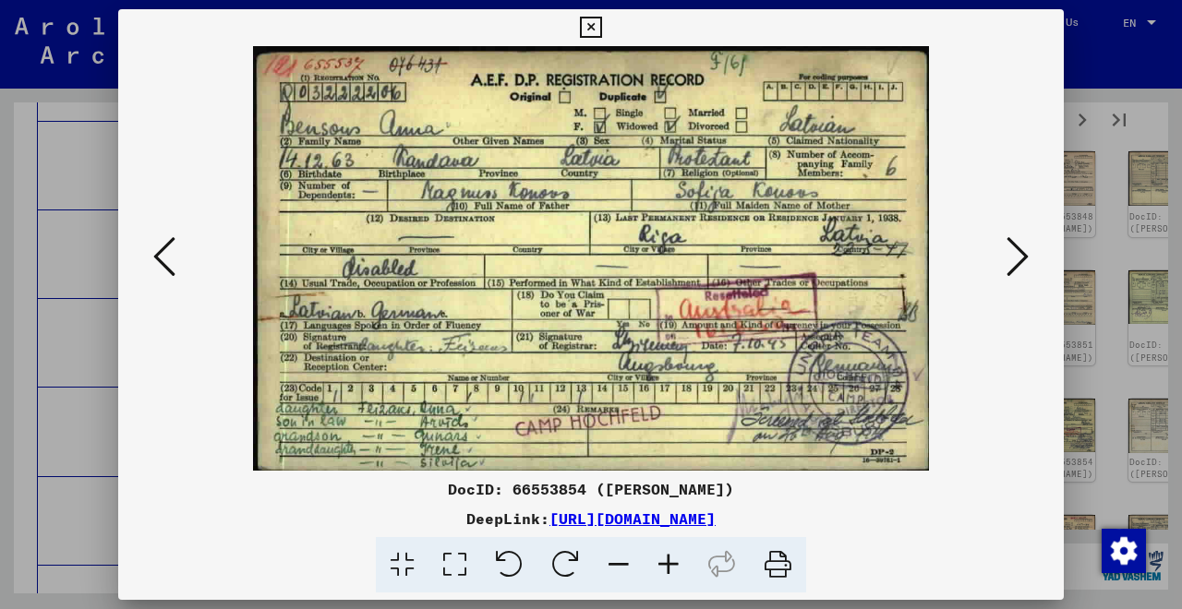
click at [1011, 264] on icon at bounding box center [1017, 257] width 22 height 44
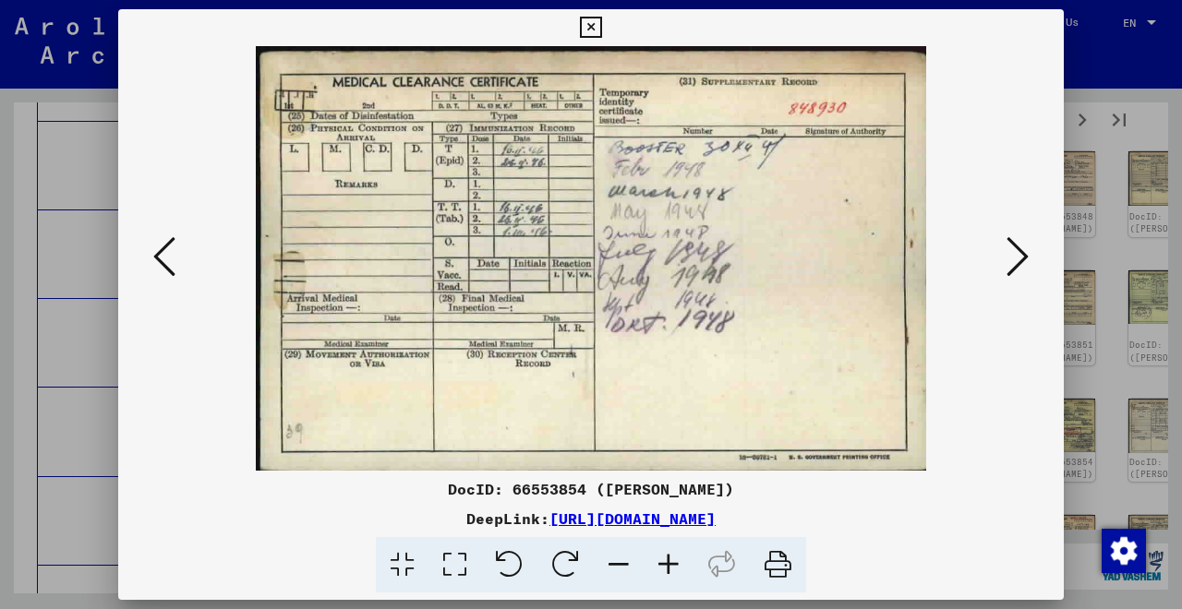
click at [1011, 264] on icon at bounding box center [1017, 257] width 22 height 44
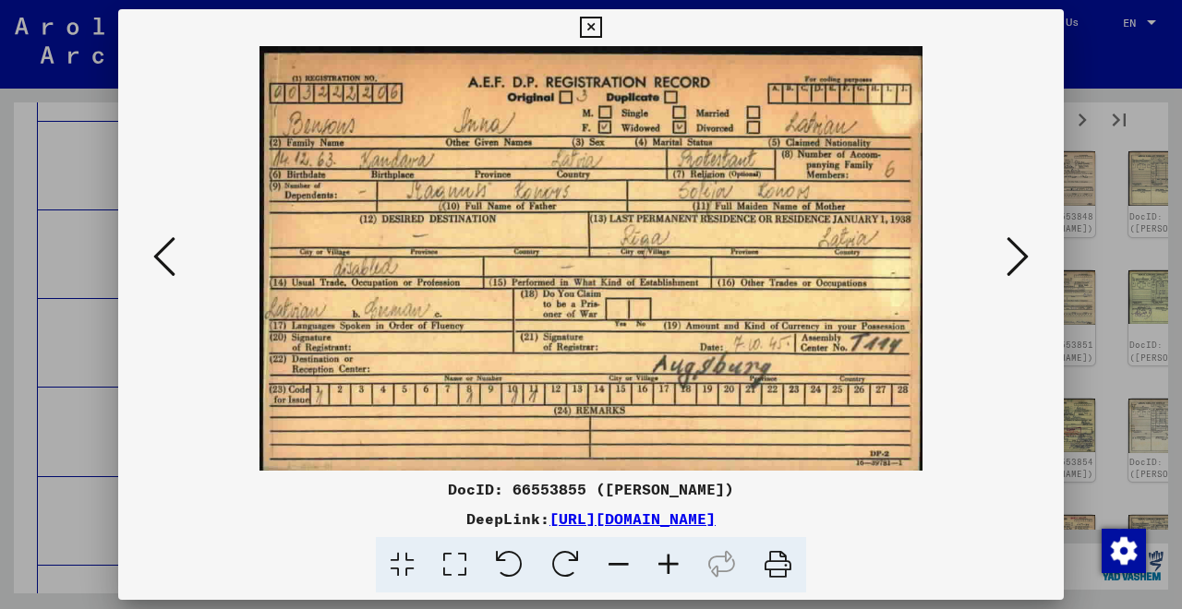
click at [1011, 264] on icon at bounding box center [1017, 257] width 22 height 44
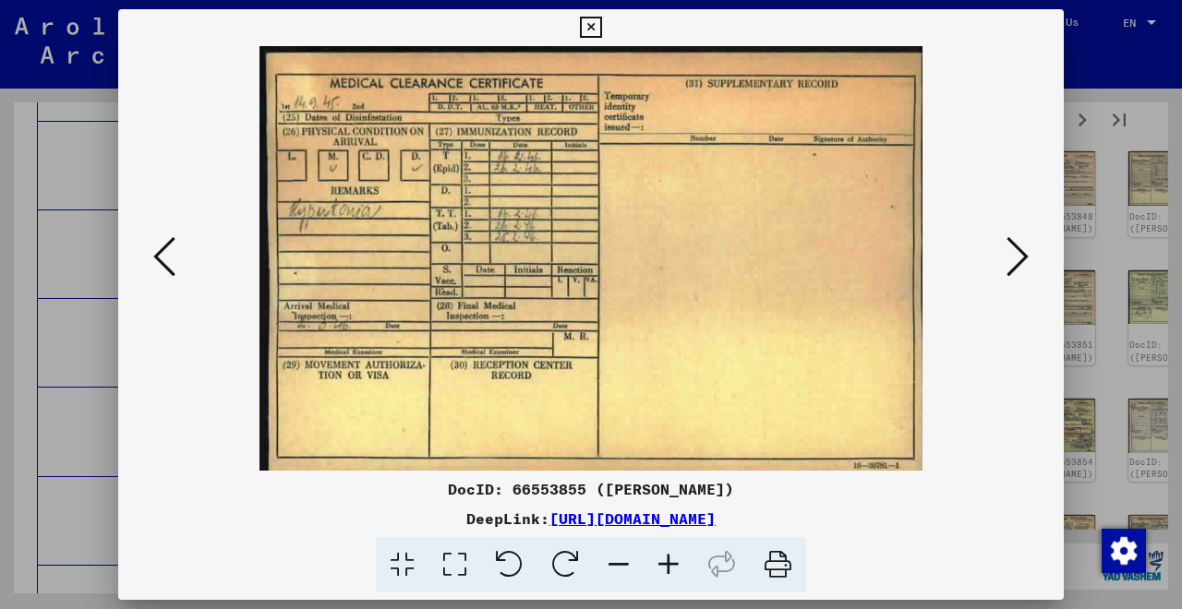
drag, startPoint x: 1011, startPoint y: 264, endPoint x: 691, endPoint y: 269, distance: 320.4
click at [717, 264] on div at bounding box center [591, 258] width 946 height 425
click at [173, 272] on icon at bounding box center [164, 257] width 22 height 44
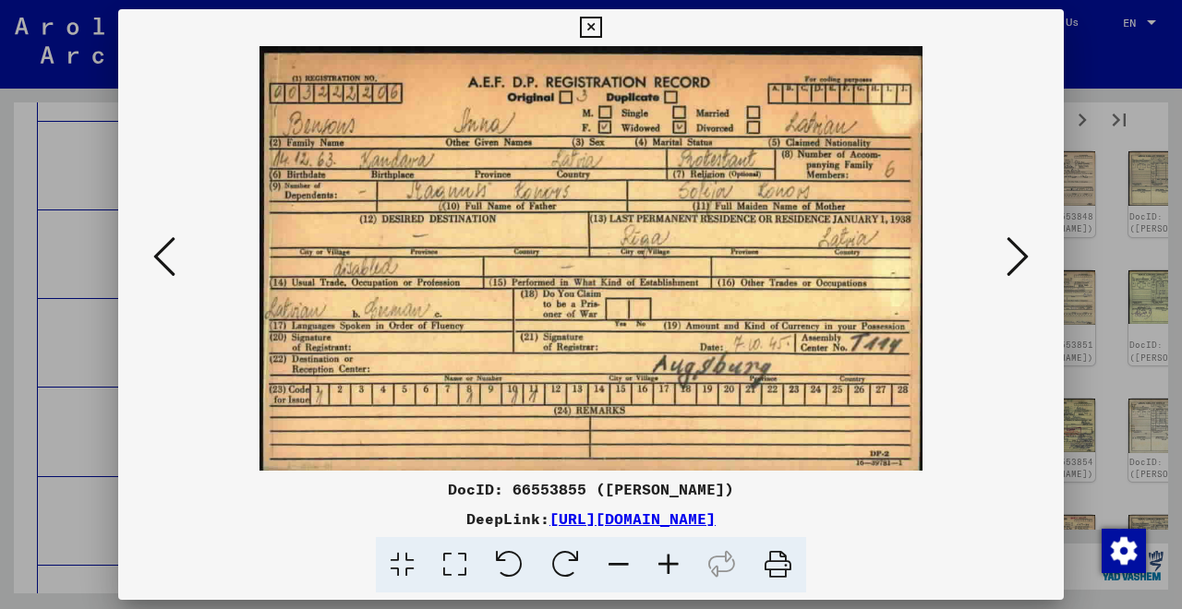
click at [1020, 263] on icon at bounding box center [1017, 257] width 22 height 44
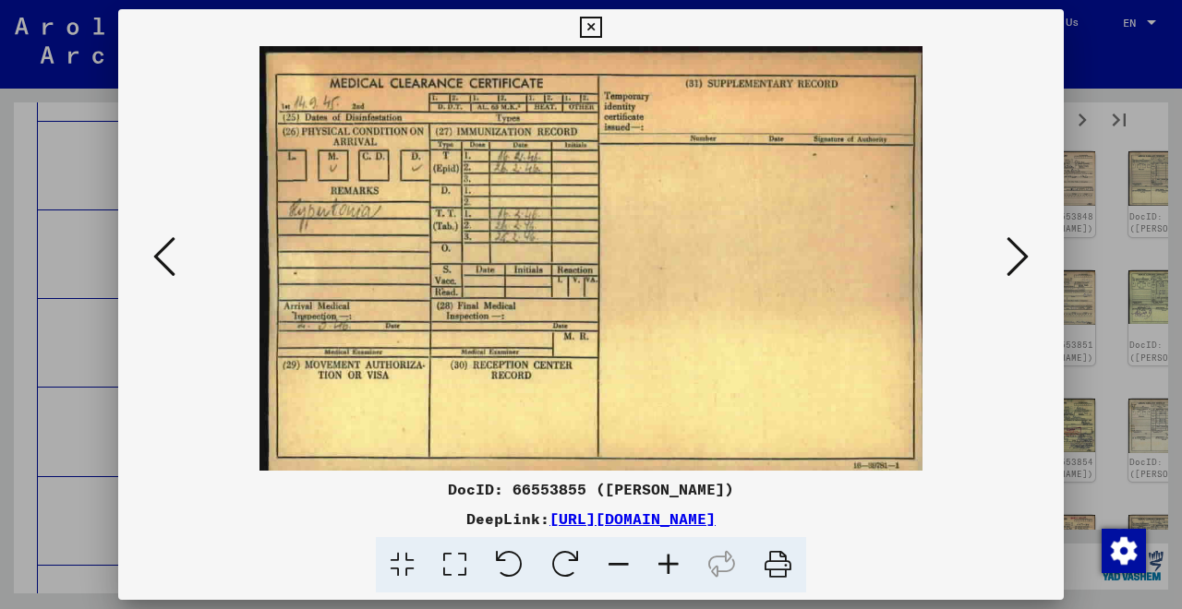
click at [1020, 263] on icon at bounding box center [1017, 257] width 22 height 44
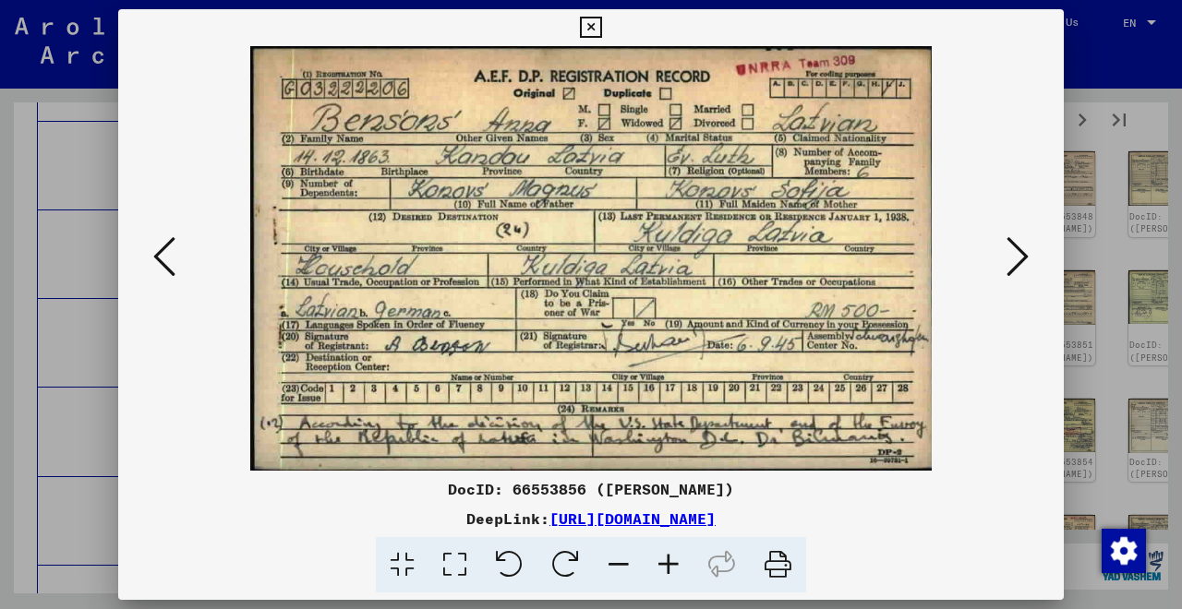
click at [173, 265] on icon at bounding box center [164, 257] width 22 height 44
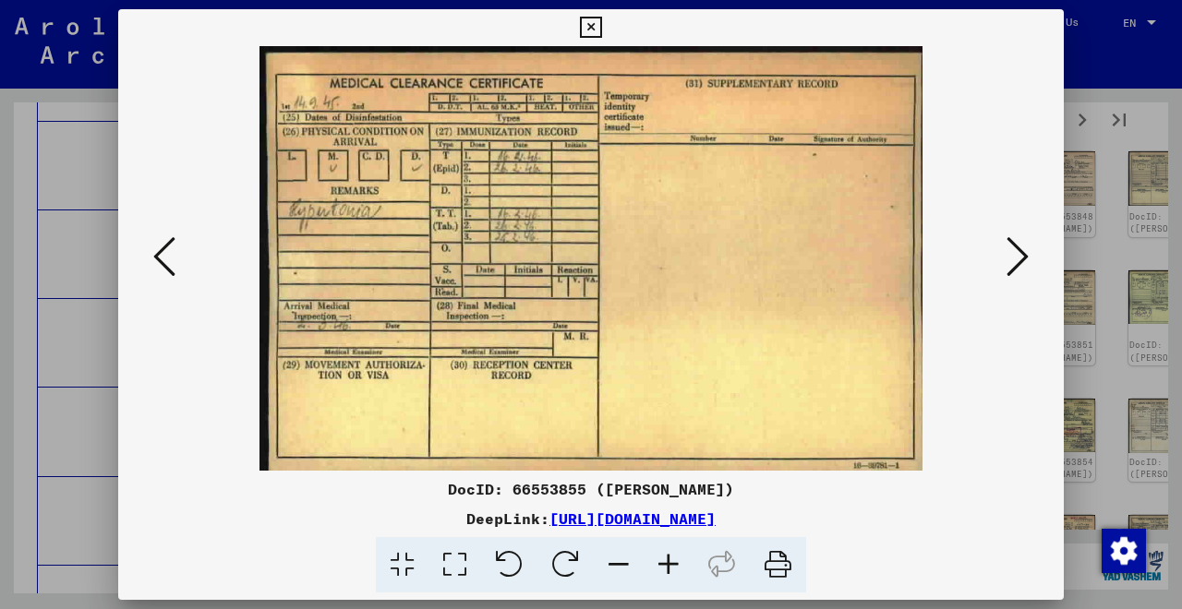
click at [1020, 248] on icon at bounding box center [1017, 257] width 22 height 44
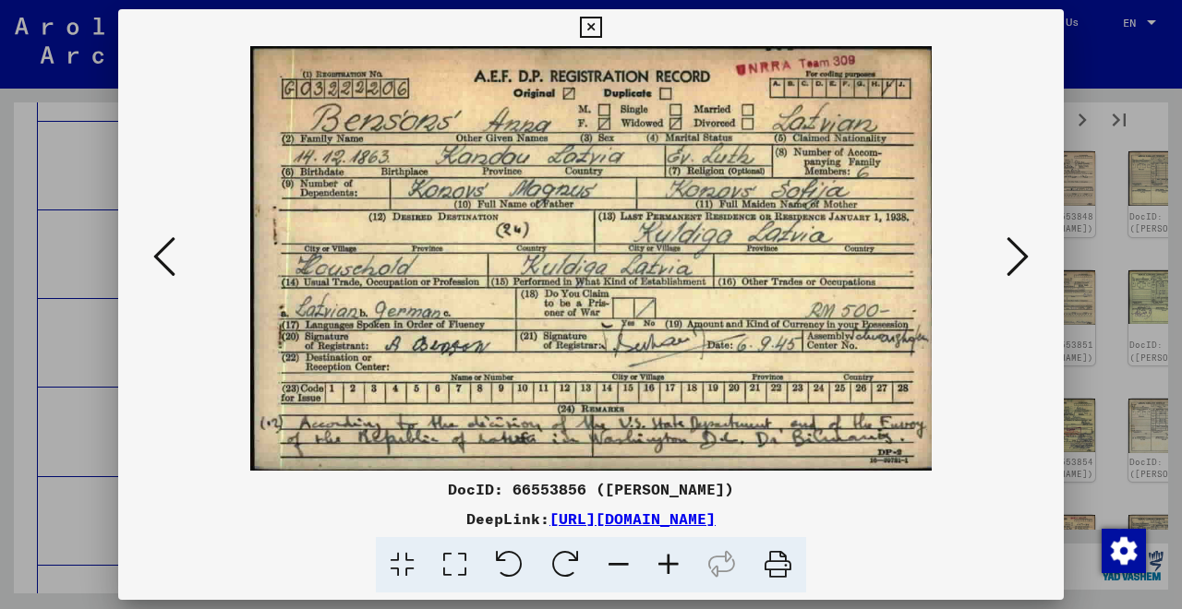
click at [1020, 248] on icon at bounding box center [1017, 257] width 22 height 44
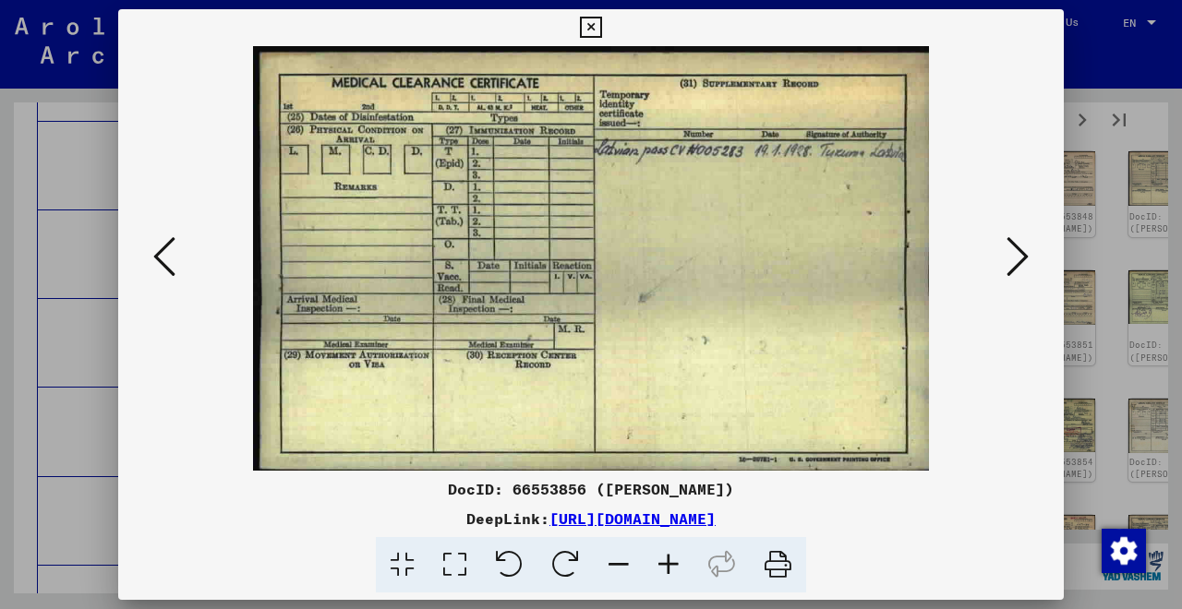
click at [1020, 248] on icon at bounding box center [1017, 257] width 22 height 44
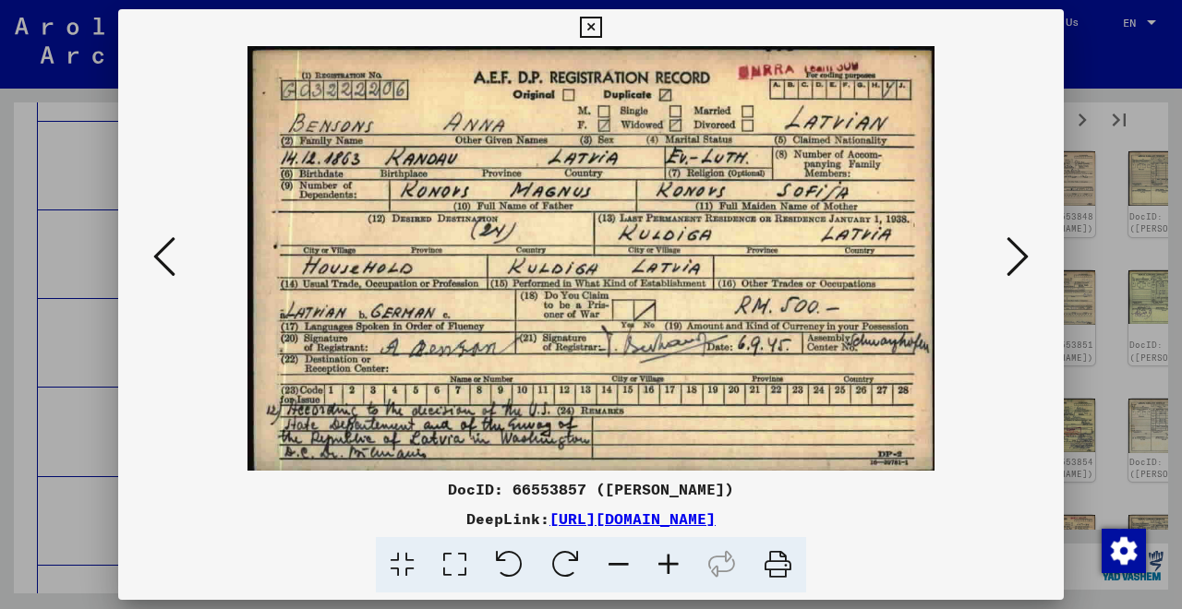
click at [1020, 248] on icon at bounding box center [1017, 257] width 22 height 44
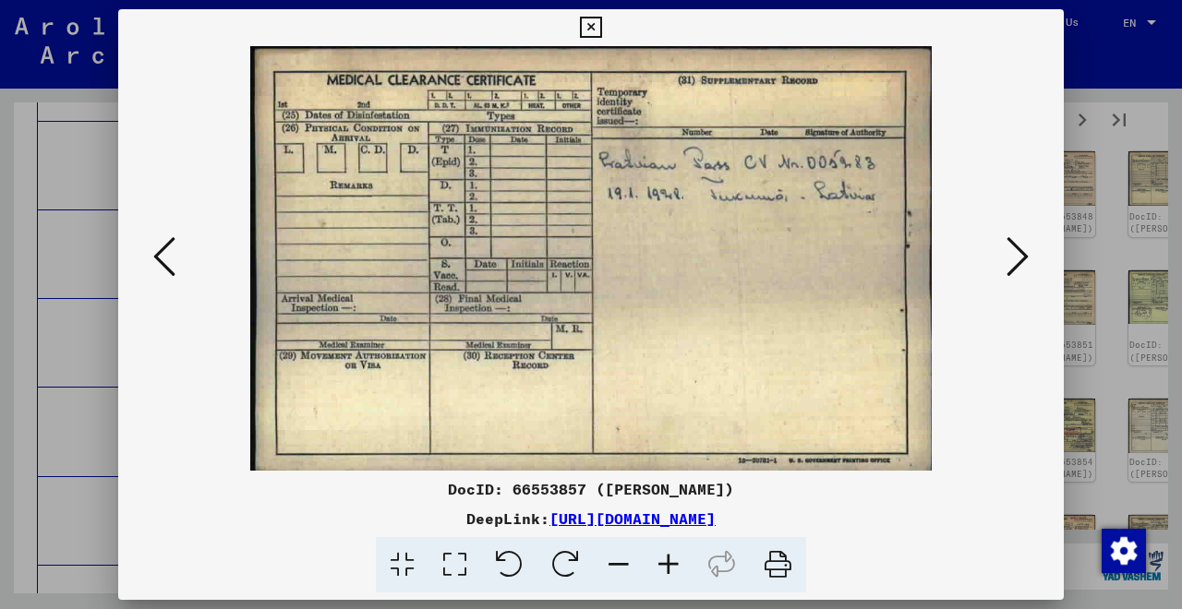
click at [1020, 248] on icon at bounding box center [1017, 257] width 22 height 44
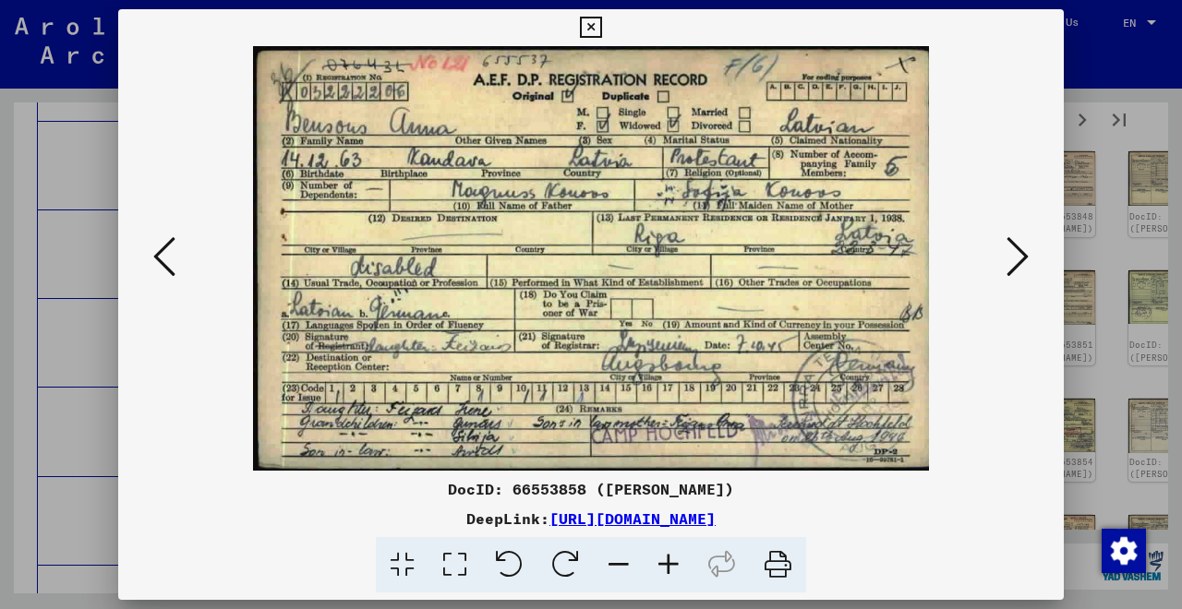
click at [1020, 248] on icon at bounding box center [1017, 257] width 22 height 44
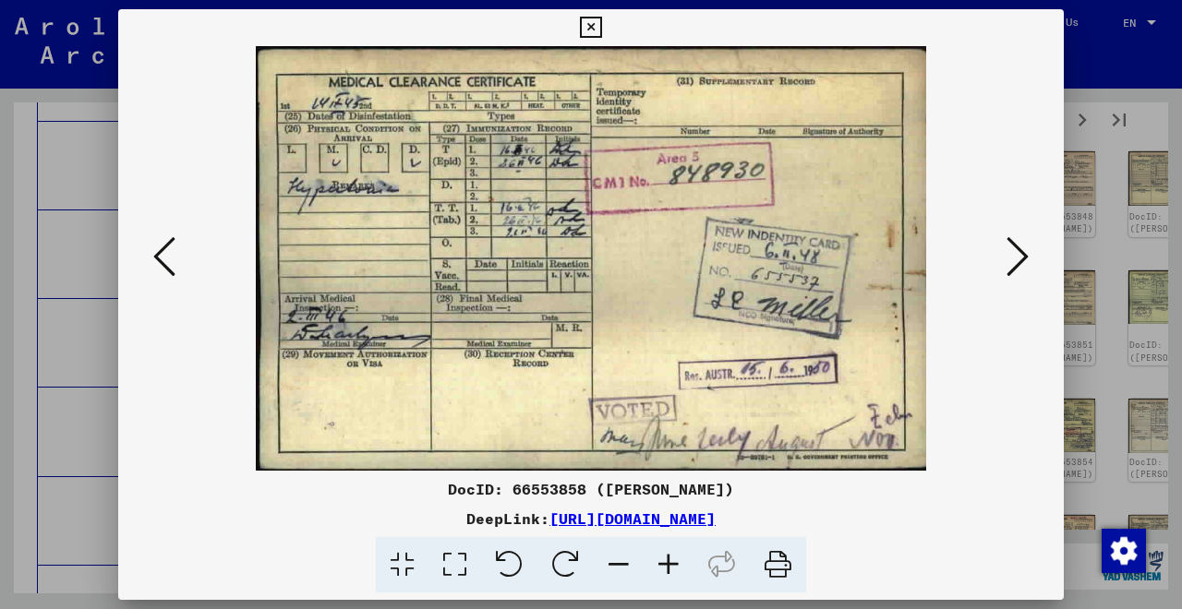
click at [1020, 248] on icon at bounding box center [1017, 257] width 22 height 44
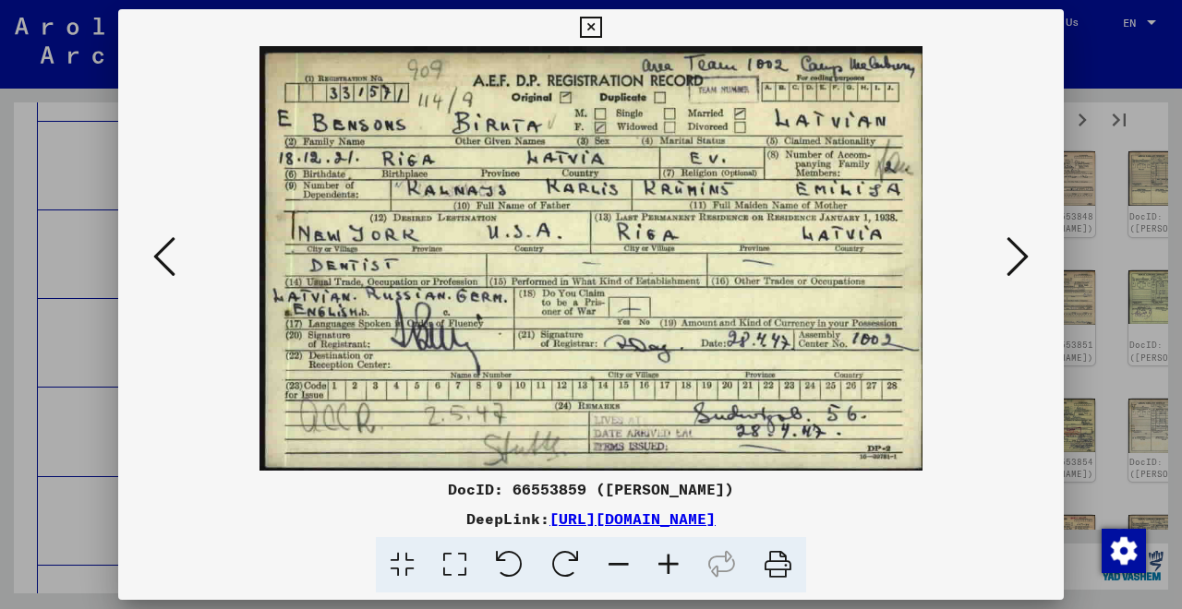
click at [1020, 248] on icon at bounding box center [1017, 257] width 22 height 44
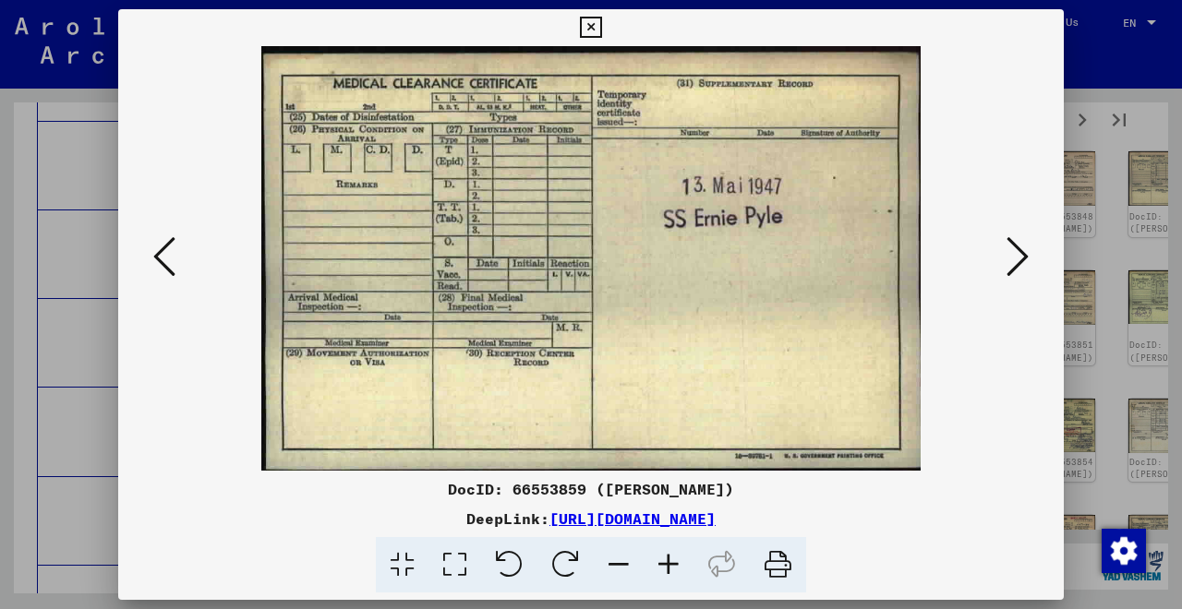
click at [1020, 248] on icon at bounding box center [1017, 257] width 22 height 44
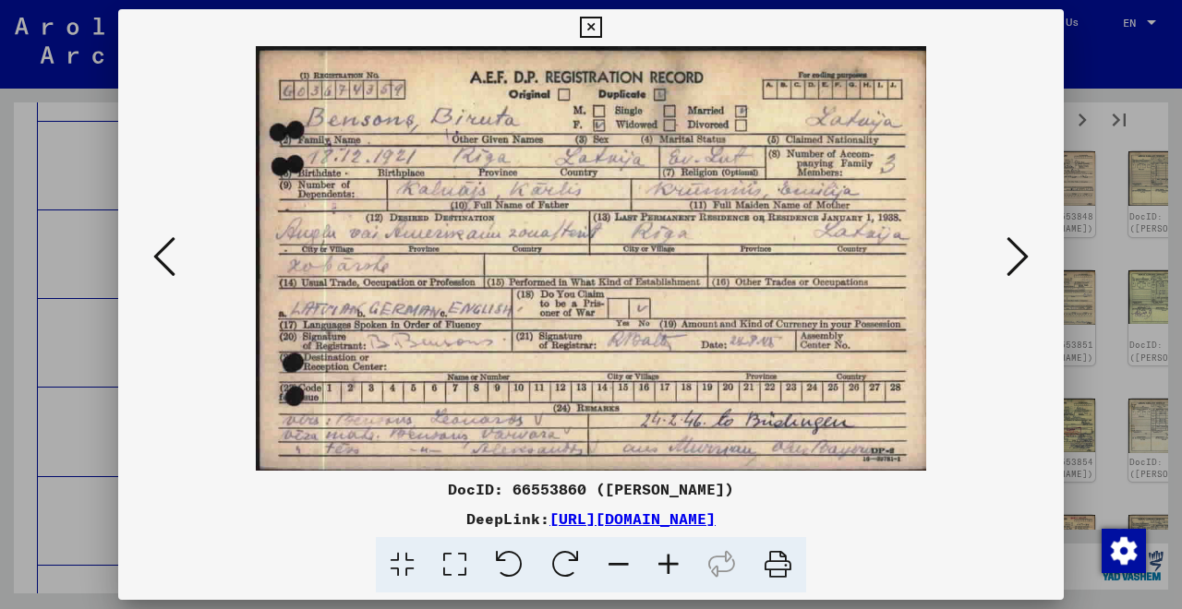
click at [1020, 248] on icon at bounding box center [1017, 257] width 22 height 44
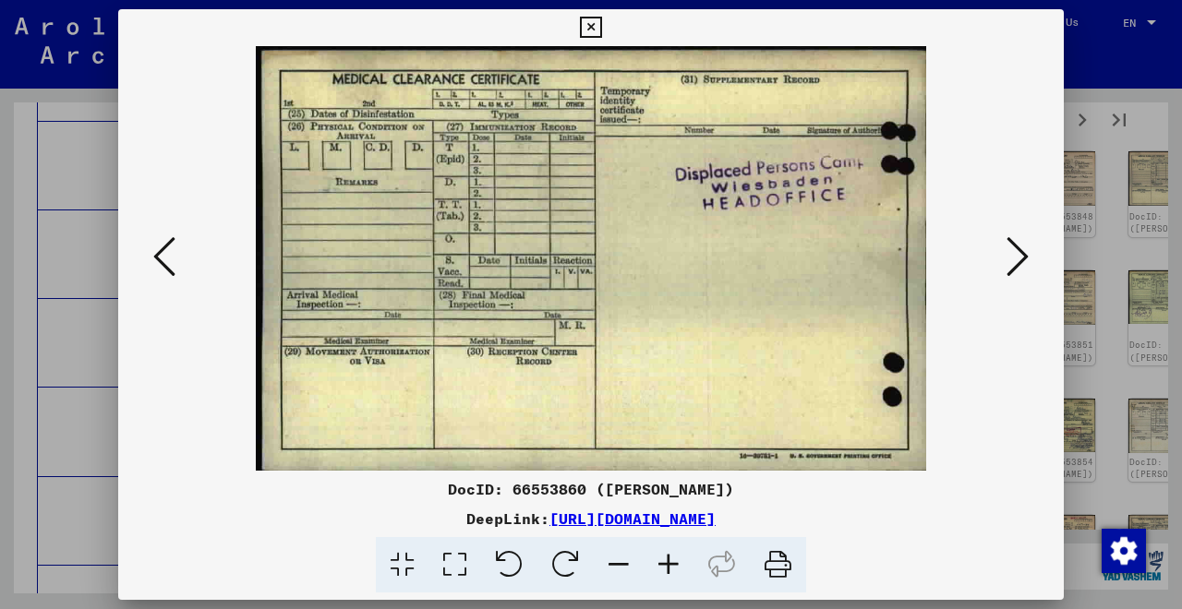
click at [1020, 248] on icon at bounding box center [1017, 257] width 22 height 44
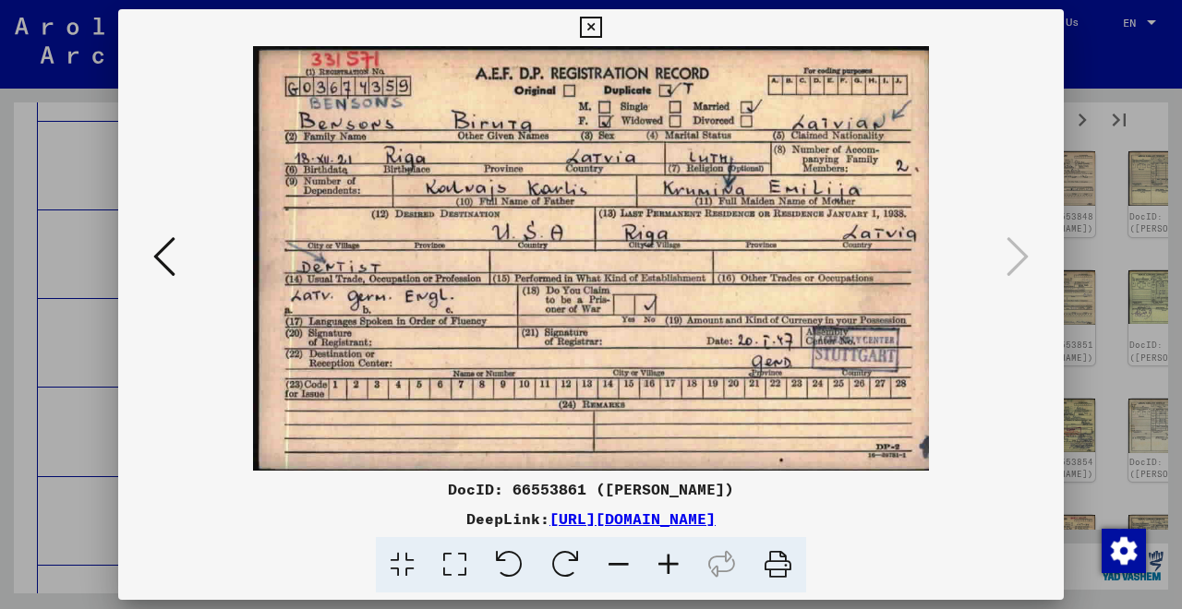
click at [601, 30] on icon at bounding box center [590, 28] width 21 height 22
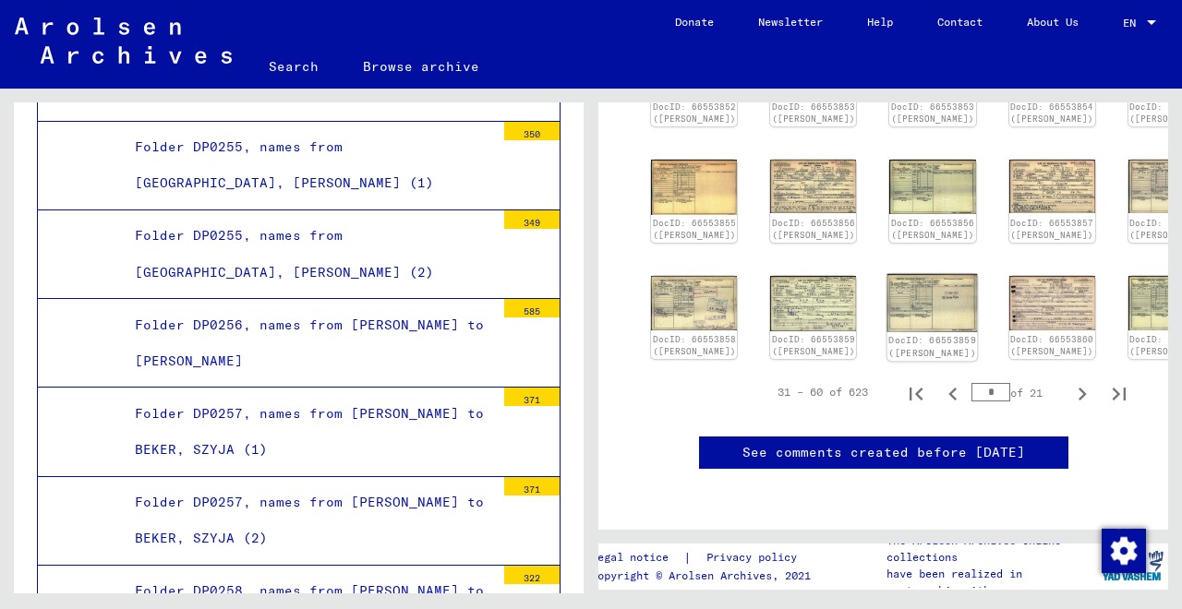
scroll to position [888, 0]
click at [1084, 381] on icon "Next page" at bounding box center [1082, 394] width 26 height 26
type input "*"
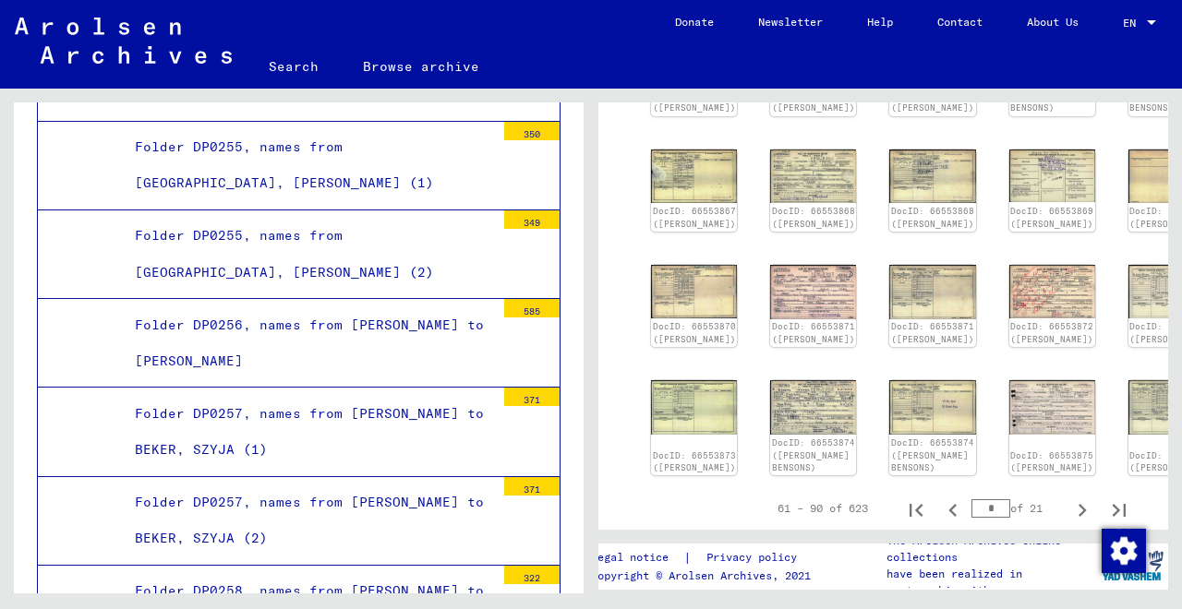
scroll to position [594, 0]
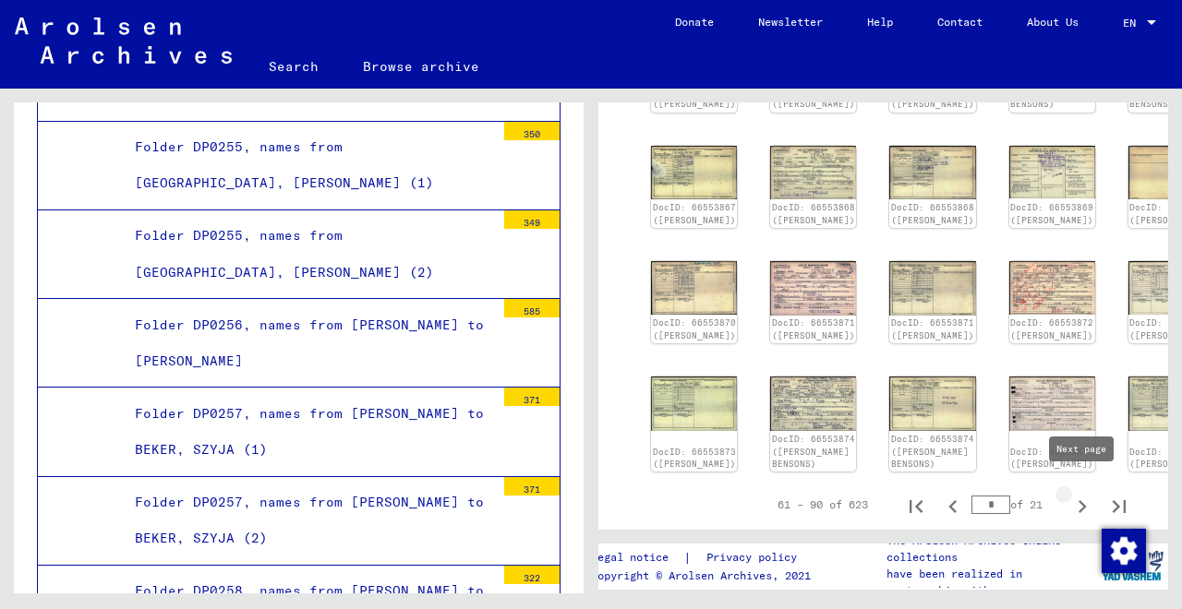
click at [1082, 500] on icon "Next page" at bounding box center [1082, 506] width 8 height 13
type input "*"
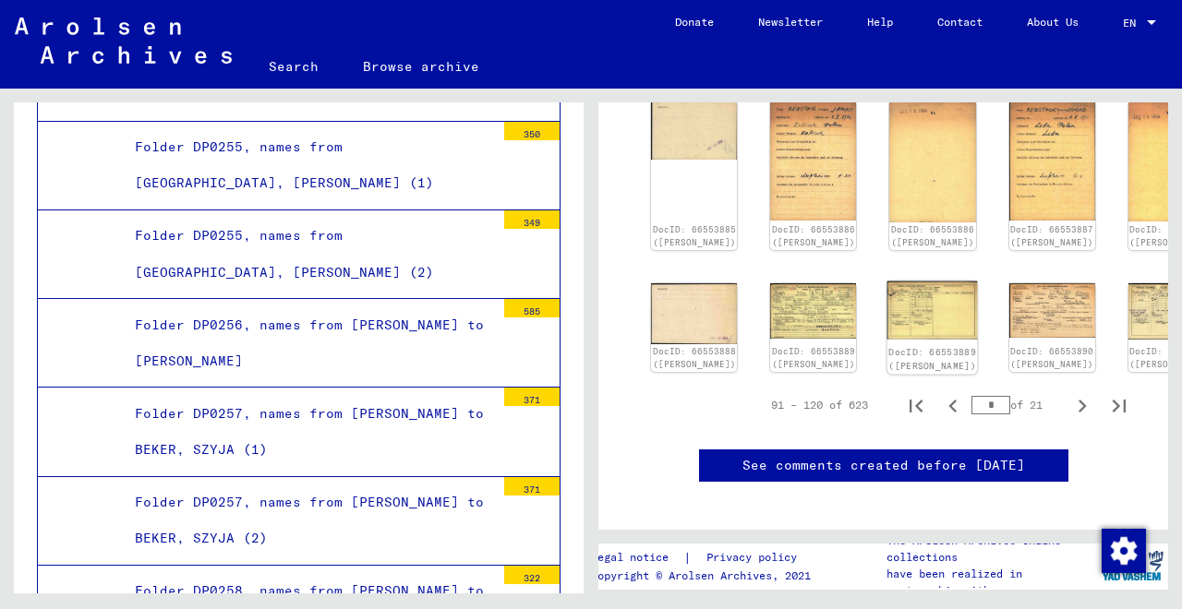
scroll to position [796, 0]
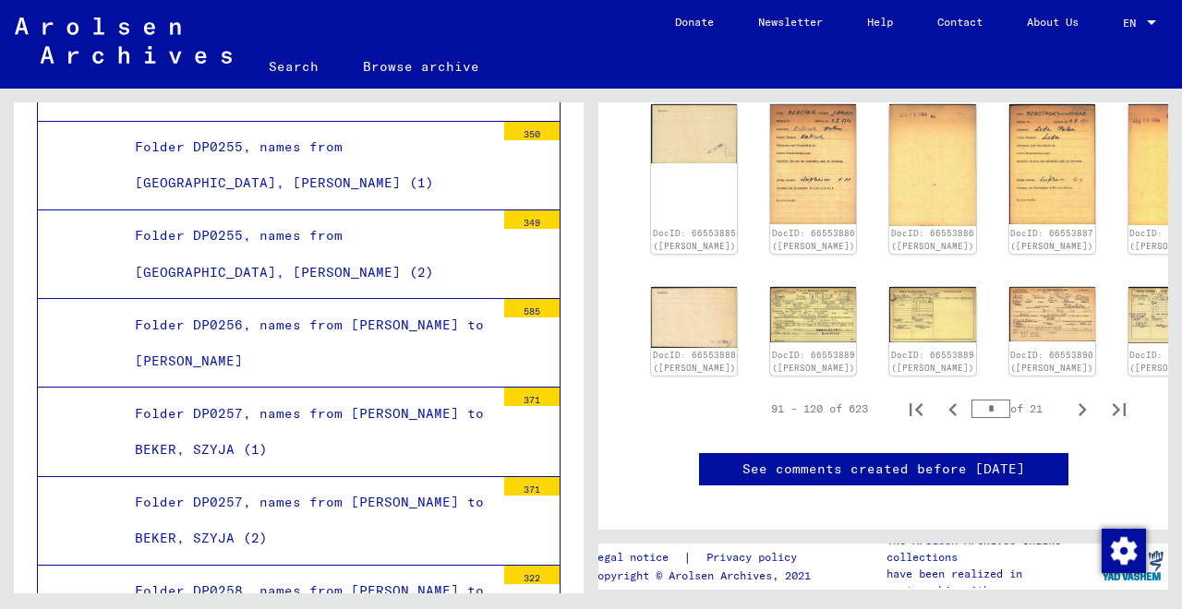
click at [993, 400] on input "*" at bounding box center [990, 409] width 39 height 18
drag, startPoint x: 993, startPoint y: 370, endPoint x: 981, endPoint y: 370, distance: 12.0
click at [981, 400] on input "*" at bounding box center [990, 409] width 39 height 18
type input "*"
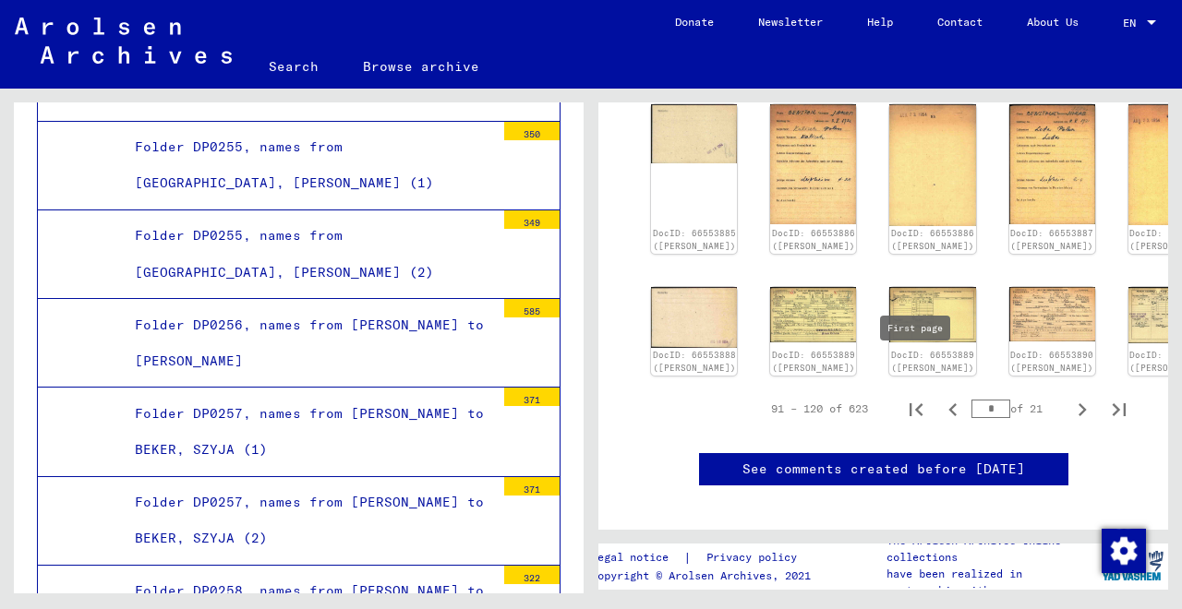
click at [914, 368] on yv-its-full-details-images "91 – 120 of 623 * of 21 DocID: 66553876 ([PERSON_NAME]) DocID: 66553877 ([PERSO…" at bounding box center [883, 38] width 524 height 794
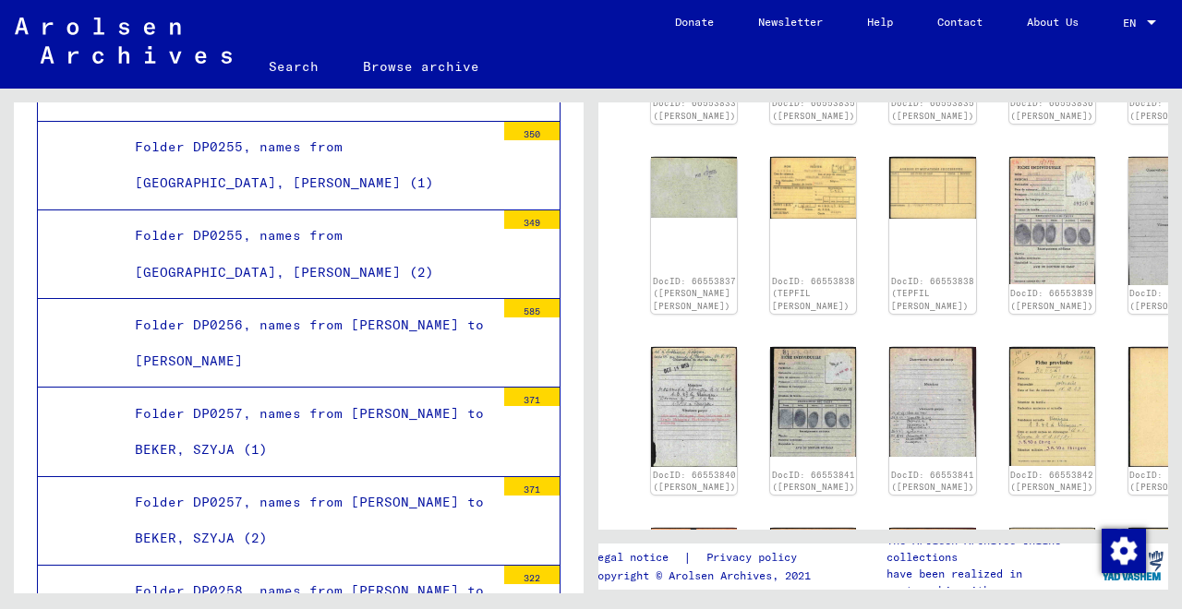
scroll to position [681, 0]
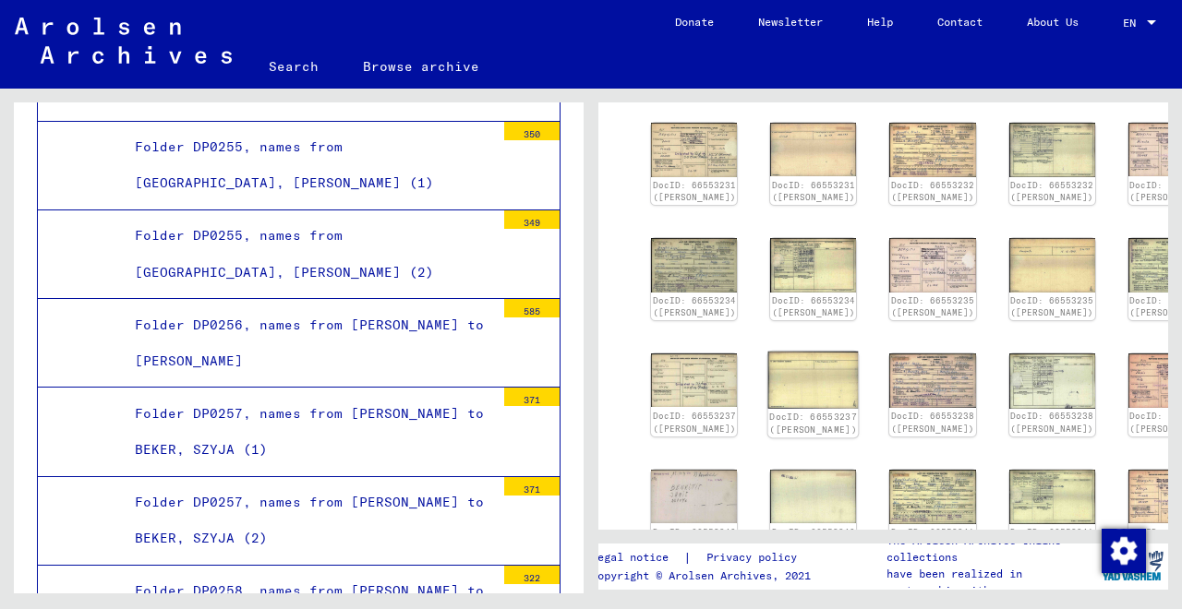
scroll to position [522, 0]
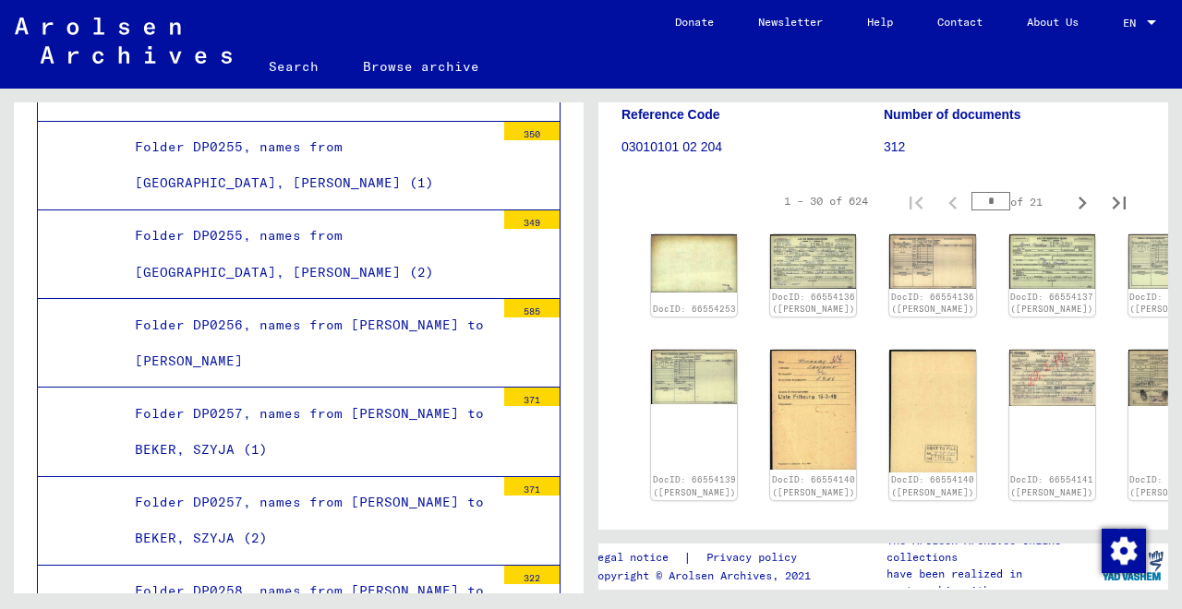
scroll to position [262, 0]
click at [1127, 476] on link "DocID: 66554141 ([PERSON_NAME])" at bounding box center [1171, 488] width 88 height 24
